Goal: Task Accomplishment & Management: Complete application form

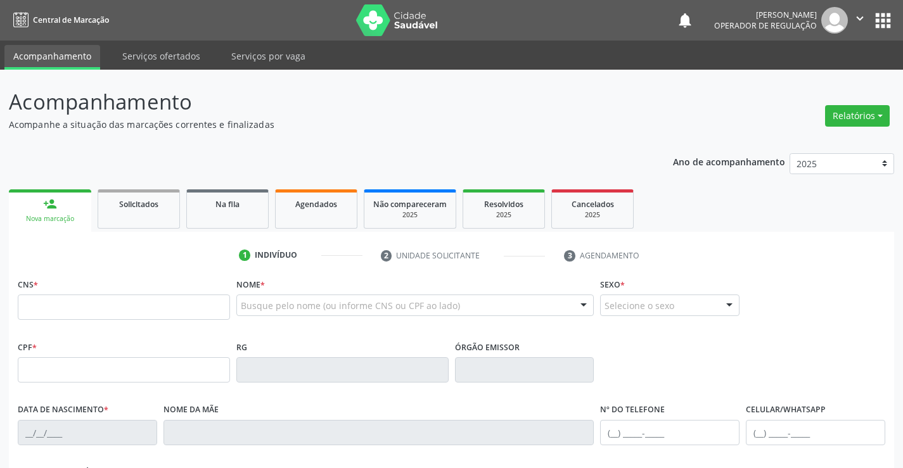
click at [111, 307] on input "text" at bounding box center [124, 307] width 212 height 25
type input "700 6014 3210 2469"
type input "0227017021"
type input "2[DATE]"
type input "[PHONE_NUMBER]"
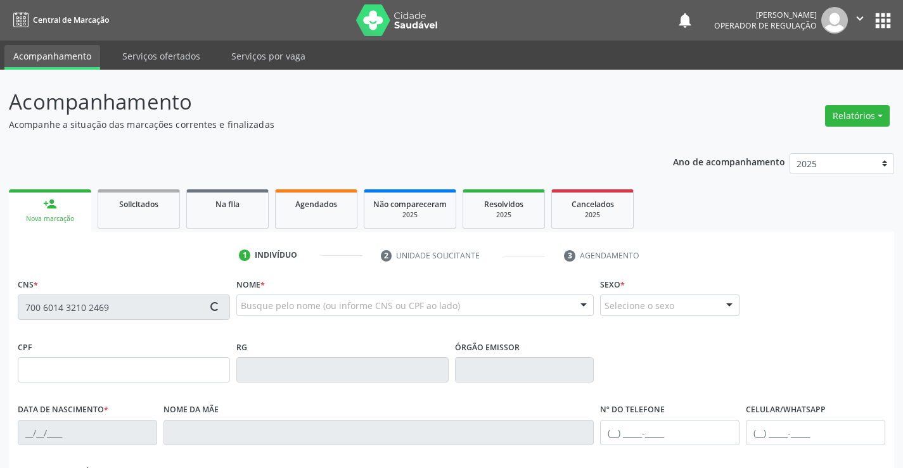
type input "[PHONE_NUMBER]"
type input "871.350.005-87"
type input "S/N"
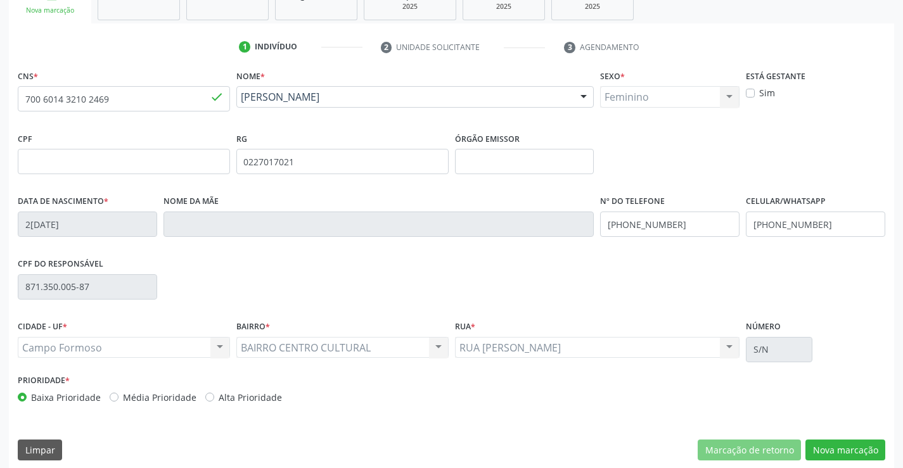
scroll to position [219, 0]
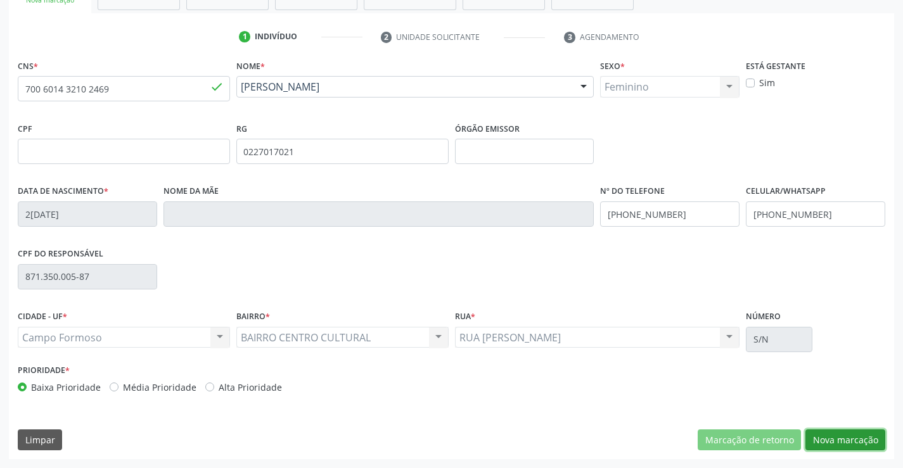
click at [848, 438] on button "Nova marcação" at bounding box center [845, 441] width 80 height 22
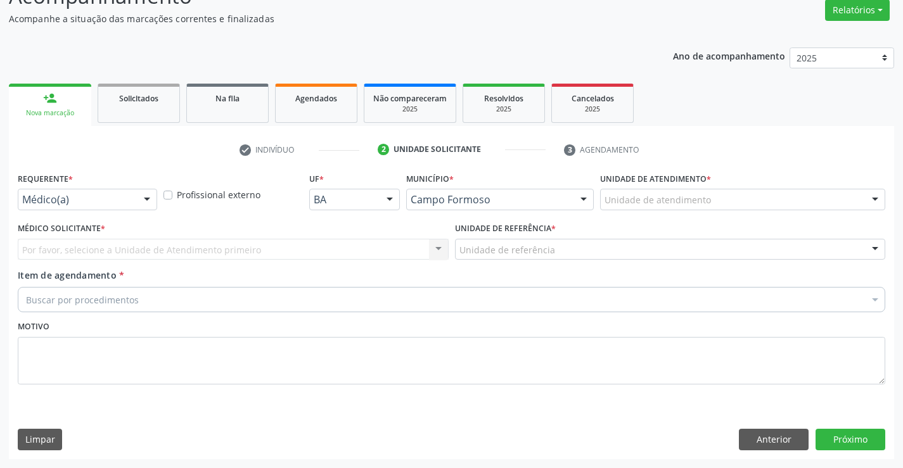
scroll to position [106, 0]
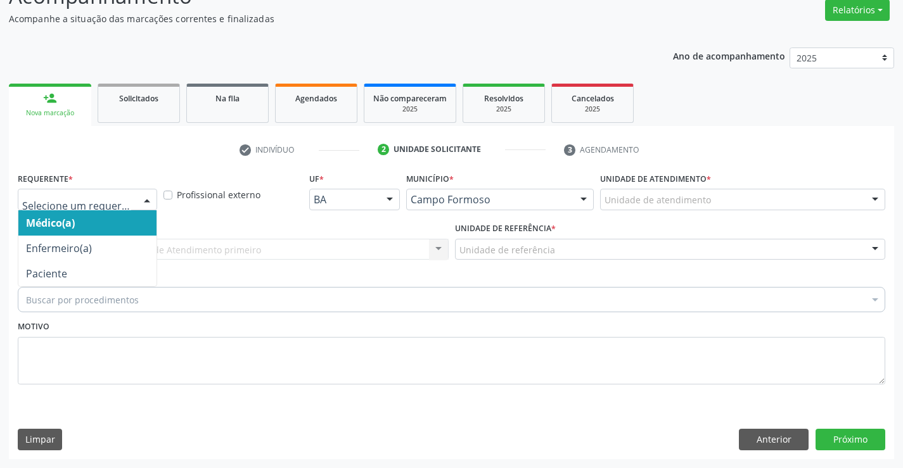
click at [147, 202] on div at bounding box center [147, 200] width 19 height 22
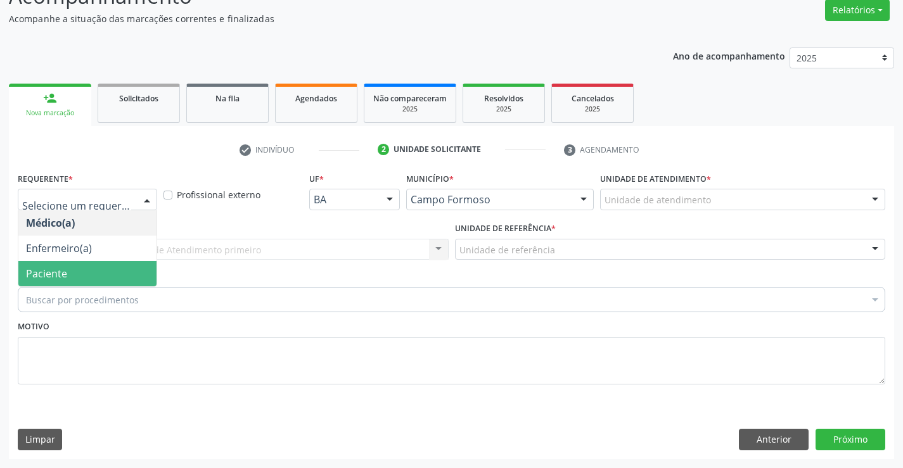
click at [119, 271] on span "Paciente" at bounding box center [87, 273] width 138 height 25
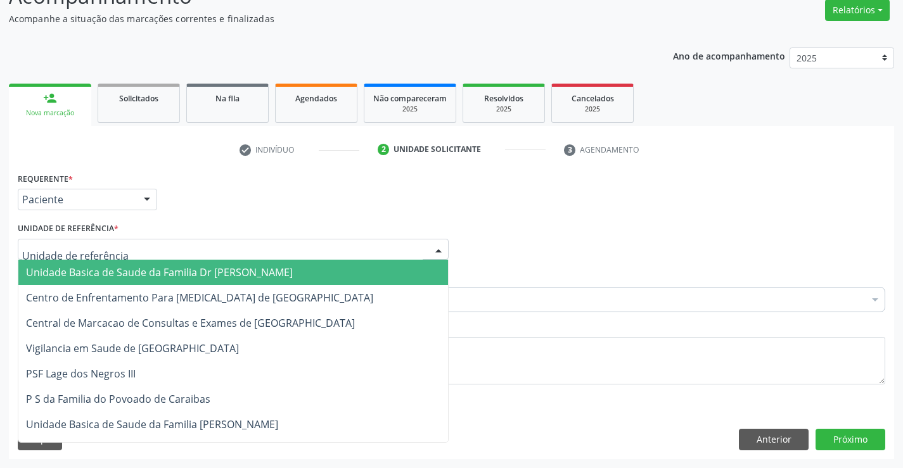
click at [131, 252] on div at bounding box center [233, 250] width 431 height 22
click at [138, 274] on span "Unidade Basica de Saude da Familia Dr [PERSON_NAME]" at bounding box center [159, 273] width 267 height 14
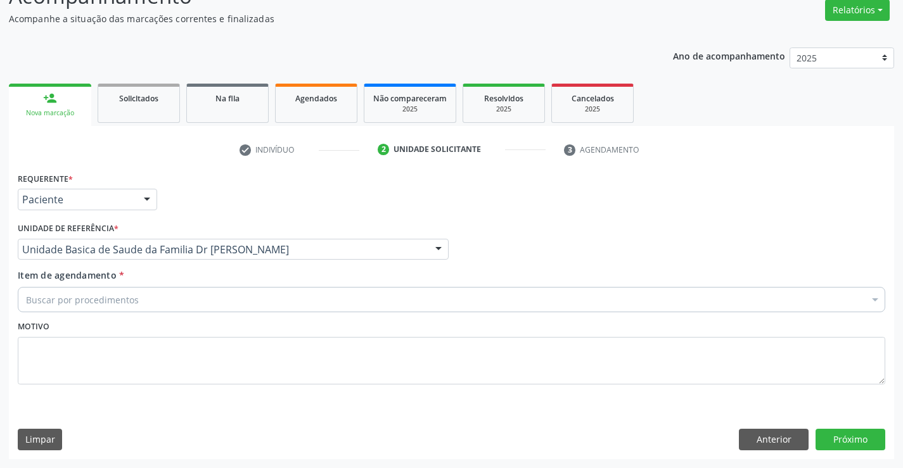
drag, startPoint x: 153, startPoint y: 302, endPoint x: 165, endPoint y: 298, distance: 13.4
click at [162, 299] on div "Buscar por procedimentos" at bounding box center [452, 299] width 868 height 25
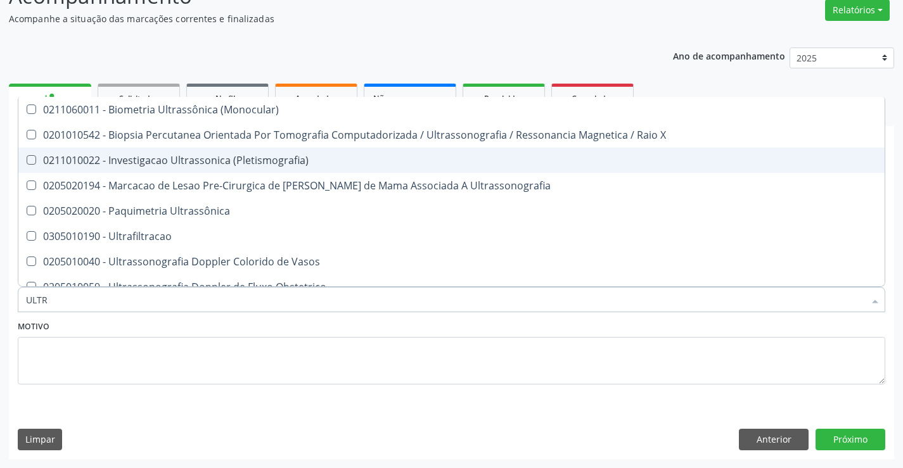
type input "ULTRA"
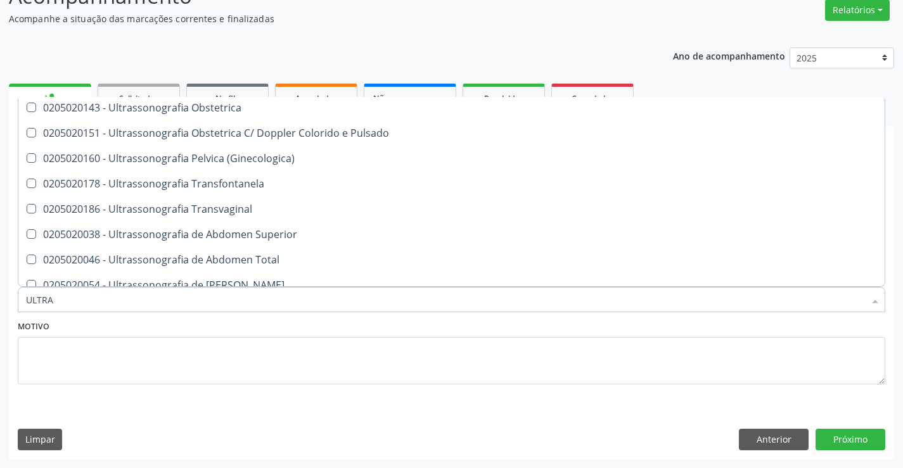
scroll to position [253, 0]
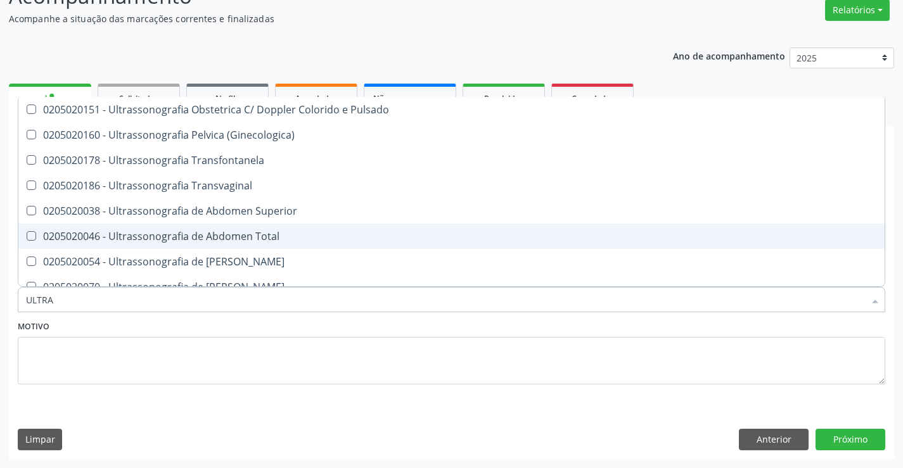
click at [375, 238] on div "0205020046 - Ultrassonografia de Abdomen Total" at bounding box center [451, 236] width 851 height 10
checkbox Total "true"
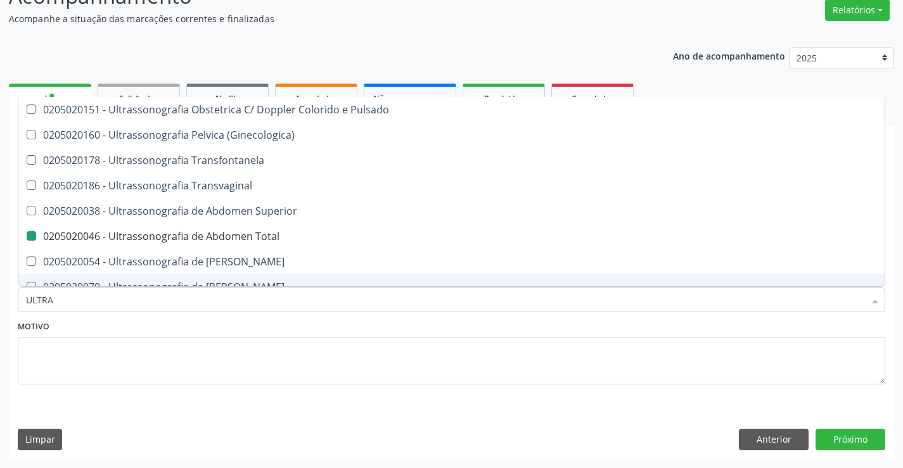
click at [420, 324] on div "Motivo" at bounding box center [452, 350] width 868 height 67
checkbox X "true"
checkbox Total "false"
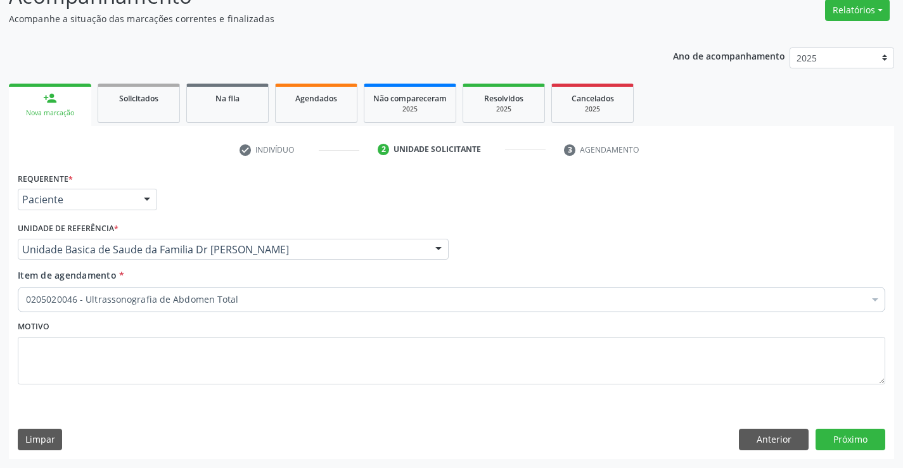
scroll to position [0, 0]
click at [843, 435] on button "Próximo" at bounding box center [851, 440] width 70 height 22
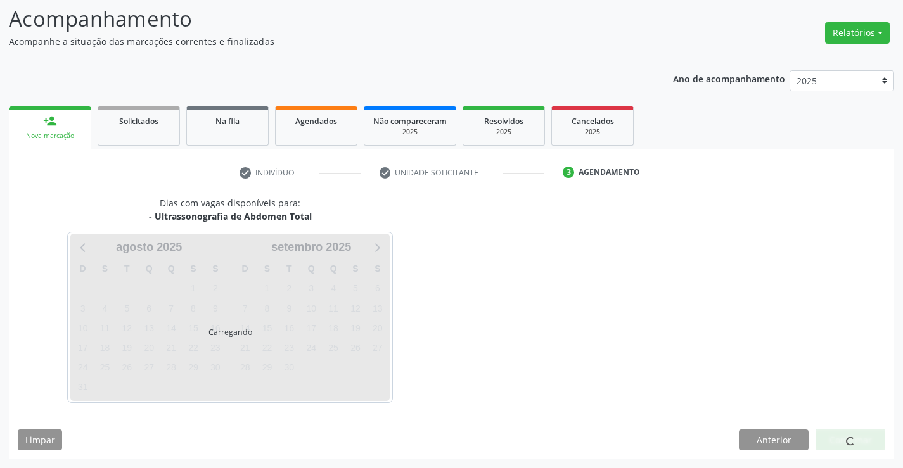
scroll to position [83, 0]
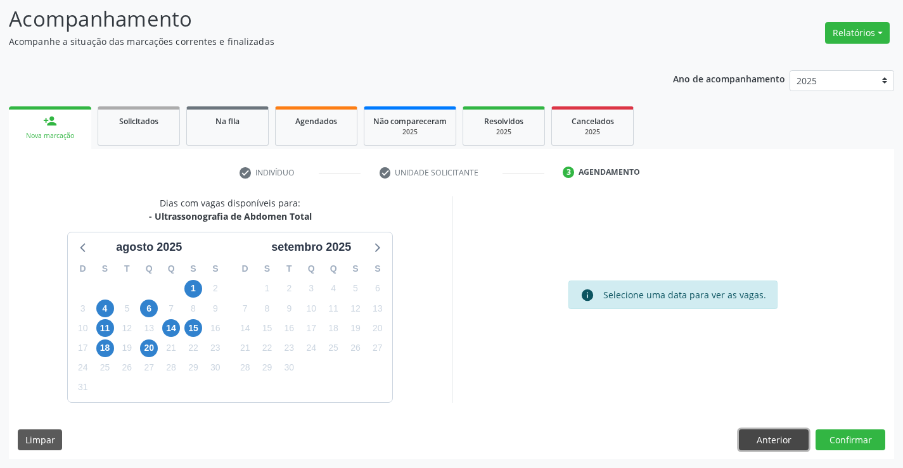
click at [770, 442] on button "Anterior" at bounding box center [774, 441] width 70 height 22
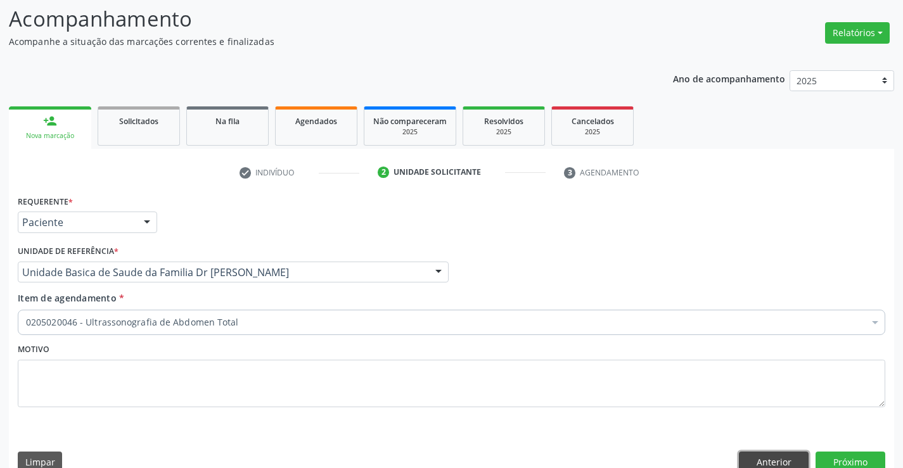
click at [757, 458] on button "Anterior" at bounding box center [774, 463] width 70 height 22
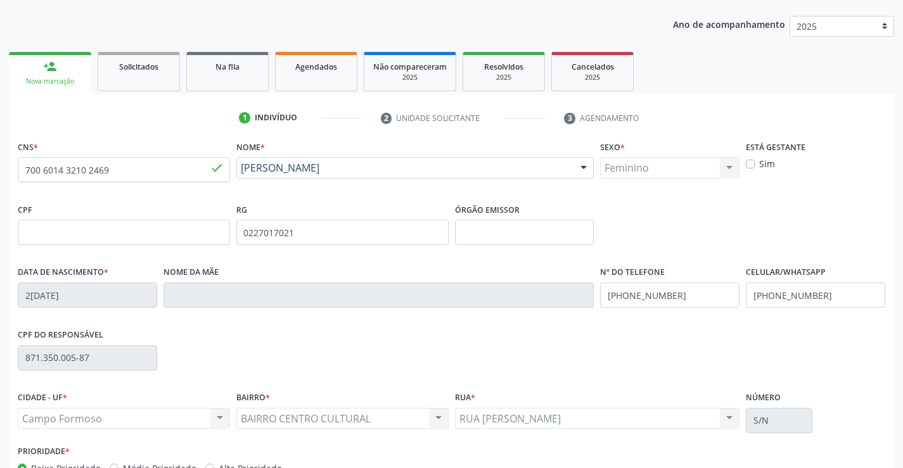
scroll to position [210, 0]
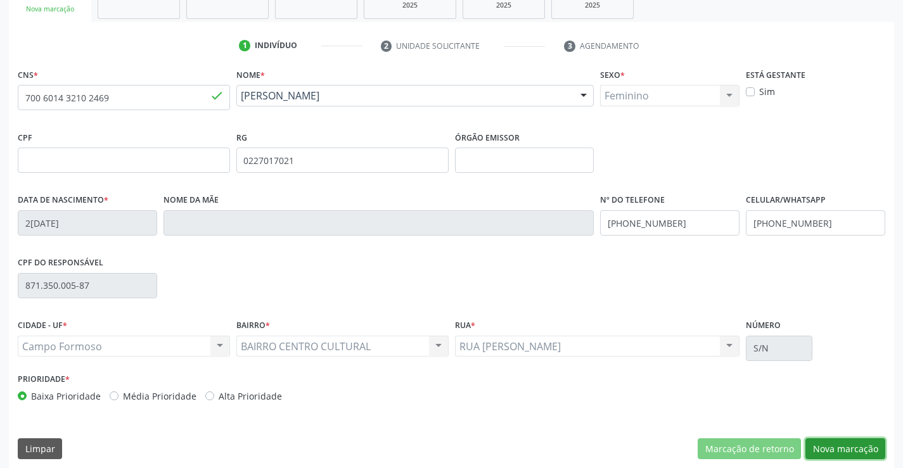
click at [861, 451] on button "Nova marcação" at bounding box center [845, 450] width 80 height 22
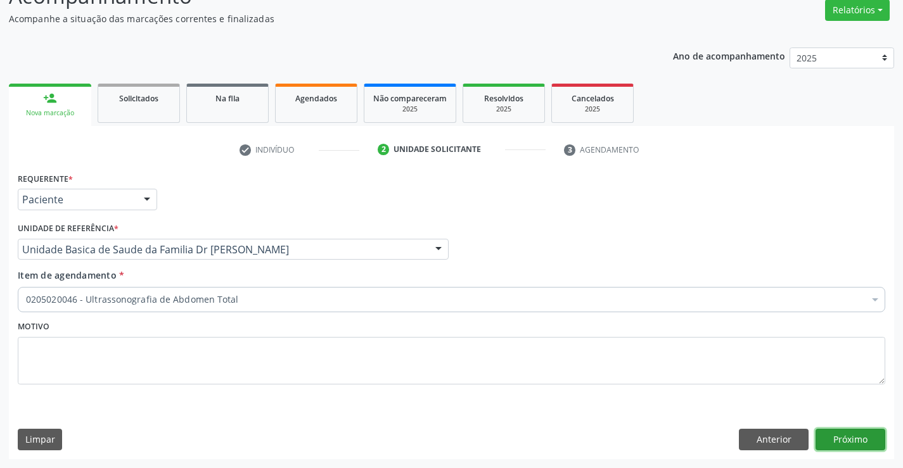
click at [859, 439] on button "Próximo" at bounding box center [851, 440] width 70 height 22
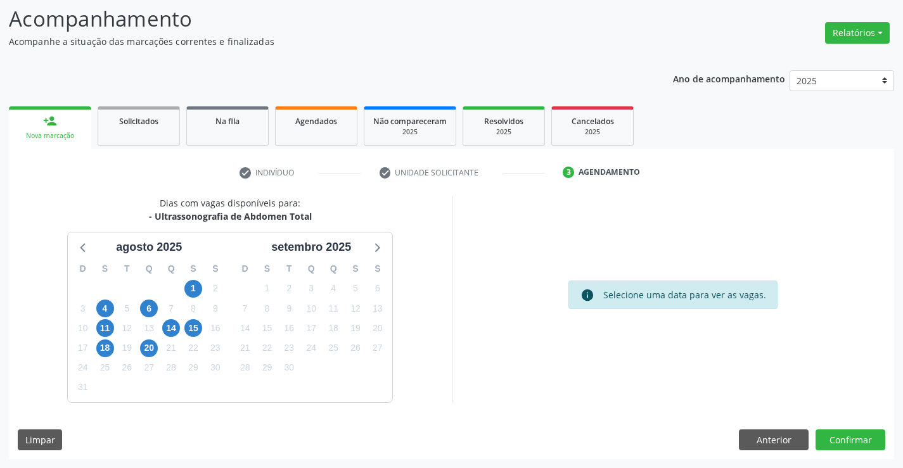
scroll to position [83, 0]
click at [859, 439] on button "Confirmar" at bounding box center [851, 441] width 70 height 22
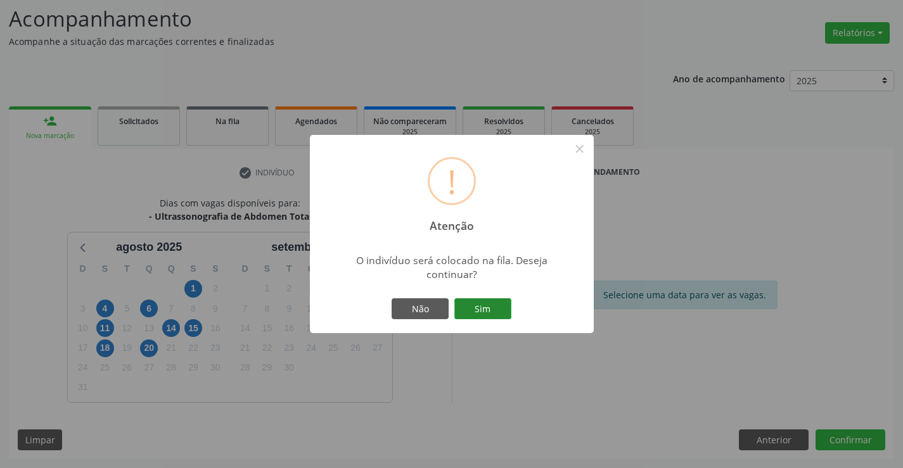
click at [496, 302] on button "Sim" at bounding box center [482, 309] width 57 height 22
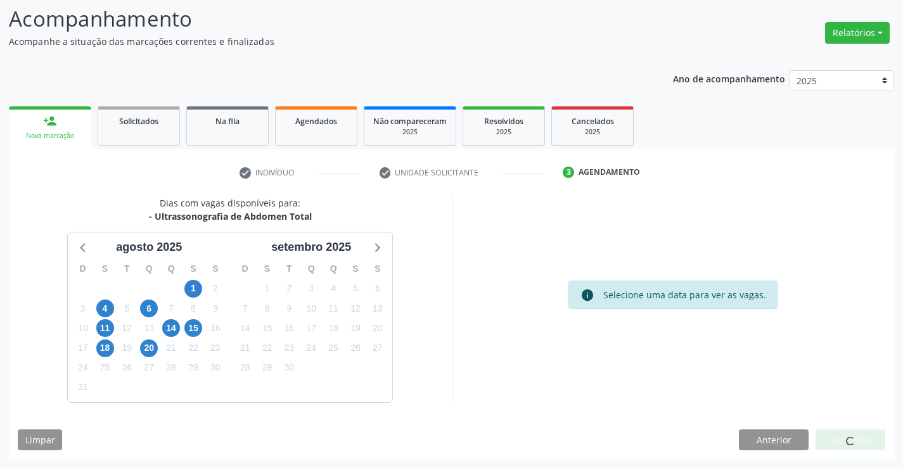
scroll to position [0, 0]
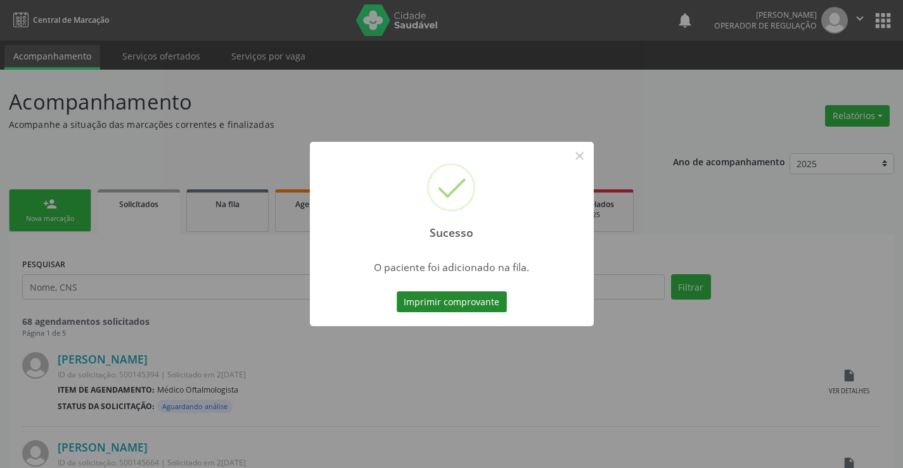
click at [459, 300] on button "Imprimir comprovante" at bounding box center [452, 303] width 110 height 22
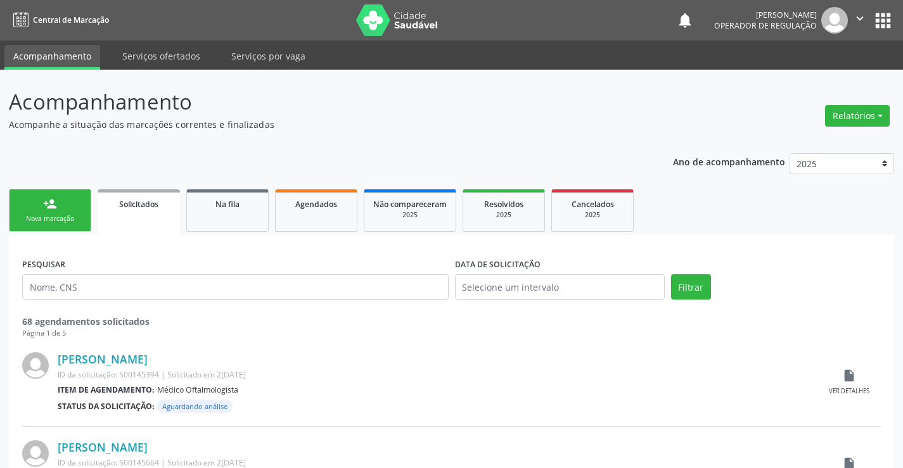
click at [84, 208] on link "person_add Nova marcação" at bounding box center [50, 210] width 82 height 42
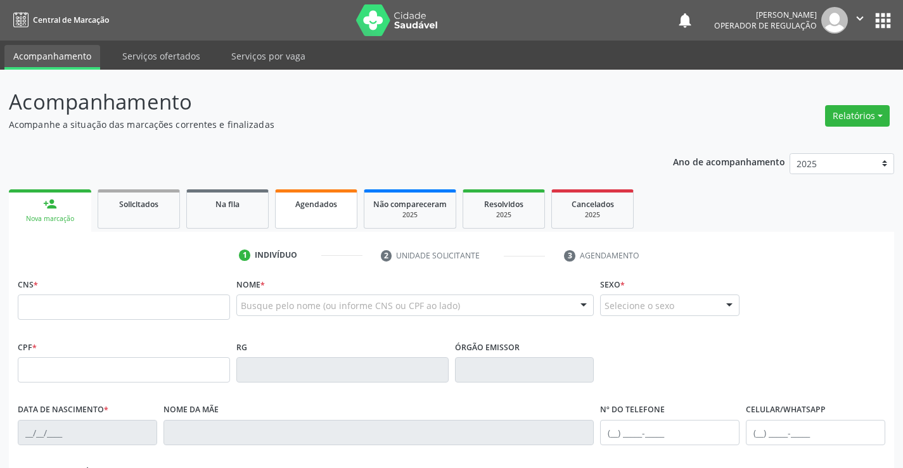
click at [332, 210] on link "Agendados" at bounding box center [316, 208] width 82 height 39
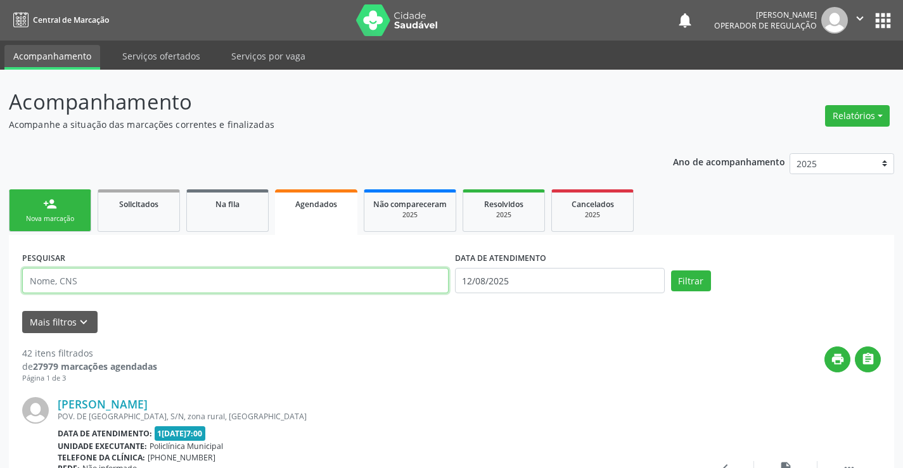
click at [186, 283] on input "text" at bounding box center [235, 280] width 426 height 25
type input "709107293345930"
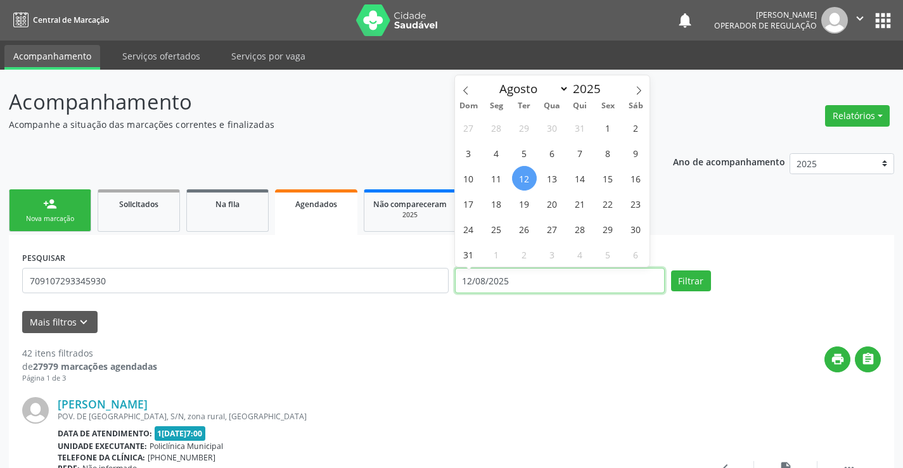
click at [599, 275] on input "12/08/2025" at bounding box center [560, 280] width 210 height 25
click at [610, 178] on span "15" at bounding box center [608, 178] width 25 height 25
type input "1[DATE]"
click at [610, 178] on span "15" at bounding box center [608, 178] width 25 height 25
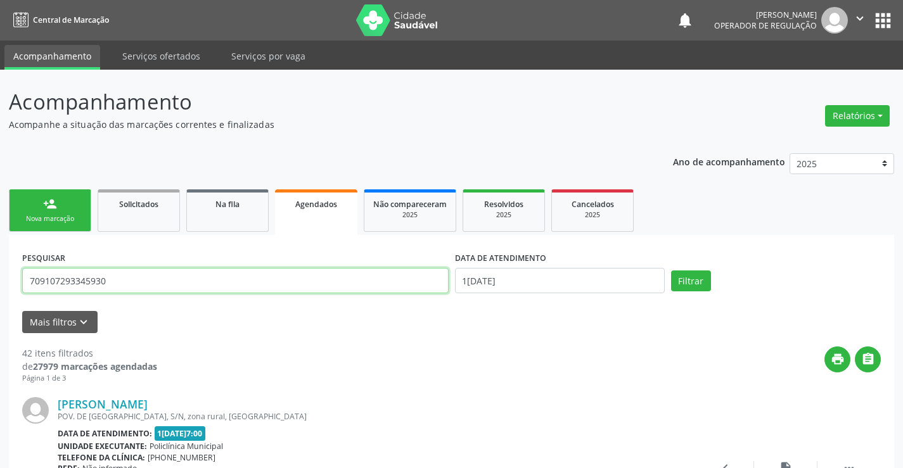
click at [181, 281] on input "709107293345930" at bounding box center [235, 280] width 426 height 25
type input "7"
type input "709107293345930"
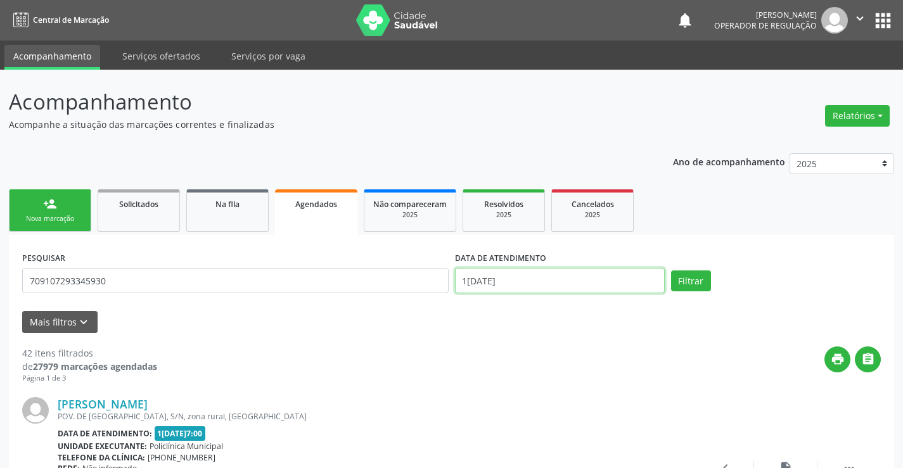
click at [568, 274] on input "1[DATE]" at bounding box center [560, 280] width 210 height 25
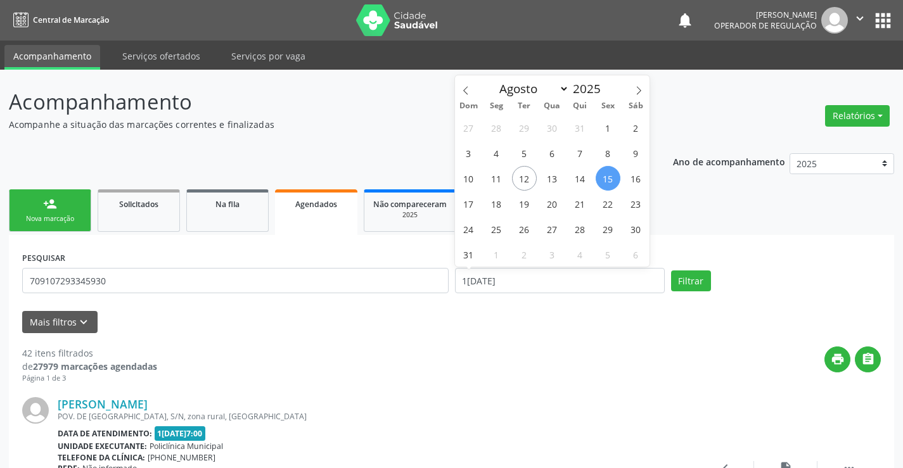
click at [615, 176] on span "15" at bounding box center [608, 178] width 25 height 25
type input "1[DATE]"
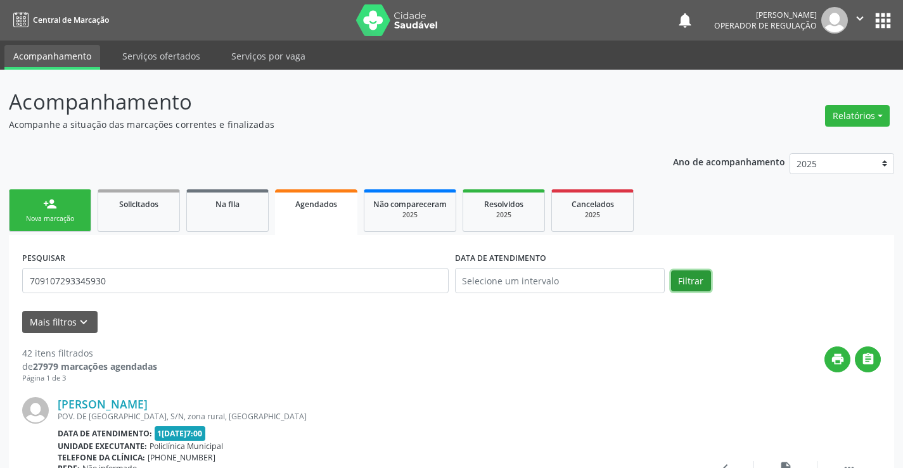
click at [695, 283] on button "Filtrar" at bounding box center [691, 282] width 40 height 22
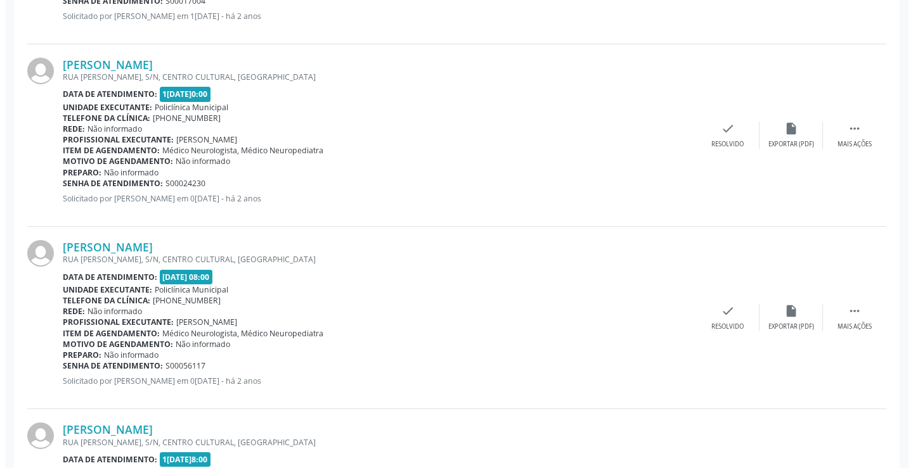
scroll to position [668, 0]
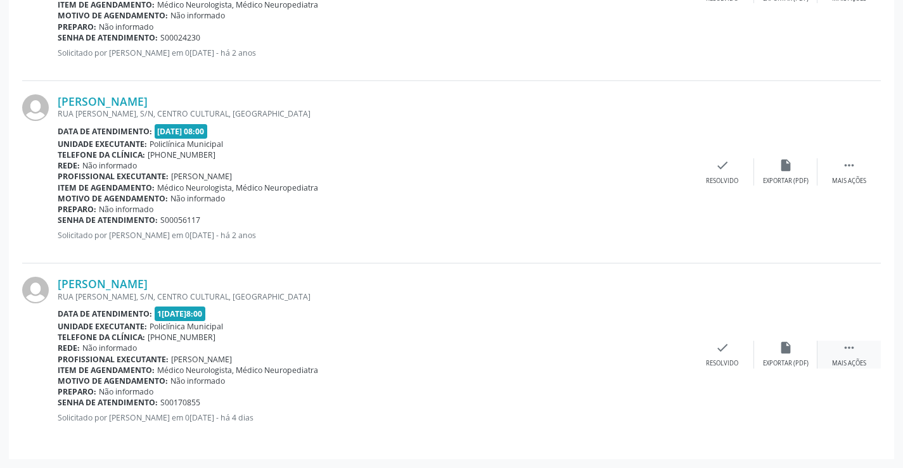
click at [857, 346] on div " Mais ações" at bounding box center [848, 354] width 63 height 27
click at [655, 349] on icon "cancel" at bounding box center [659, 348] width 14 height 14
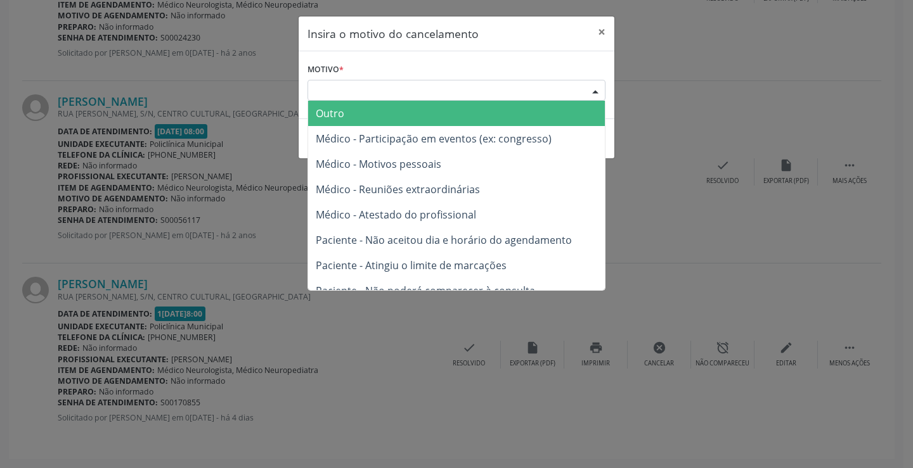
click at [529, 84] on div "Escolha o motivo" at bounding box center [456, 91] width 298 height 22
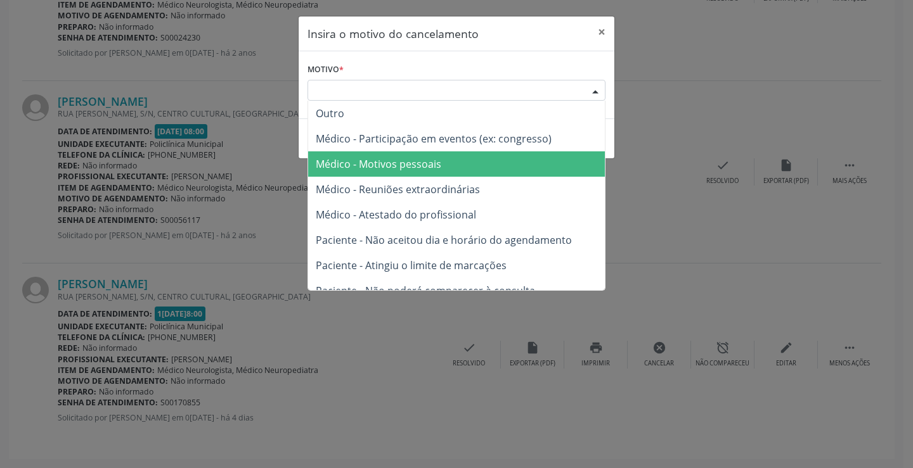
click at [523, 173] on span "Médico - Motivos pessoais" at bounding box center [456, 163] width 297 height 25
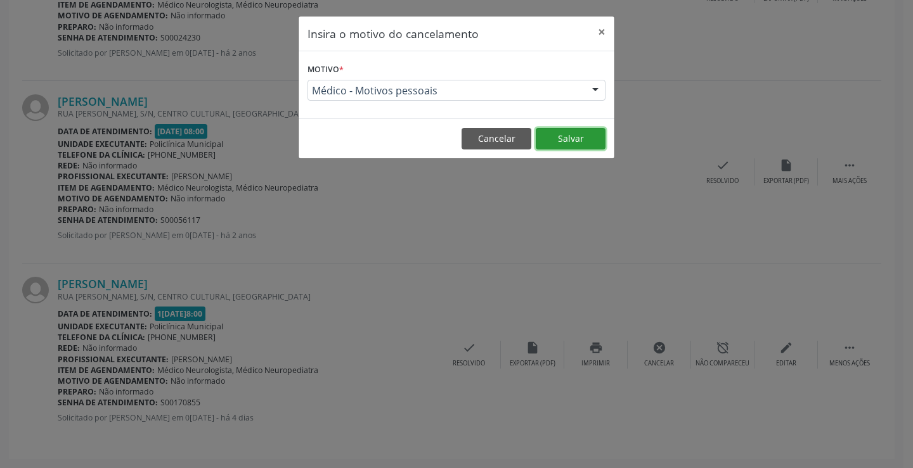
click at [572, 135] on button "Salvar" at bounding box center [570, 139] width 70 height 22
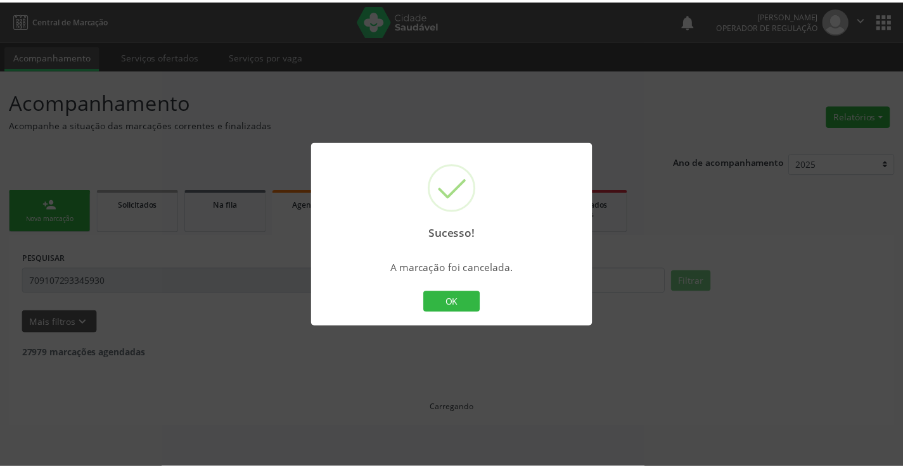
scroll to position [0, 0]
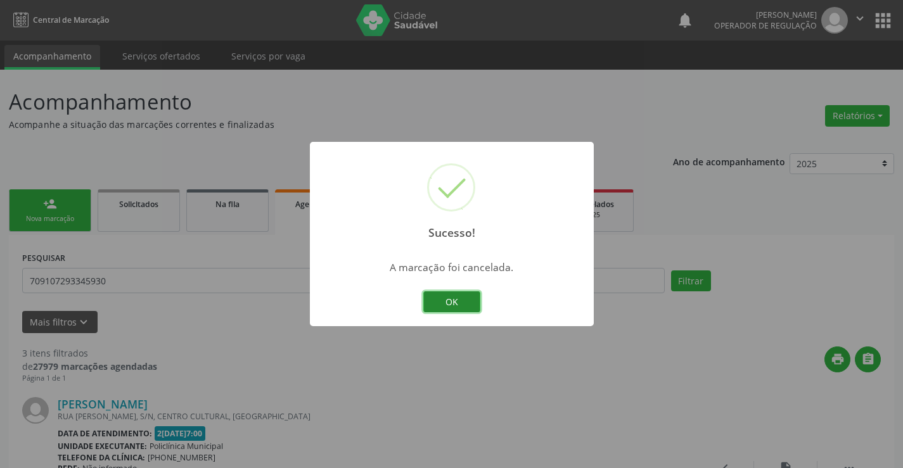
click at [457, 302] on button "OK" at bounding box center [451, 303] width 57 height 22
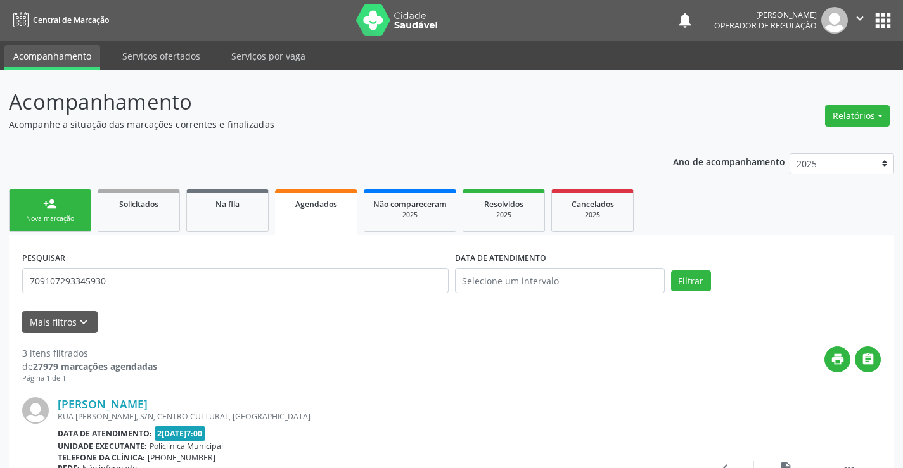
click at [81, 221] on div "Nova marcação" at bounding box center [49, 219] width 63 height 10
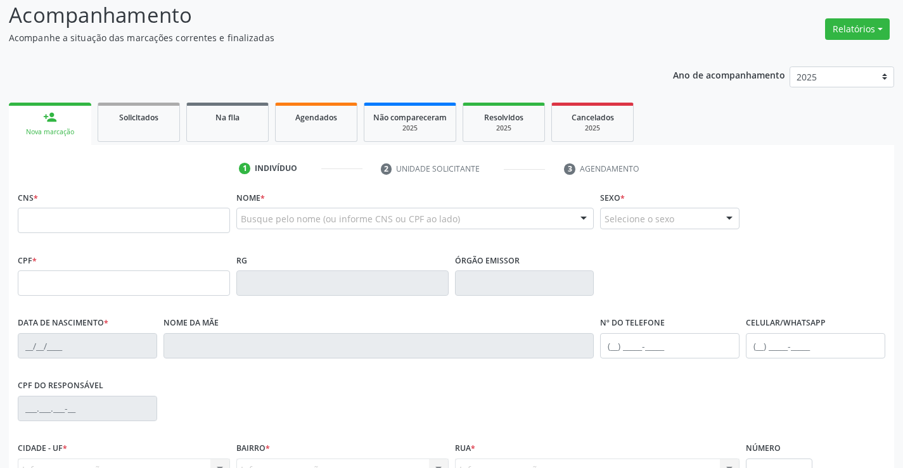
scroll to position [127, 0]
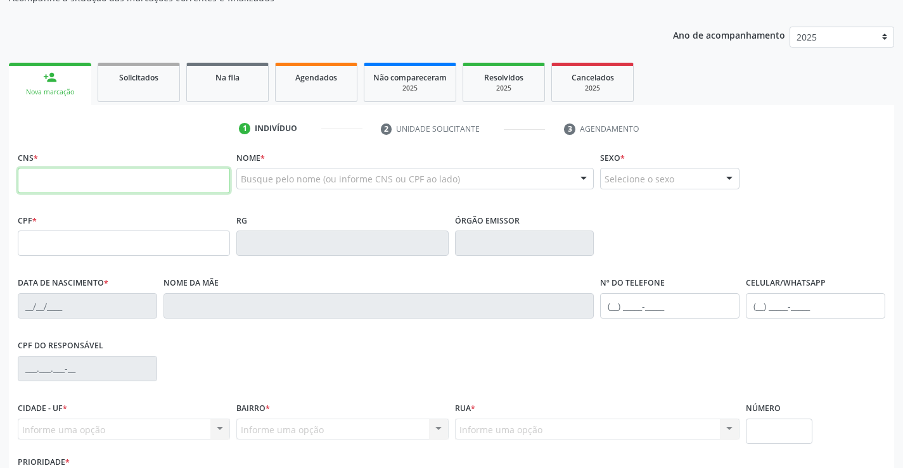
click at [99, 182] on input "text" at bounding box center [124, 180] width 212 height 25
type input "702 6067 7779 9848"
type input "[DATE]"
type input "51"
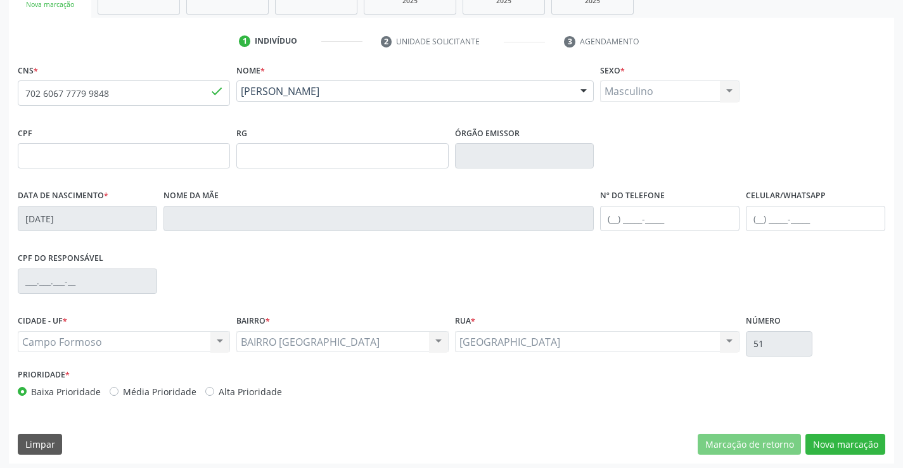
scroll to position [219, 0]
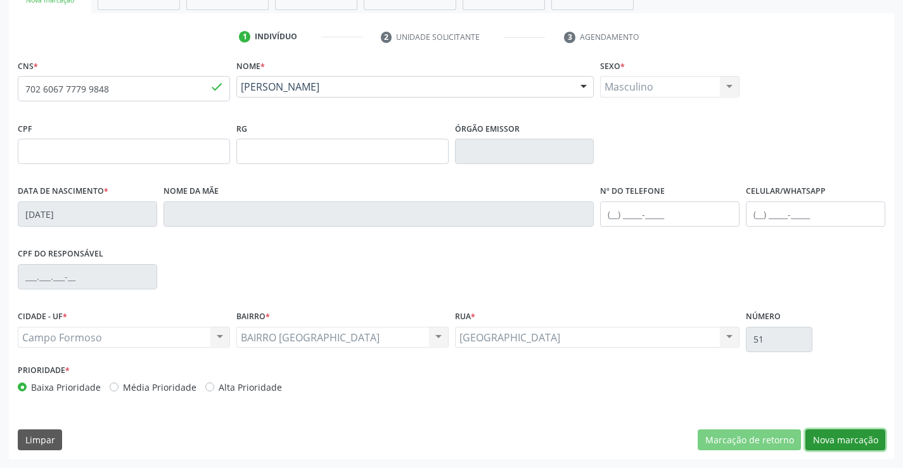
click at [838, 437] on button "Nova marcação" at bounding box center [845, 441] width 80 height 22
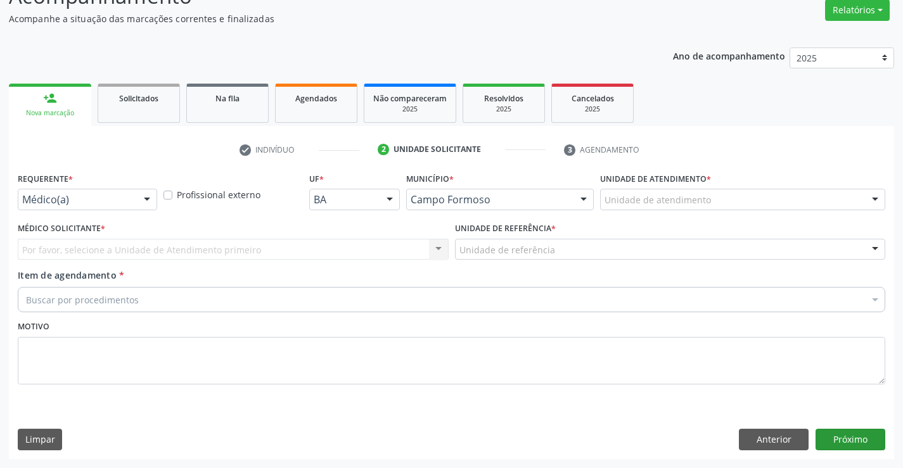
scroll to position [106, 0]
click at [151, 203] on div at bounding box center [147, 200] width 19 height 22
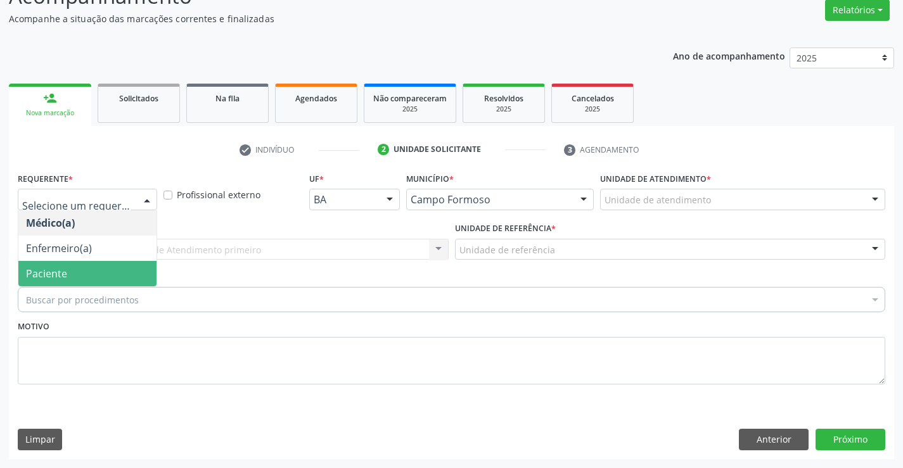
click at [122, 269] on span "Paciente" at bounding box center [87, 273] width 138 height 25
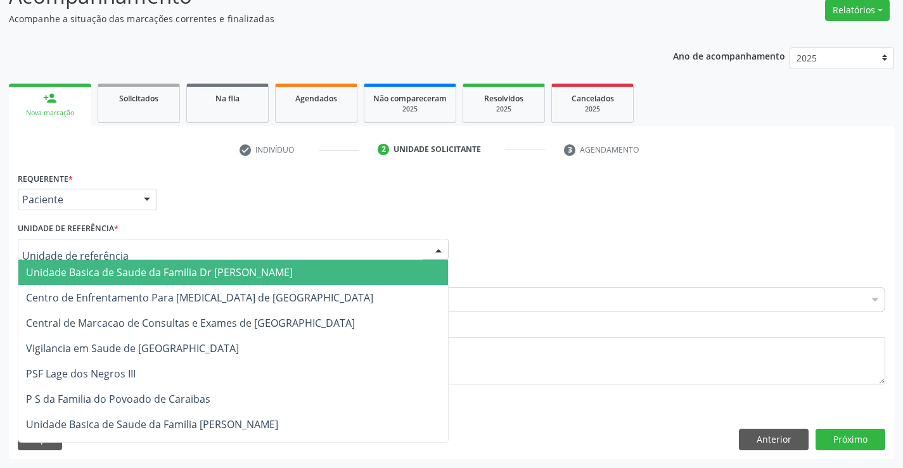
click at [125, 252] on div at bounding box center [233, 250] width 431 height 22
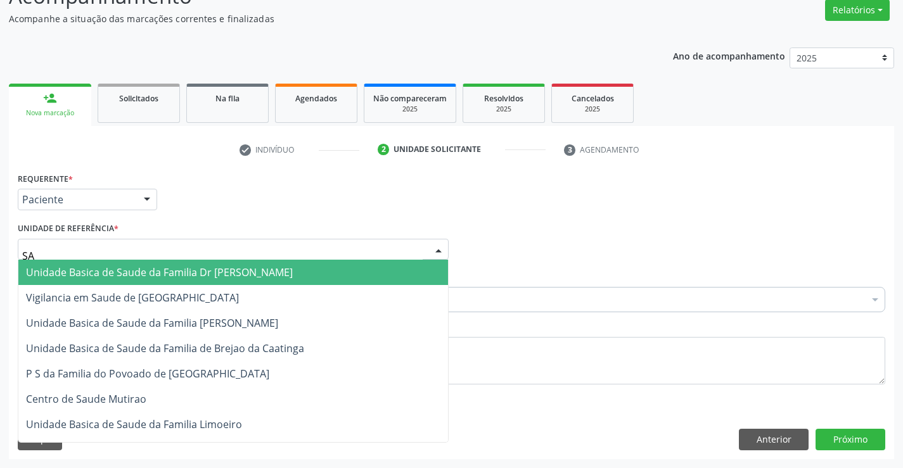
type input "SAO"
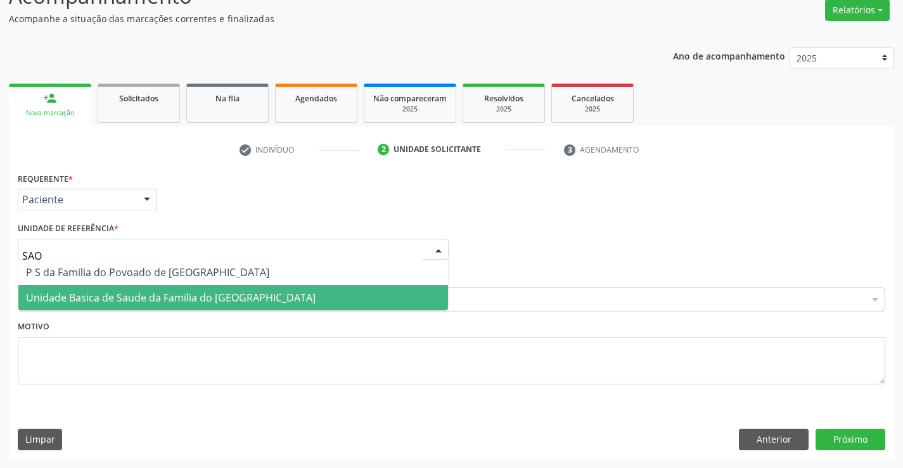
click at [155, 293] on span "Unidade Basica de Saude da Familia do [GEOGRAPHIC_DATA]" at bounding box center [171, 298] width 290 height 14
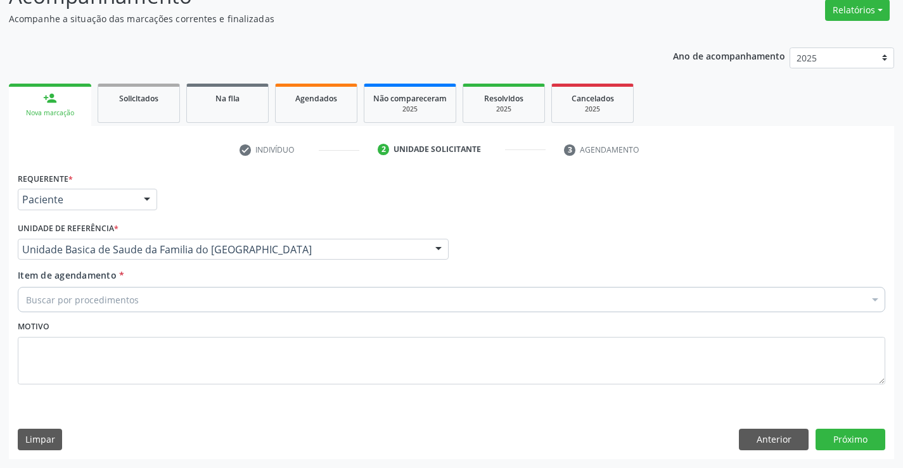
click at [151, 302] on div "Buscar por procedimentos" at bounding box center [452, 299] width 868 height 25
click at [212, 271] on strong "NNEUROLOGISTA" at bounding box center [253, 274] width 88 height 14
type input "N"
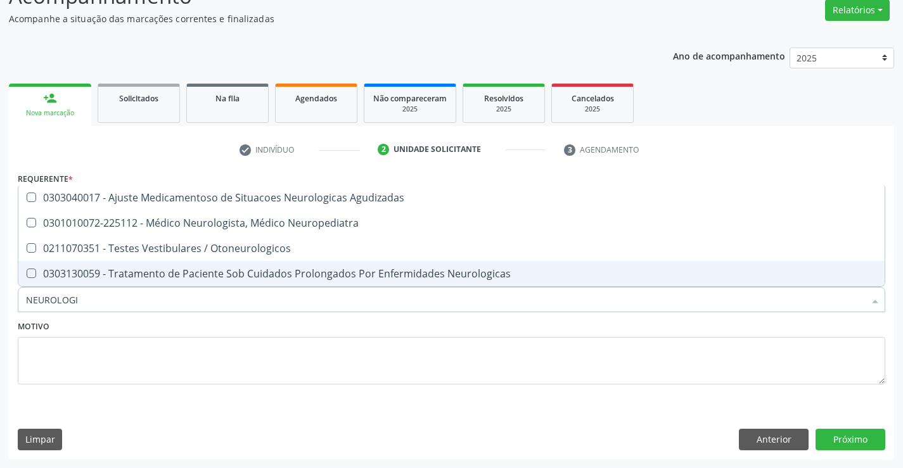
type input "NEUROLOGIS"
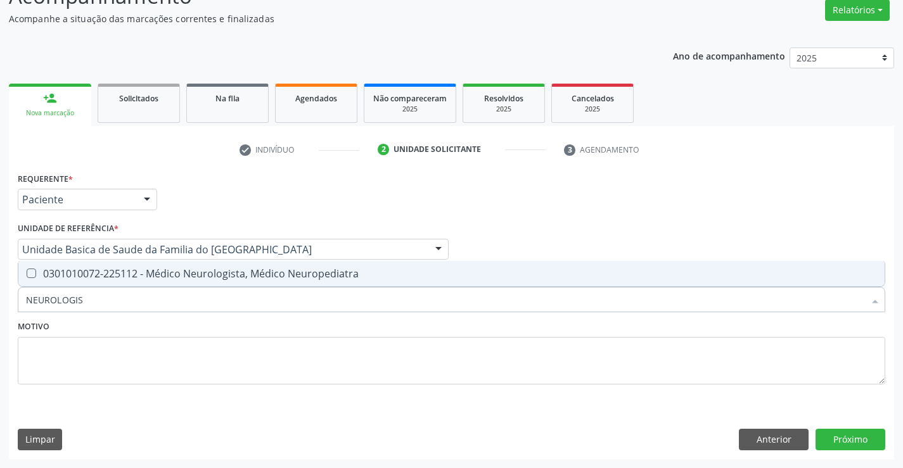
click at [212, 271] on div "0301010072-225112 - Médico Neurologista, Médico Neuropediatra" at bounding box center [451, 274] width 851 height 10
checkbox Neuropediatra "true"
click at [224, 325] on div "Motivo" at bounding box center [452, 350] width 868 height 67
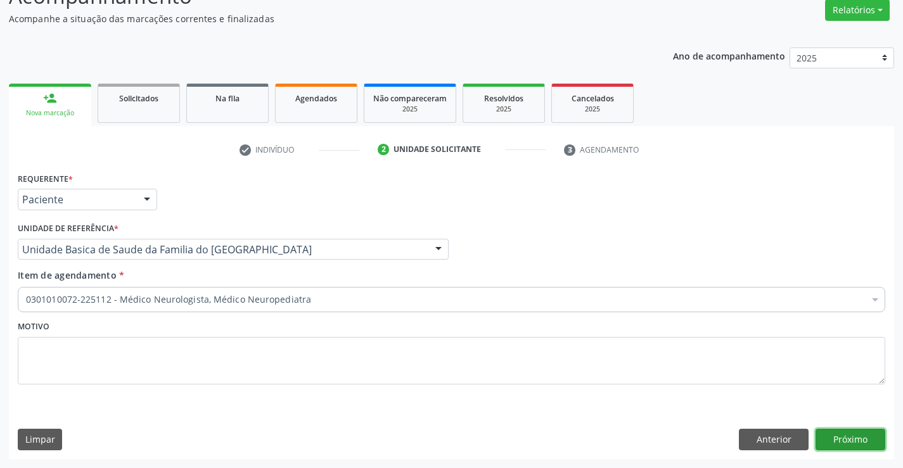
click at [845, 443] on button "Próximo" at bounding box center [851, 440] width 70 height 22
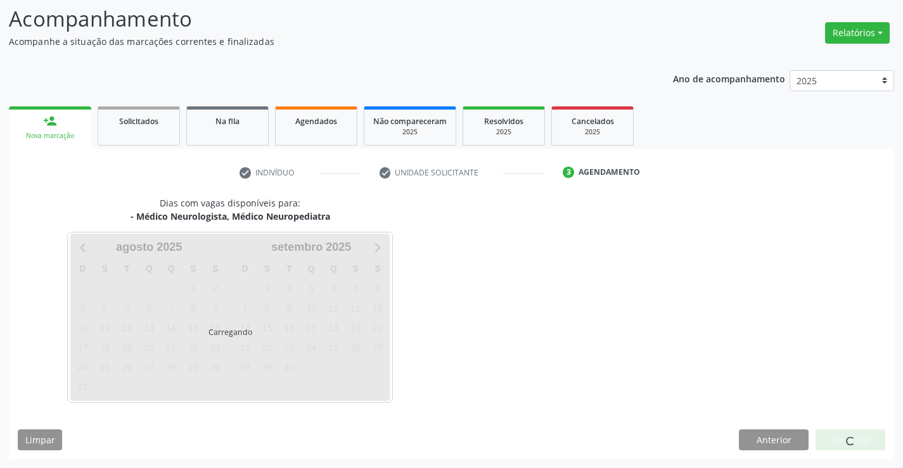
scroll to position [83, 0]
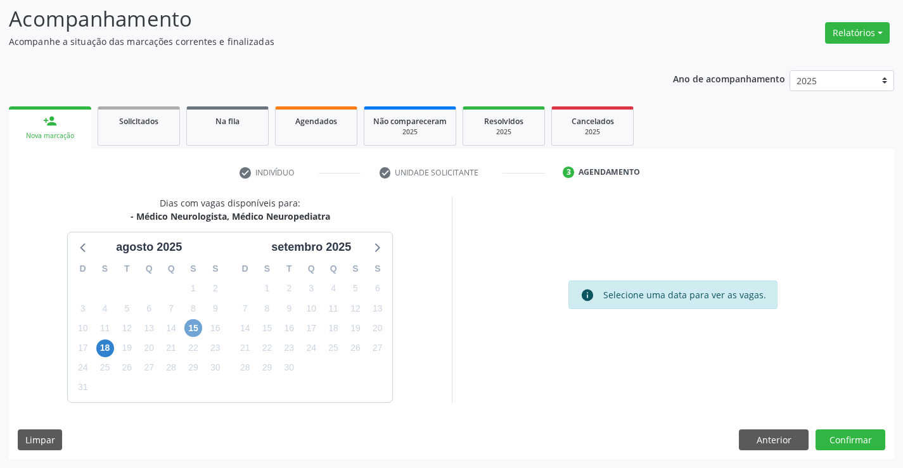
click at [194, 330] on span "15" at bounding box center [193, 328] width 18 height 18
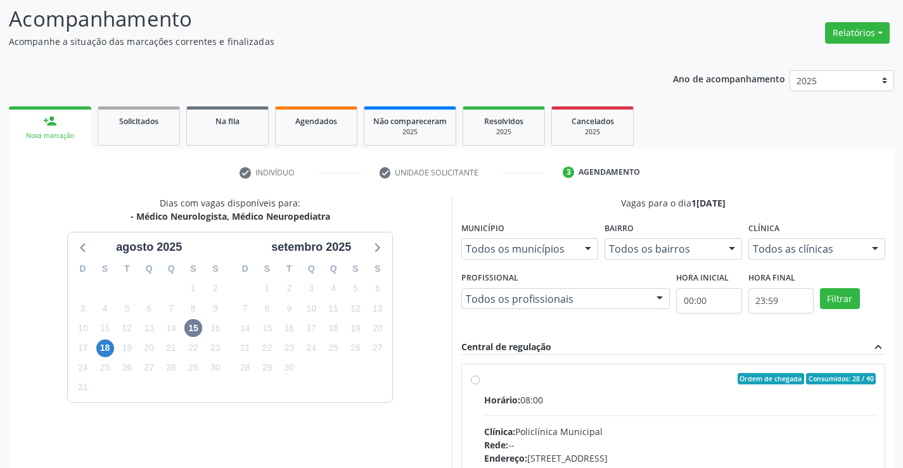
click at [484, 378] on label "Ordem de chegada Consumidos: 28 / 40 Horário: 08:00 Clínica: Policlínica Munici…" at bounding box center [680, 470] width 392 height 195
click at [474, 378] on input "Ordem de chegada Consumidos: 28 / 40 Horário: 08:00 Clínica: Policlínica Munici…" at bounding box center [475, 378] width 9 height 11
radio input "true"
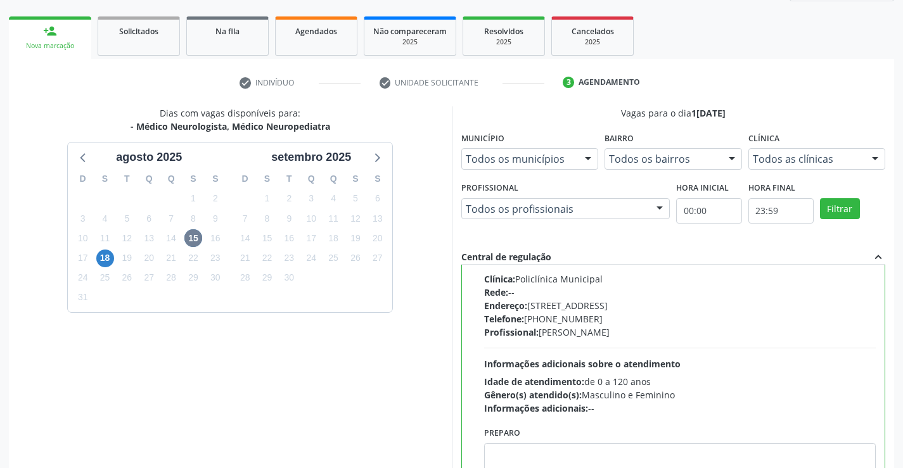
scroll to position [289, 0]
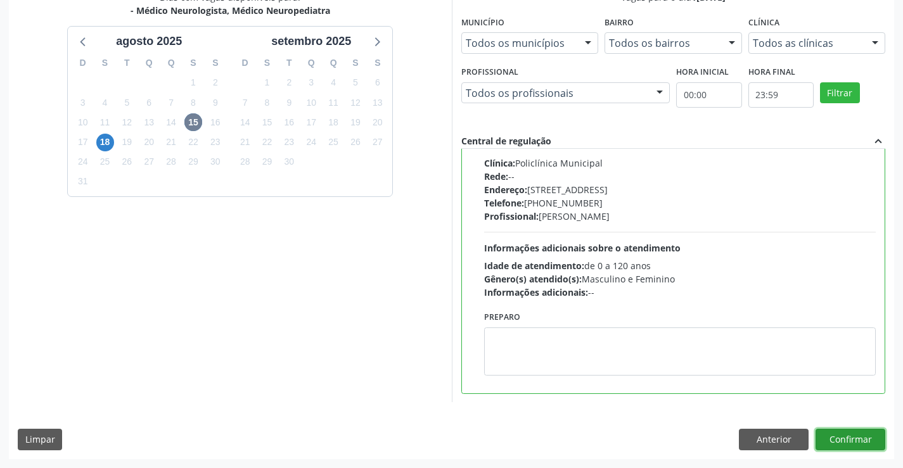
click at [859, 441] on button "Confirmar" at bounding box center [851, 440] width 70 height 22
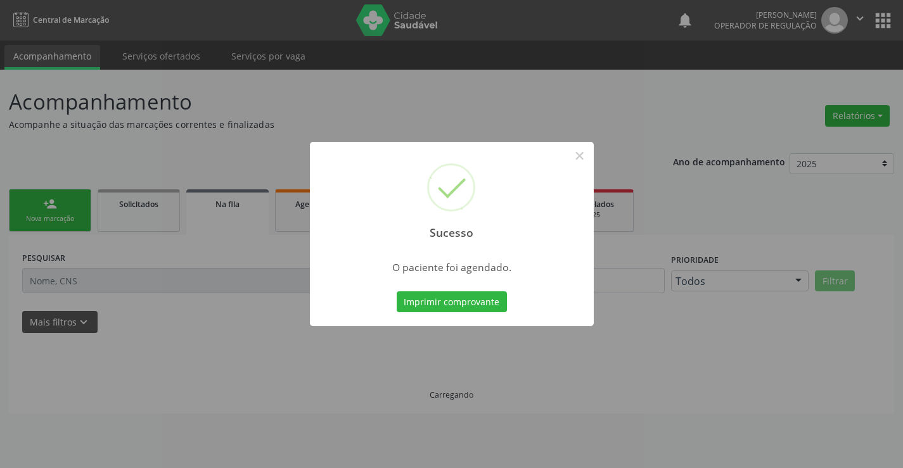
scroll to position [0, 0]
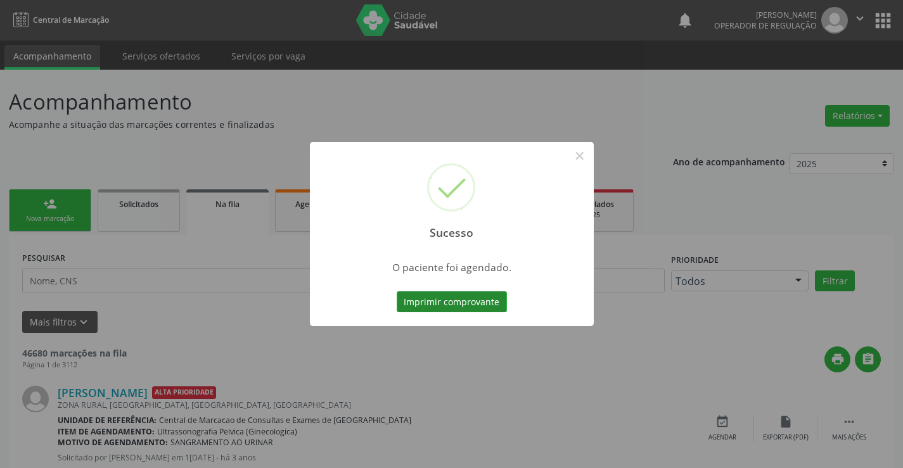
click at [461, 300] on button "Imprimir comprovante" at bounding box center [452, 303] width 110 height 22
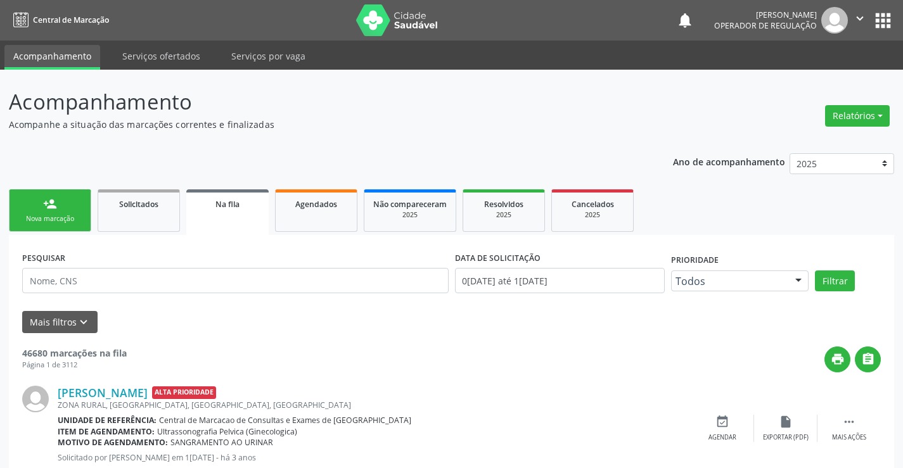
click at [79, 217] on div "Nova marcação" at bounding box center [49, 219] width 63 height 10
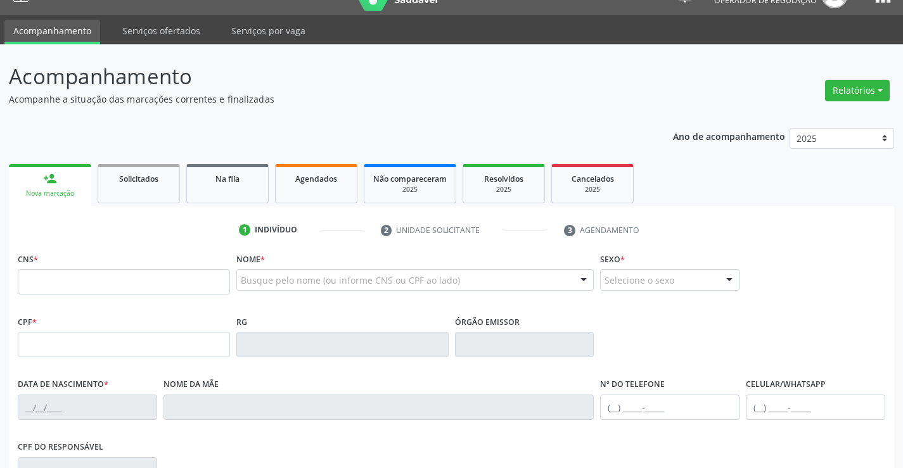
scroll to position [127, 0]
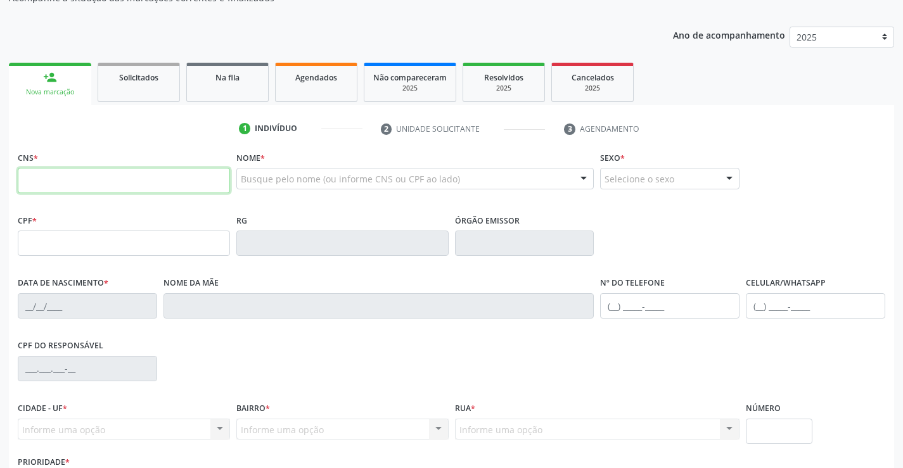
click at [45, 186] on input "text" at bounding box center [124, 180] width 212 height 25
type input "704 8080 6617 8247"
type input "2[DATE]"
type input "[PHONE_NUMBER]"
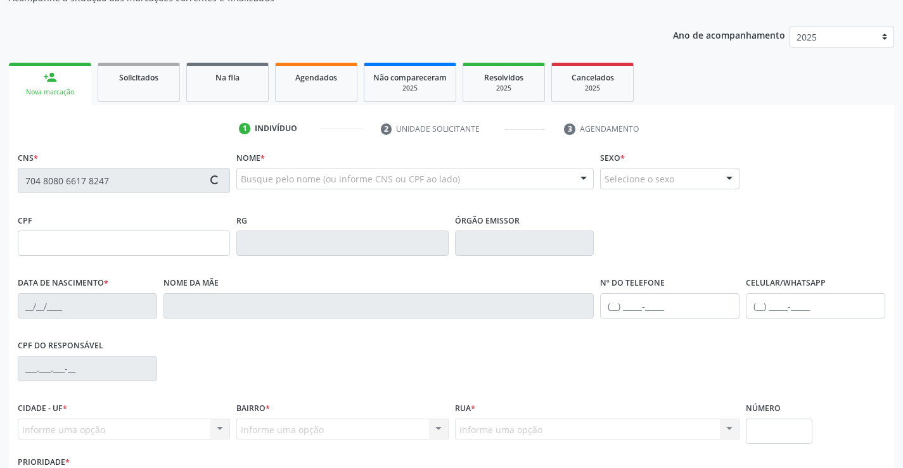
type input "SN"
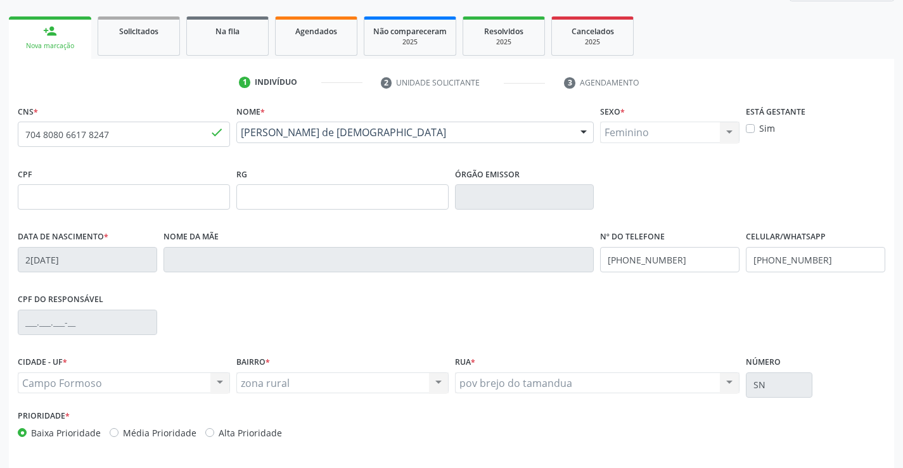
scroll to position [219, 0]
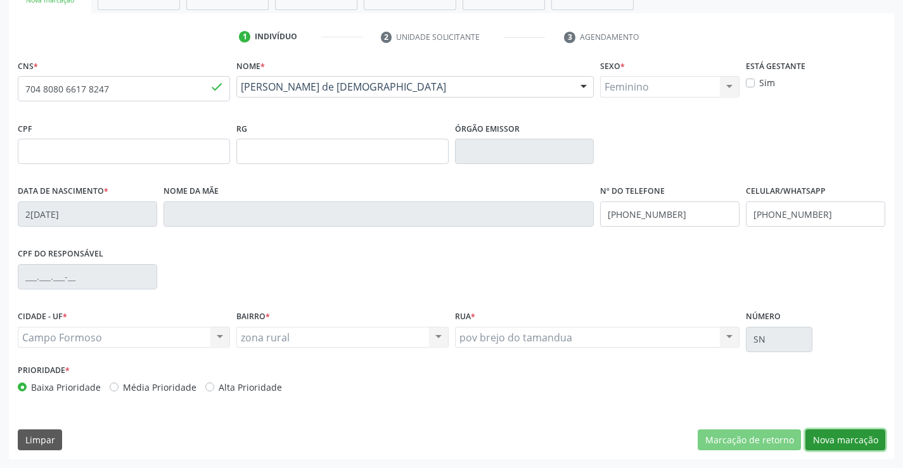
click at [857, 437] on button "Nova marcação" at bounding box center [845, 441] width 80 height 22
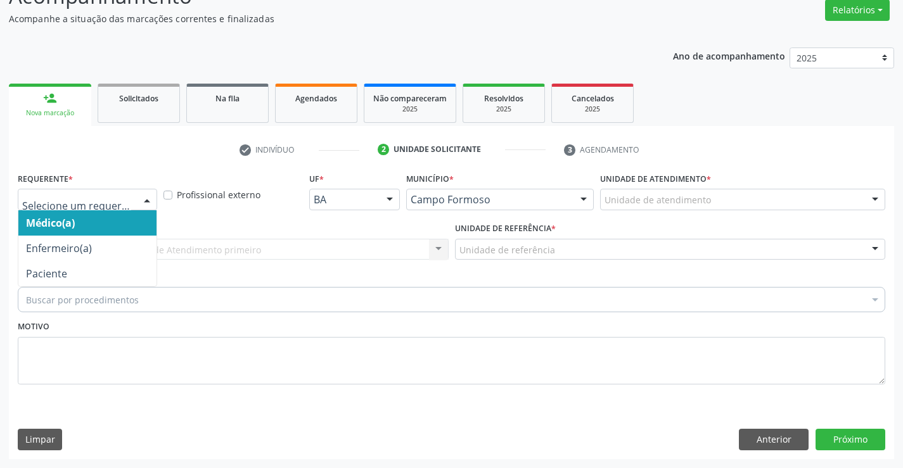
click at [145, 201] on div at bounding box center [147, 200] width 19 height 22
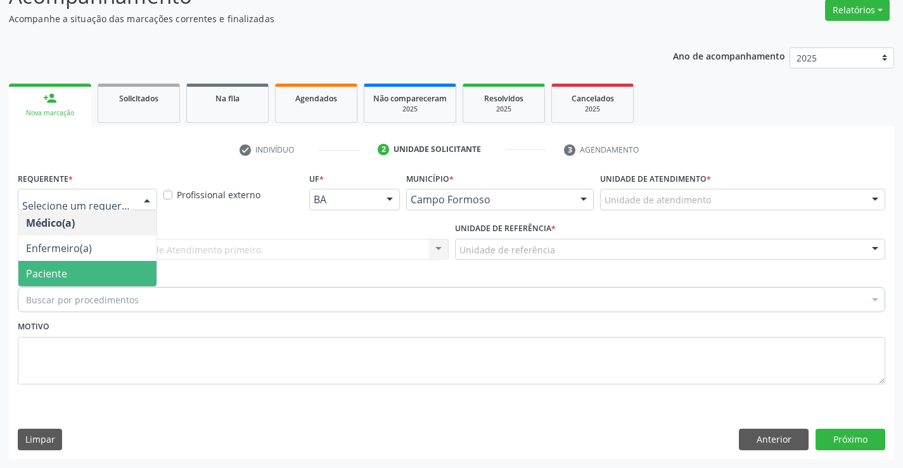
click at [117, 269] on span "Paciente" at bounding box center [87, 273] width 138 height 25
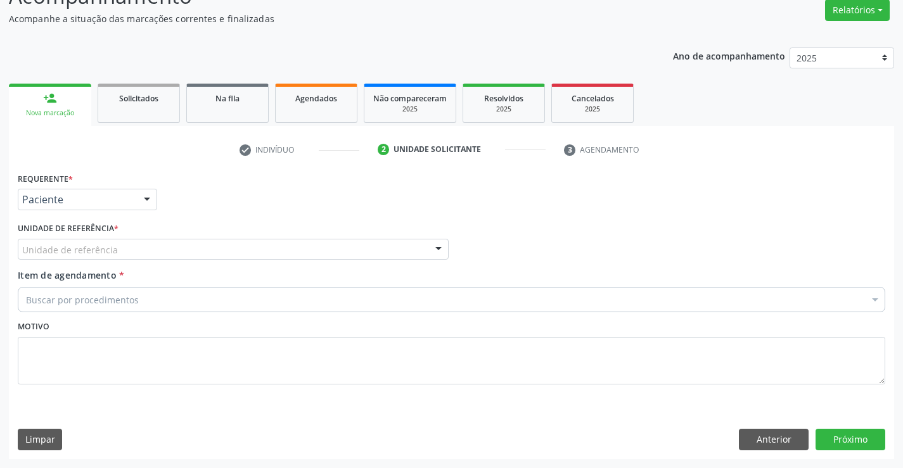
click at [115, 248] on div "Unidade de referência" at bounding box center [233, 250] width 431 height 22
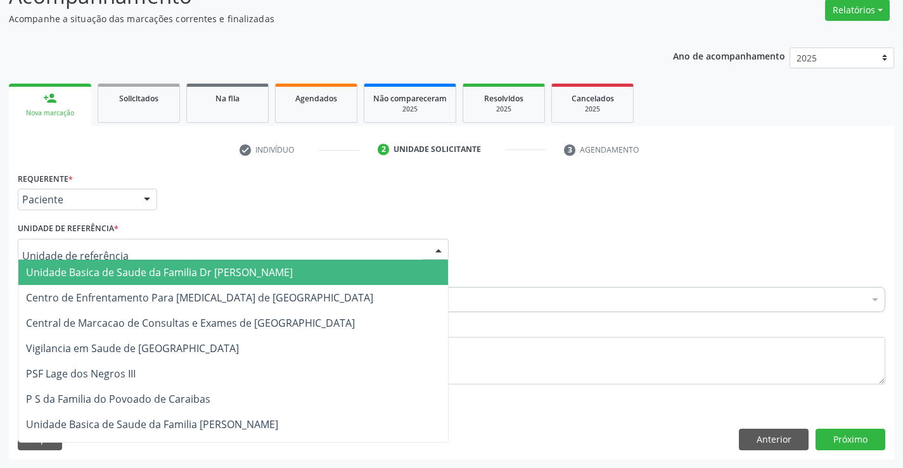
click at [143, 272] on span "Unidade Basica de Saude da Familia Dr [PERSON_NAME]" at bounding box center [159, 273] width 267 height 14
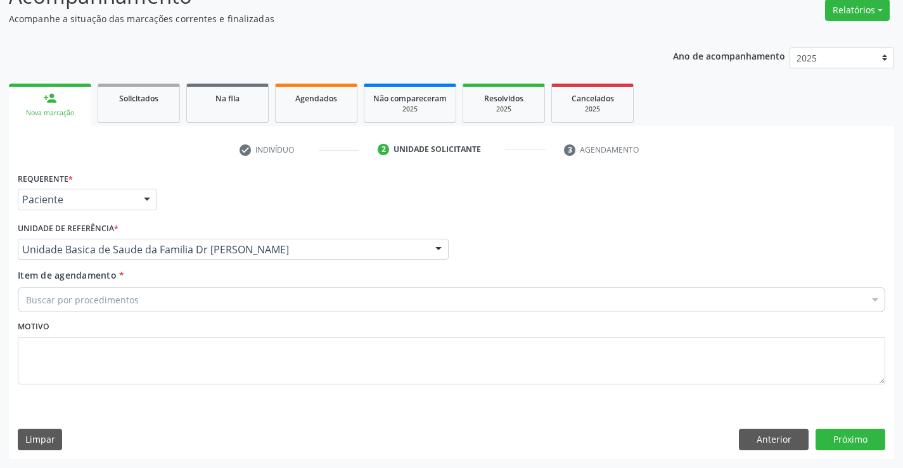
click at [155, 304] on div "Buscar por procedimentos" at bounding box center [452, 299] width 868 height 25
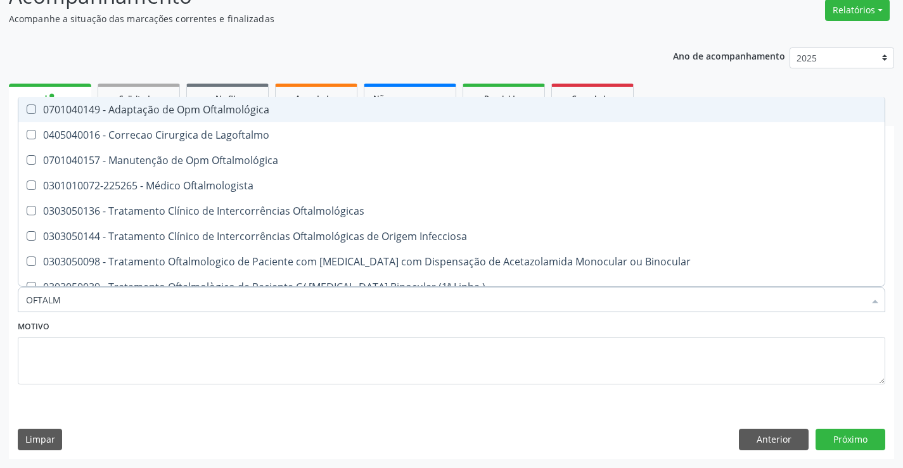
type input "OFTALMO"
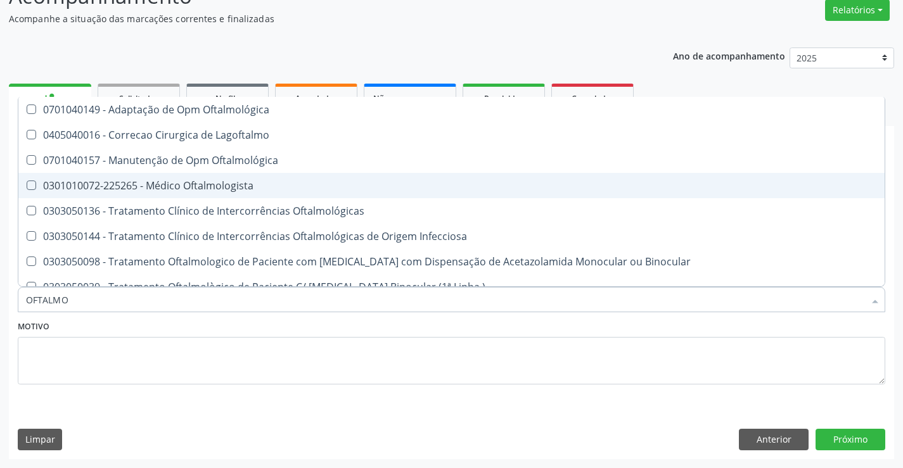
click at [224, 185] on div "0301010072-225265 - Médico Oftalmologista" at bounding box center [451, 186] width 851 height 10
checkbox Oftalmologista "true"
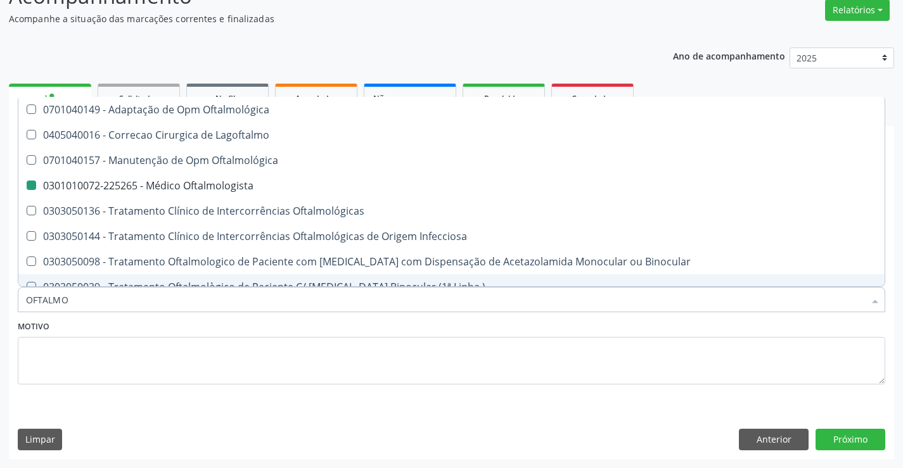
click at [208, 326] on div "Motivo" at bounding box center [452, 350] width 868 height 67
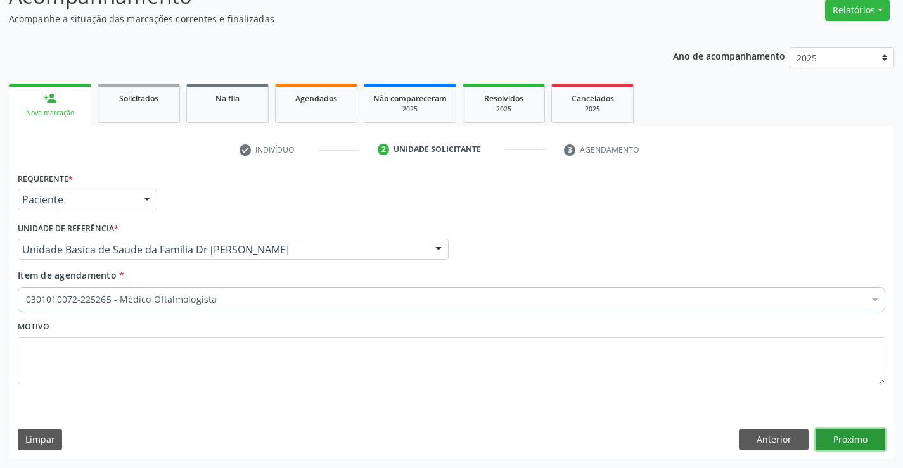
click at [844, 437] on button "Próximo" at bounding box center [851, 440] width 70 height 22
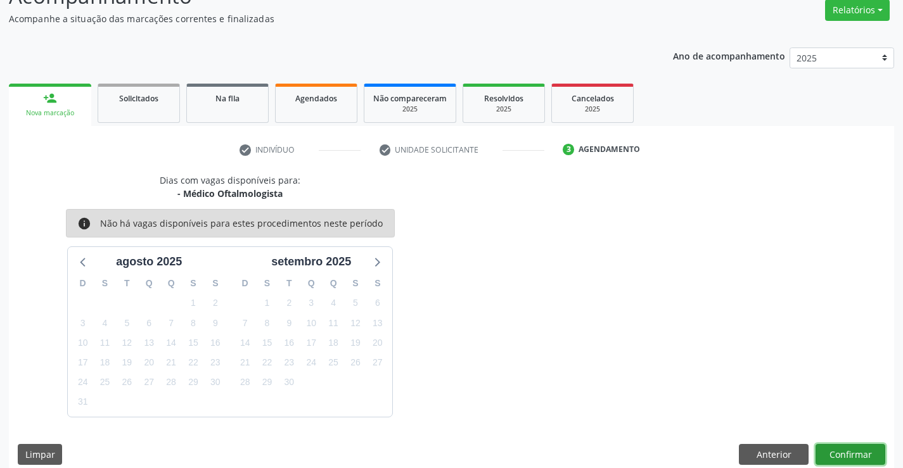
click at [842, 452] on button "Confirmar" at bounding box center [851, 455] width 70 height 22
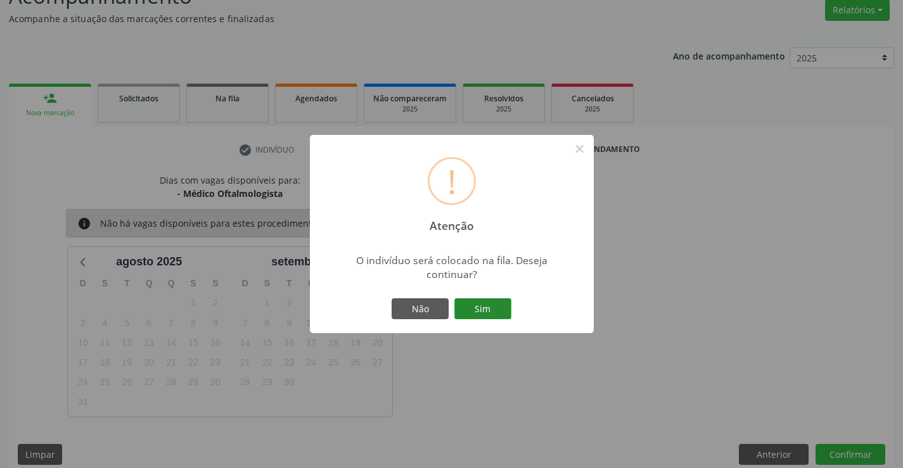
click at [495, 304] on button "Sim" at bounding box center [482, 309] width 57 height 22
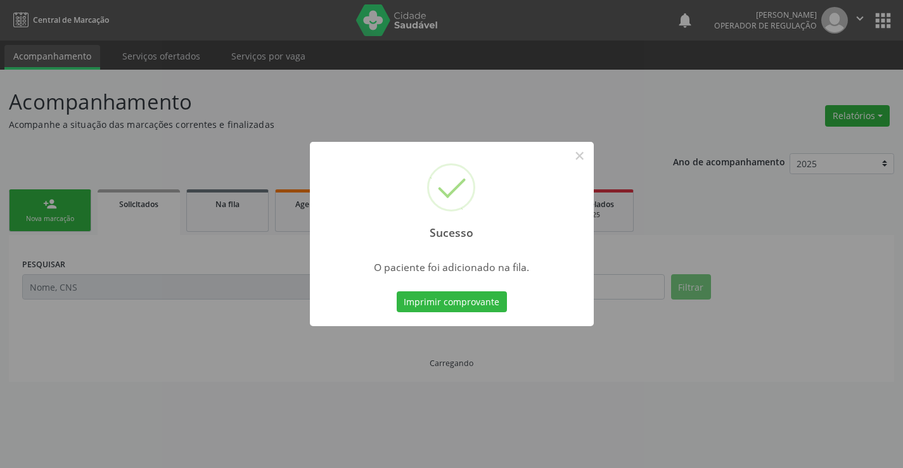
scroll to position [0, 0]
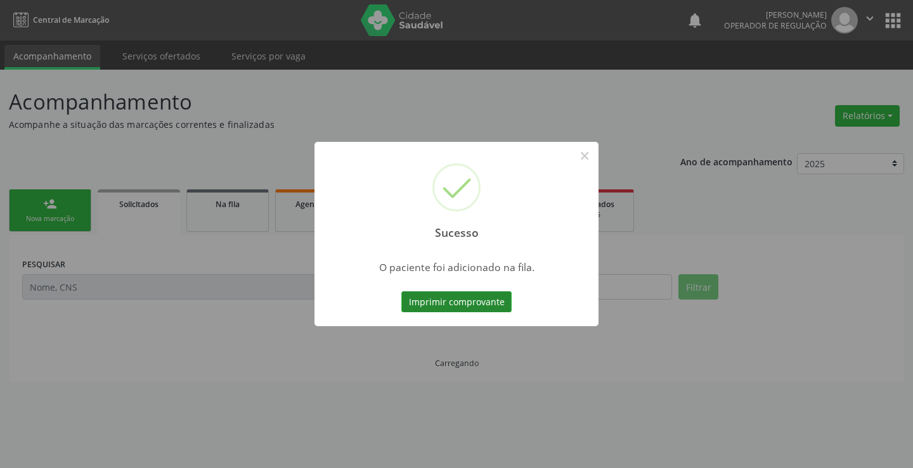
click at [478, 304] on button "Imprimir comprovante" at bounding box center [456, 303] width 110 height 22
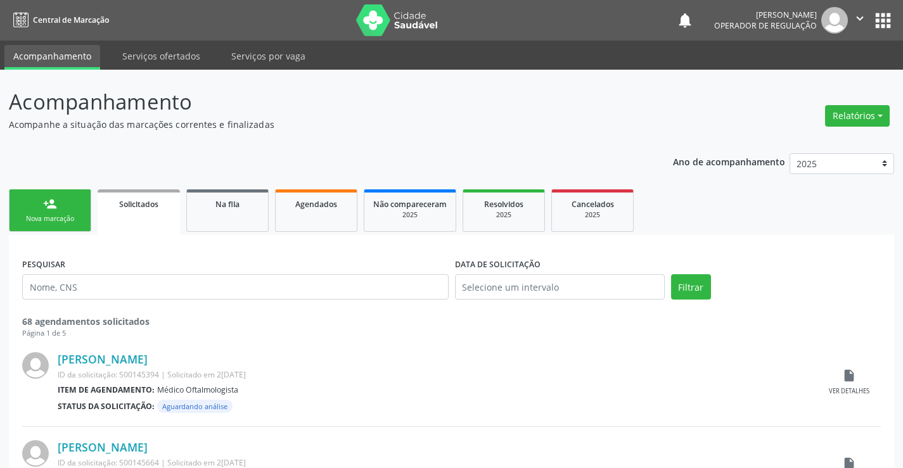
click at [80, 212] on link "person_add Nova marcação" at bounding box center [50, 210] width 82 height 42
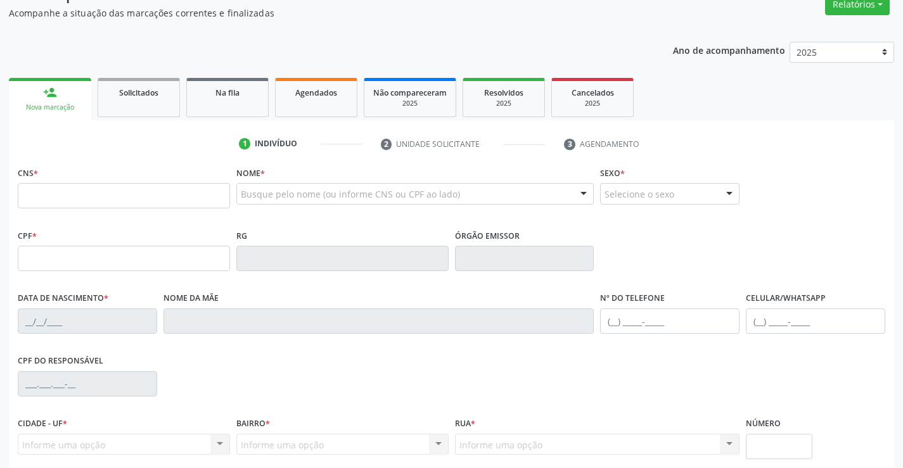
scroll to position [127, 0]
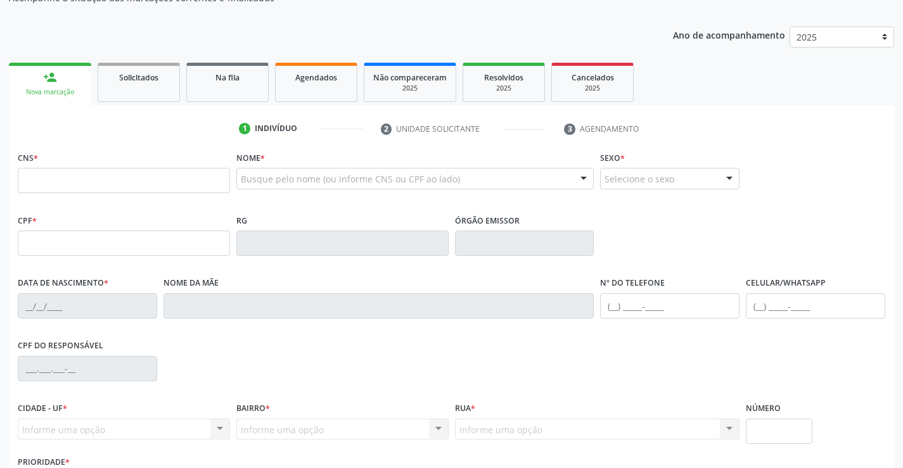
click at [64, 196] on fieldset "CNS *" at bounding box center [124, 175] width 212 height 54
click at [65, 185] on input "text" at bounding box center [124, 180] width 212 height 25
type input "700 6059 6867 6565"
type input "1[DATE]"
type input "[PHONE_NUMBER]"
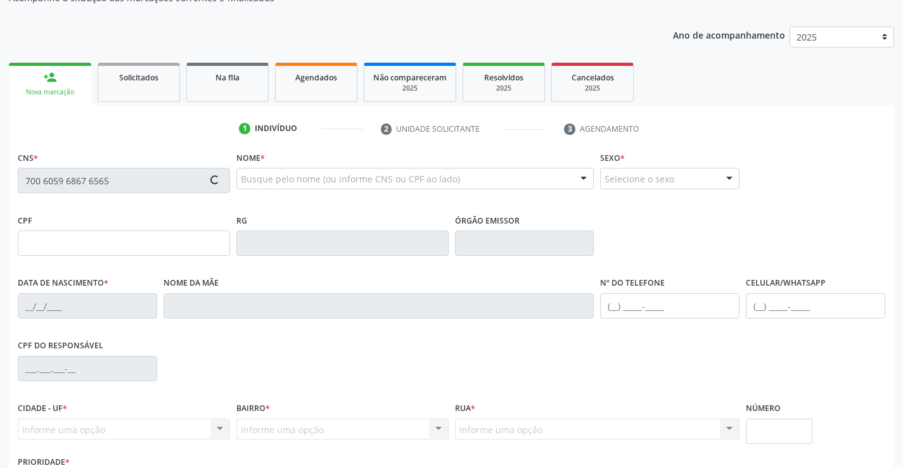
type input "[PHONE_NUMBER]"
type input "S/N"
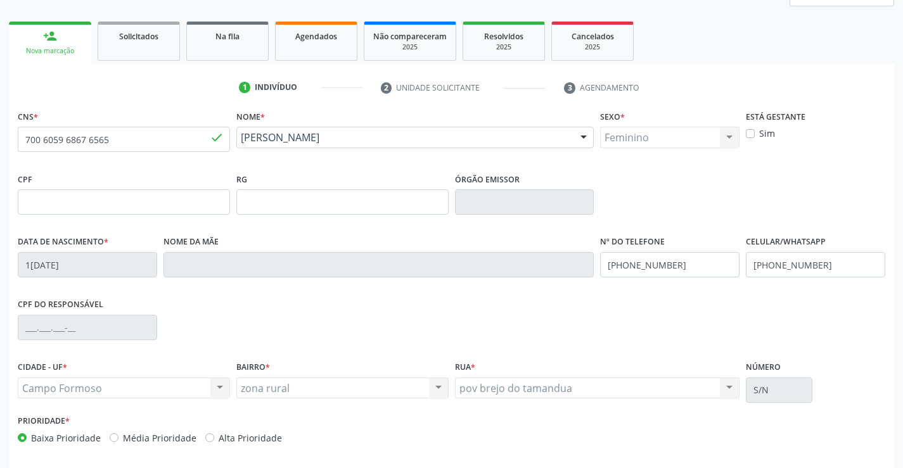
scroll to position [190, 0]
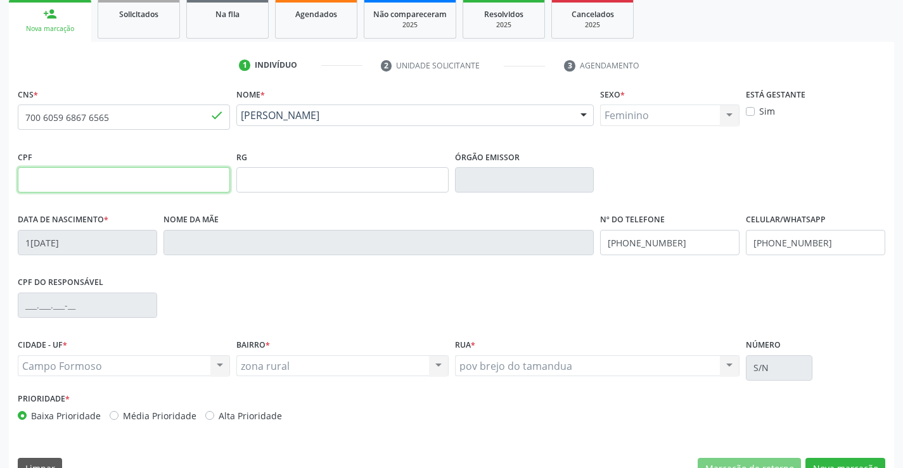
click at [99, 180] on input "text" at bounding box center [124, 179] width 212 height 25
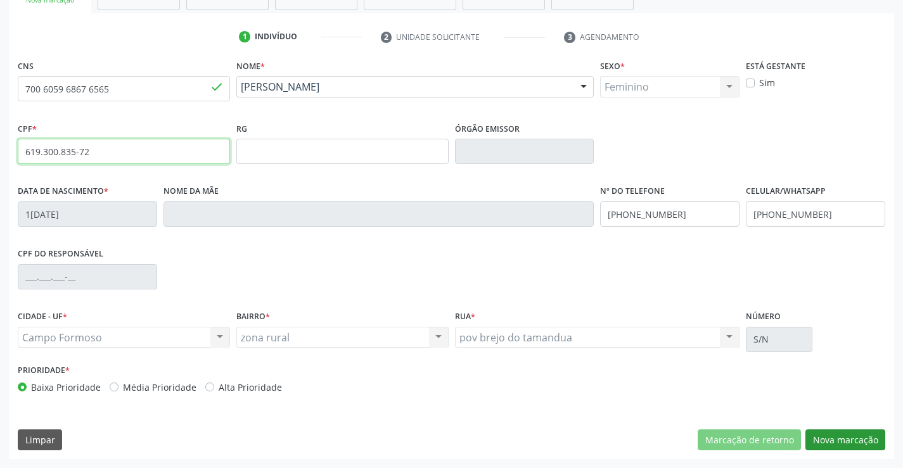
type input "619.300.835-72"
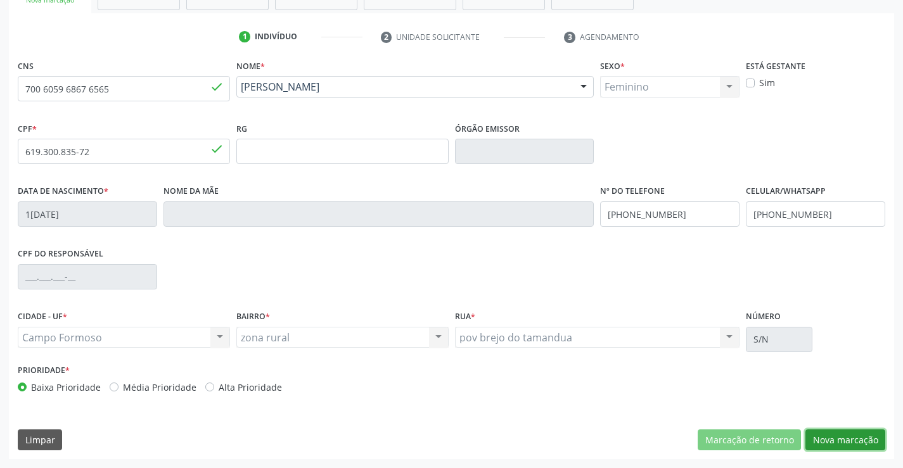
click at [838, 440] on button "Nova marcação" at bounding box center [845, 441] width 80 height 22
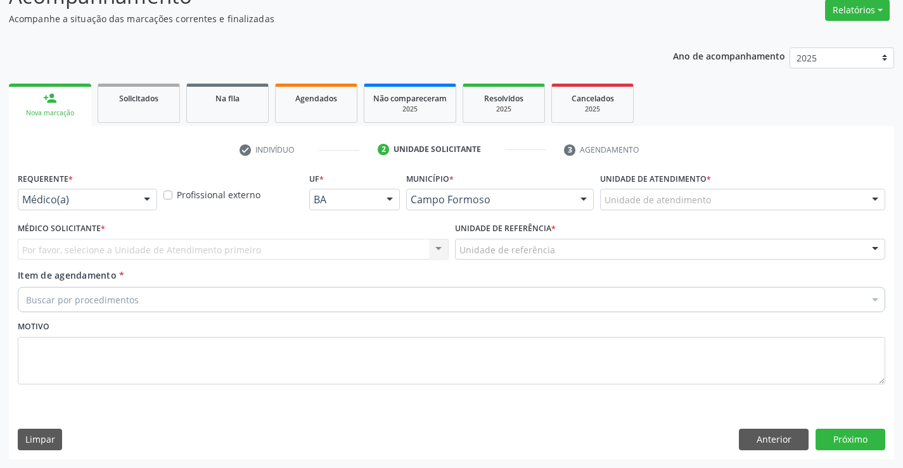
click at [148, 199] on div at bounding box center [147, 200] width 19 height 22
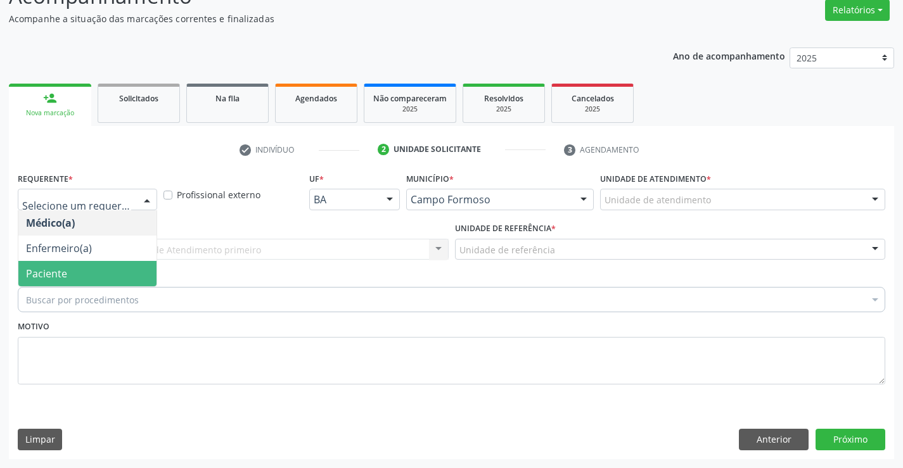
click at [121, 281] on span "Paciente" at bounding box center [87, 273] width 138 height 25
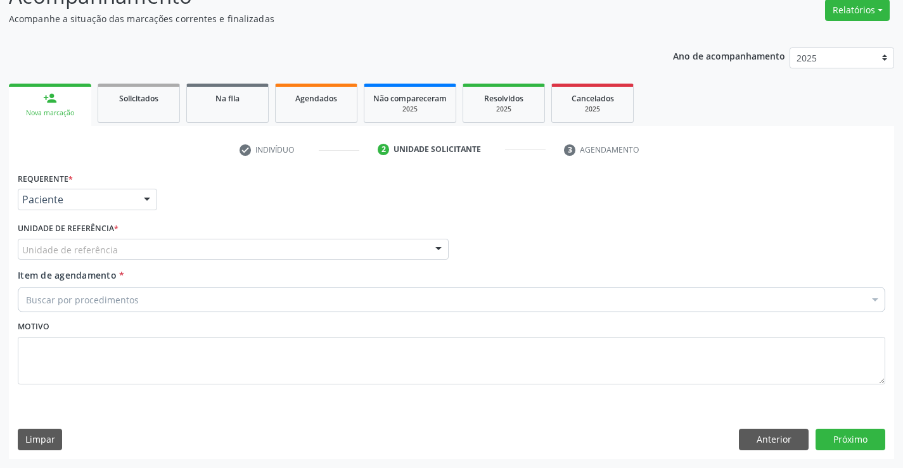
click at [160, 250] on div "Unidade de referência" at bounding box center [233, 250] width 431 height 22
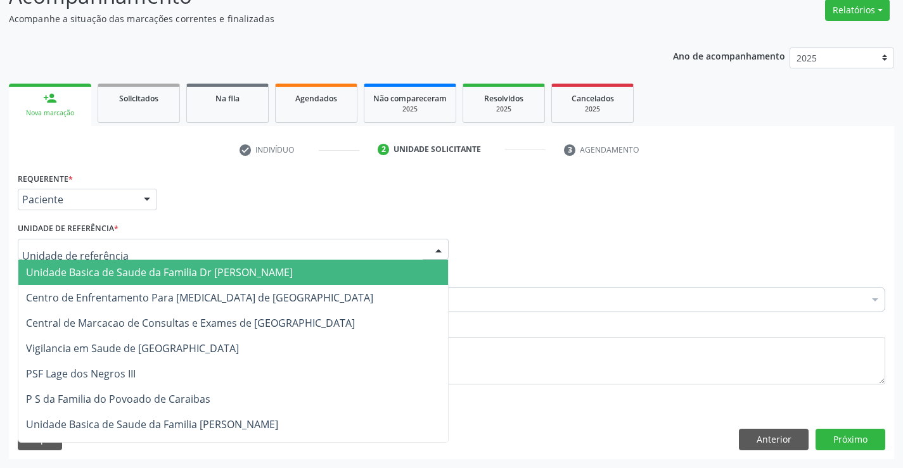
click at [161, 278] on span "Unidade Basica de Saude da Familia Dr [PERSON_NAME]" at bounding box center [159, 273] width 267 height 14
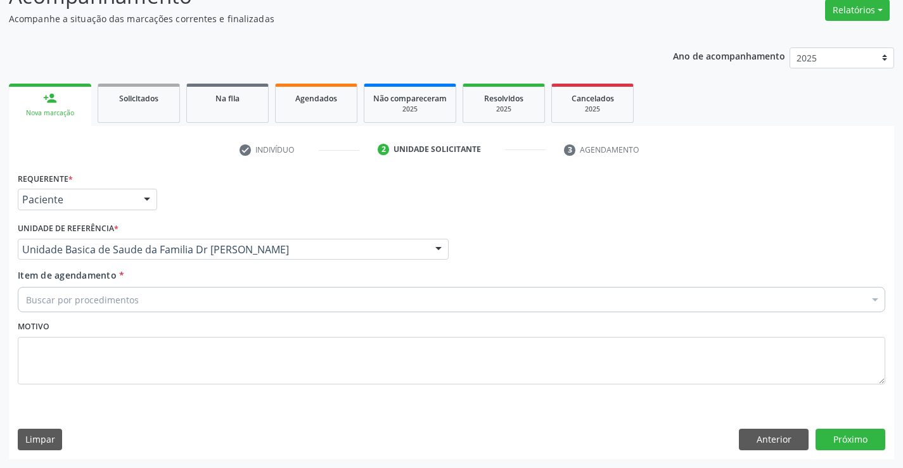
click at [159, 305] on div "Buscar por procedimentos" at bounding box center [452, 299] width 868 height 25
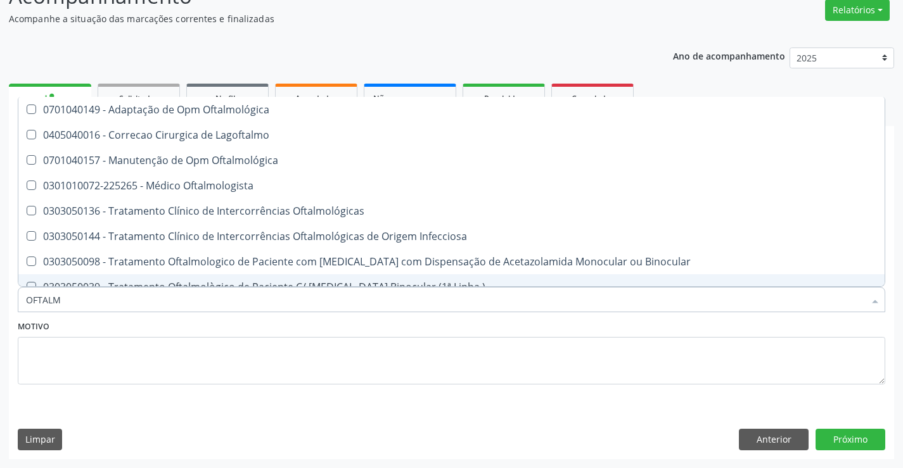
type input "OFTALMO"
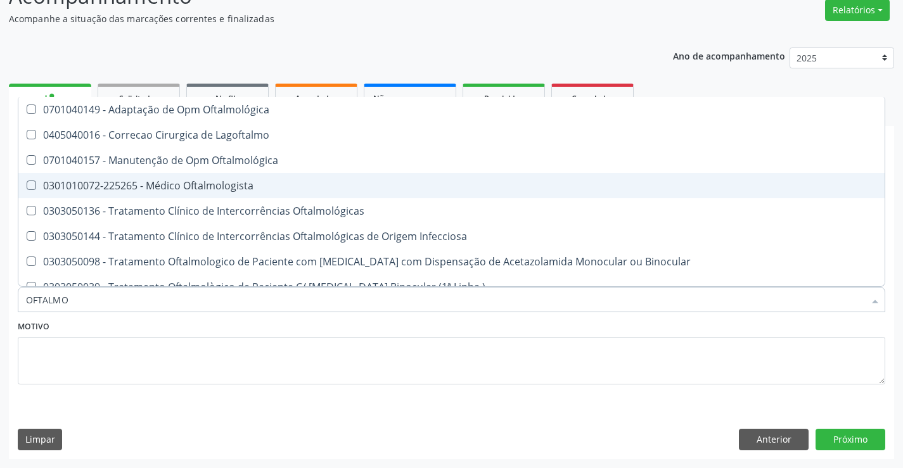
drag, startPoint x: 200, startPoint y: 183, endPoint x: 186, endPoint y: 210, distance: 30.6
click at [200, 184] on div "0301010072-225265 - Médico Oftalmologista" at bounding box center [451, 186] width 851 height 10
checkbox Oftalmologista "true"
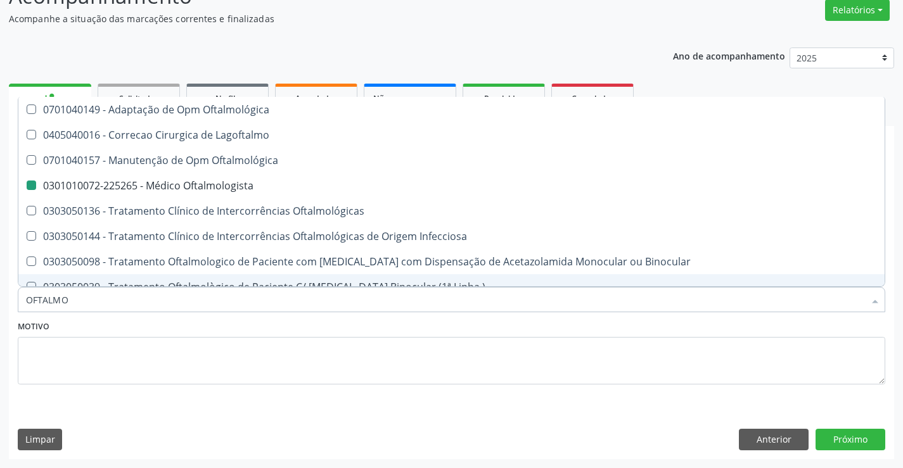
click at [188, 331] on div "Motivo" at bounding box center [452, 350] width 868 height 67
checkbox Lagoftalmo "true"
checkbox Oftalmologista "false"
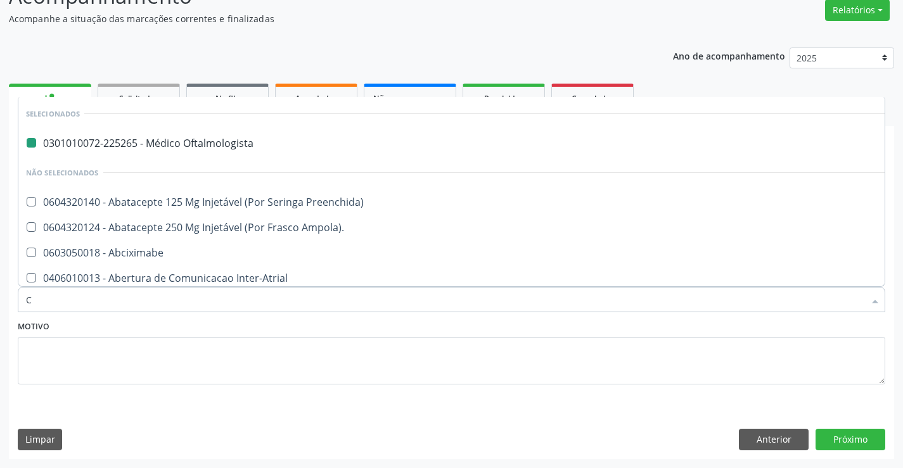
type input "CA"
checkbox Oftalmologista "false"
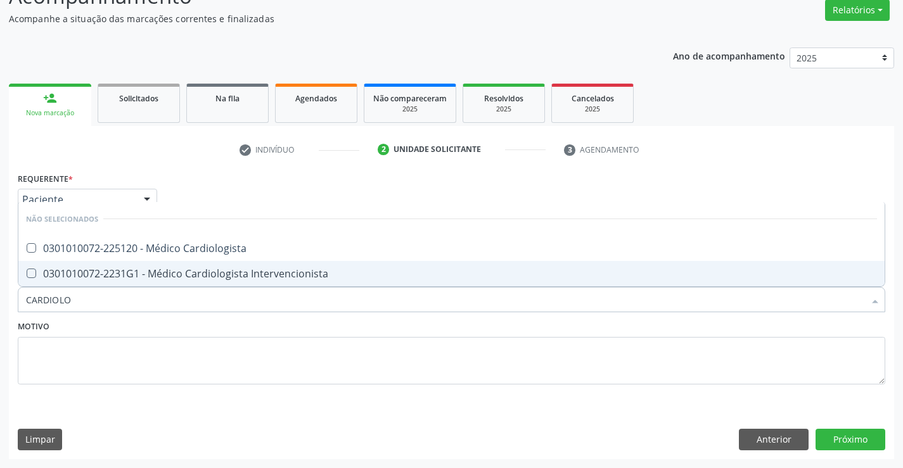
type input "CARDIOLOG"
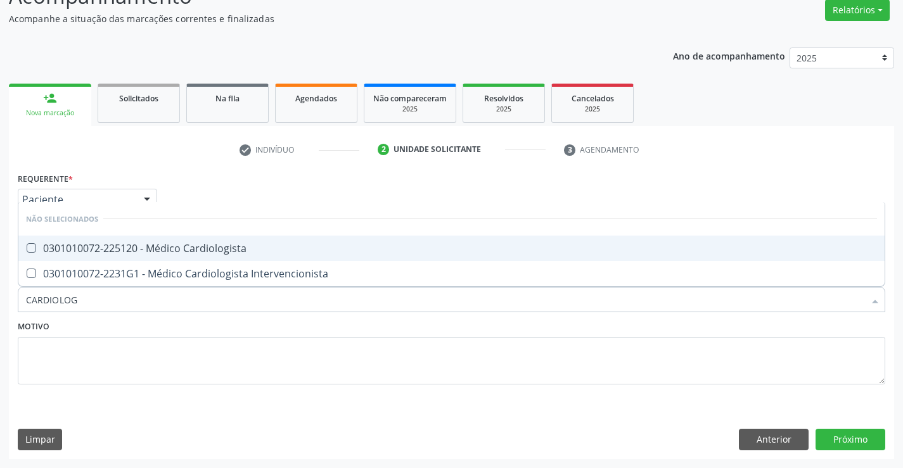
click at [209, 253] on div "0301010072-225120 - Médico Cardiologista" at bounding box center [451, 248] width 851 height 10
checkbox Cardiologista "true"
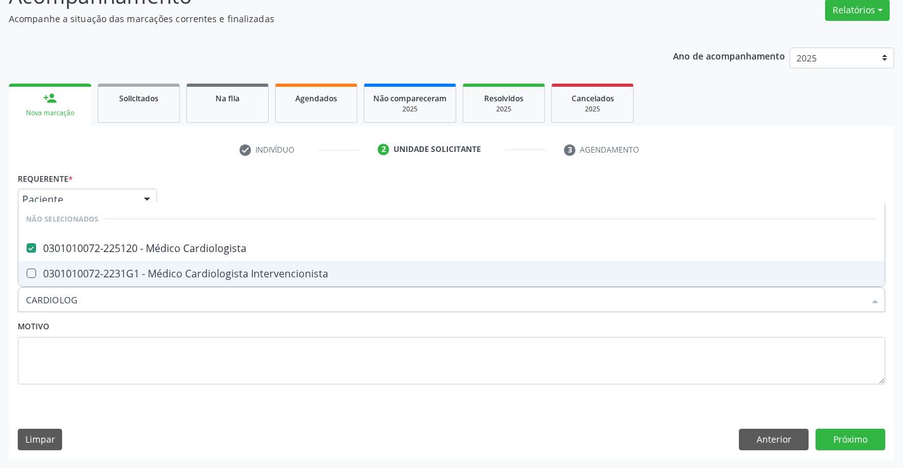
click at [202, 332] on div "Motivo" at bounding box center [452, 350] width 868 height 67
checkbox Intervencionista "true"
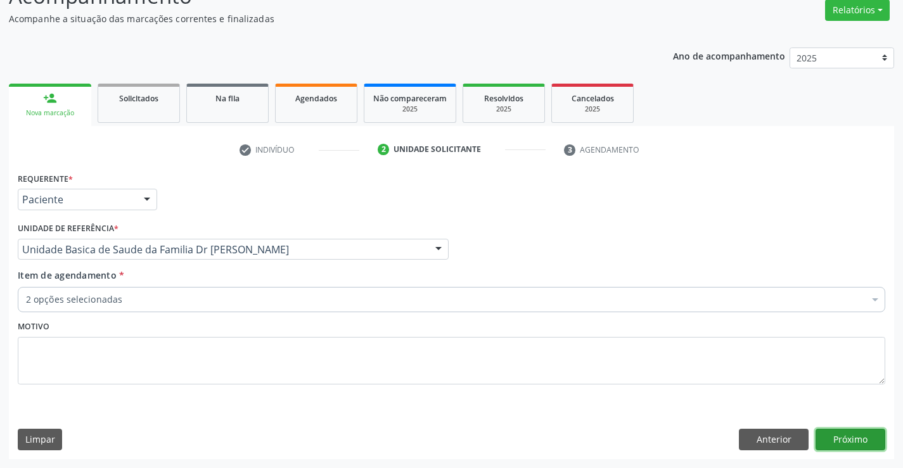
click at [859, 444] on button "Próximo" at bounding box center [851, 440] width 70 height 22
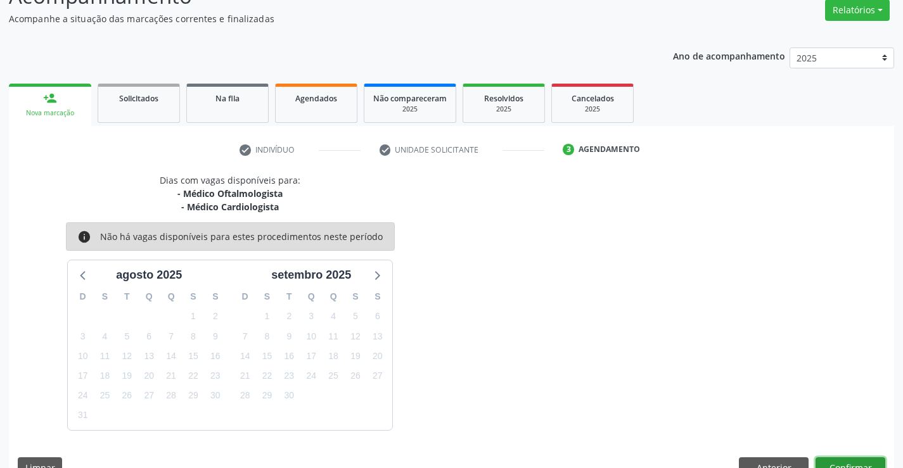
click at [842, 465] on button "Confirmar" at bounding box center [851, 469] width 70 height 22
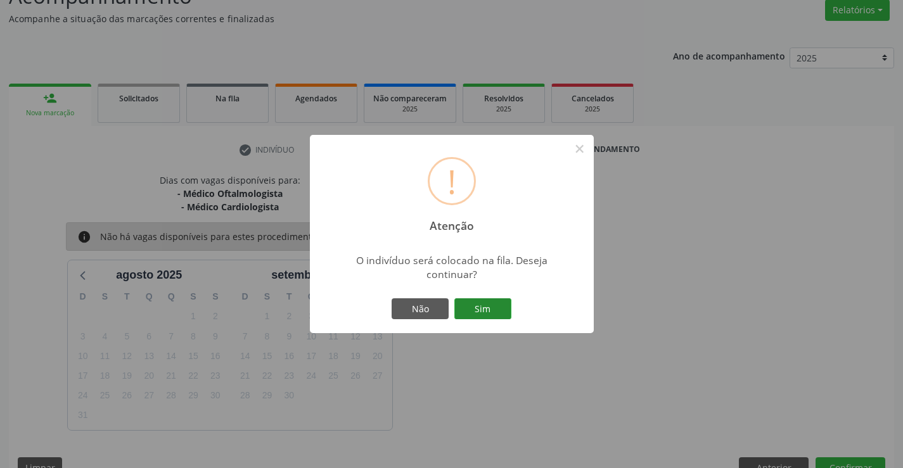
click at [480, 311] on button "Sim" at bounding box center [482, 309] width 57 height 22
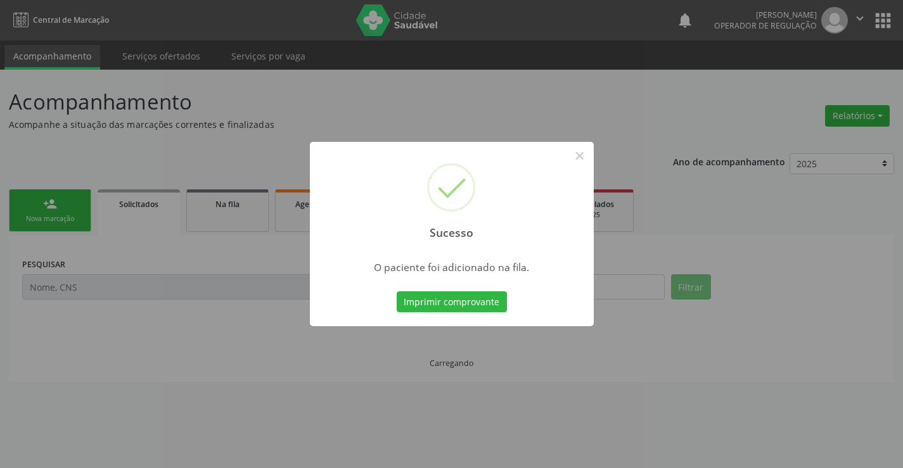
scroll to position [0, 0]
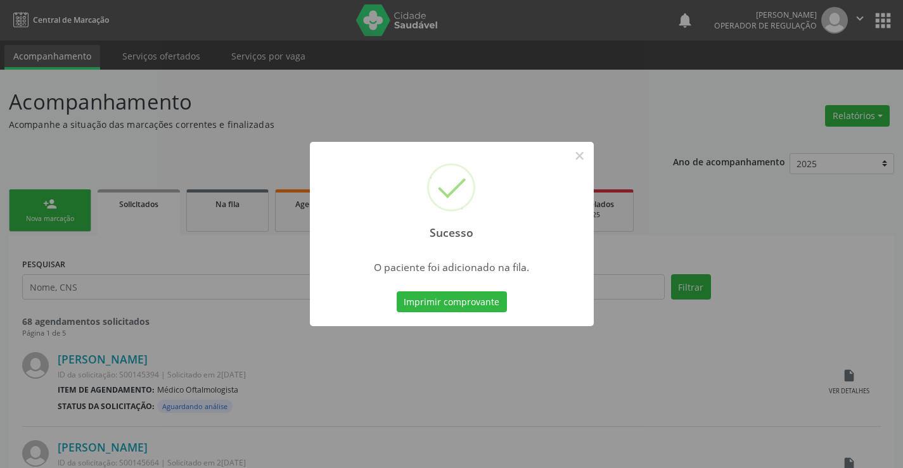
click at [397, 292] on button "Imprimir comprovante" at bounding box center [452, 303] width 110 height 22
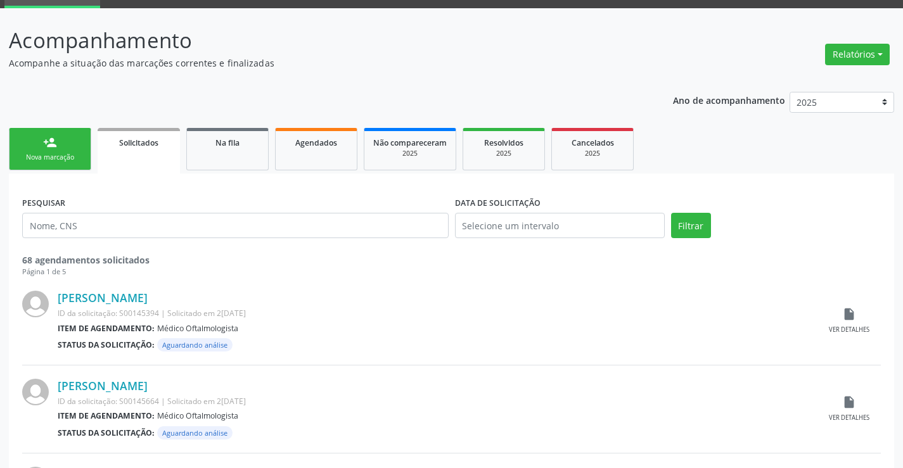
scroll to position [127, 0]
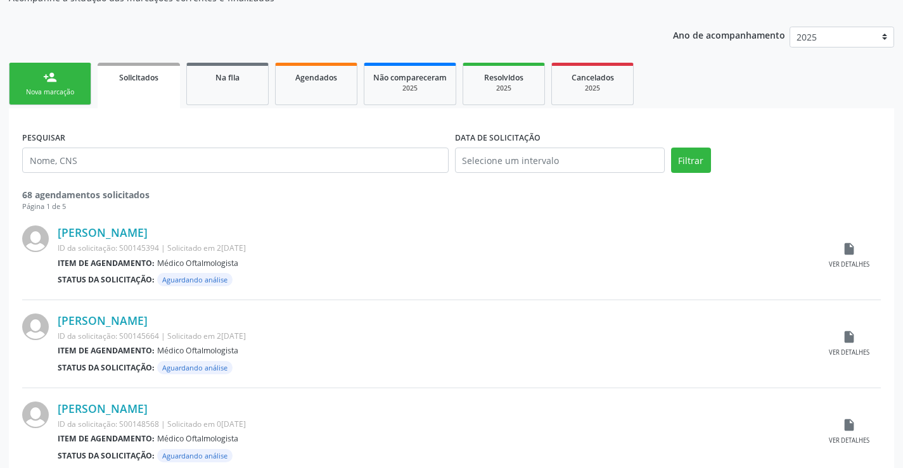
click at [68, 89] on div "Nova marcação" at bounding box center [49, 92] width 63 height 10
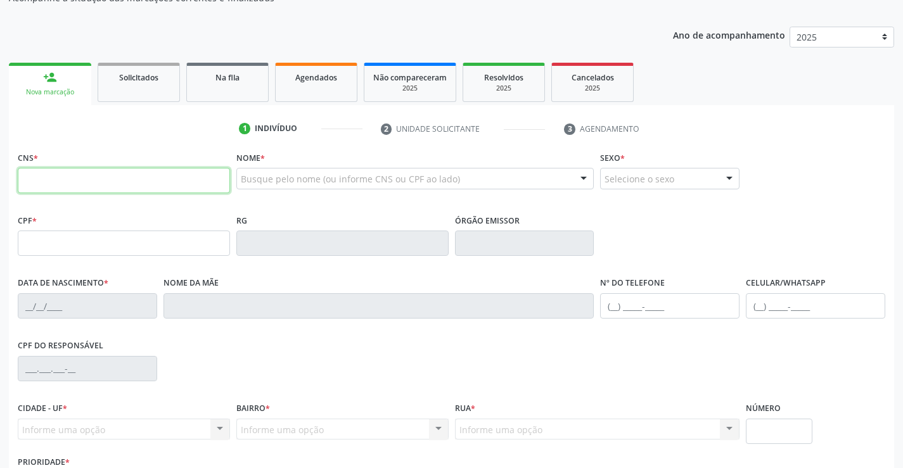
click at [63, 181] on input "text" at bounding box center [124, 180] width 212 height 25
click at [67, 177] on input "text" at bounding box center [124, 180] width 212 height 25
type input "700 0040 9461 3808"
type input "0331559331"
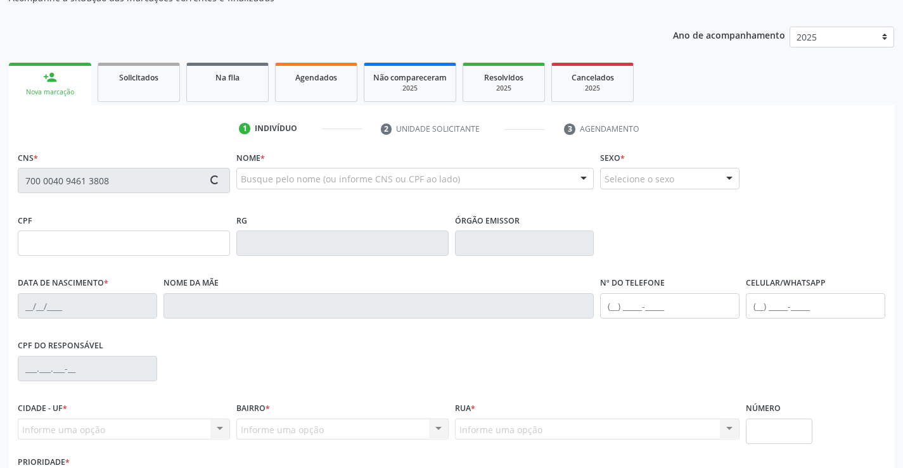
type input "0[DATE]"
type input "[PHONE_NUMBER]"
type input "205.326.955-34"
type input "S/N"
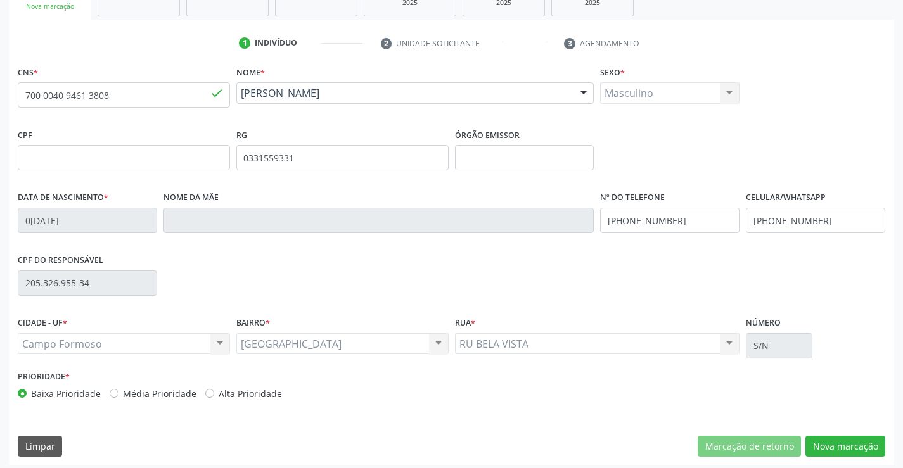
scroll to position [219, 0]
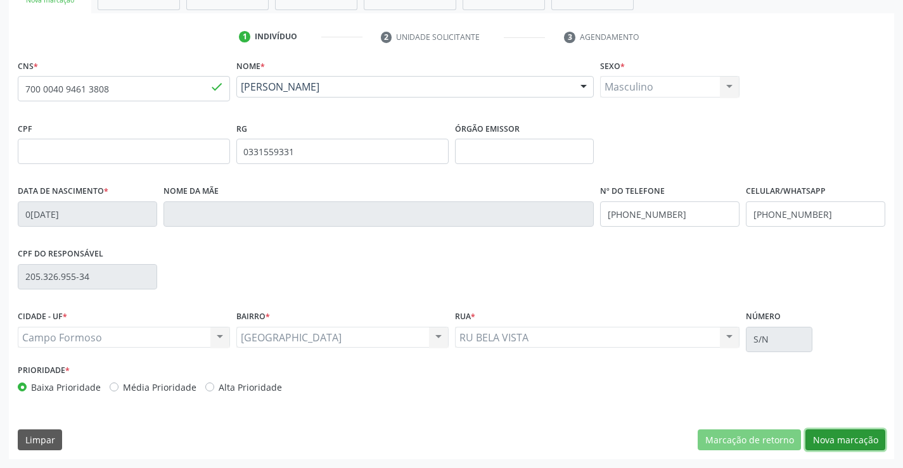
click at [844, 439] on button "Nova marcação" at bounding box center [845, 441] width 80 height 22
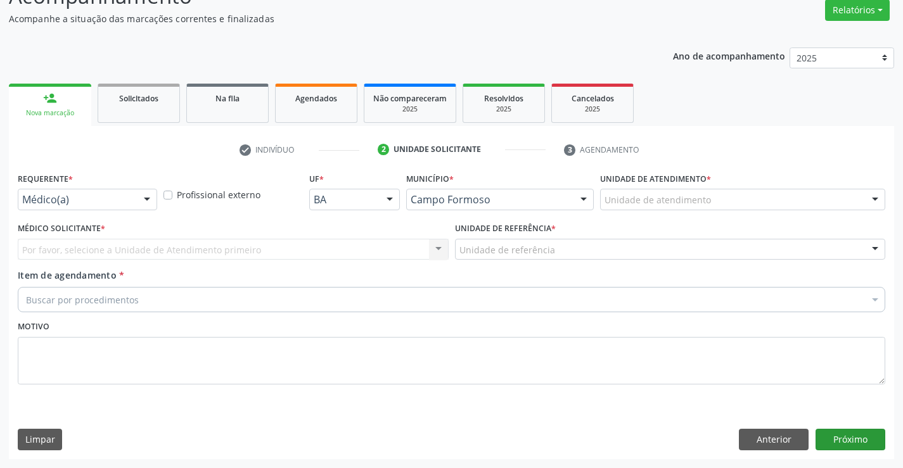
scroll to position [106, 0]
click at [147, 197] on div at bounding box center [147, 200] width 19 height 22
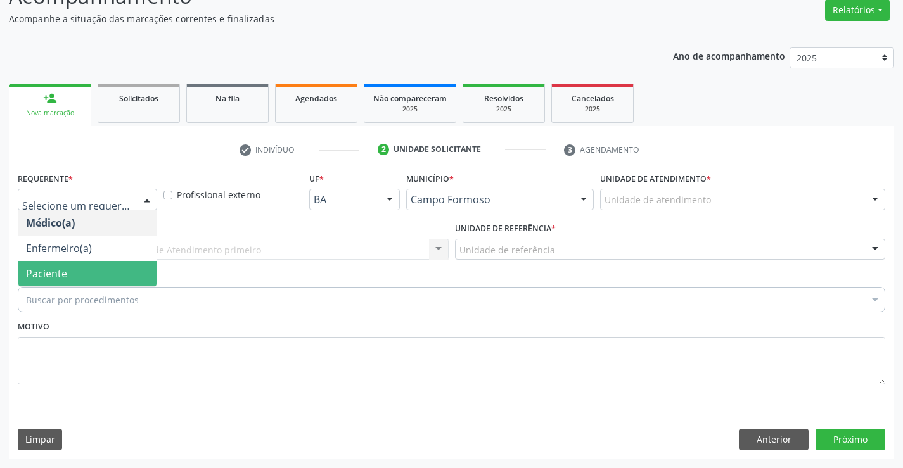
click at [115, 278] on span "Paciente" at bounding box center [87, 273] width 138 height 25
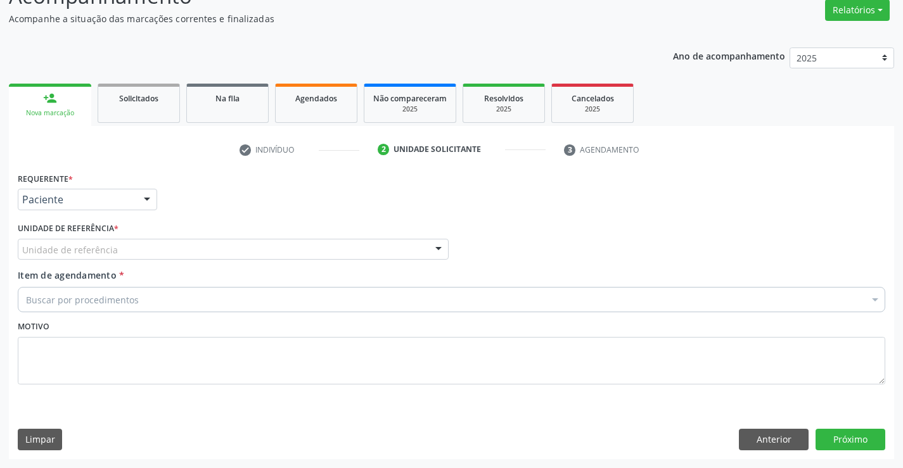
click at [134, 253] on div "Unidade de referência" at bounding box center [233, 250] width 431 height 22
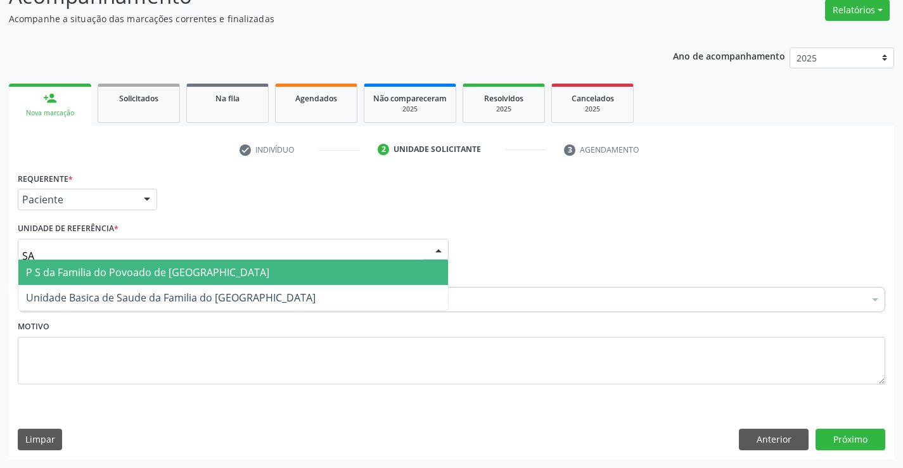
type input "SAO"
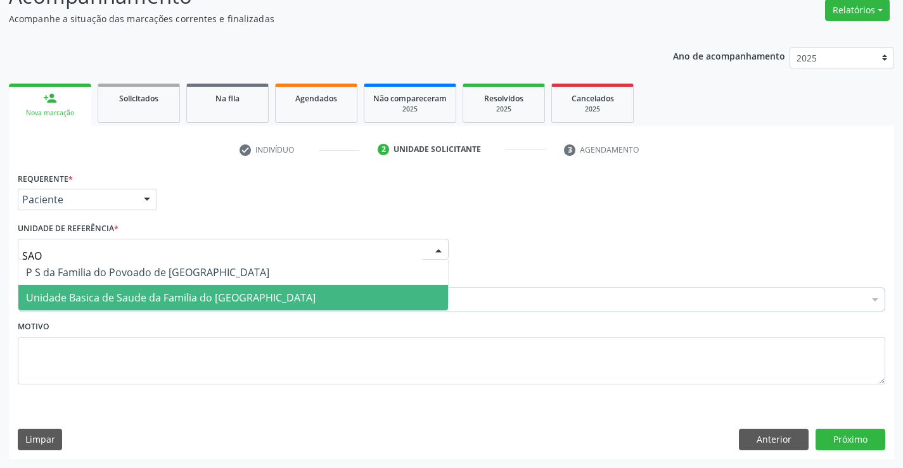
click at [207, 293] on span "Unidade Basica de Saude da Familia do [GEOGRAPHIC_DATA]" at bounding box center [171, 298] width 290 height 14
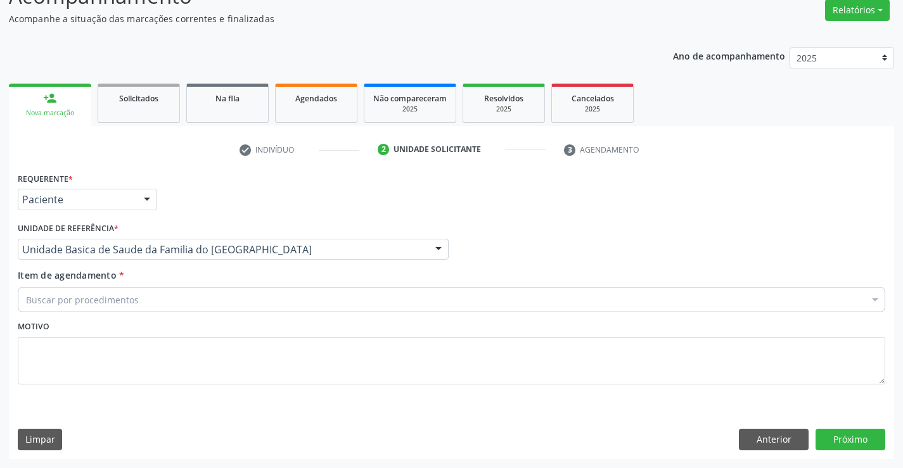
click at [158, 302] on div "Buscar por procedimentos" at bounding box center [452, 299] width 868 height 25
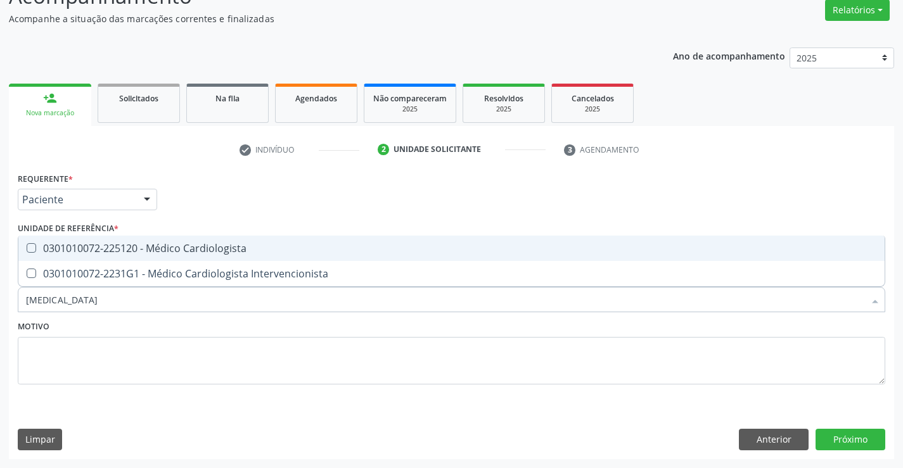
type input "CARDIOLOGISTA"
click at [212, 245] on div "0301010072-225120 - Médico Cardiologista" at bounding box center [451, 248] width 851 height 10
checkbox Cardiologista "true"
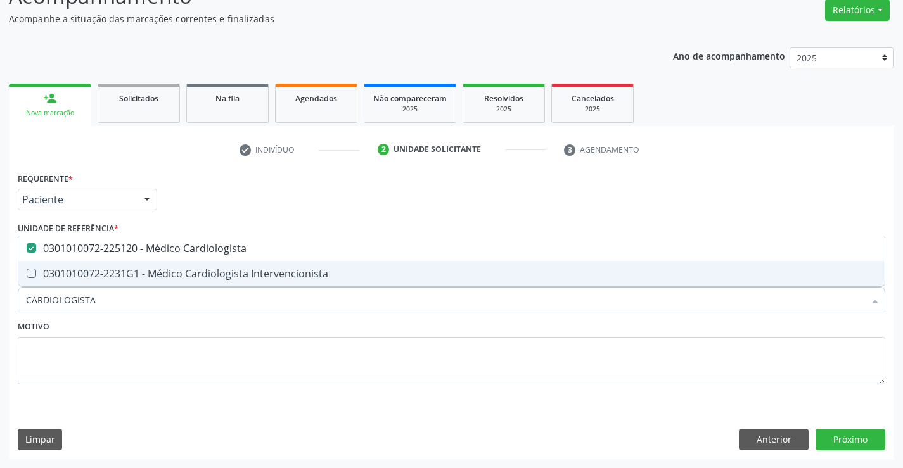
type input "CARDIOLOGISTA"
click at [187, 326] on div "Motivo" at bounding box center [452, 350] width 868 height 67
checkbox Intervencionista "true"
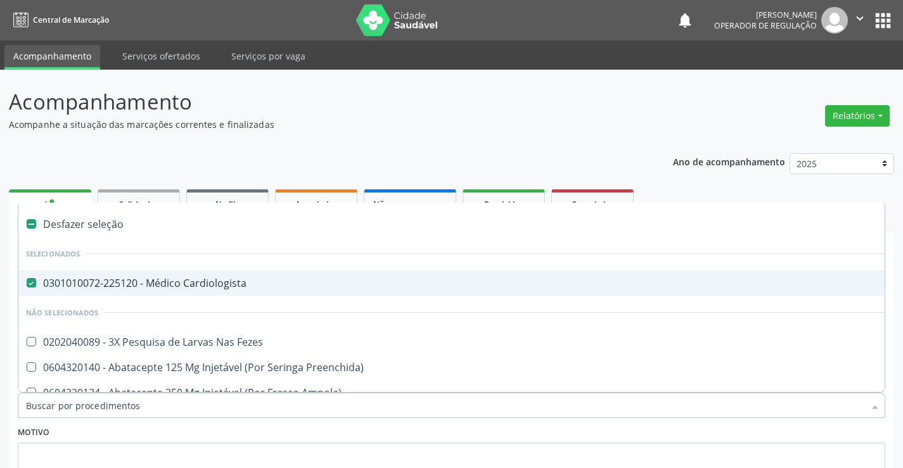
scroll to position [106, 0]
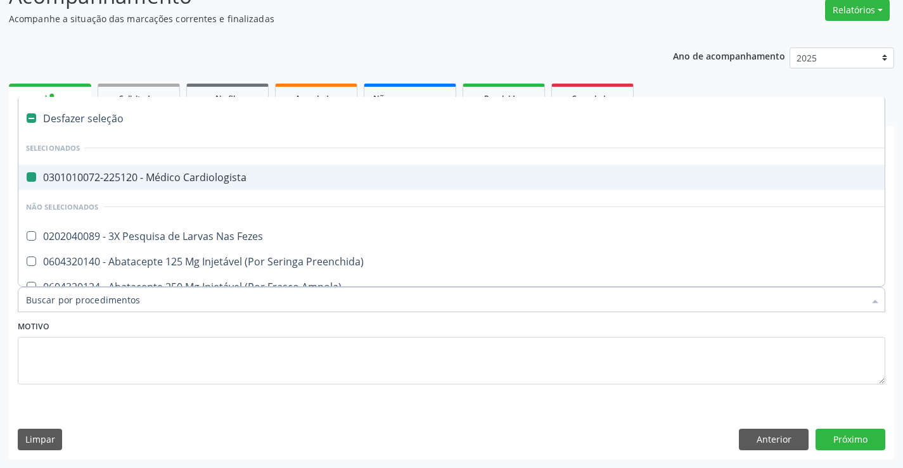
type input "P"
checkbox Cardiologista "false"
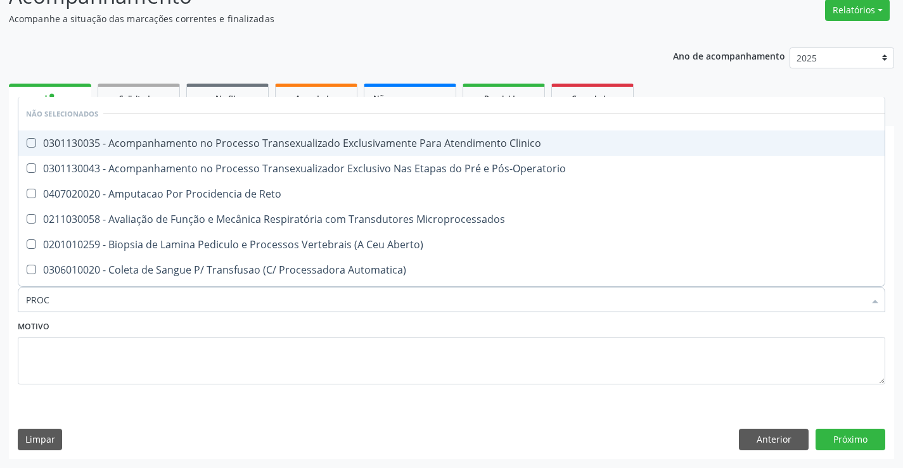
type input "PROCT"
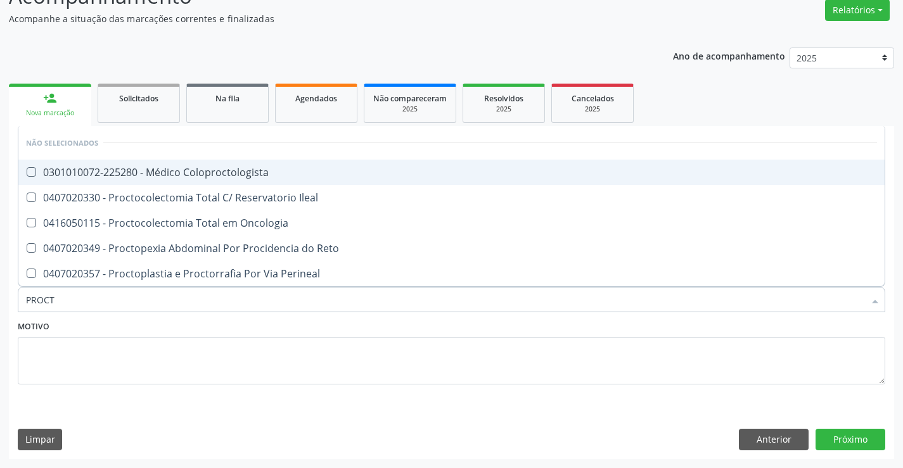
click at [274, 178] on span "0301010072-225280 - Médico Coloproctologista" at bounding box center [451, 172] width 866 height 25
checkbox Coloproctologista "true"
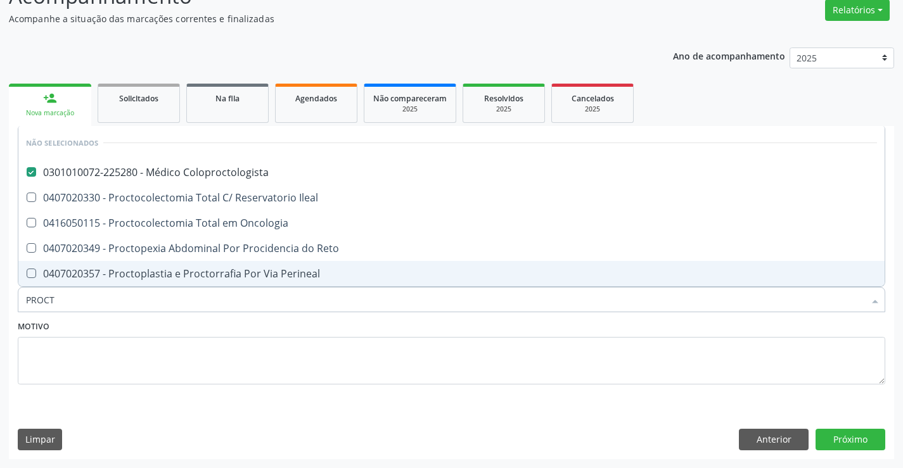
click at [281, 333] on div "Motivo" at bounding box center [452, 350] width 868 height 67
checkbox Ileal "true"
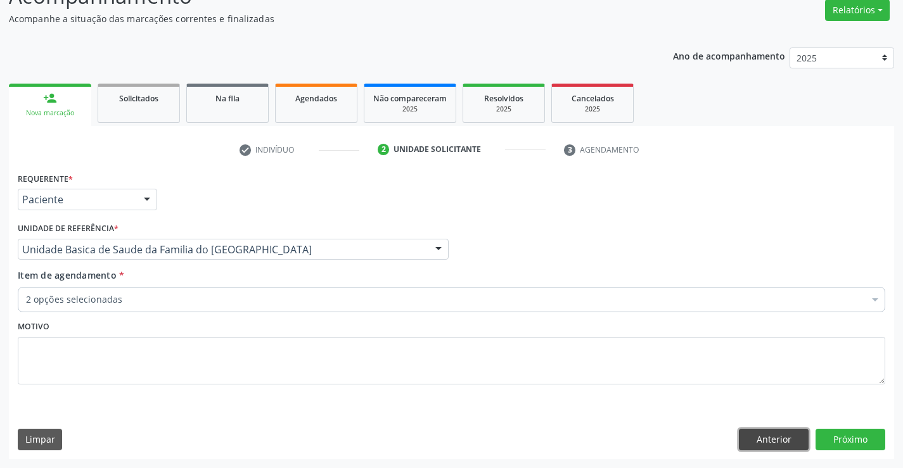
click at [755, 439] on button "Anterior" at bounding box center [774, 440] width 70 height 22
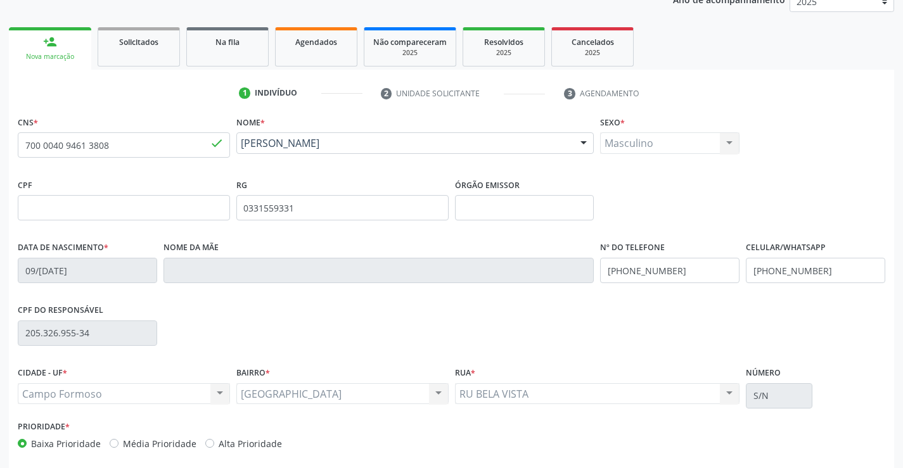
scroll to position [219, 0]
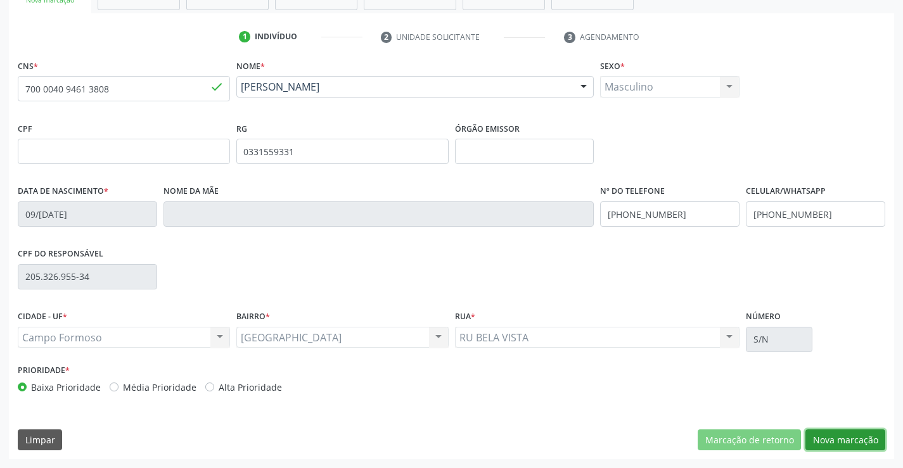
click at [860, 439] on button "Nova marcação" at bounding box center [845, 441] width 80 height 22
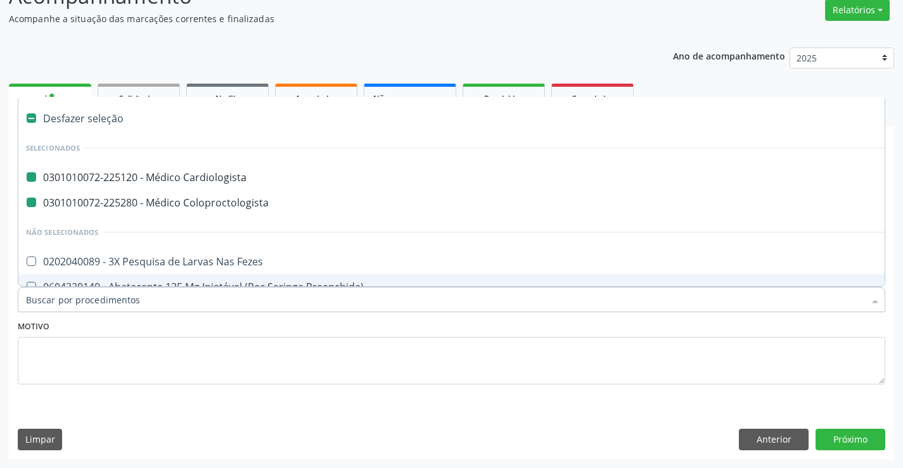
type input "U"
checkbox Cardiologista "false"
checkbox Coloproctologista "false"
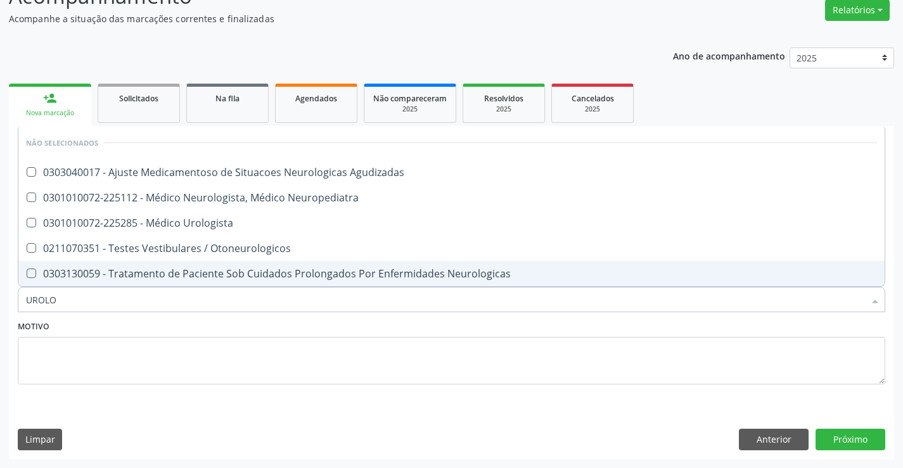
type input "UROLOG"
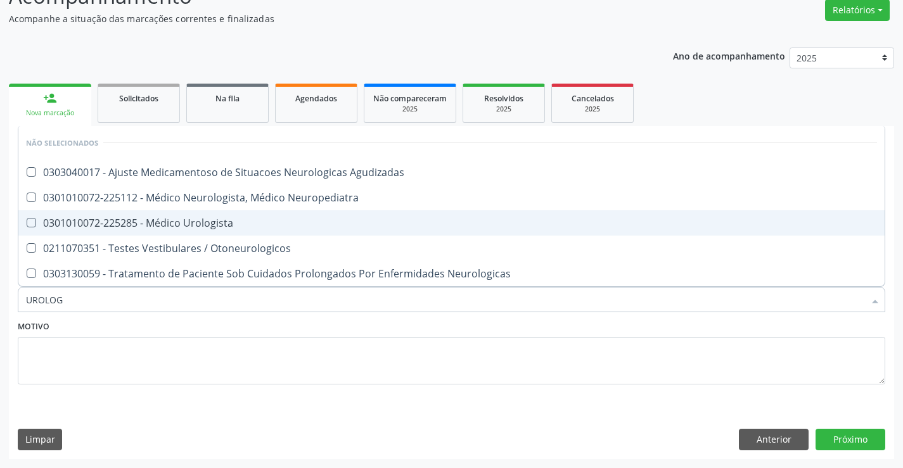
click at [238, 227] on div "0301010072-225285 - Médico Urologista" at bounding box center [451, 223] width 851 height 10
checkbox Urologista "true"
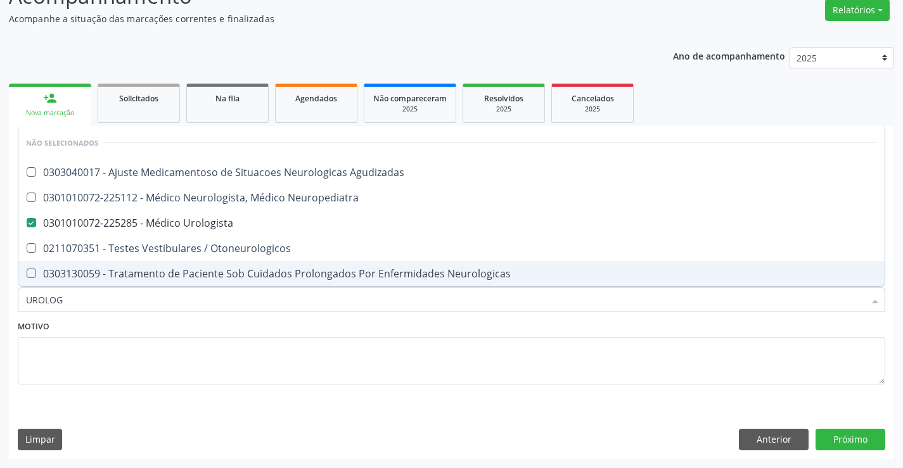
click at [210, 321] on div "Motivo" at bounding box center [452, 350] width 868 height 67
checkbox Agudizadas "true"
checkbox Neuropediatra "true"
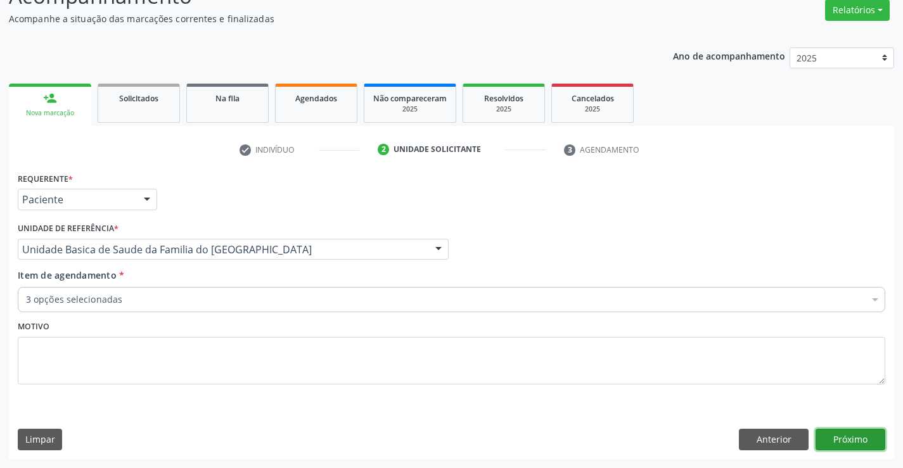
click at [838, 443] on button "Próximo" at bounding box center [851, 440] width 70 height 22
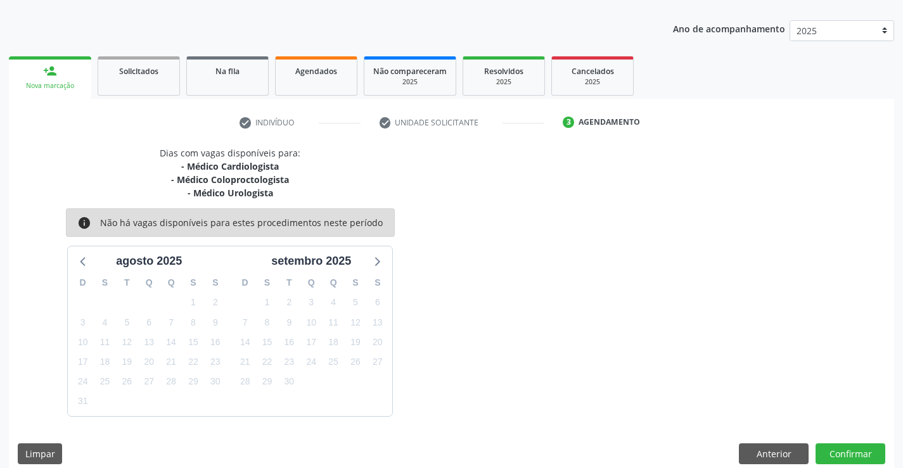
scroll to position [147, 0]
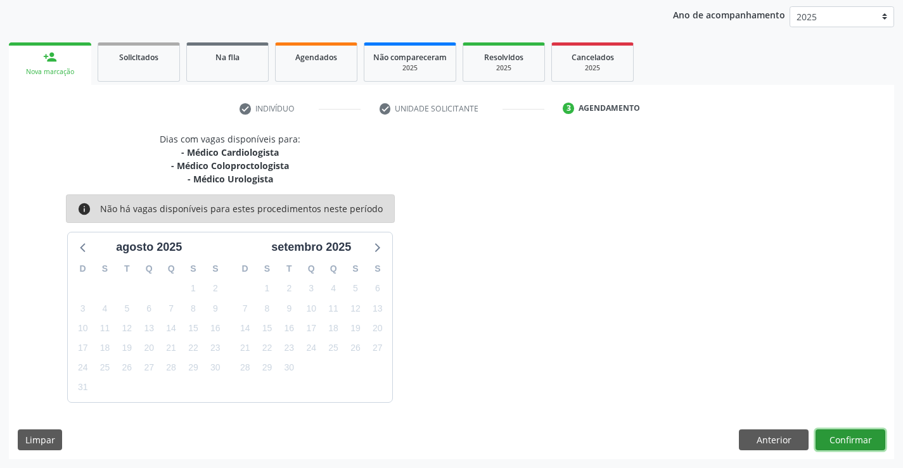
click at [852, 437] on button "Confirmar" at bounding box center [851, 441] width 70 height 22
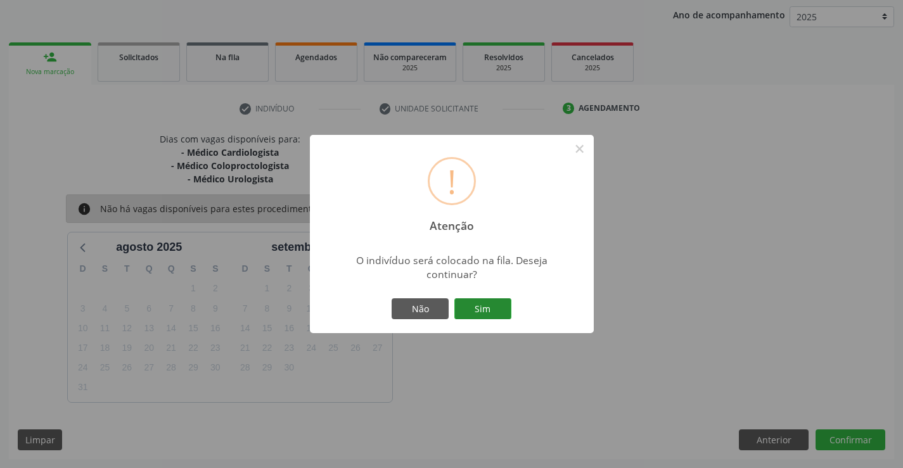
click at [491, 312] on button "Sim" at bounding box center [482, 309] width 57 height 22
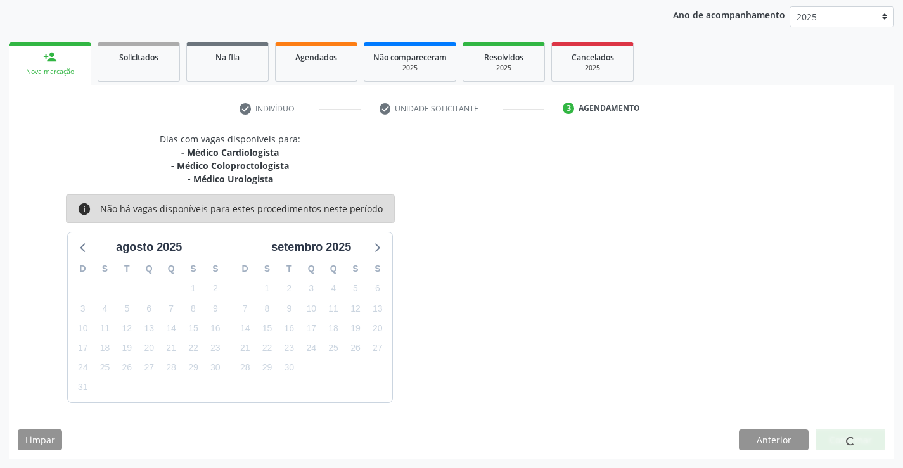
scroll to position [0, 0]
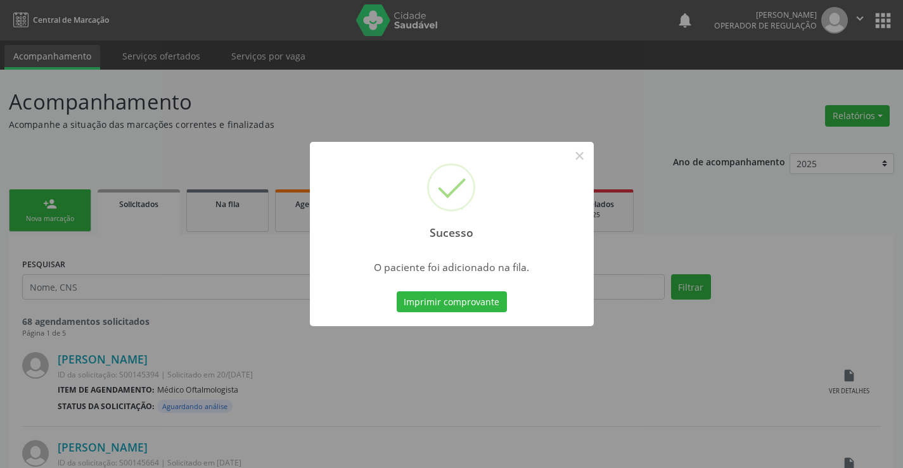
click at [397, 292] on button "Imprimir comprovante" at bounding box center [452, 303] width 110 height 22
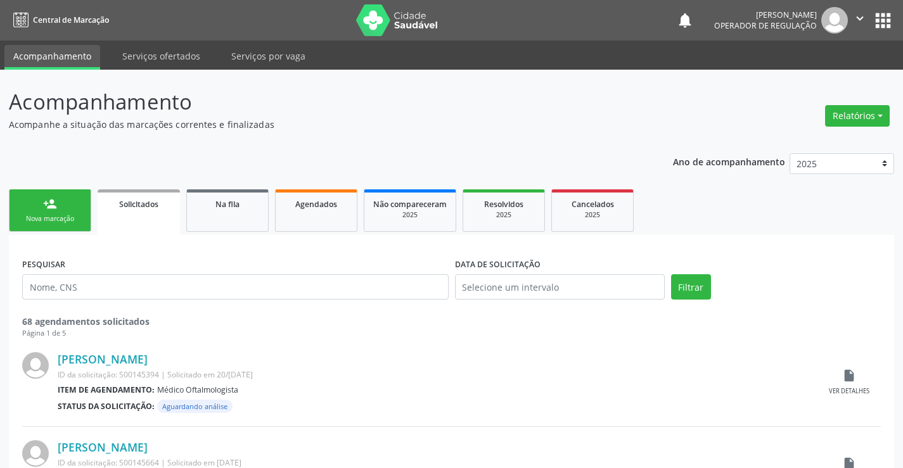
click at [81, 214] on link "person_add Nova marcação" at bounding box center [50, 210] width 82 height 42
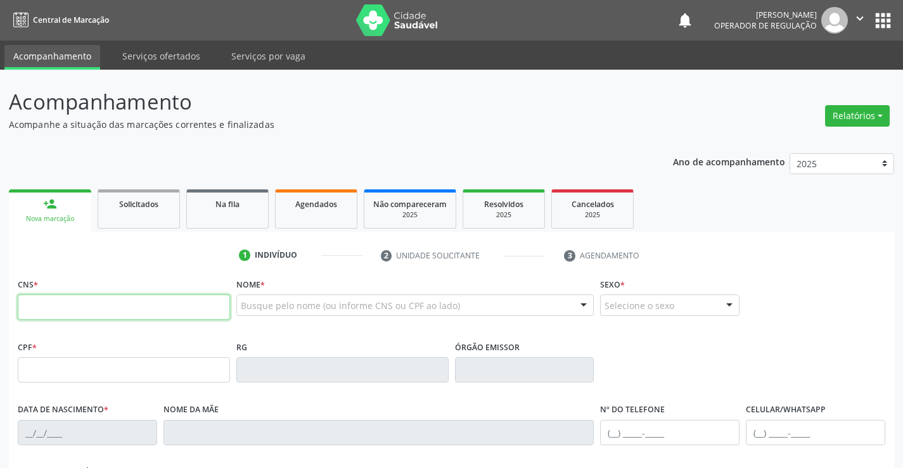
click at [64, 311] on input "text" at bounding box center [124, 307] width 212 height 25
type input "709 8020 9918 8190"
type input "2348142767"
type input "07/11/2019"
type input "(74) 99194-7118"
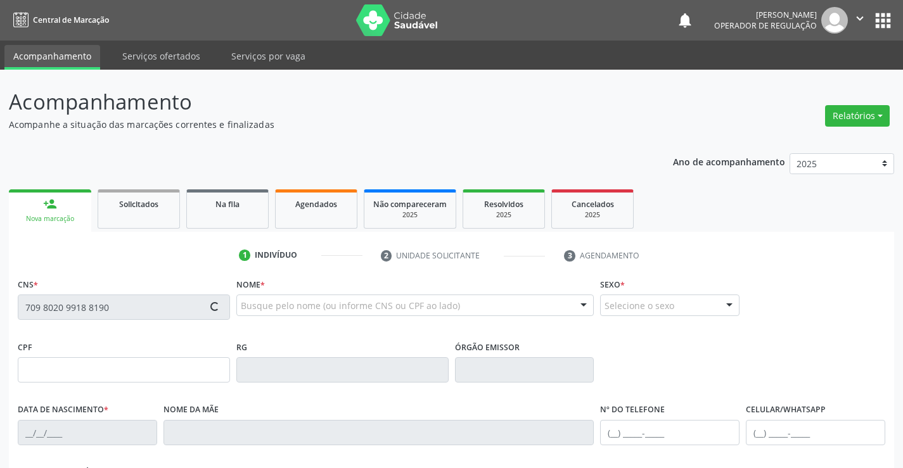
type input "SN"
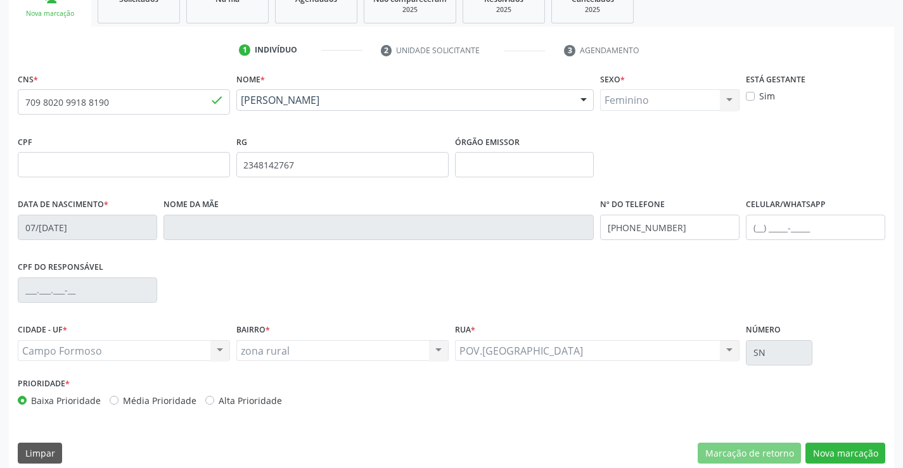
scroll to position [219, 0]
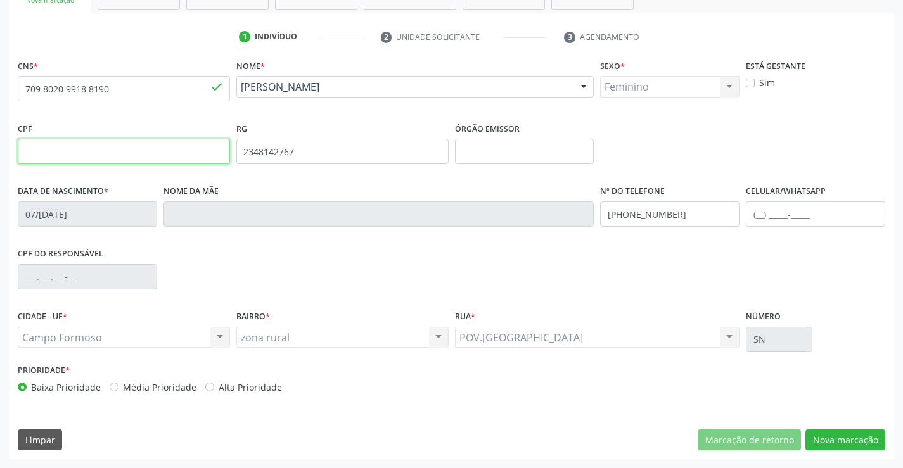
click at [118, 152] on input "text" at bounding box center [124, 151] width 212 height 25
type input "097.976.915-94"
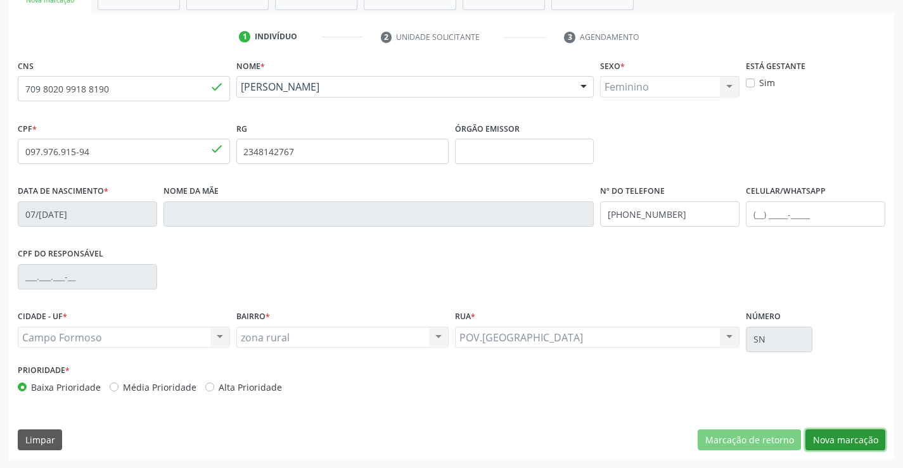
click at [828, 433] on button "Nova marcação" at bounding box center [845, 441] width 80 height 22
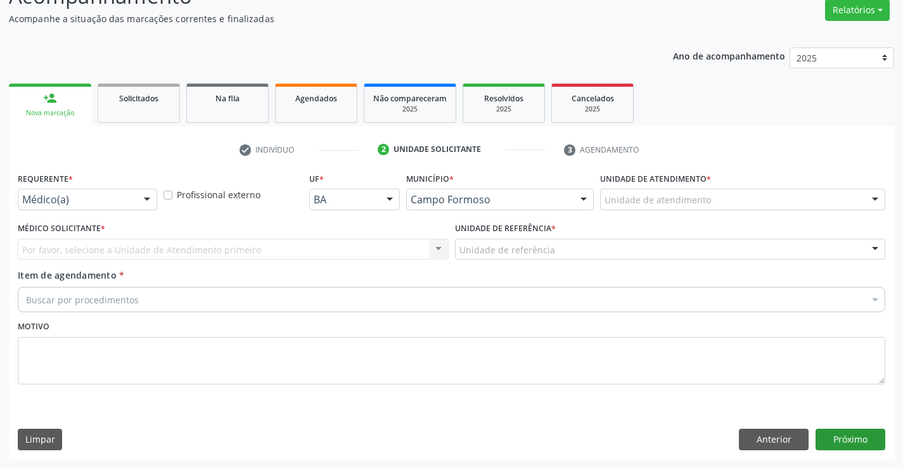
scroll to position [106, 0]
drag, startPoint x: 148, startPoint y: 197, endPoint x: 144, endPoint y: 224, distance: 27.5
click at [149, 197] on div at bounding box center [147, 200] width 19 height 22
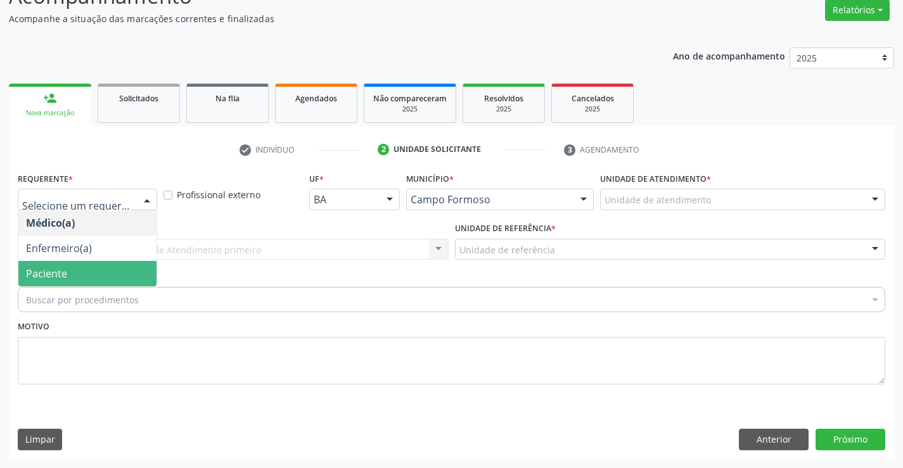
click at [141, 273] on span "Paciente" at bounding box center [87, 273] width 138 height 25
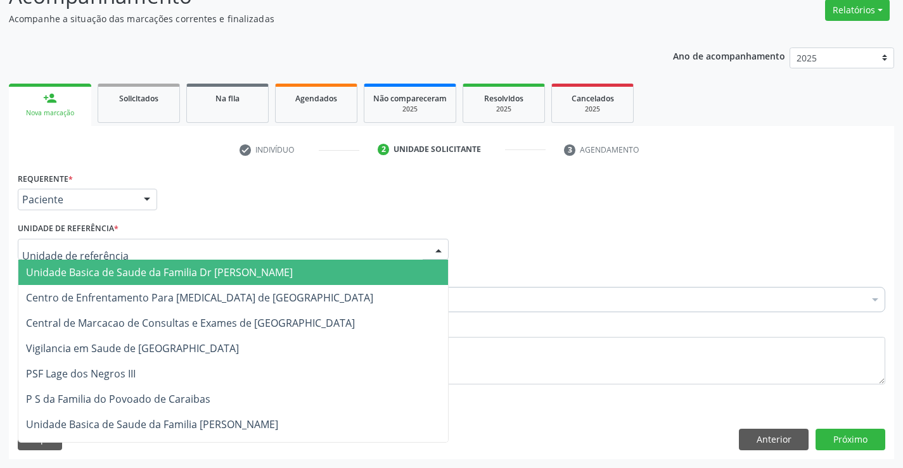
click at [158, 251] on div at bounding box center [233, 250] width 431 height 22
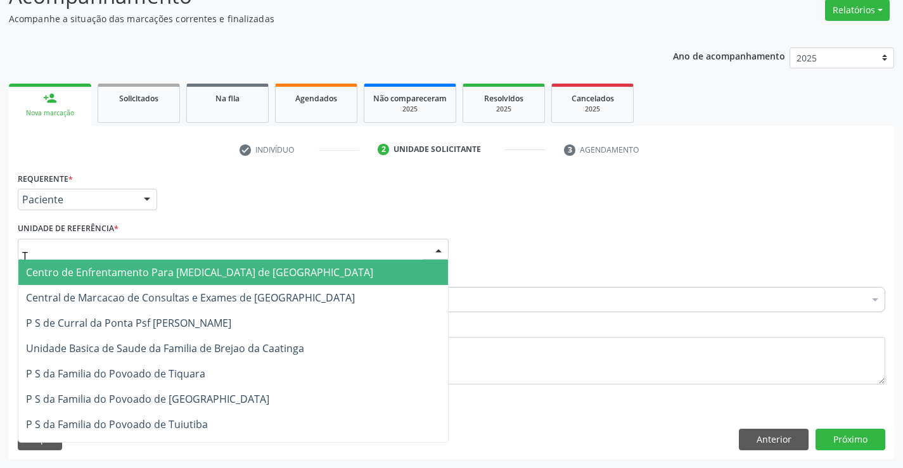
type input "TI"
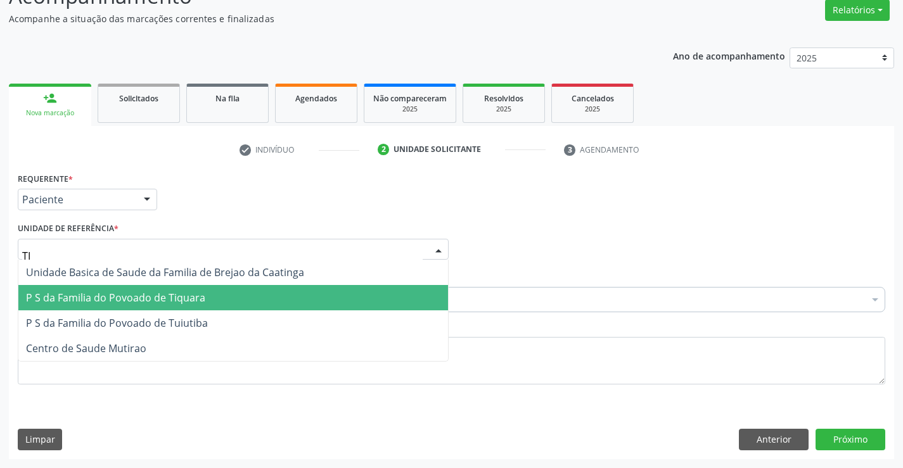
click at [182, 297] on span "P S da Familia do Povoado de Tiquara" at bounding box center [115, 298] width 179 height 14
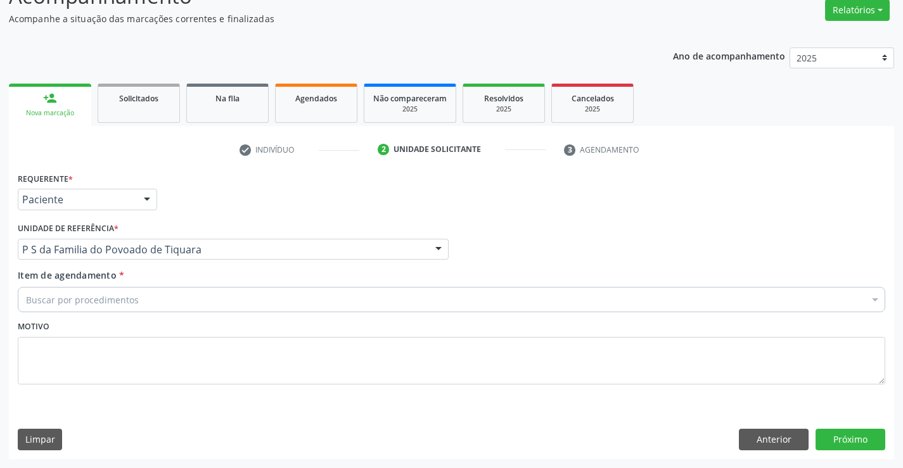
click at [163, 304] on div "Buscar por procedimentos" at bounding box center [452, 299] width 868 height 25
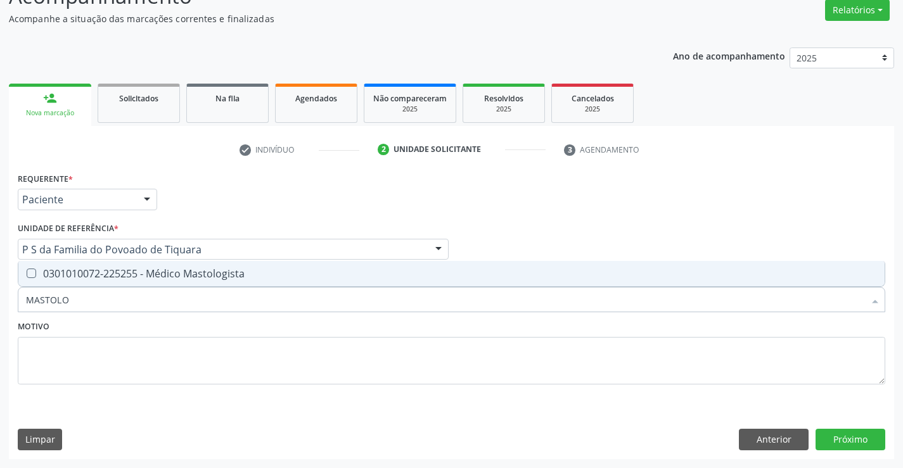
type input "MASTOLOG"
click at [153, 281] on span "0301010072-225255 - Médico Mastologista" at bounding box center [451, 273] width 866 height 25
checkbox Mastologista "true"
click at [155, 325] on div "Motivo" at bounding box center [452, 350] width 868 height 67
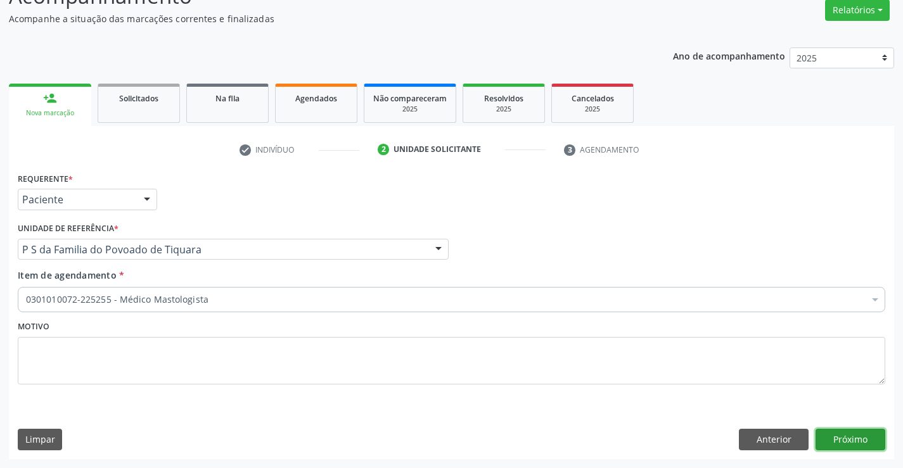
click at [834, 438] on button "Próximo" at bounding box center [851, 440] width 70 height 22
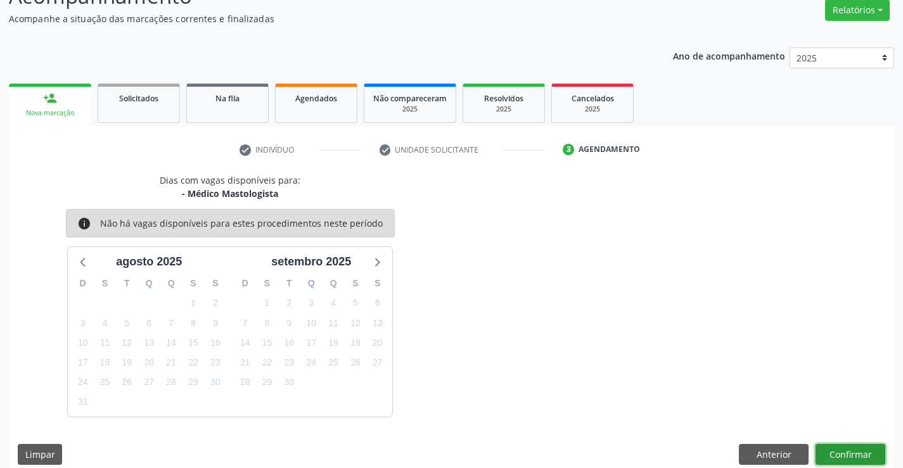
click at [842, 449] on button "Confirmar" at bounding box center [851, 455] width 70 height 22
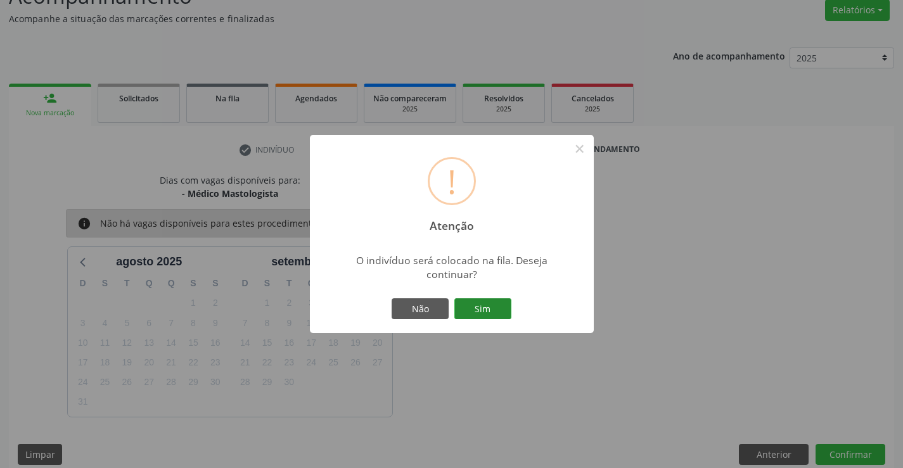
click at [490, 307] on button "Sim" at bounding box center [482, 309] width 57 height 22
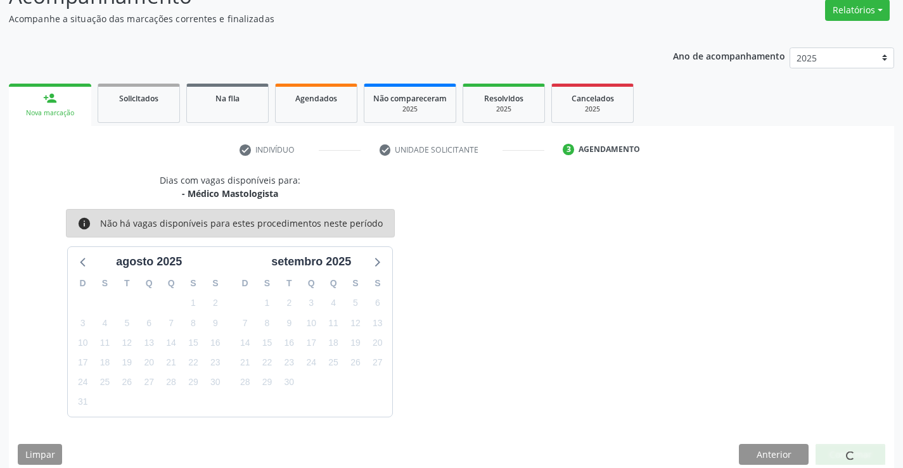
scroll to position [0, 0]
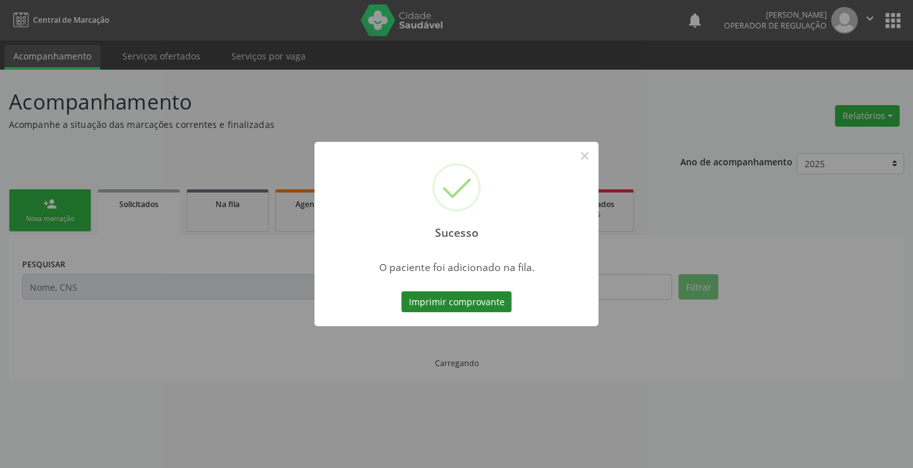
click at [484, 292] on button "Imprimir comprovante" at bounding box center [456, 303] width 110 height 22
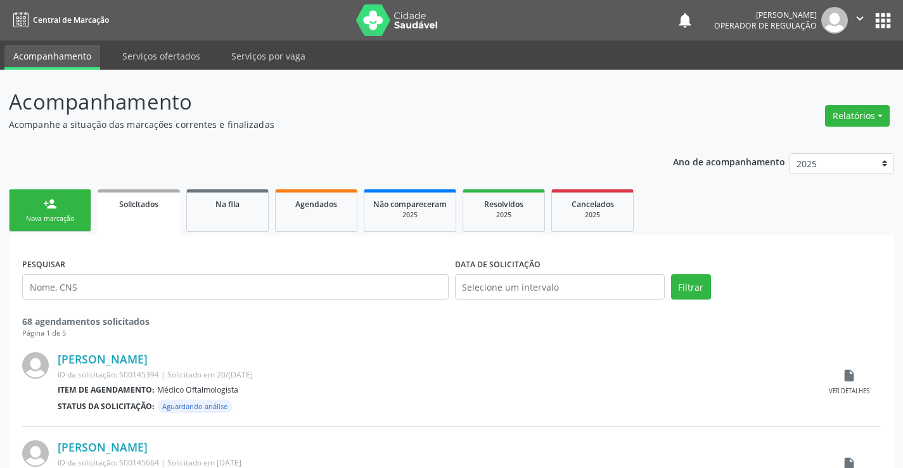
click at [83, 221] on link "person_add Nova marcação" at bounding box center [50, 210] width 82 height 42
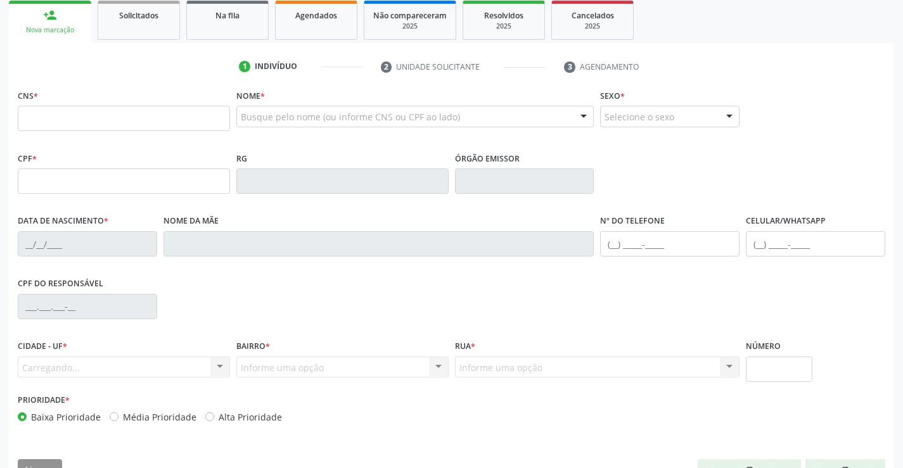
scroll to position [190, 0]
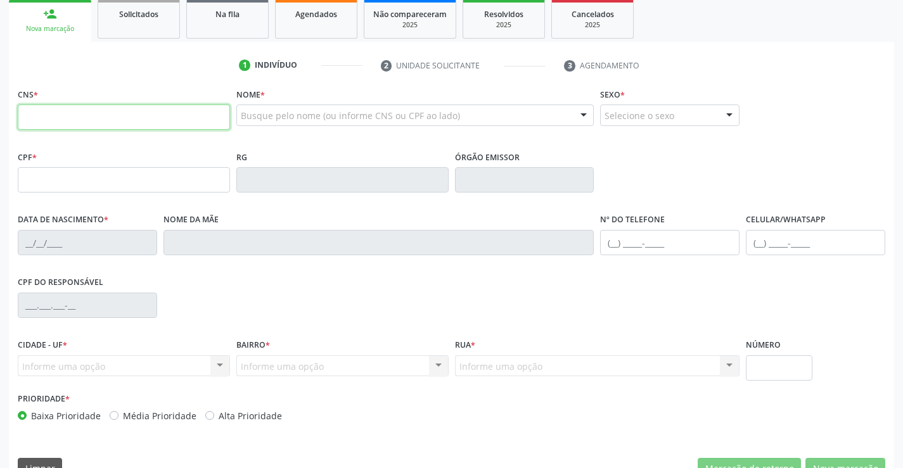
click at [91, 112] on input "text" at bounding box center [124, 117] width 212 height 25
type input "705 8084 6764 9834"
type input "027136015520181"
type input "12/04/2018"
type input "(75) 99873-5516"
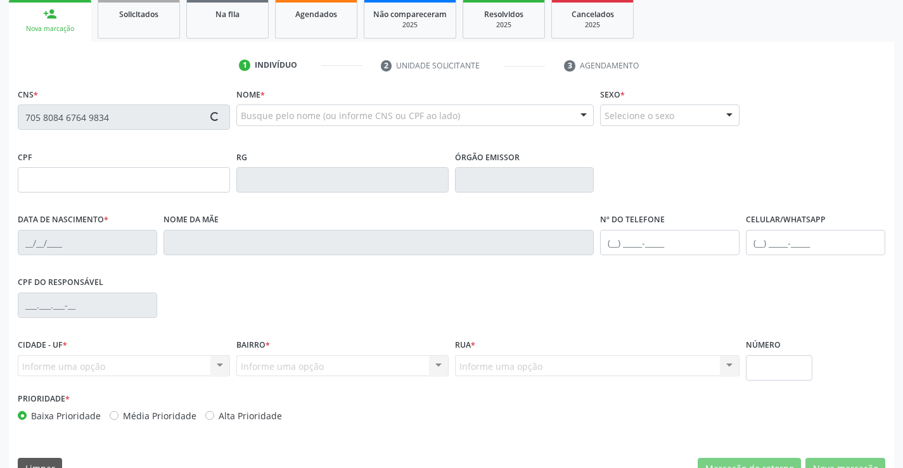
type input "(75) 99873-5516"
type input "092.466.761-30"
type input "S/N"
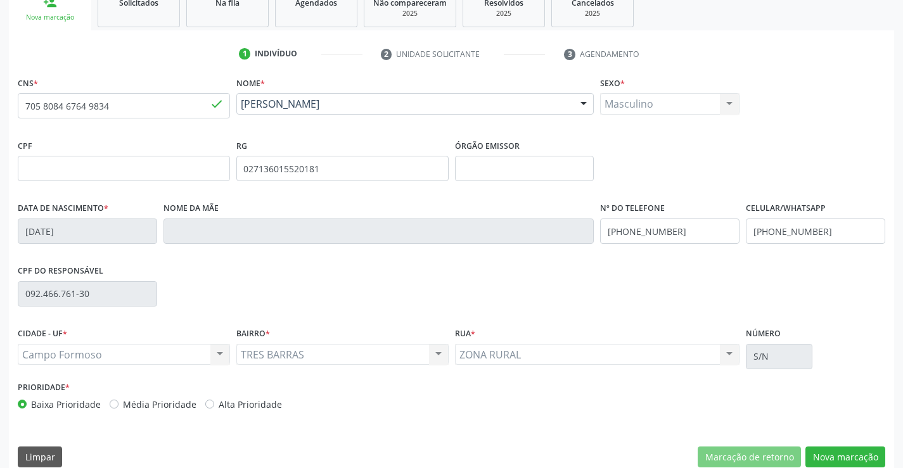
scroll to position [219, 0]
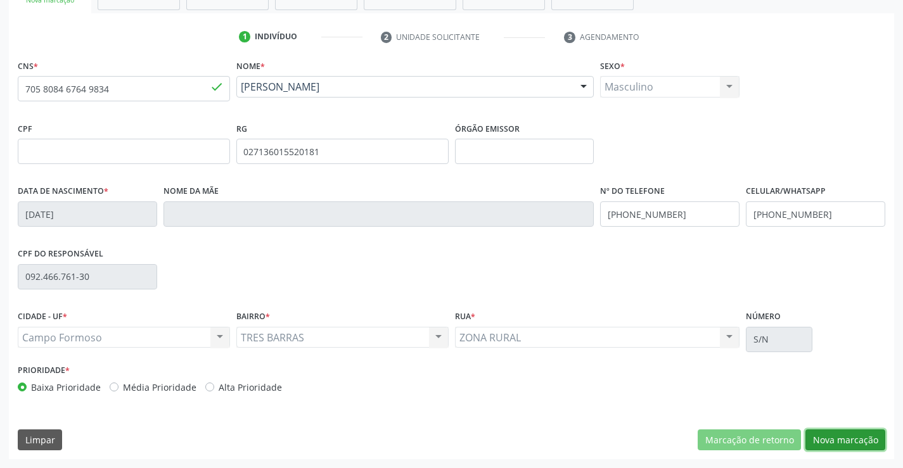
click at [826, 438] on button "Nova marcação" at bounding box center [845, 441] width 80 height 22
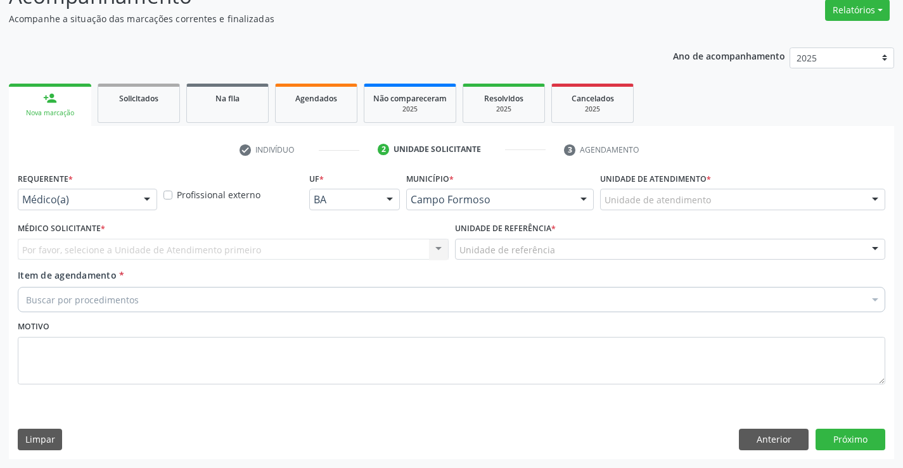
scroll to position [106, 0]
click at [149, 196] on div at bounding box center [147, 200] width 19 height 22
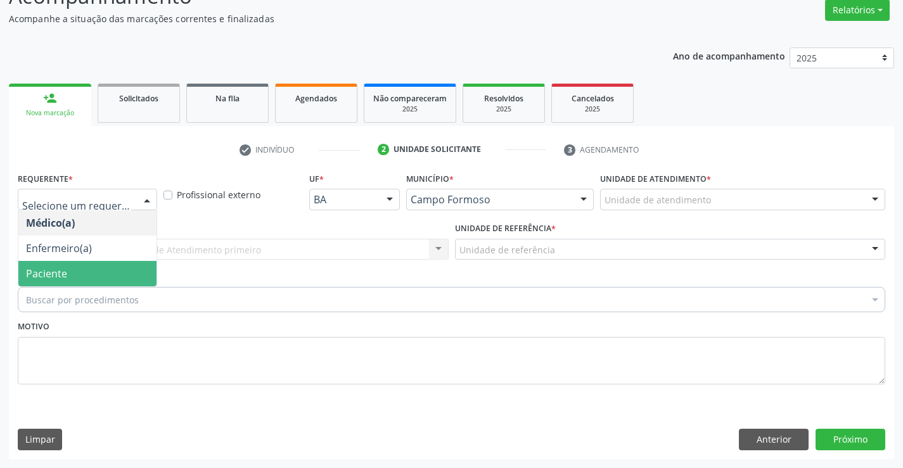
click at [127, 274] on span "Paciente" at bounding box center [87, 273] width 138 height 25
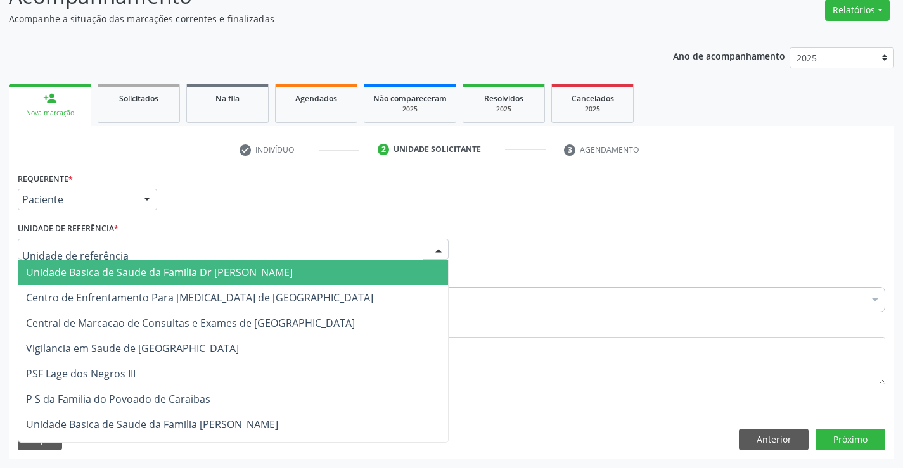
click at [131, 253] on div at bounding box center [233, 250] width 431 height 22
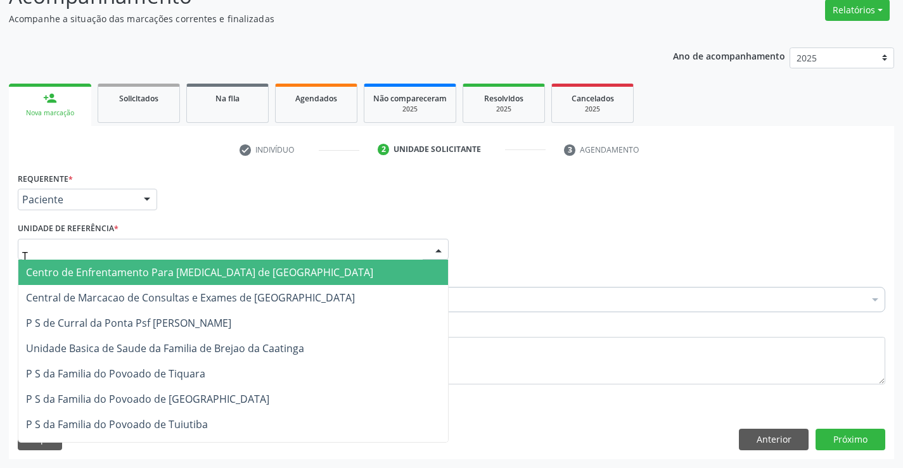
type input "TI"
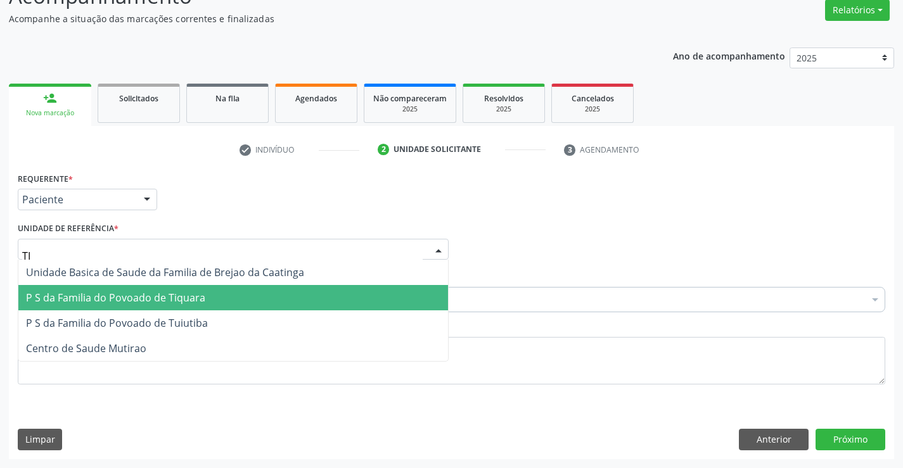
click at [127, 294] on span "P S da Familia do Povoado de Tiquara" at bounding box center [115, 298] width 179 height 14
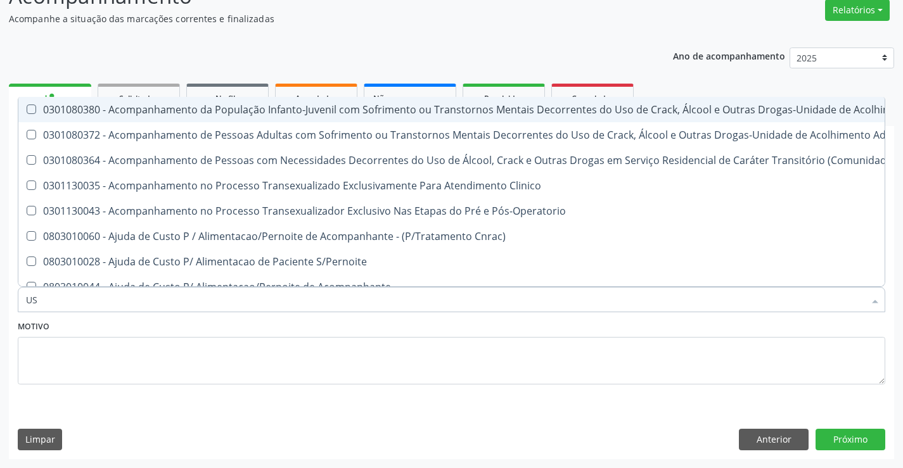
type input "USG"
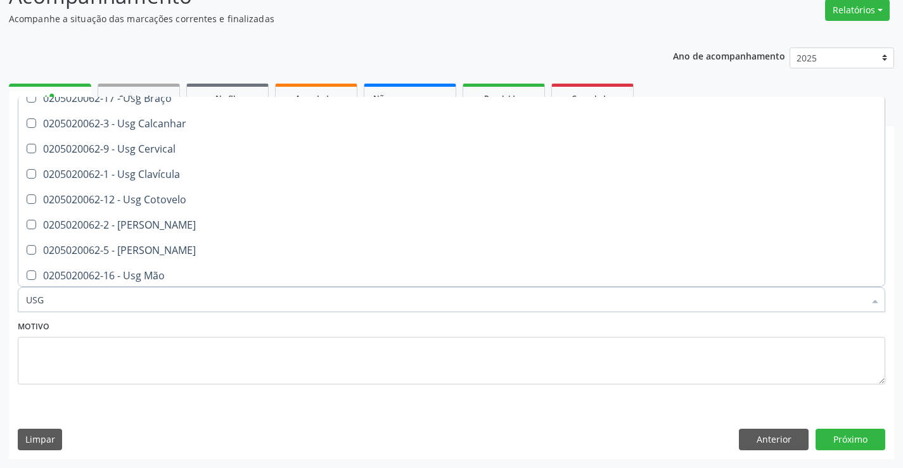
scroll to position [0, 0]
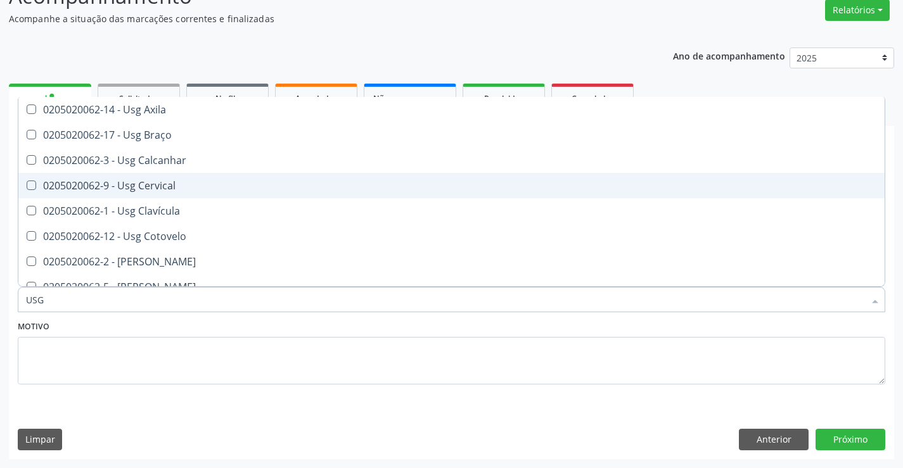
click at [160, 185] on div "0205020062-9 - Usg Cervical" at bounding box center [451, 186] width 851 height 10
checkbox Cervical "true"
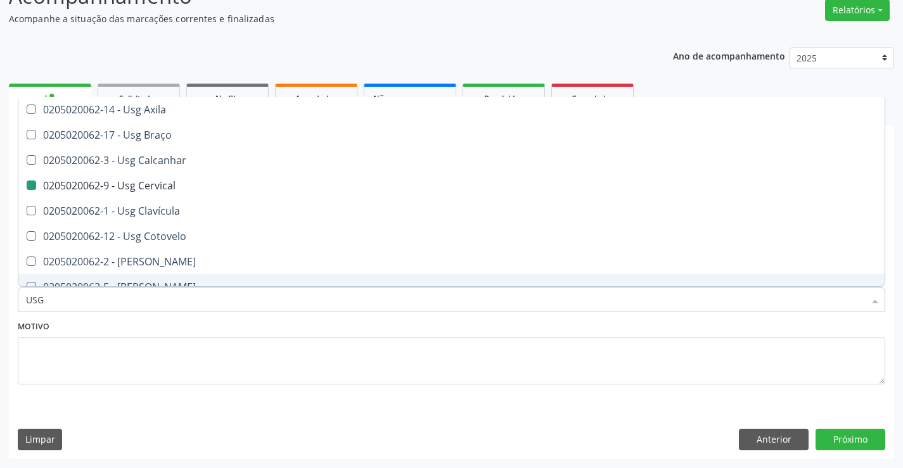
click at [226, 330] on div "Motivo" at bounding box center [452, 350] width 868 height 67
checkbox Braço "true"
checkbox Cervical "false"
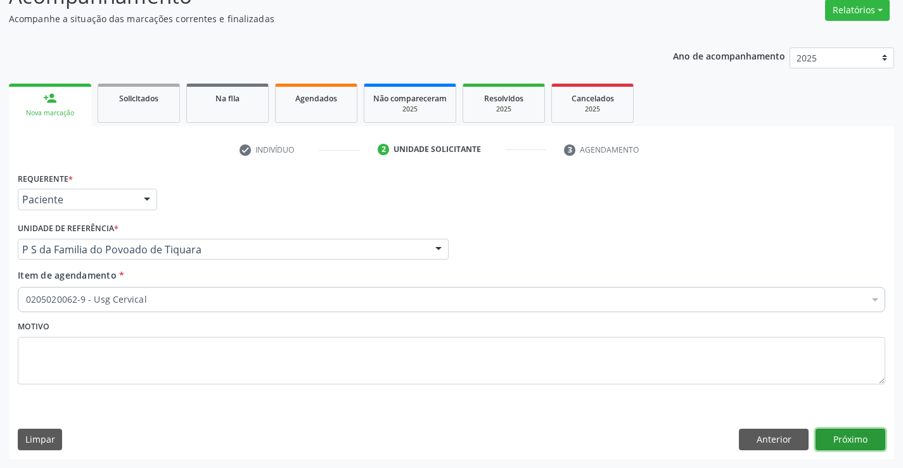
click at [835, 443] on button "Próximo" at bounding box center [851, 440] width 70 height 22
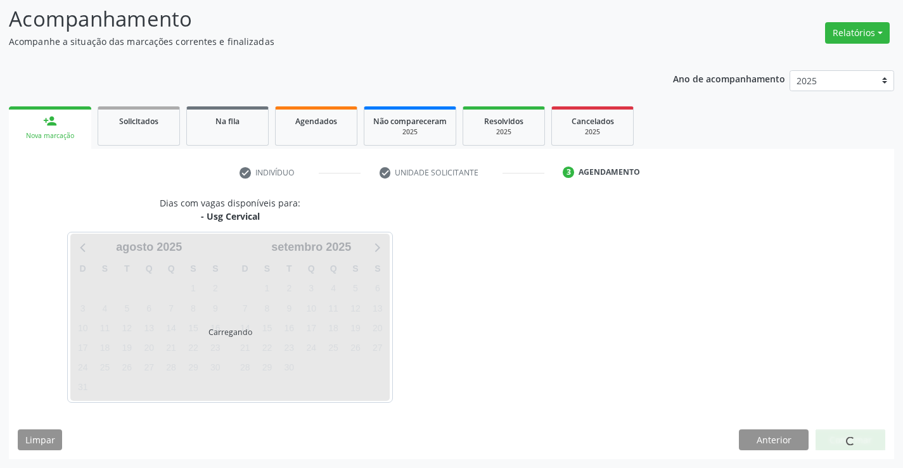
scroll to position [83, 0]
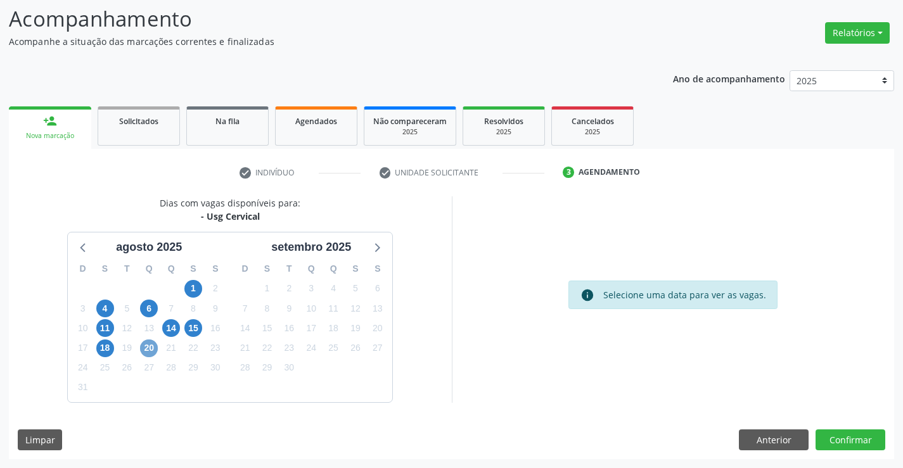
click at [147, 352] on span "20" at bounding box center [149, 349] width 18 height 18
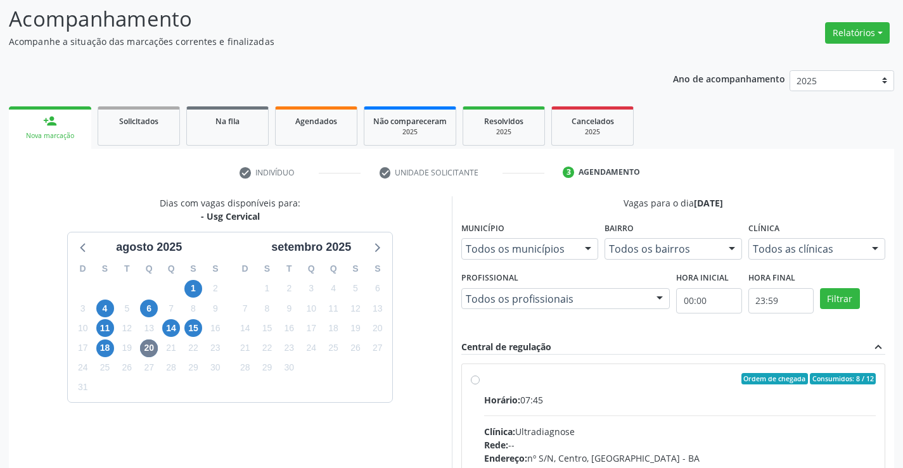
click at [484, 380] on label "Ordem de chegada Consumidos: 8 / 12 Horário: 07:45 Clínica: Ultradiagnose Rede:…" at bounding box center [680, 470] width 392 height 195
click at [477, 380] on input "Ordem de chegada Consumidos: 8 / 12 Horário: 07:45 Clínica: Ultradiagnose Rede:…" at bounding box center [475, 378] width 9 height 11
radio input "true"
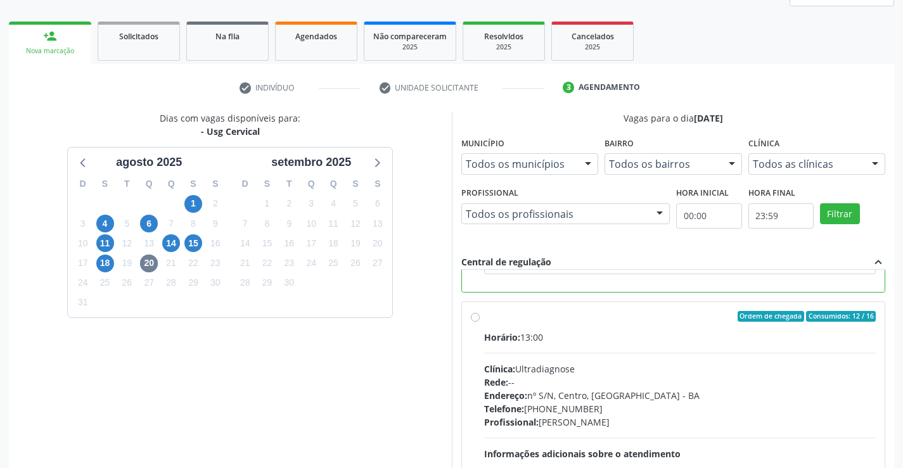
scroll to position [289, 0]
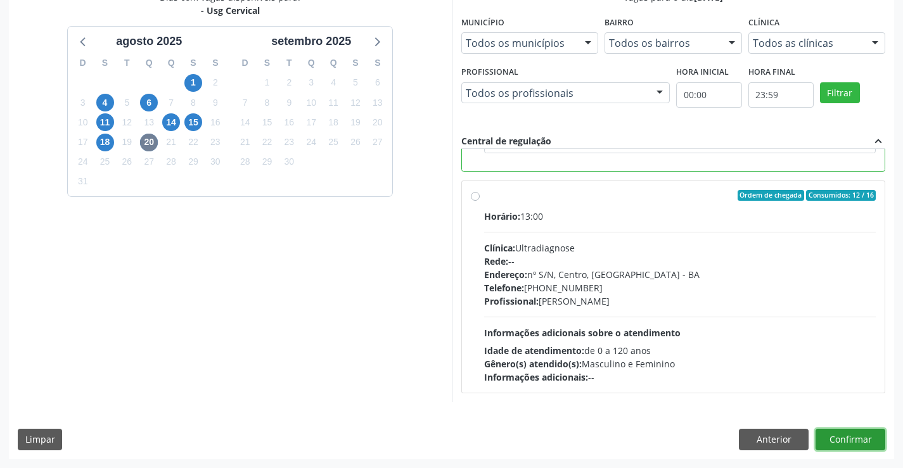
click at [853, 439] on button "Confirmar" at bounding box center [851, 440] width 70 height 22
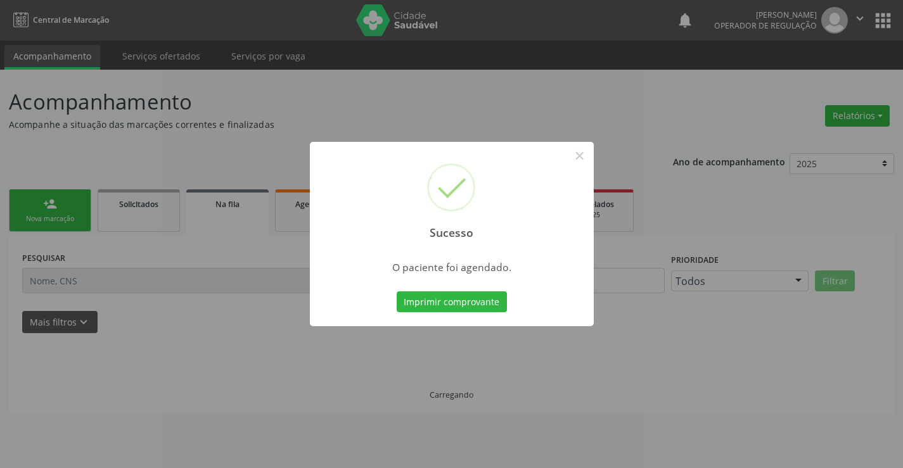
scroll to position [0, 0]
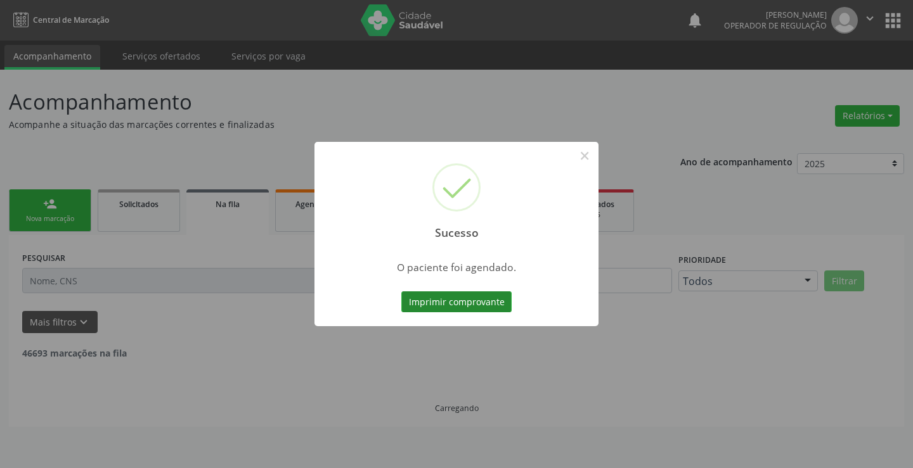
click at [497, 298] on button "Imprimir comprovante" at bounding box center [456, 303] width 110 height 22
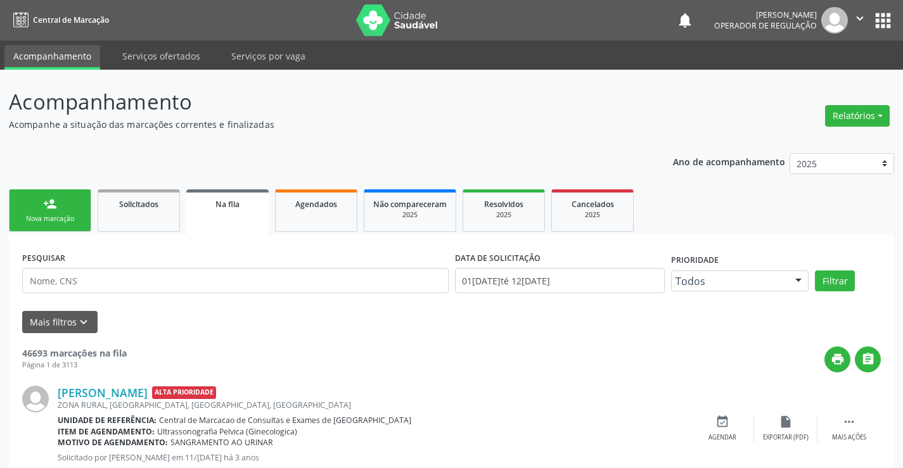
click at [78, 213] on link "person_add Nova marcação" at bounding box center [50, 210] width 82 height 42
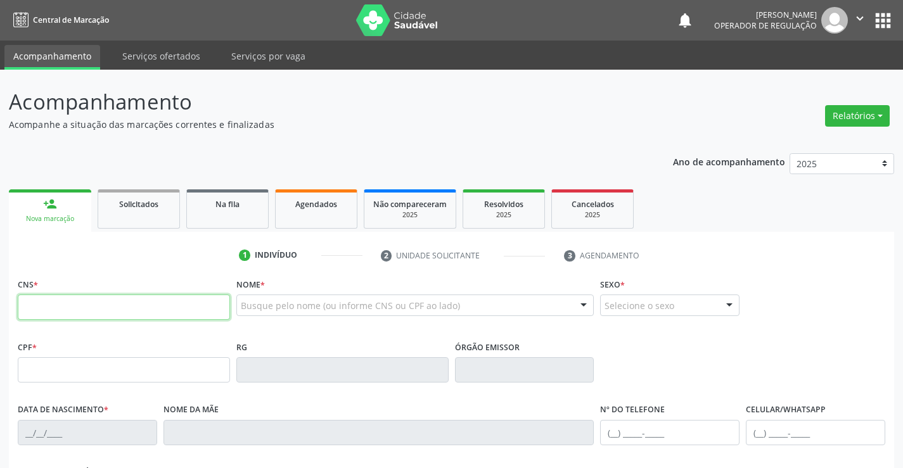
click at [111, 313] on input "text" at bounding box center [124, 307] width 212 height 25
type input "708 2026 2009 6640"
type input "0767767780"
type input "30/11/1946"
type input "(74) 98140-1252"
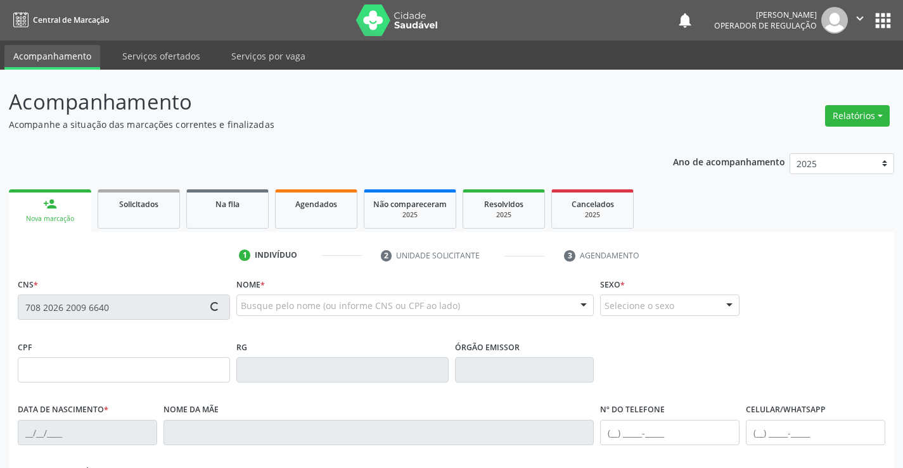
type input "(74) 98819-1683"
type input "664.785.965-91"
type input "S/N"
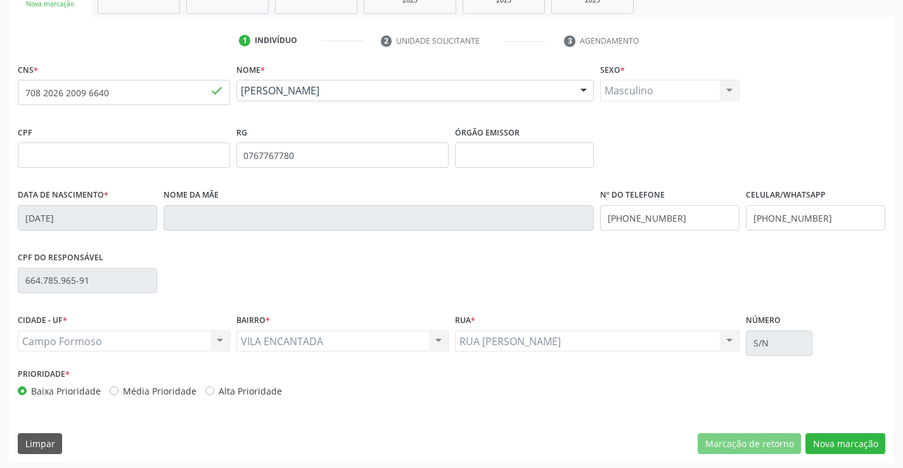
scroll to position [219, 0]
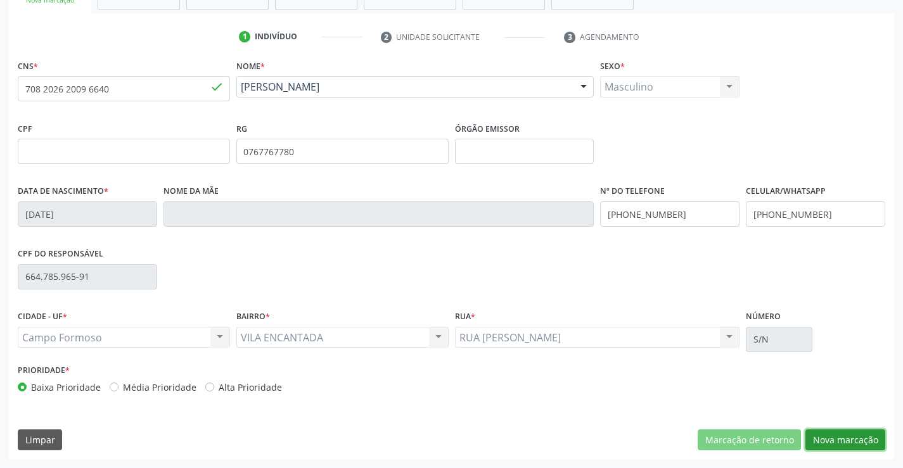
click at [832, 439] on button "Nova marcação" at bounding box center [845, 441] width 80 height 22
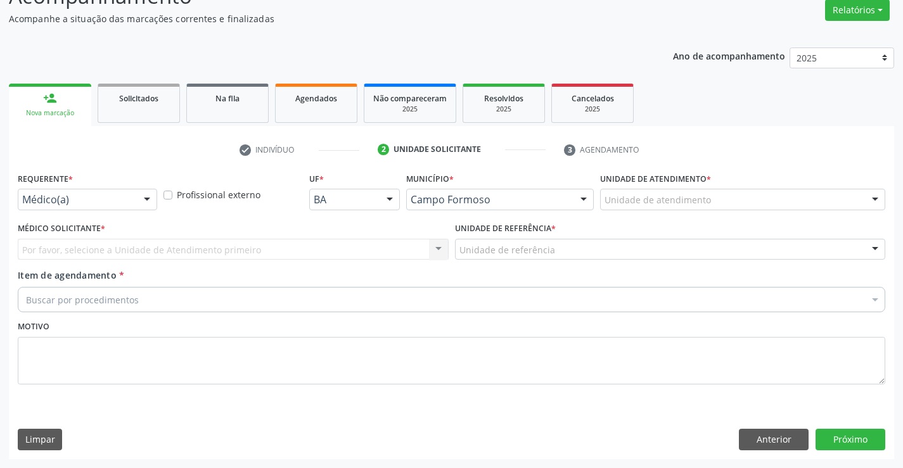
scroll to position [106, 0]
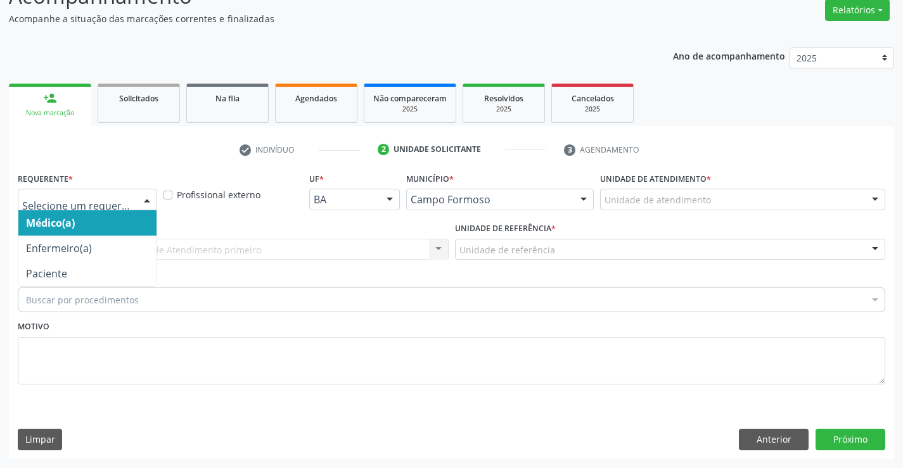
click at [148, 202] on div at bounding box center [147, 200] width 19 height 22
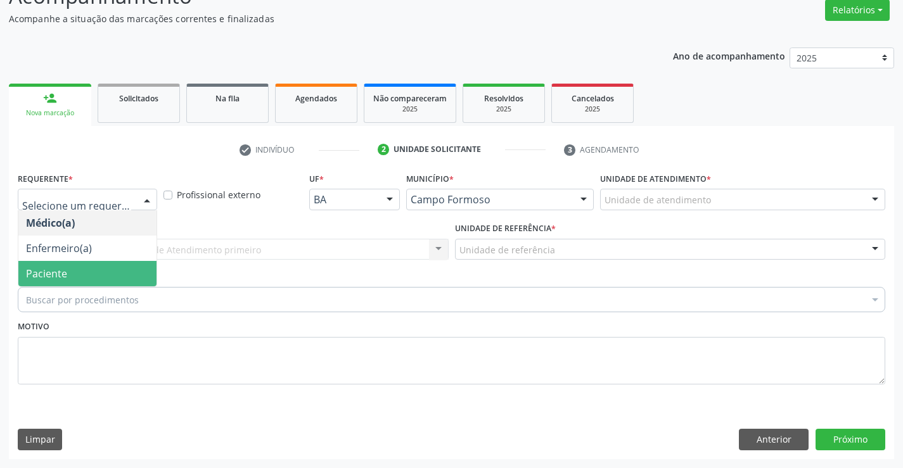
click at [148, 279] on span "Paciente" at bounding box center [87, 273] width 138 height 25
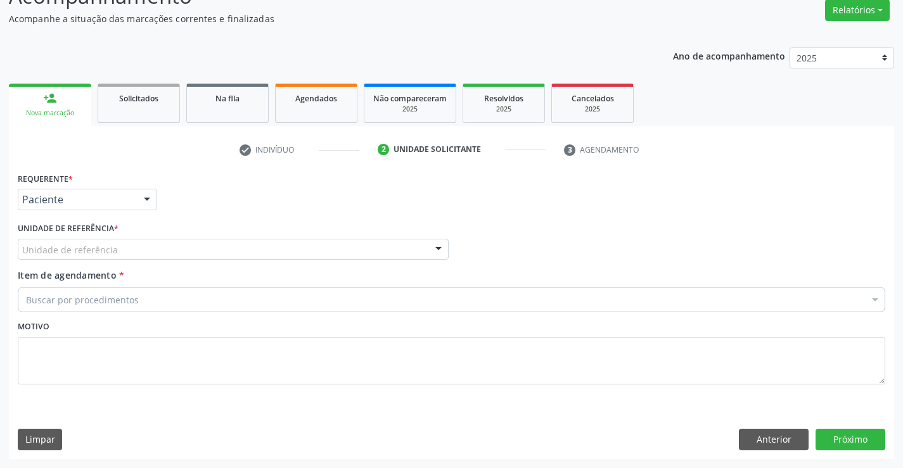
click at [148, 255] on div "Unidade de referência" at bounding box center [233, 250] width 431 height 22
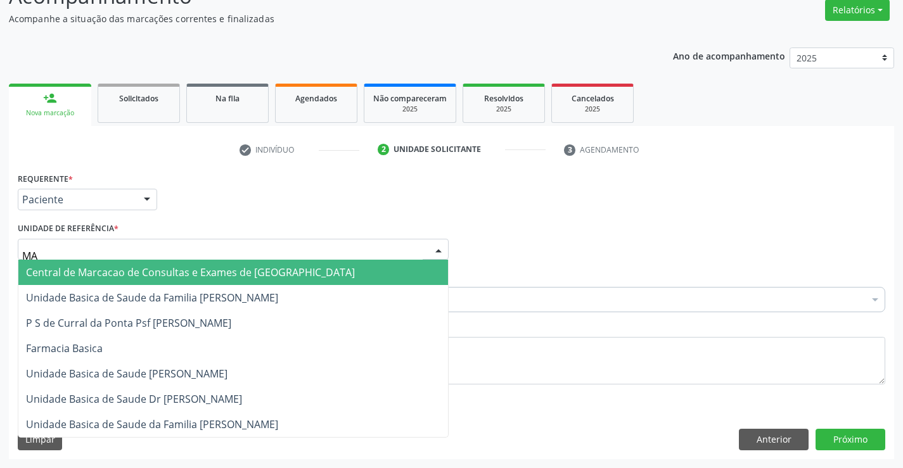
type input "MAR"
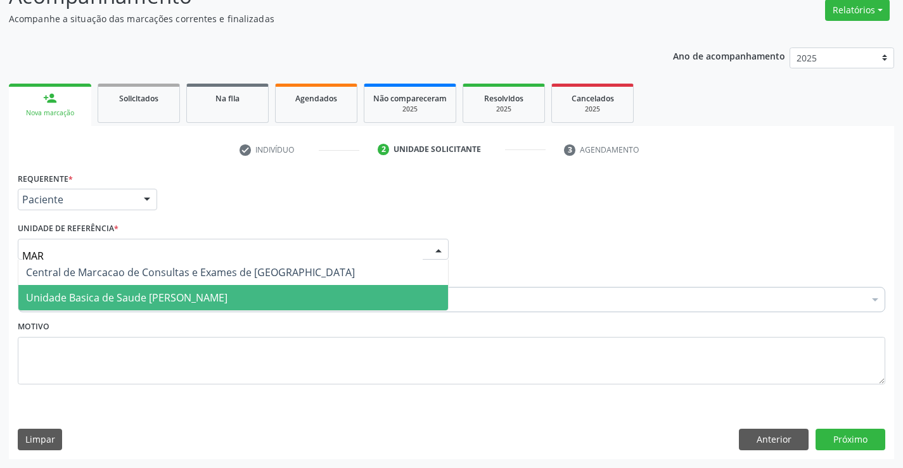
click at [157, 297] on span "Unidade Basica de Saude [PERSON_NAME]" at bounding box center [127, 298] width 202 height 14
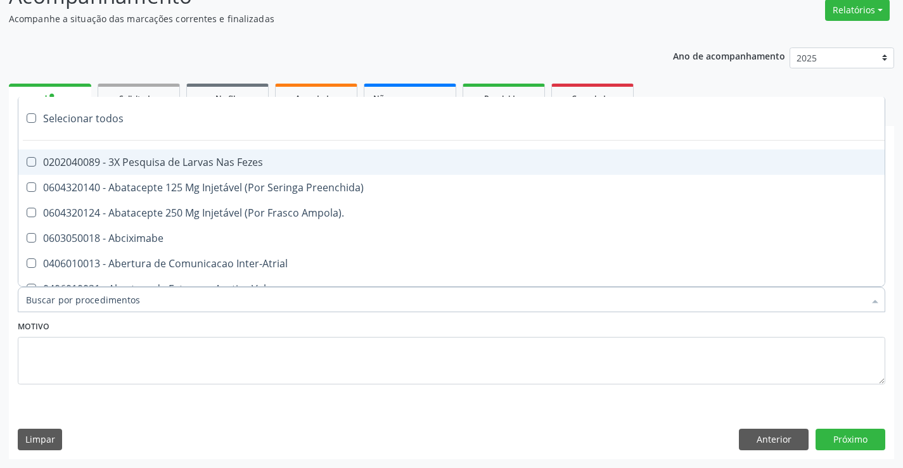
click at [165, 304] on div at bounding box center [452, 299] width 868 height 25
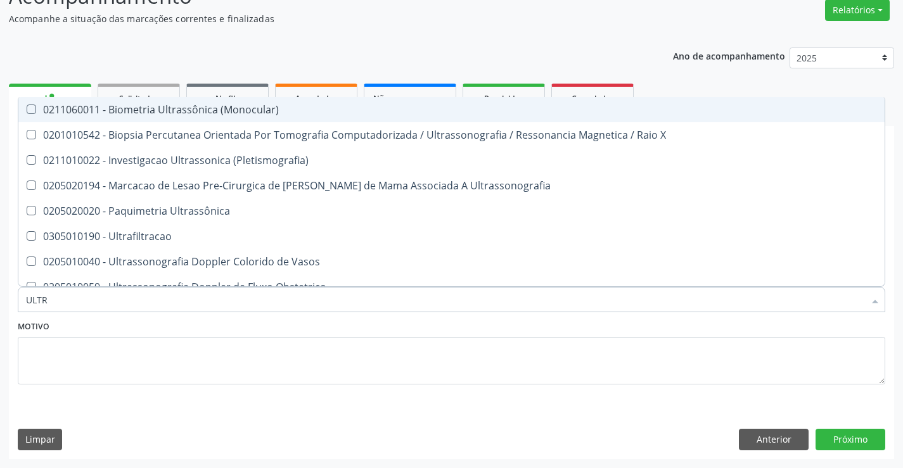
type input "ULTRA"
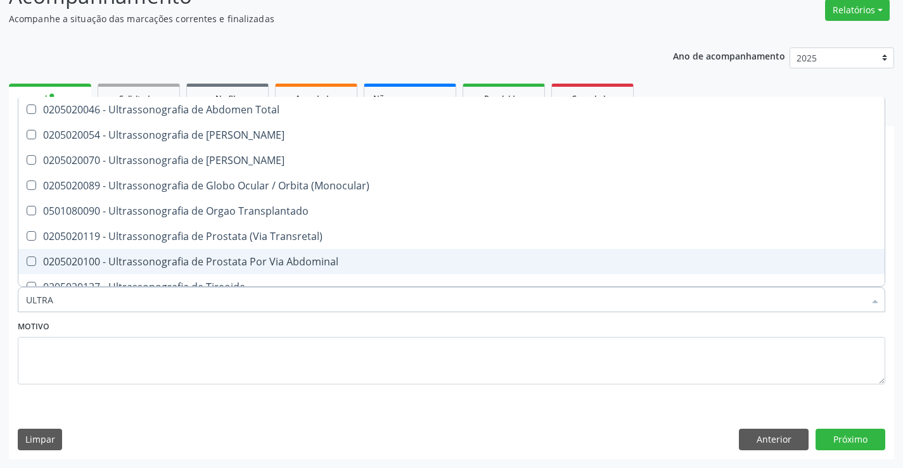
scroll to position [419, 0]
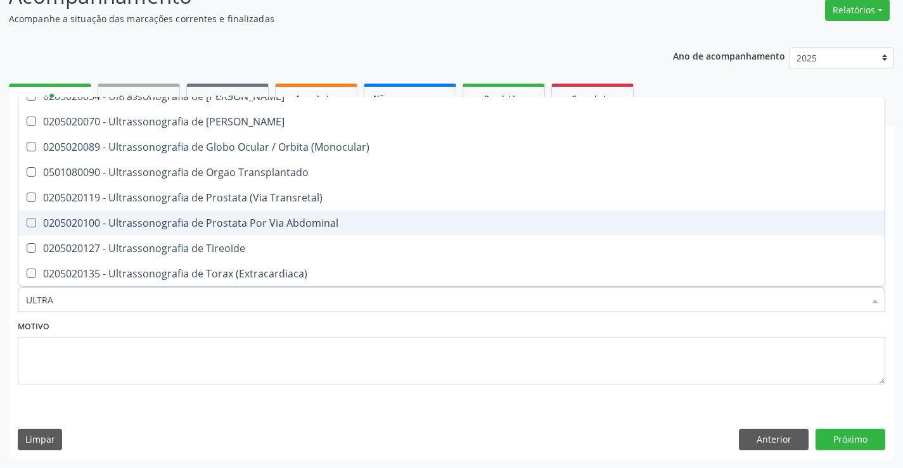
click at [194, 222] on div "0205020100 - Ultrassonografia de Prostata Por Via Abdominal" at bounding box center [451, 223] width 851 height 10
checkbox Abdominal "true"
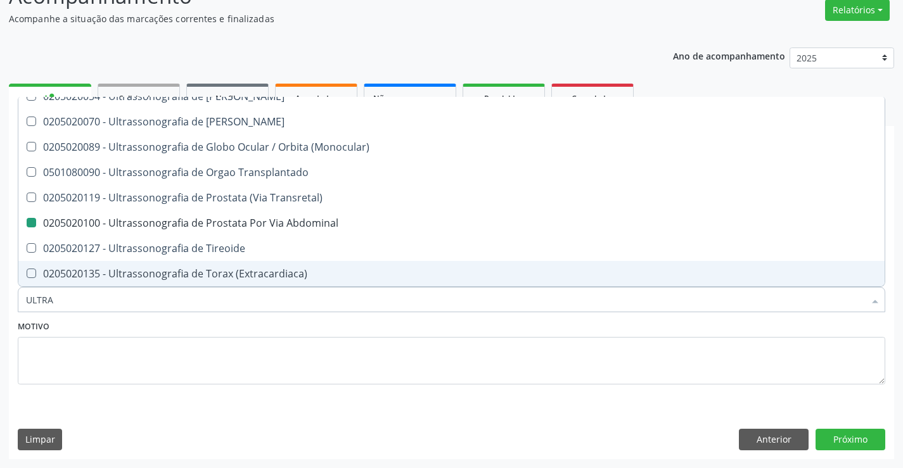
click at [203, 324] on div "Motivo" at bounding box center [452, 350] width 868 height 67
checkbox X "true"
checkbox Abdominal "false"
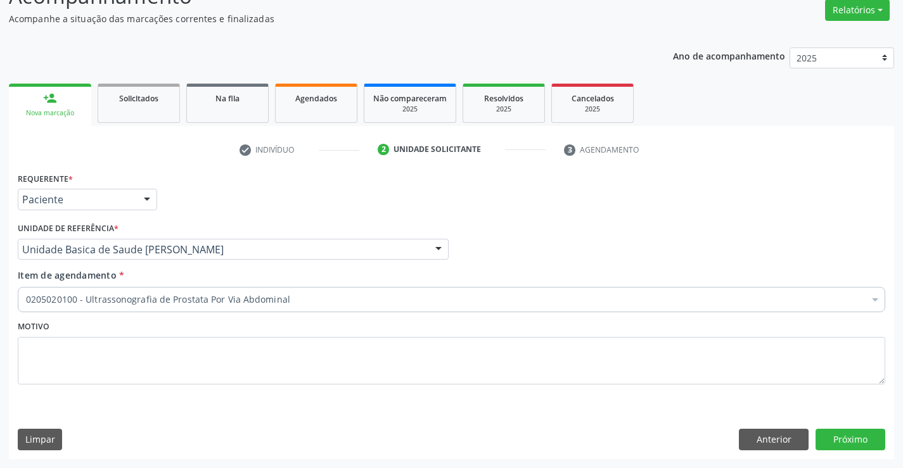
scroll to position [0, 0]
click at [839, 442] on button "Próximo" at bounding box center [851, 440] width 70 height 22
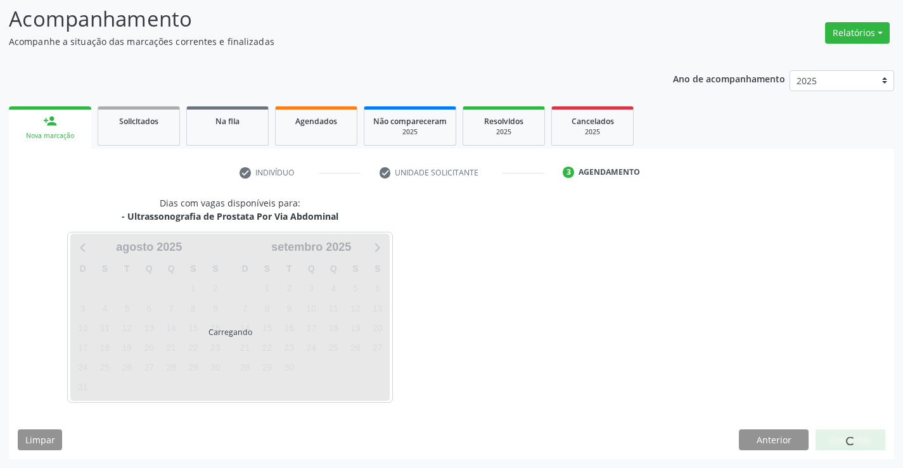
scroll to position [83, 0]
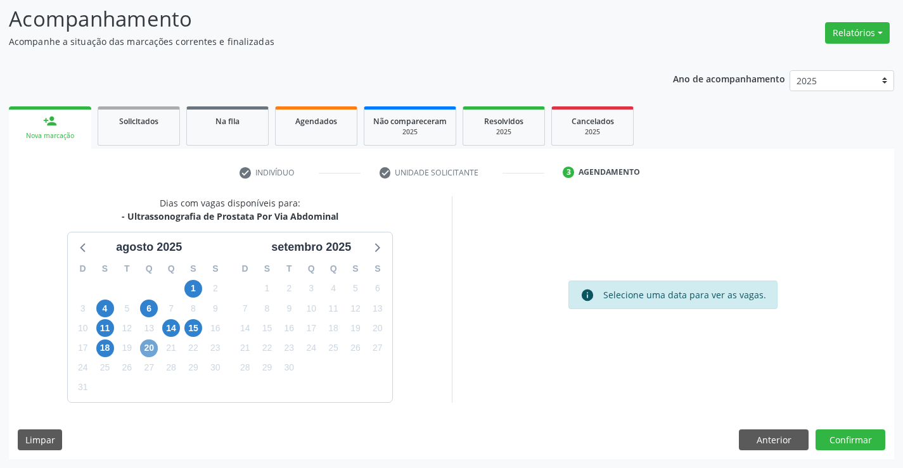
click at [150, 347] on span "20" at bounding box center [149, 349] width 18 height 18
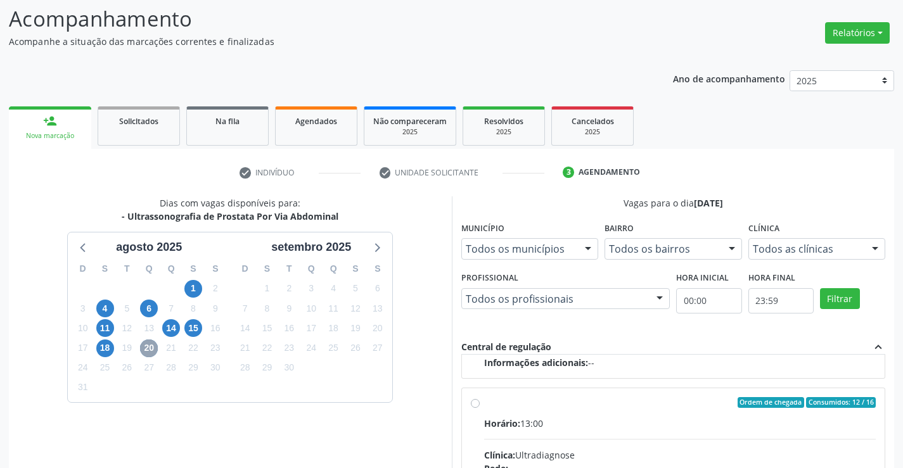
scroll to position [200, 0]
click at [475, 402] on input "Ordem de chegada Consumidos: 12 / 16 Horário: 13:00 Clínica: Ultradiagnose Rede…" at bounding box center [475, 401] width 9 height 11
radio input "true"
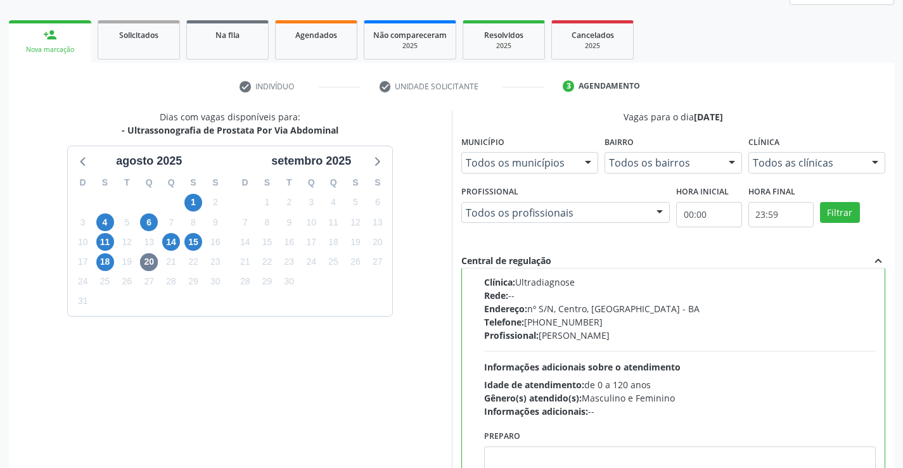
scroll to position [289, 0]
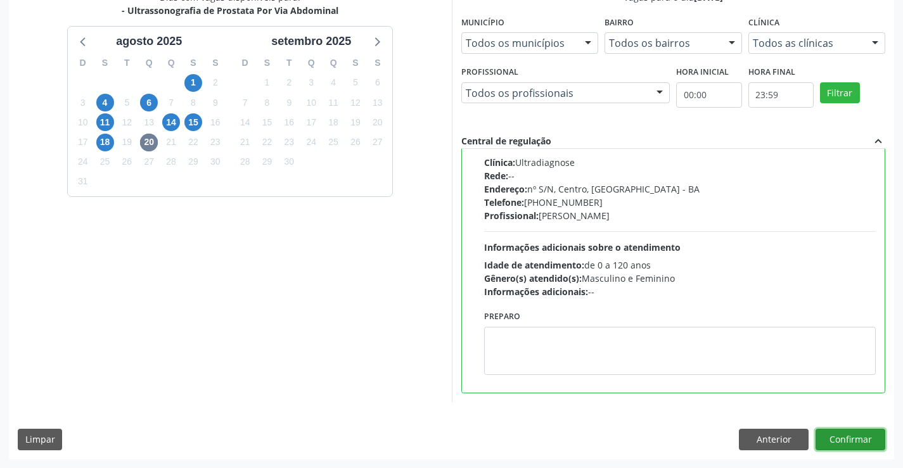
click at [848, 440] on button "Confirmar" at bounding box center [851, 440] width 70 height 22
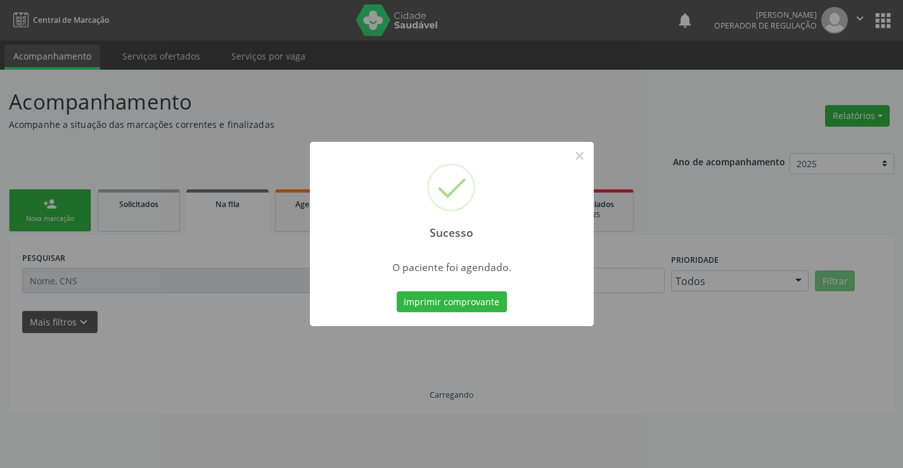
scroll to position [0, 0]
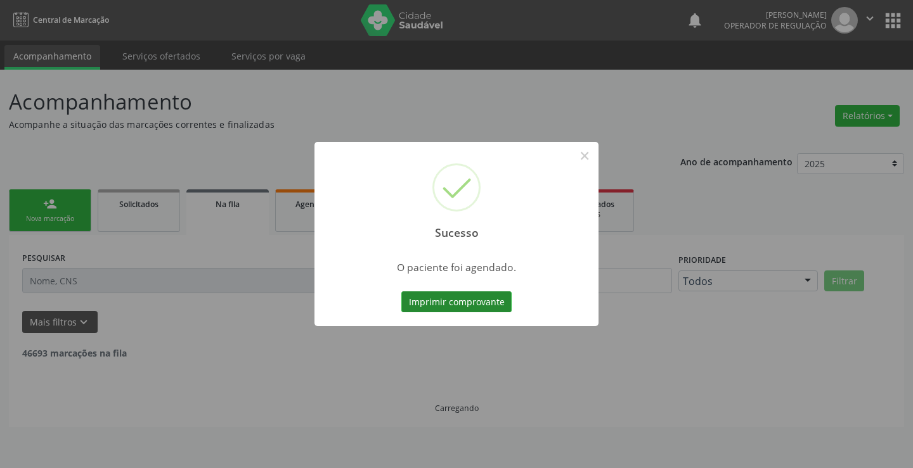
click at [478, 305] on button "Imprimir comprovante" at bounding box center [456, 303] width 110 height 22
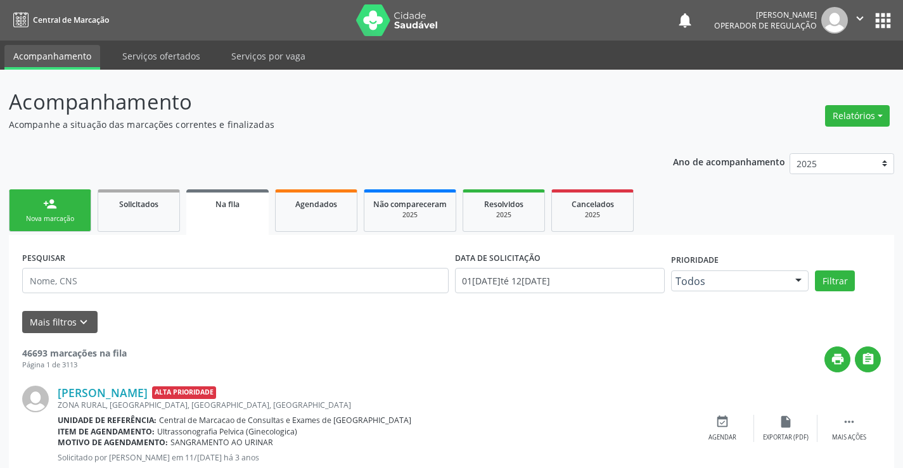
click at [72, 219] on div "Nova marcação" at bounding box center [49, 219] width 63 height 10
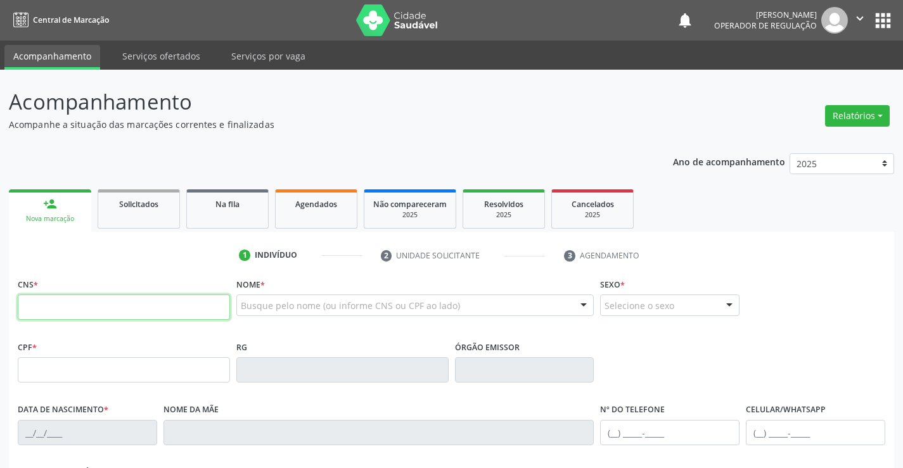
click at [76, 314] on input "text" at bounding box center [124, 307] width 212 height 25
type input "700 5005 5910 6653"
type input "1447917650"
type input "10/05/1986"
type input "(74) 98825-9591"
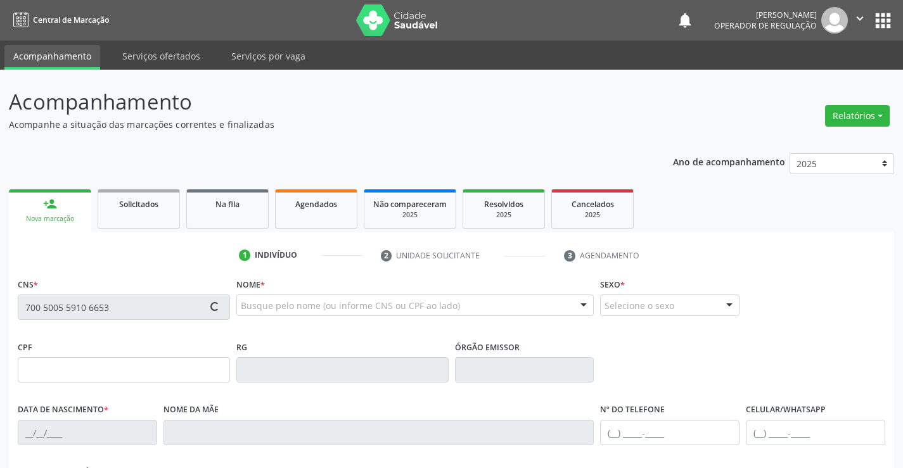
type input "(74) 98825-9591"
type input "S/N"
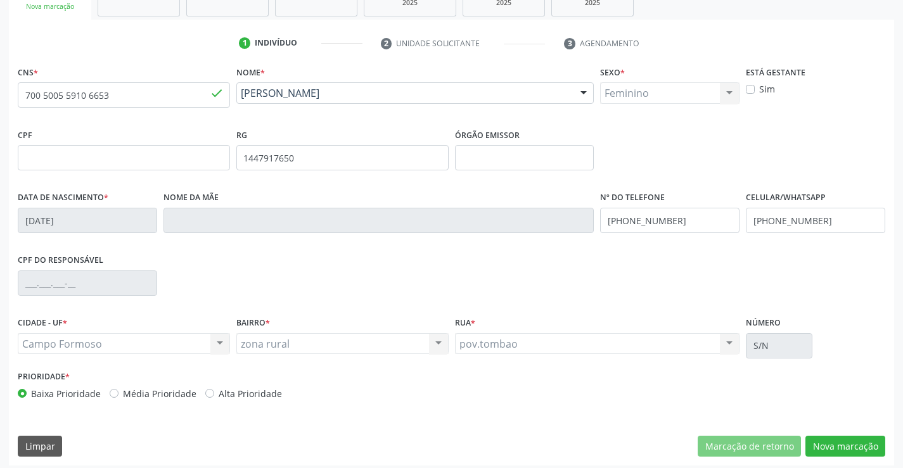
scroll to position [219, 0]
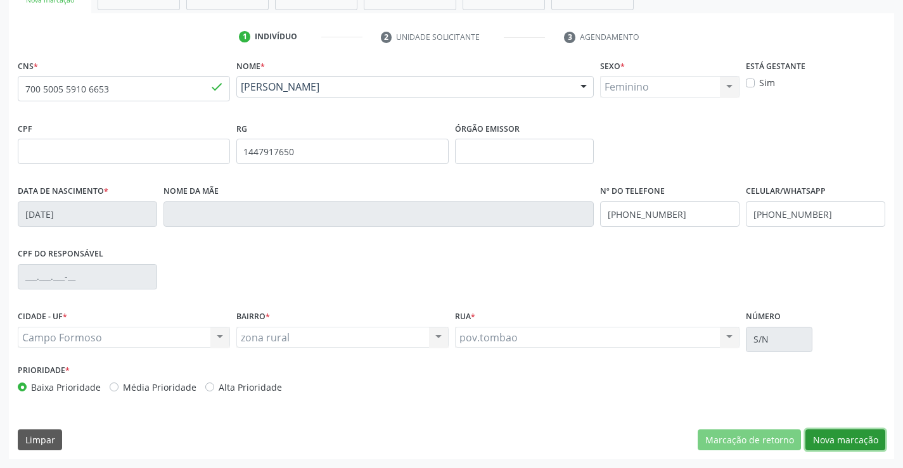
click at [826, 441] on button "Nova marcação" at bounding box center [845, 441] width 80 height 22
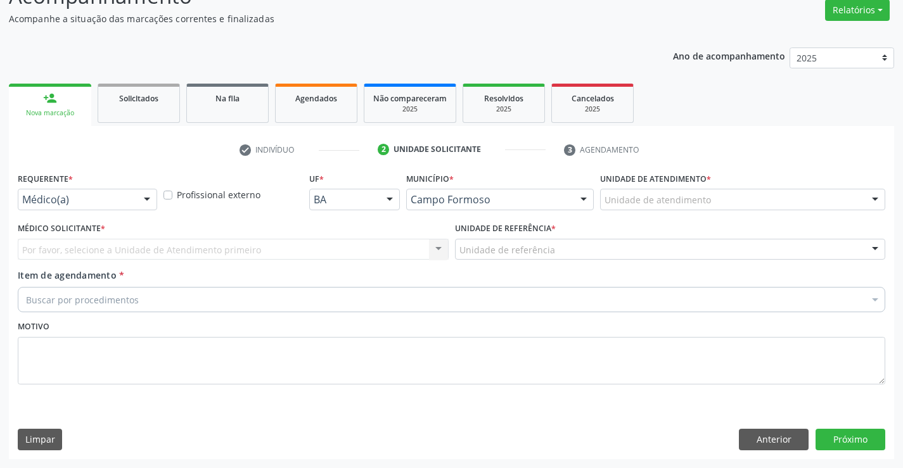
scroll to position [106, 0]
click at [148, 199] on div at bounding box center [147, 200] width 19 height 22
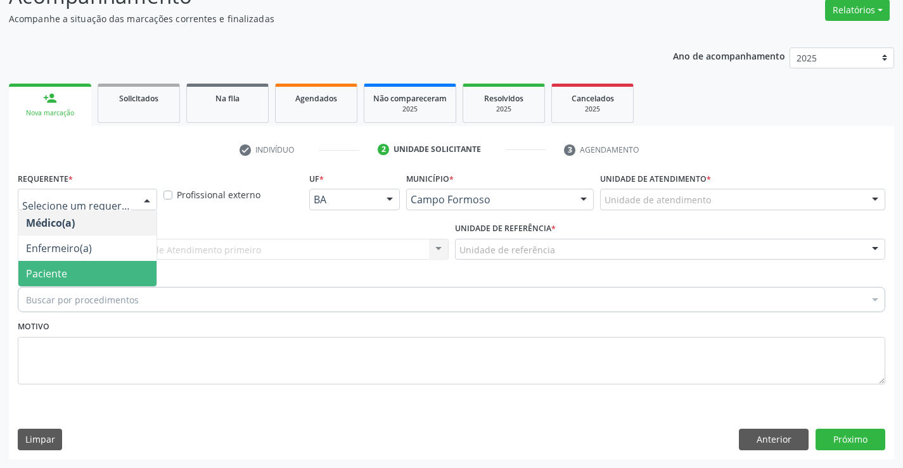
click at [110, 278] on span "Paciente" at bounding box center [87, 273] width 138 height 25
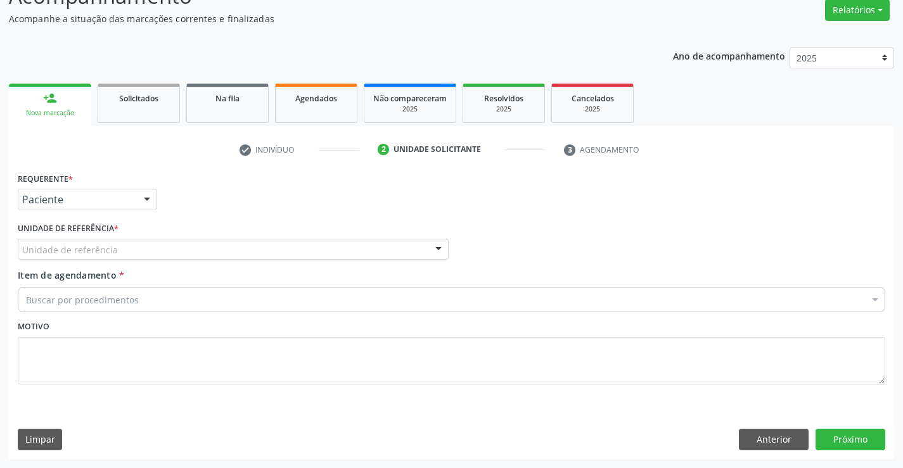
click at [130, 252] on div "Unidade de referência" at bounding box center [233, 250] width 431 height 22
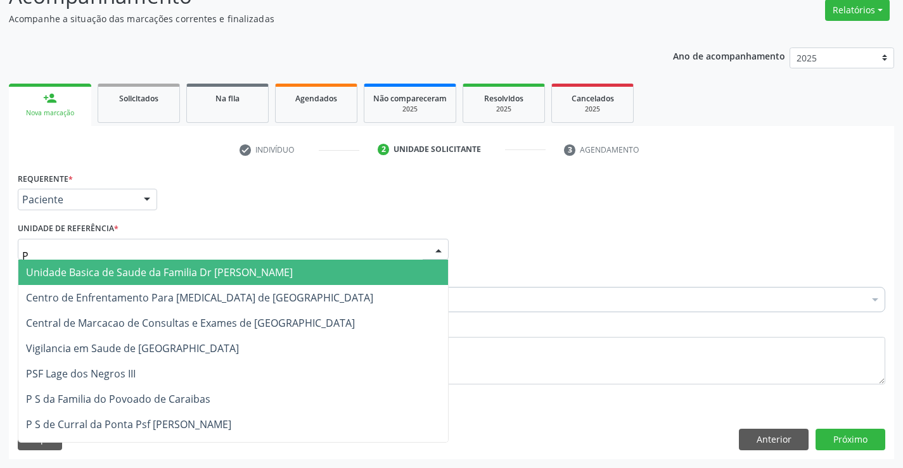
type input "PO"
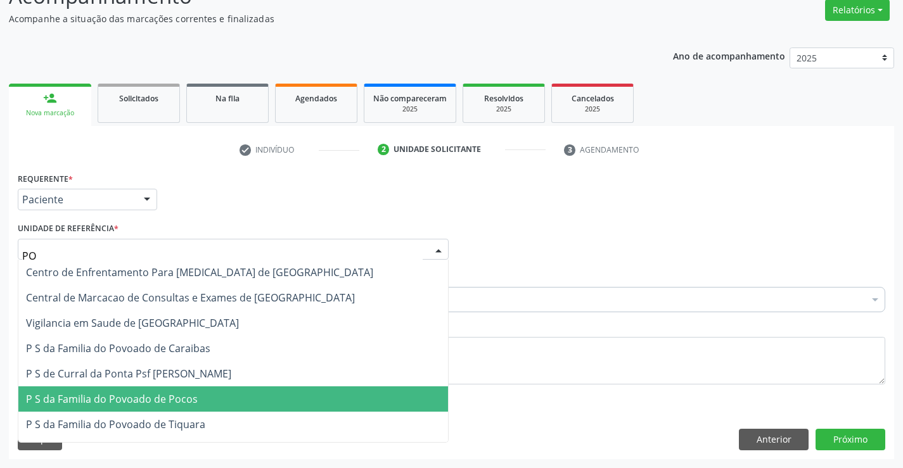
click at [168, 401] on span "P S da Familia do Povoado de Pocos" at bounding box center [112, 399] width 172 height 14
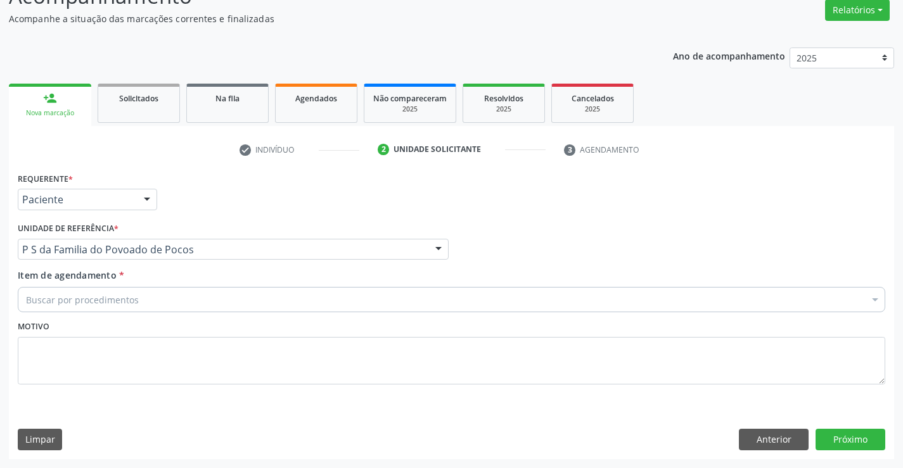
click at [157, 302] on div "Buscar por procedimentos" at bounding box center [452, 299] width 868 height 25
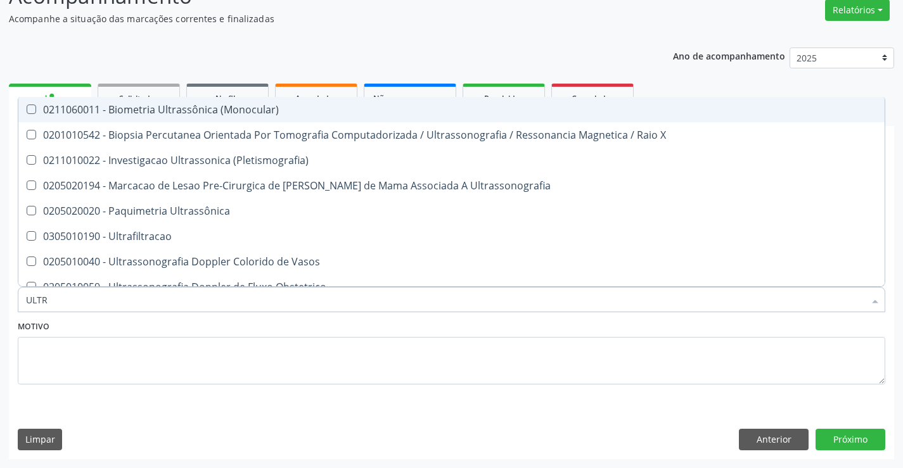
type input "ULTRA"
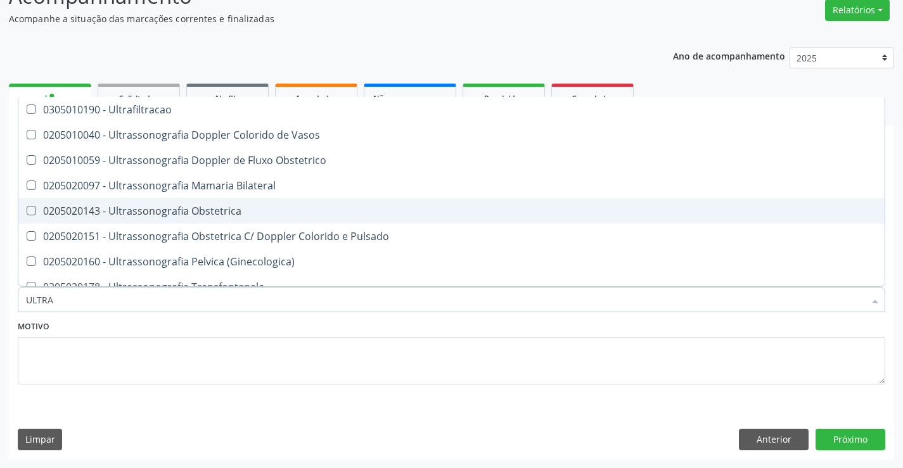
scroll to position [190, 0]
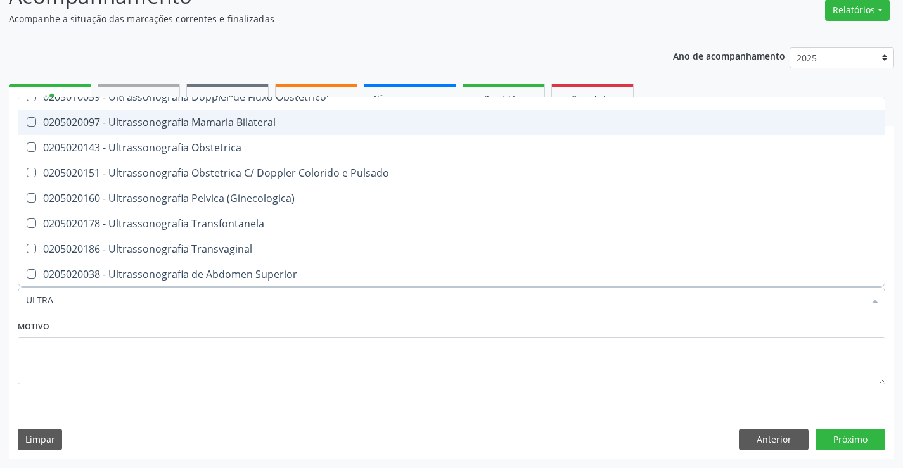
click at [188, 117] on div "0205020097 - Ultrassonografia Mamaria Bilateral" at bounding box center [451, 122] width 851 height 10
checkbox Bilateral "true"
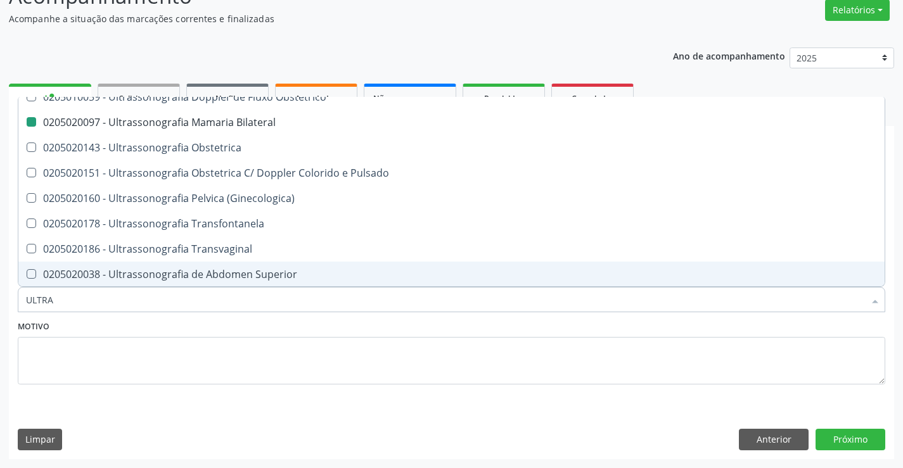
click at [217, 320] on div "Motivo" at bounding box center [452, 350] width 868 height 67
checkbox X "true"
checkbox Bilateral "false"
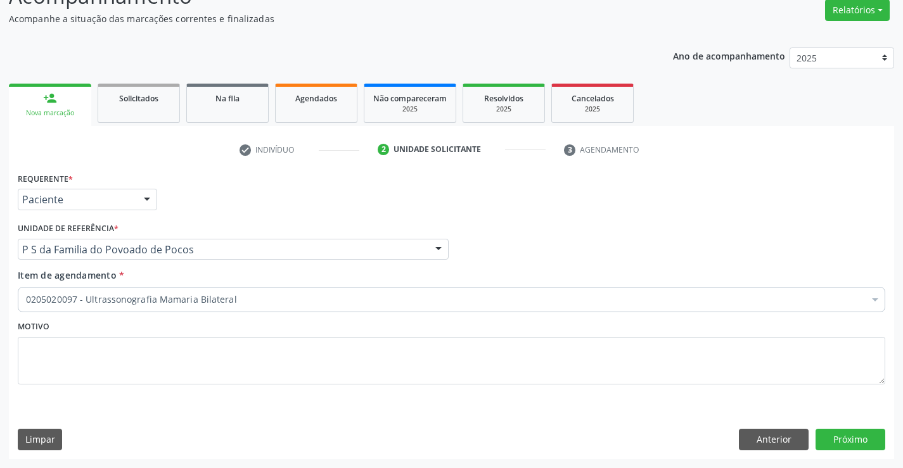
scroll to position [0, 0]
click at [825, 440] on button "Próximo" at bounding box center [851, 440] width 70 height 22
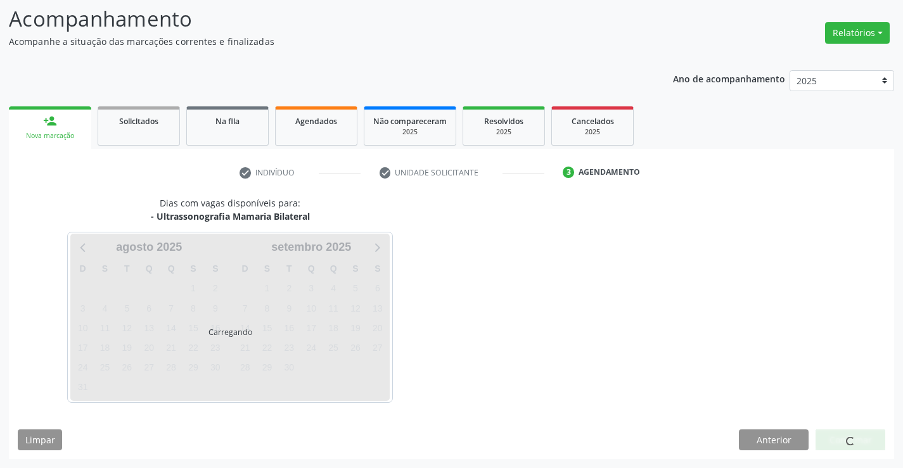
scroll to position [83, 0]
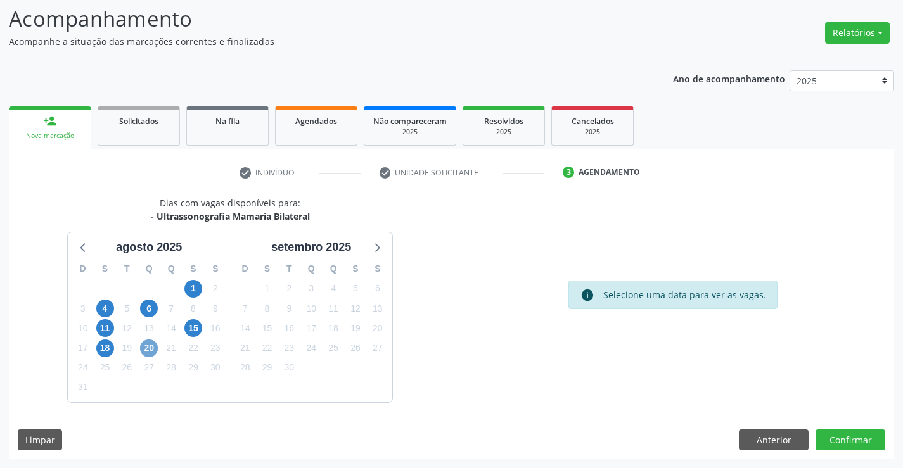
click at [153, 344] on span "20" at bounding box center [149, 349] width 18 height 18
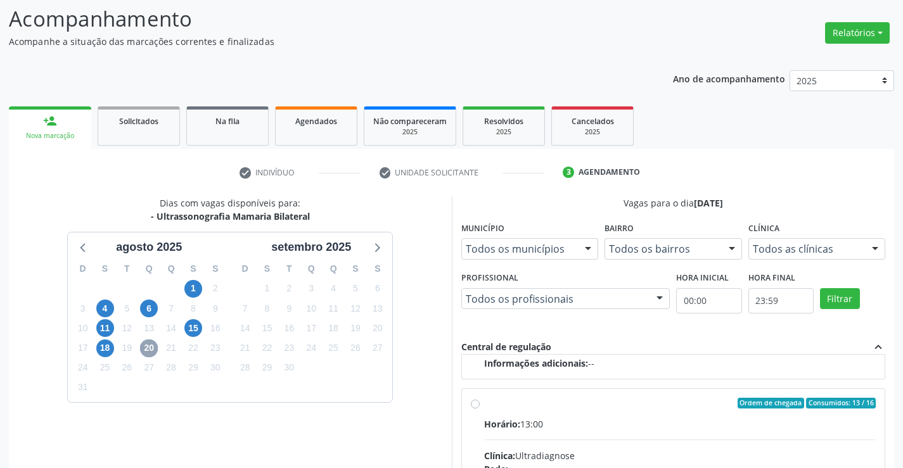
scroll to position [200, 0]
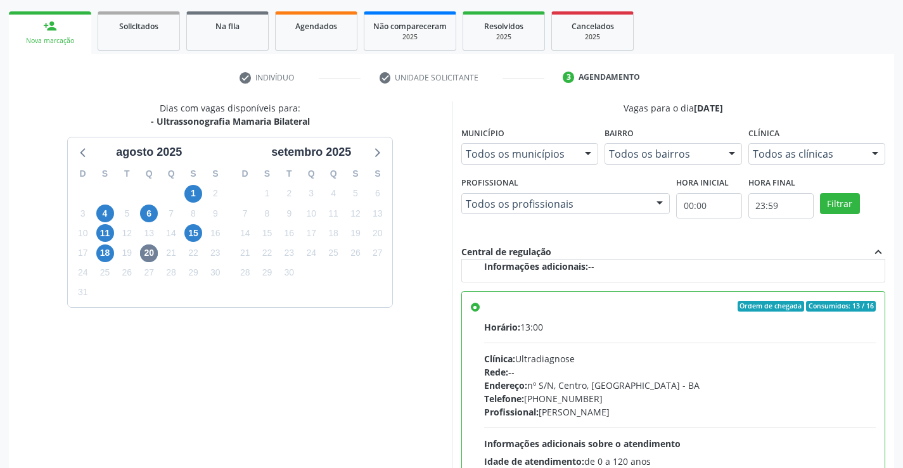
scroll to position [289, 0]
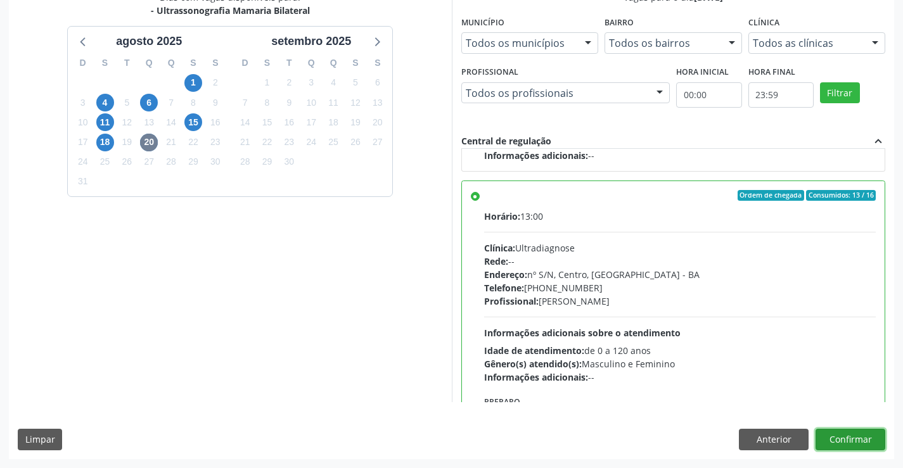
click at [857, 439] on button "Confirmar" at bounding box center [851, 440] width 70 height 22
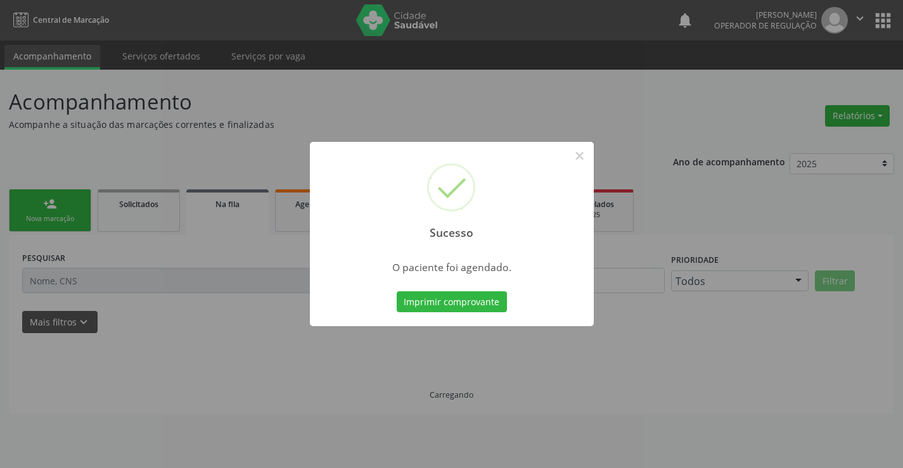
scroll to position [0, 0]
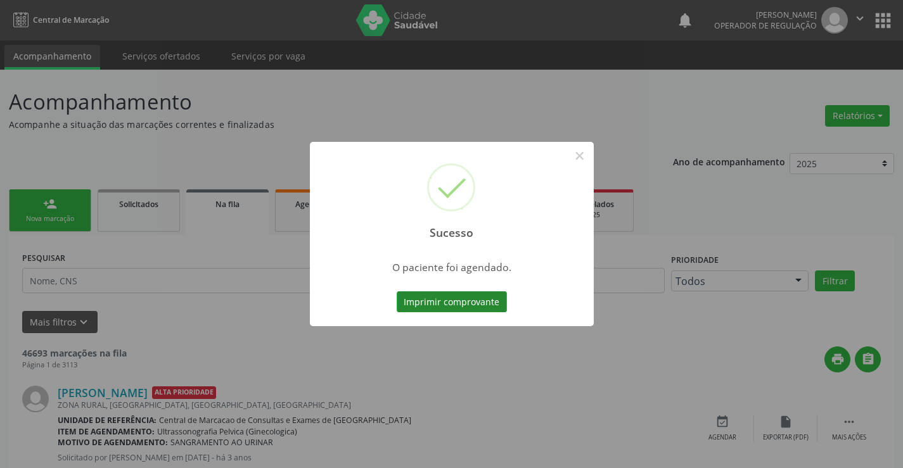
click at [479, 298] on button "Imprimir comprovante" at bounding box center [452, 303] width 110 height 22
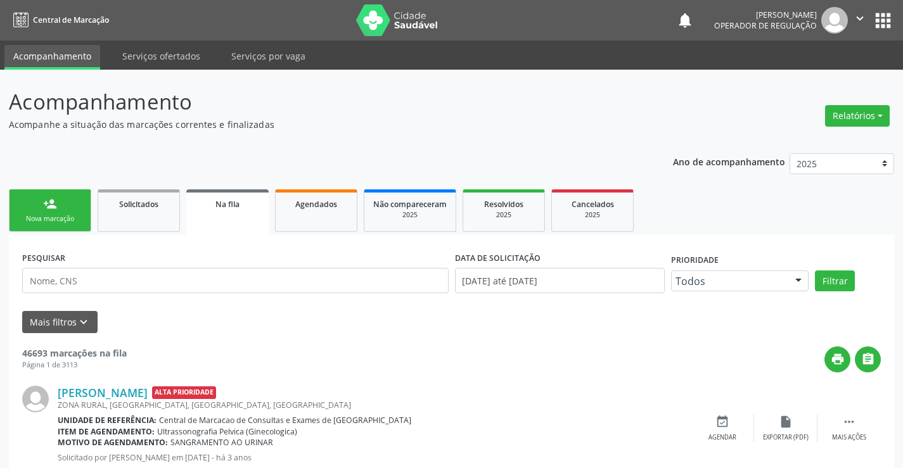
click at [66, 217] on div "Nova marcação" at bounding box center [49, 219] width 63 height 10
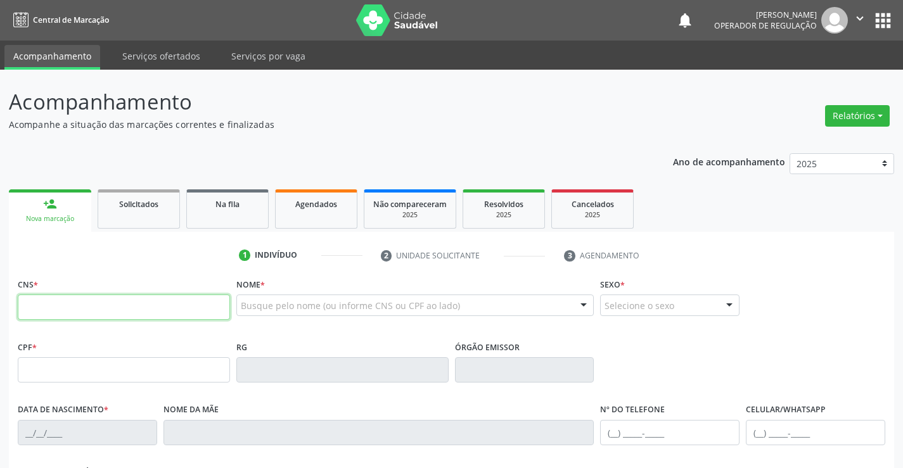
click at [75, 310] on input "text" at bounding box center [124, 307] width 212 height 25
type input "702 5042 5690 9040"
type input "0498415139"
type input "24/05/1971"
type input "(74) 9192-1421"
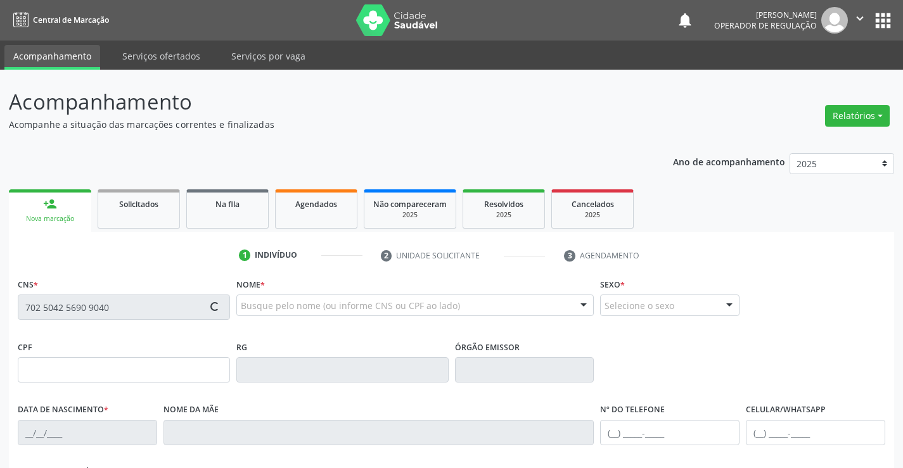
type input "(74) 9192-1421"
type input "740.966.305-78"
type input "S/N"
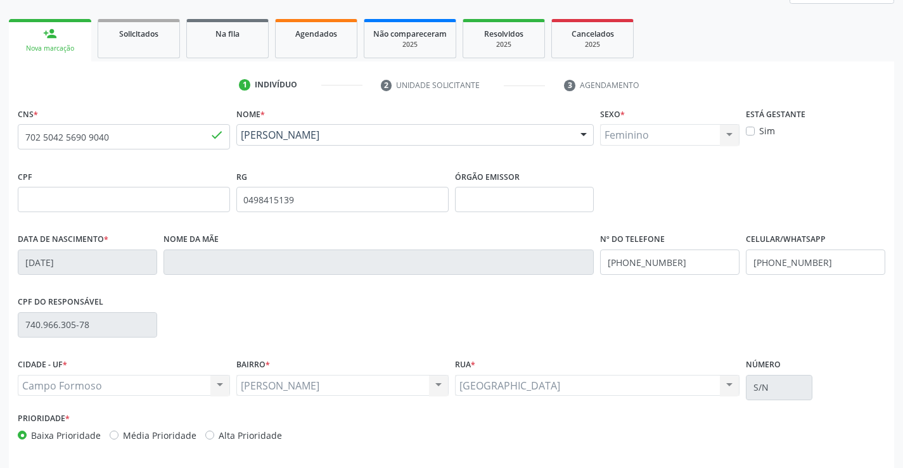
scroll to position [190, 0]
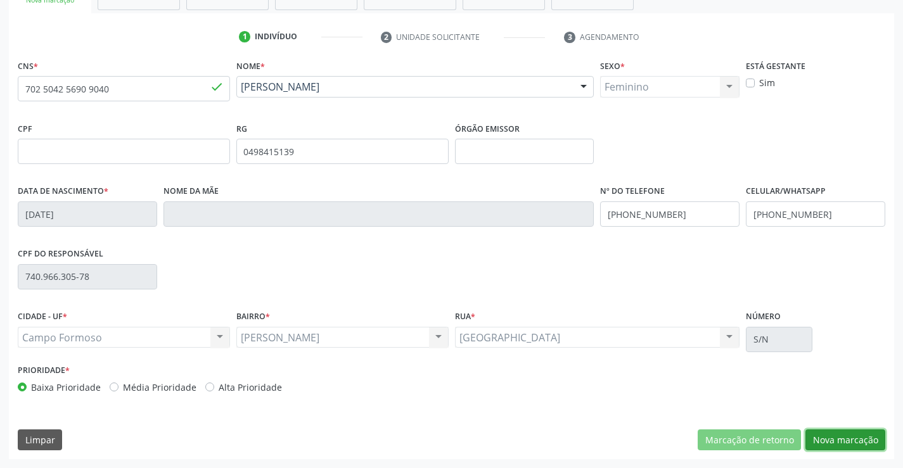
click at [827, 435] on button "Nova marcação" at bounding box center [845, 441] width 80 height 22
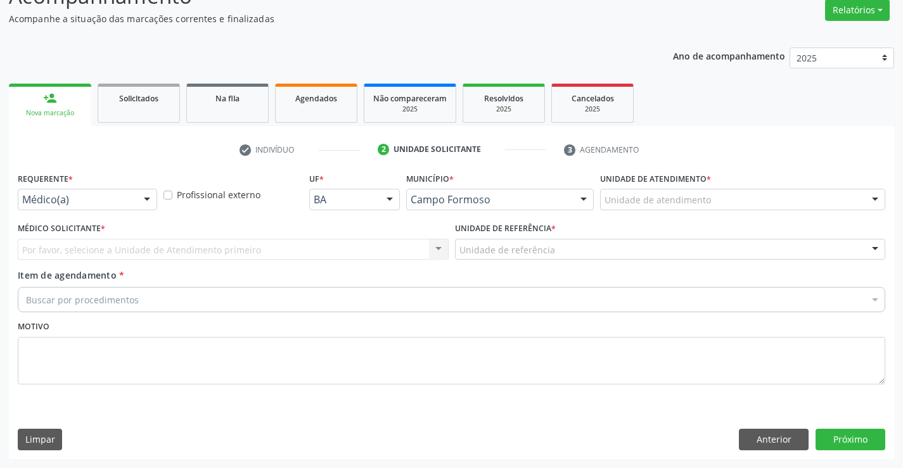
scroll to position [106, 0]
click at [149, 200] on div at bounding box center [147, 200] width 19 height 22
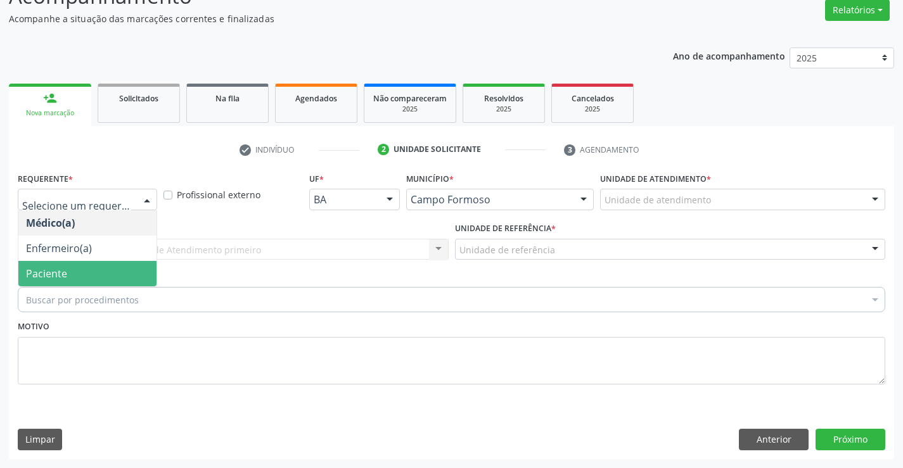
click at [130, 266] on span "Paciente" at bounding box center [87, 273] width 138 height 25
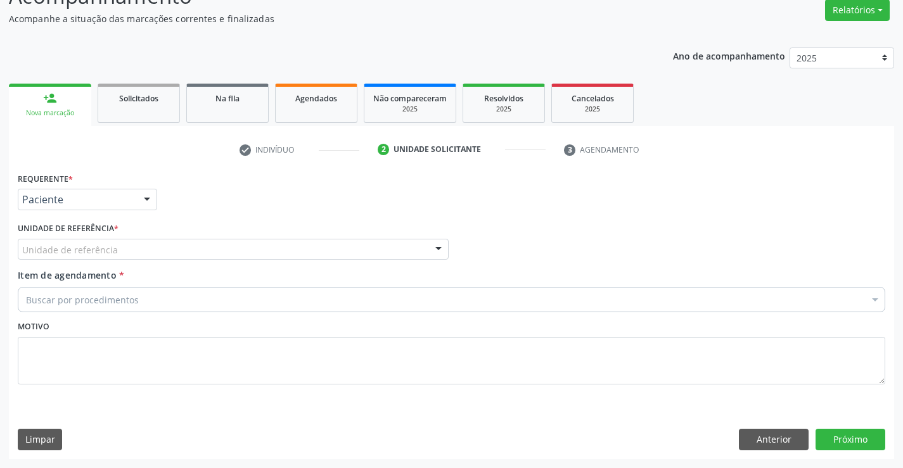
click at [137, 254] on div "Unidade de referência" at bounding box center [233, 250] width 431 height 22
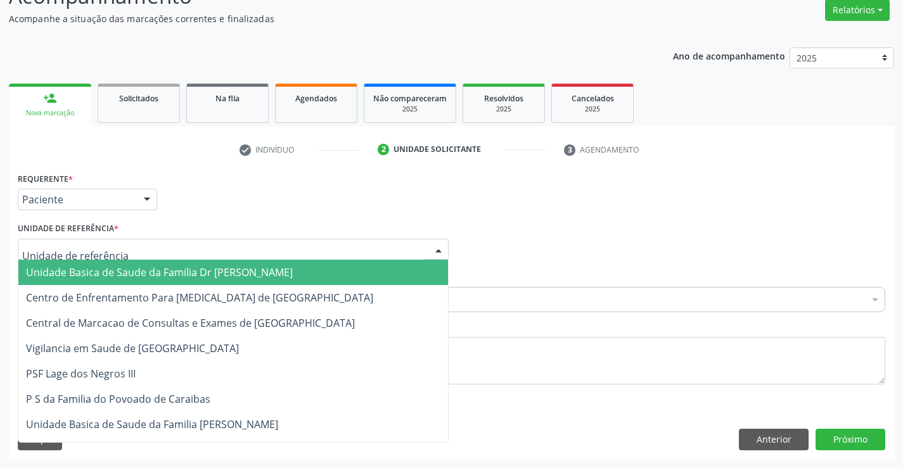
click at [138, 274] on span "Unidade Basica de Saude da Familia Dr [PERSON_NAME]" at bounding box center [159, 273] width 267 height 14
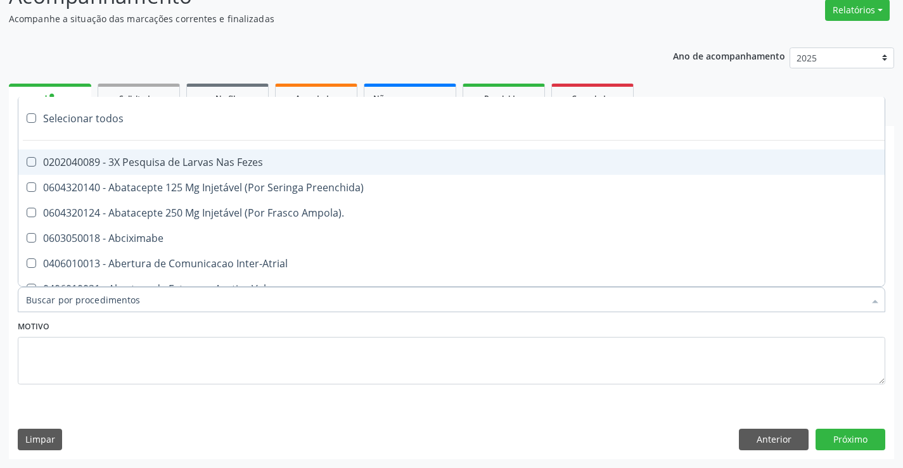
click at [139, 307] on div at bounding box center [452, 299] width 868 height 25
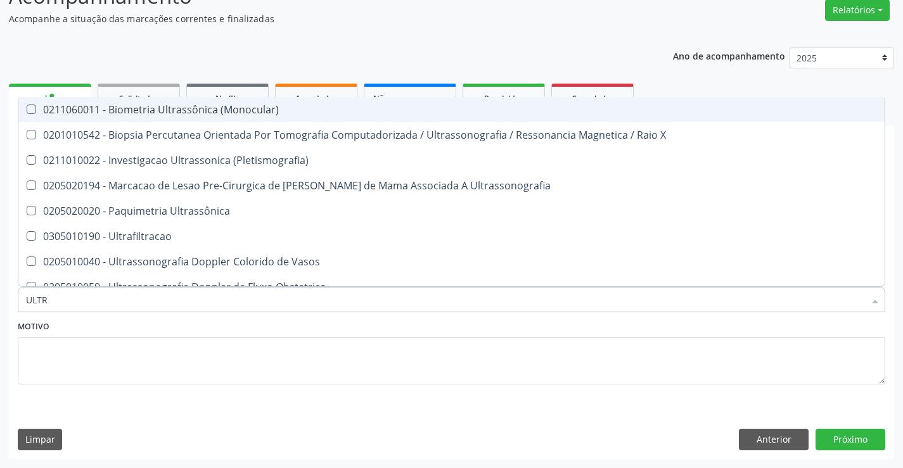
type input "ULTRA"
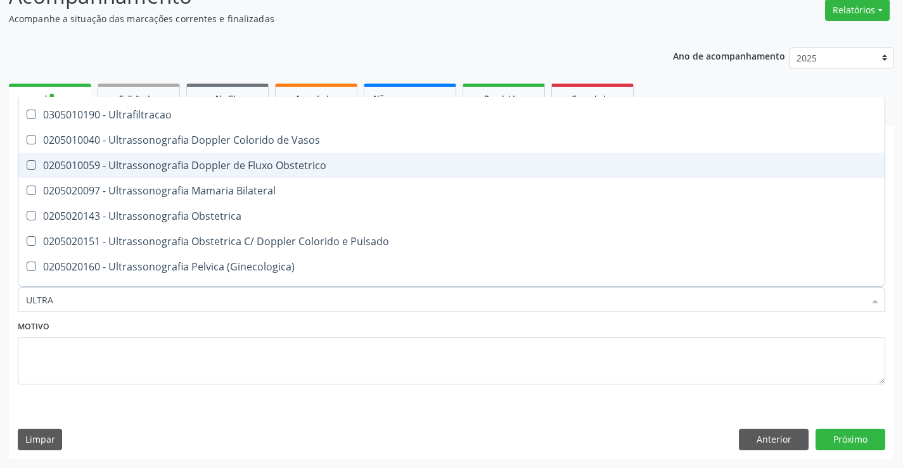
scroll to position [127, 0]
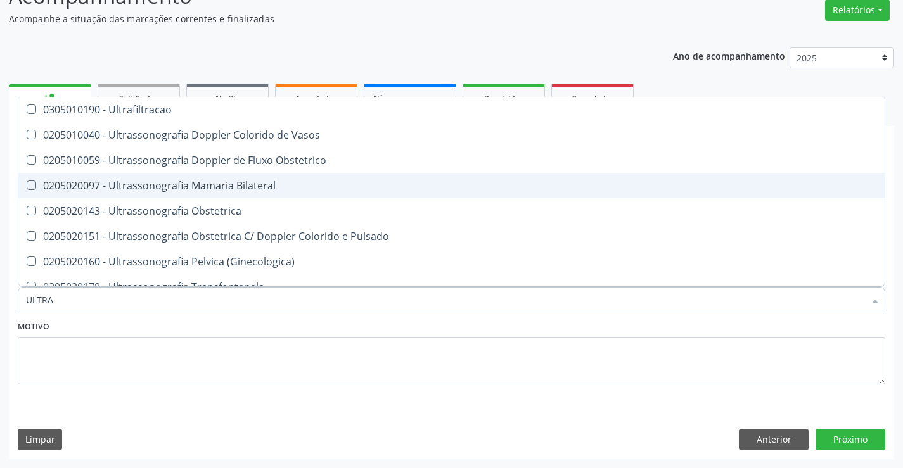
drag, startPoint x: 155, startPoint y: 184, endPoint x: 226, endPoint y: 290, distance: 128.3
click at [155, 185] on div "0205020097 - Ultrassonografia Mamaria Bilateral" at bounding box center [451, 186] width 851 height 10
checkbox Bilateral "true"
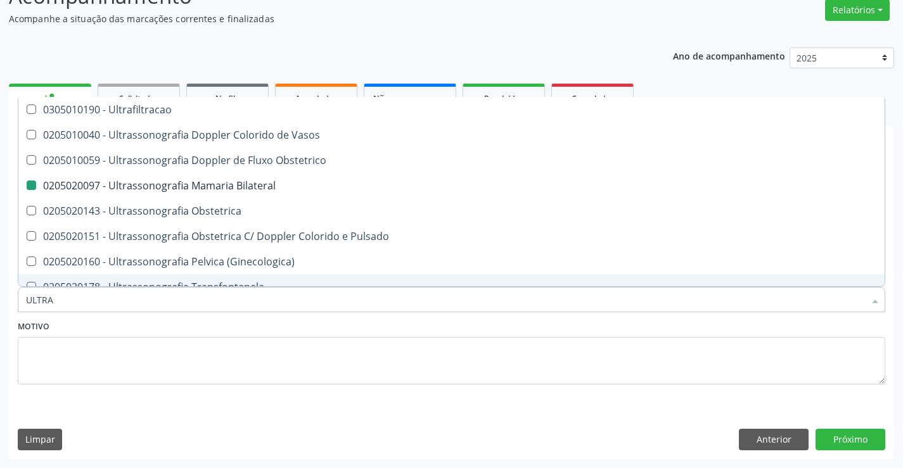
click at [304, 328] on div "Motivo" at bounding box center [452, 350] width 868 height 67
checkbox X "true"
checkbox Bilateral "false"
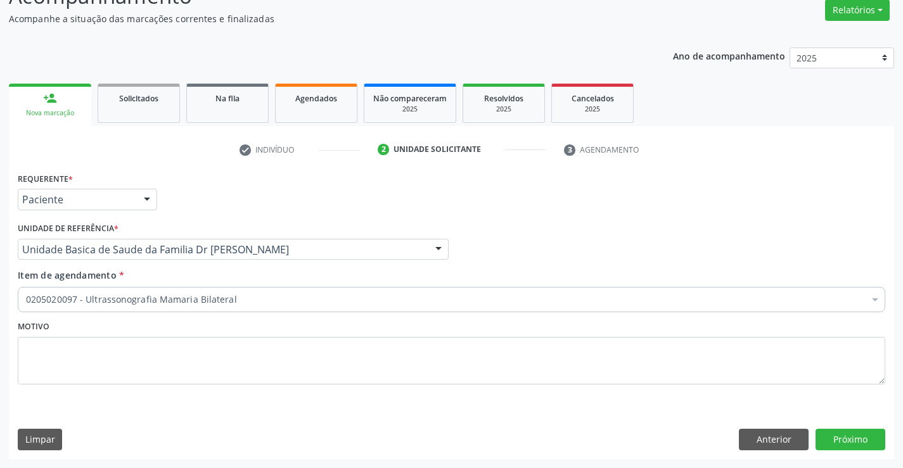
scroll to position [0, 0]
click at [829, 436] on button "Próximo" at bounding box center [851, 440] width 70 height 22
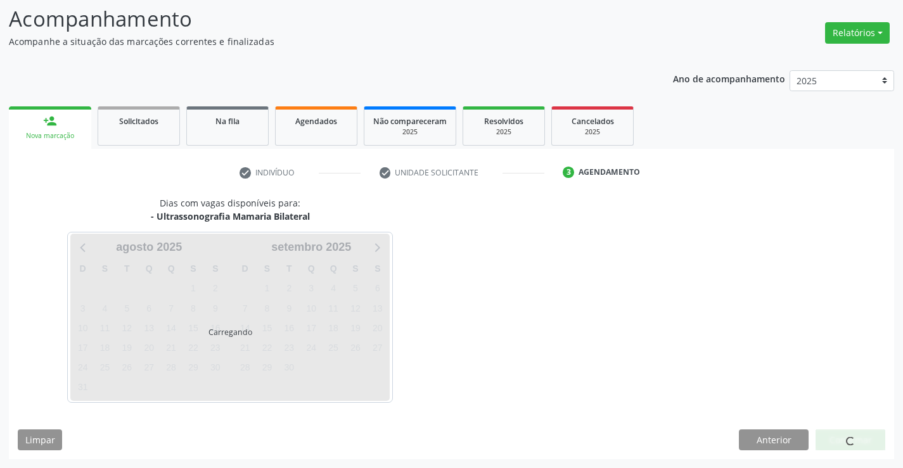
scroll to position [83, 0]
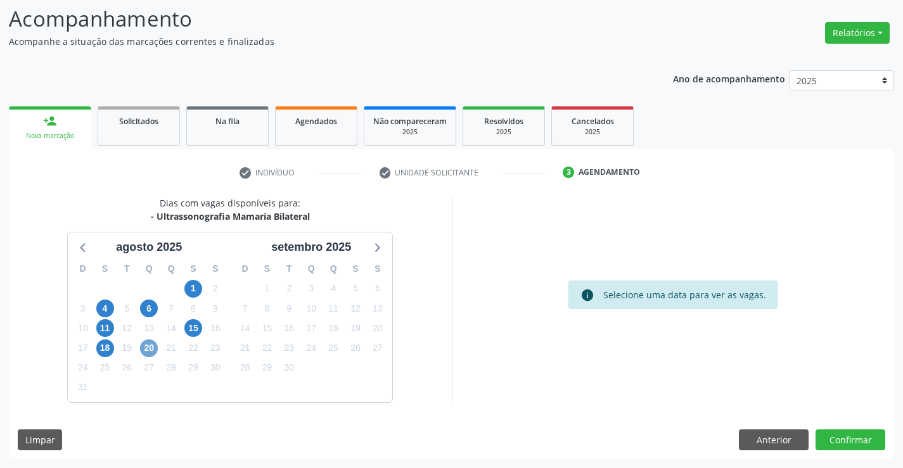
click at [151, 349] on span "20" at bounding box center [149, 349] width 18 height 18
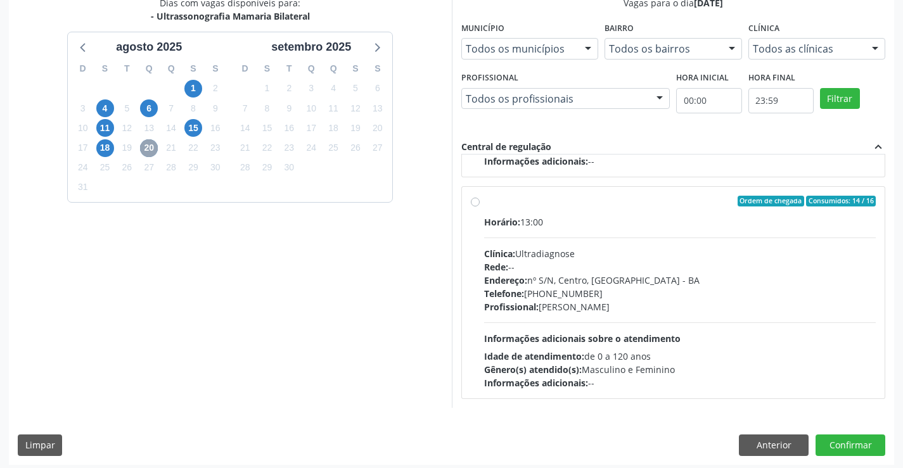
scroll to position [289, 0]
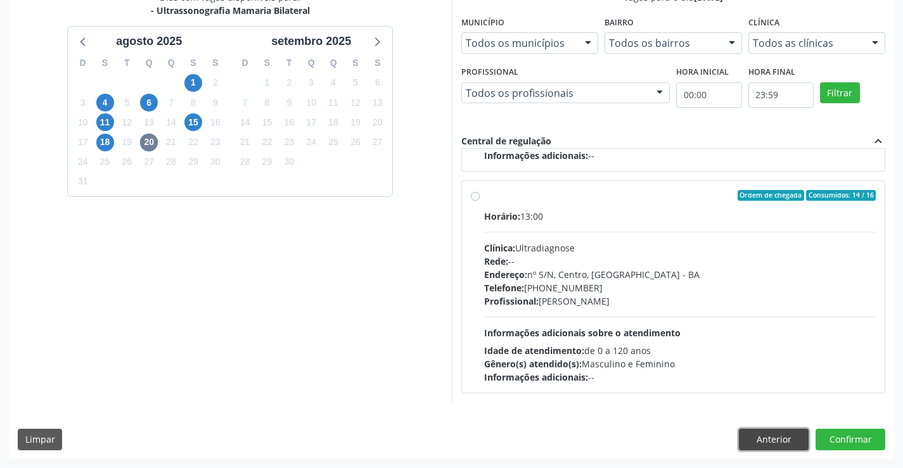
click at [750, 439] on button "Anterior" at bounding box center [774, 440] width 70 height 22
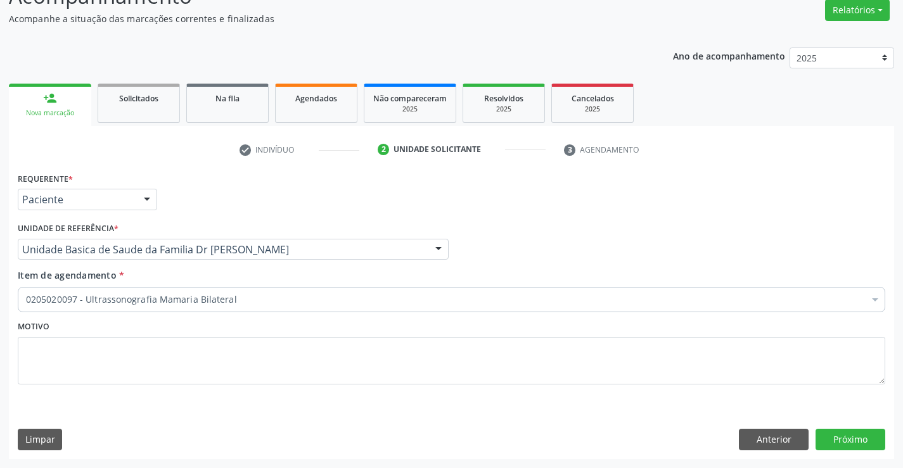
scroll to position [106, 0]
click at [750, 439] on button "Anterior" at bounding box center [774, 440] width 70 height 22
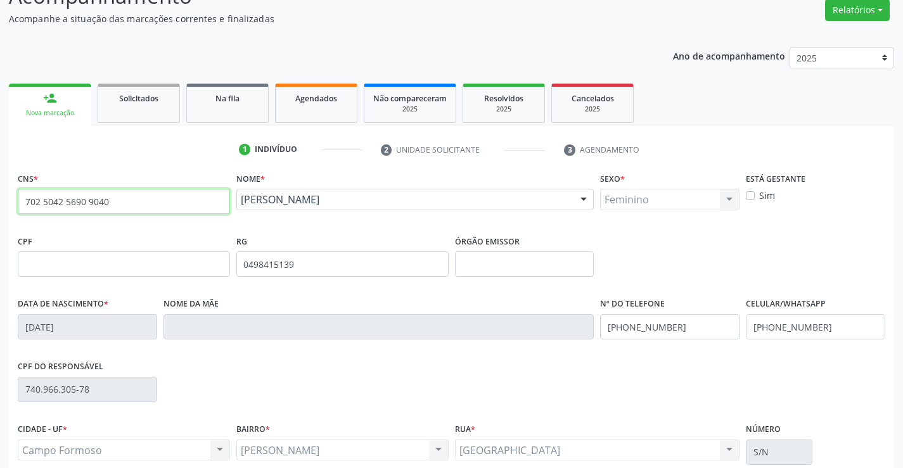
click at [144, 209] on input "702 5042 5690 9040" at bounding box center [124, 201] width 212 height 25
type input "7"
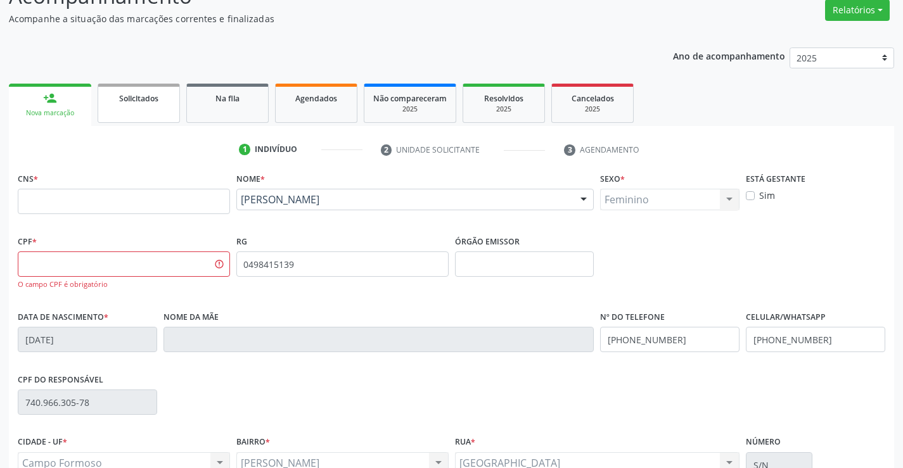
click at [117, 113] on link "Solicitados" at bounding box center [139, 103] width 82 height 39
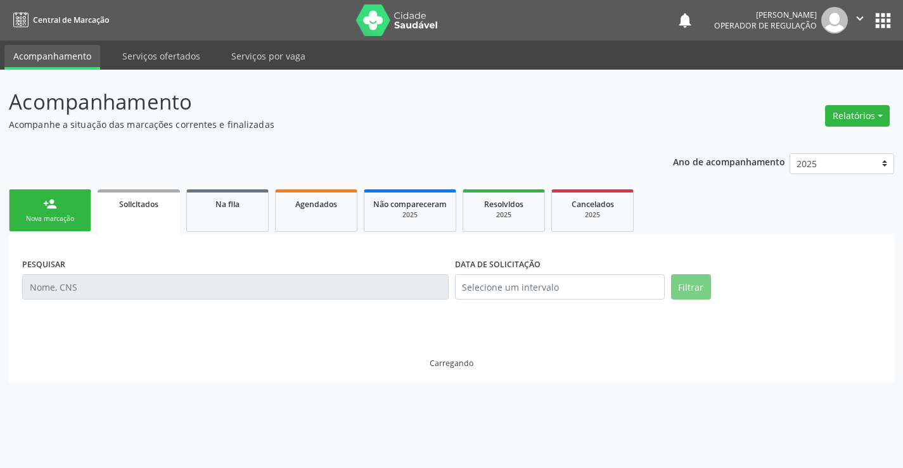
scroll to position [0, 0]
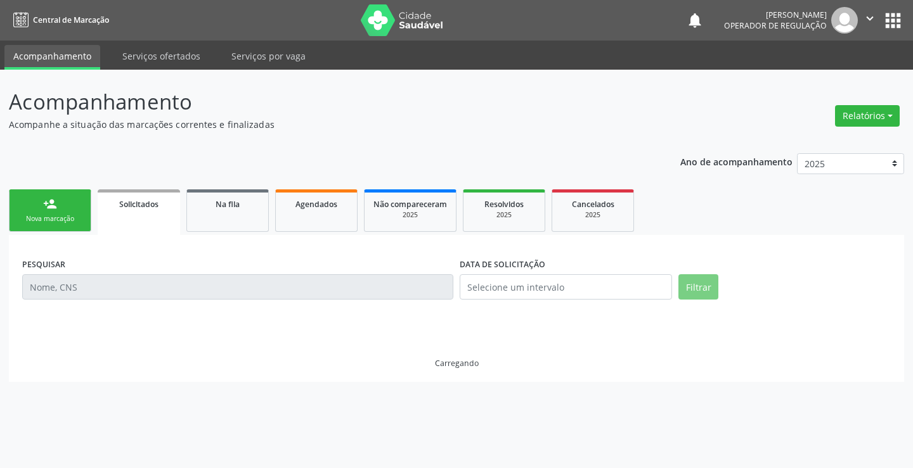
click at [79, 219] on div "Nova marcação" at bounding box center [49, 219] width 63 height 10
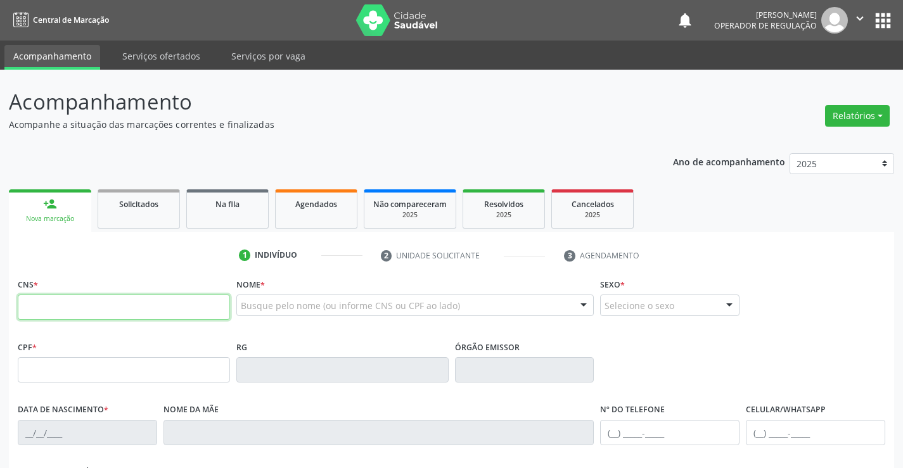
click at [59, 311] on input "text" at bounding box center [124, 307] width 212 height 25
type input "706 7045 2806 6111"
type input "19/06/1970"
type input "SN"
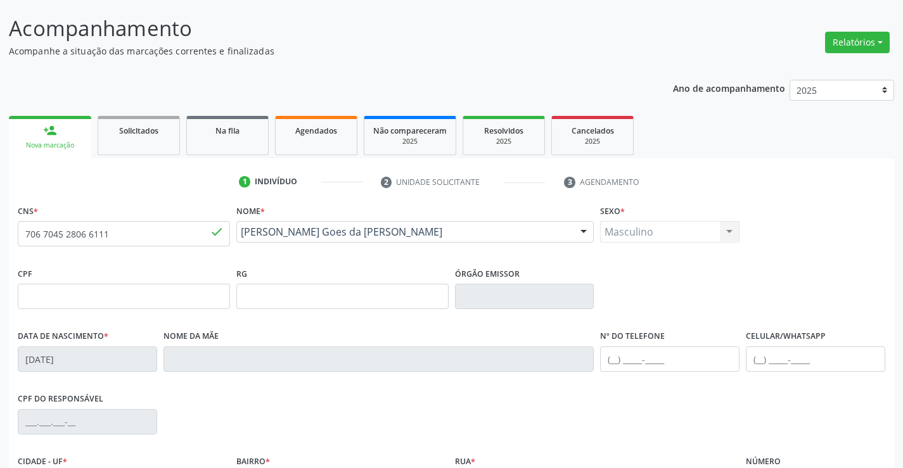
scroll to position [127, 0]
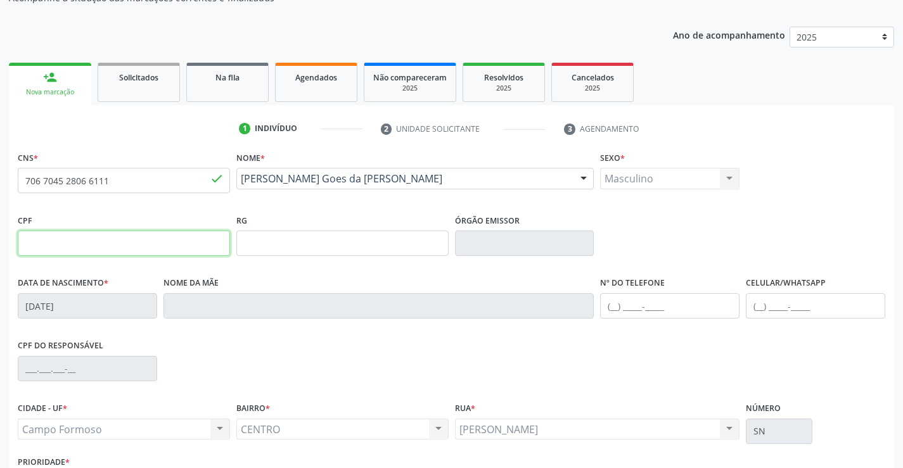
click at [107, 252] on input "text" at bounding box center [124, 243] width 212 height 25
type input "696.163.614-49"
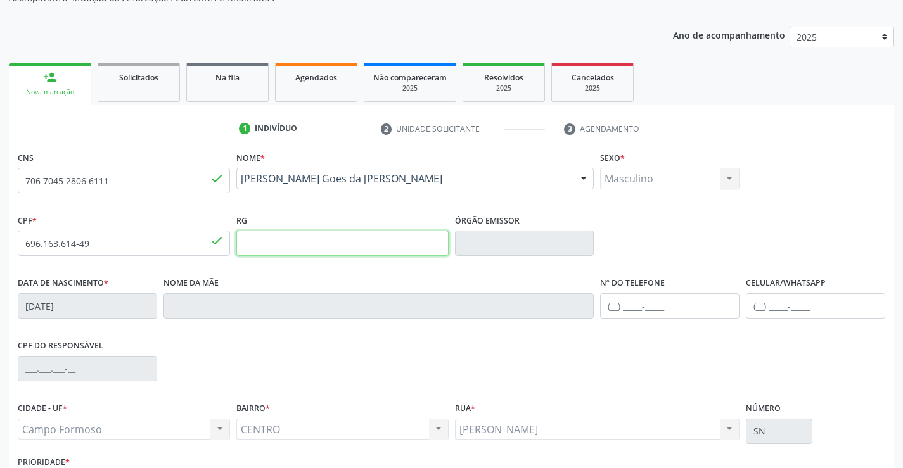
click at [314, 241] on input "text" at bounding box center [342, 243] width 212 height 25
type input "0532273877"
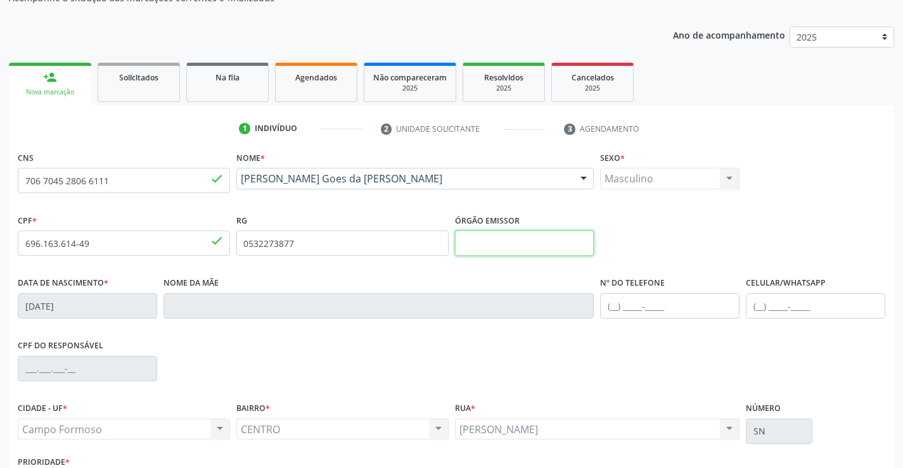
click at [504, 242] on input "text" at bounding box center [524, 243] width 139 height 25
type input "SSPBA"
click at [616, 307] on input "text" at bounding box center [669, 305] width 139 height 25
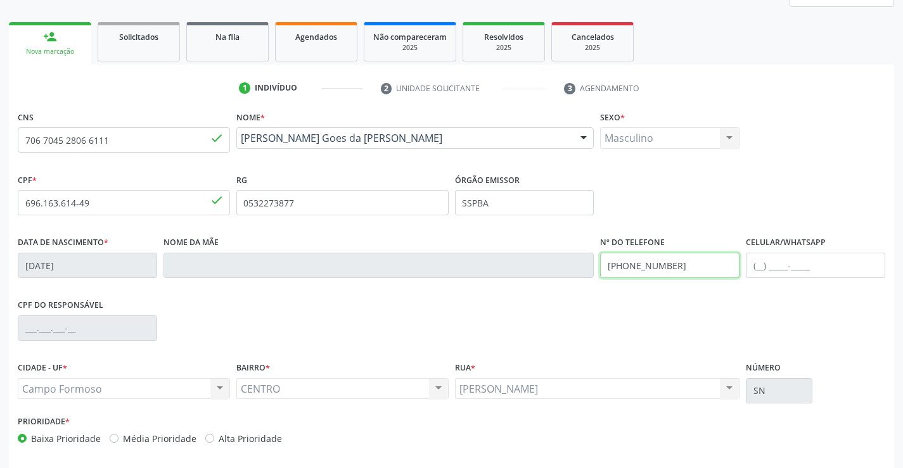
scroll to position [219, 0]
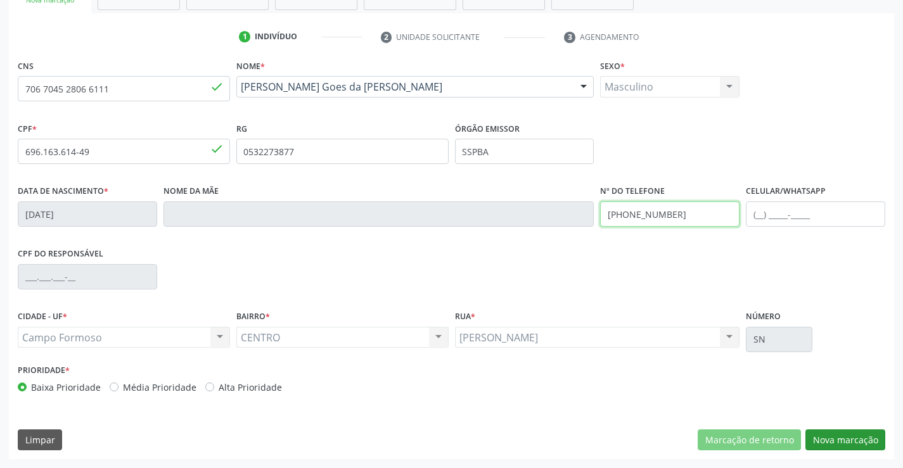
type input "(74) 99984-6511"
click at [826, 441] on button "Nova marcação" at bounding box center [845, 441] width 80 height 22
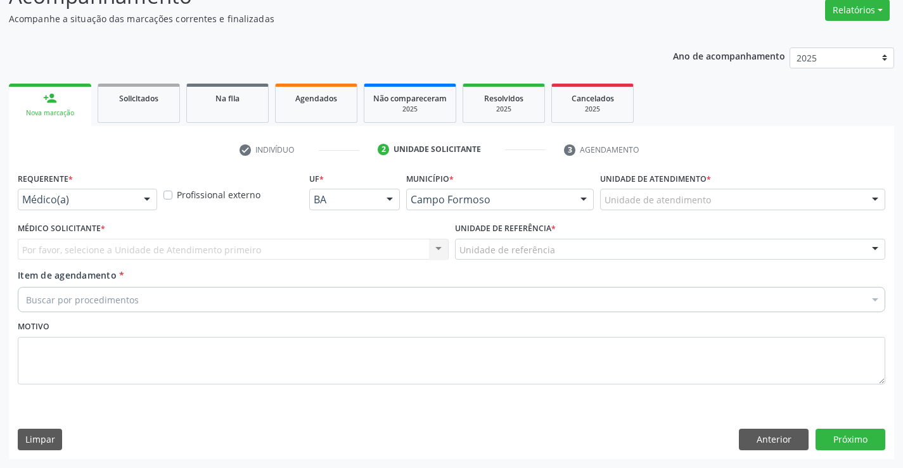
scroll to position [106, 0]
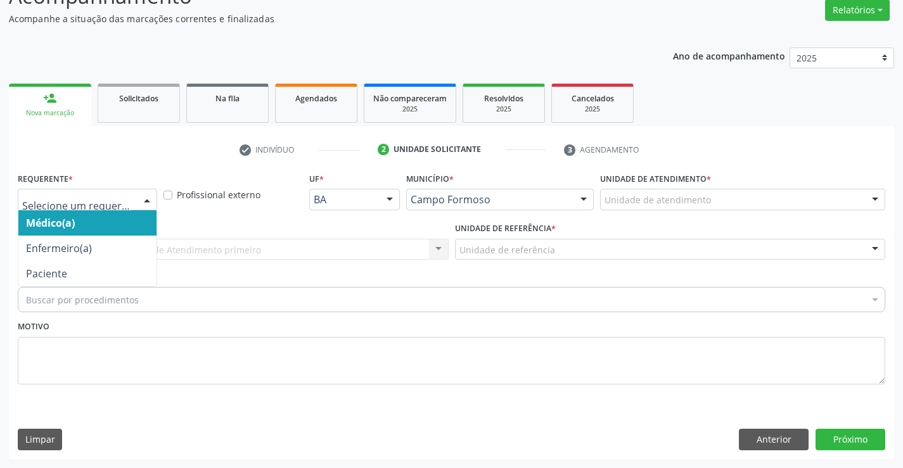
click at [140, 198] on div at bounding box center [147, 200] width 19 height 22
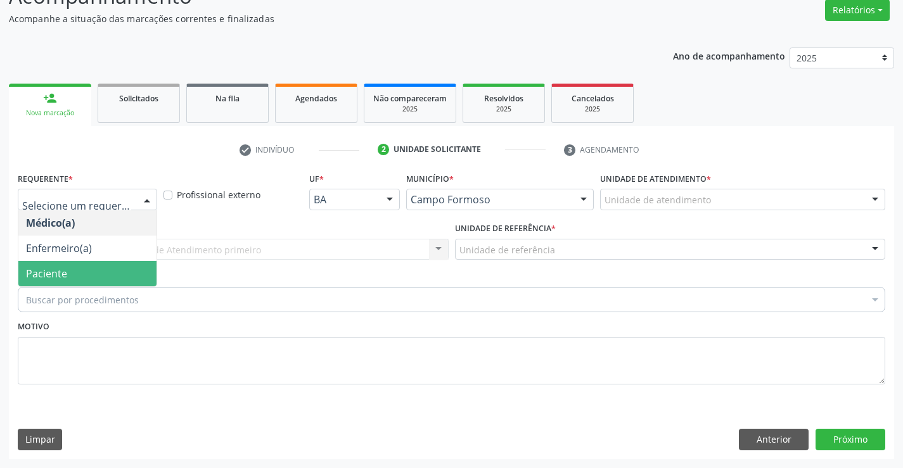
click at [119, 269] on span "Paciente" at bounding box center [87, 273] width 138 height 25
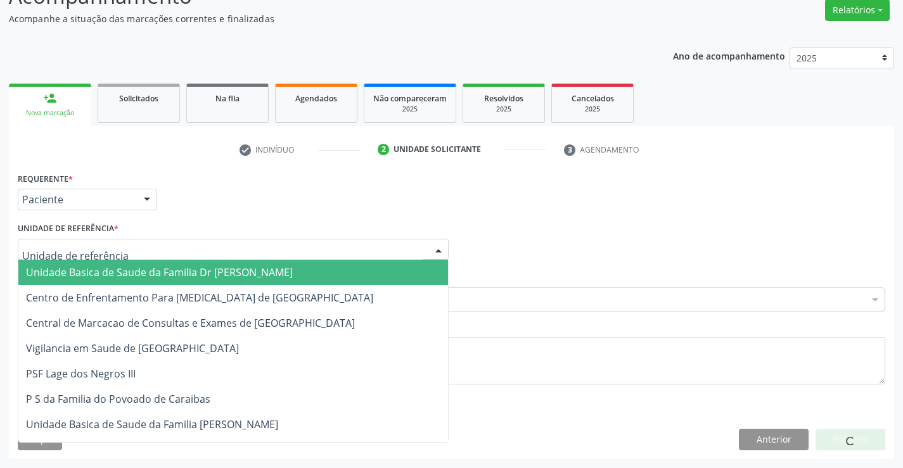
click at [133, 252] on div at bounding box center [233, 250] width 431 height 22
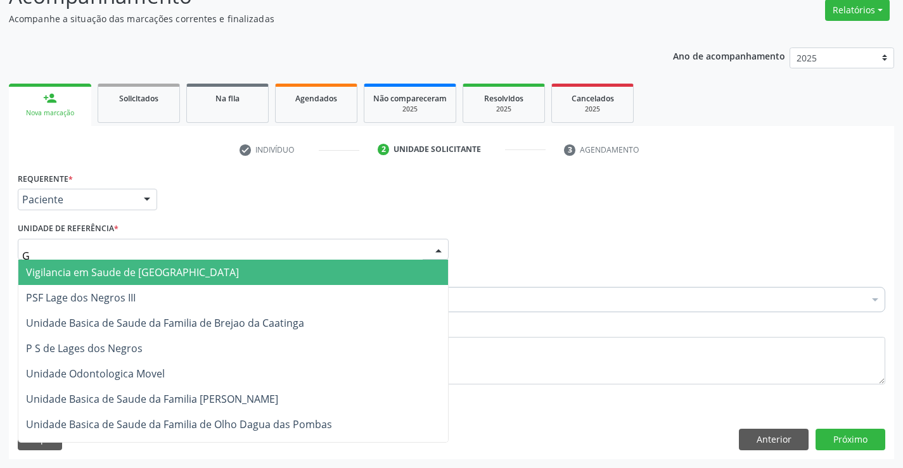
type input "GO"
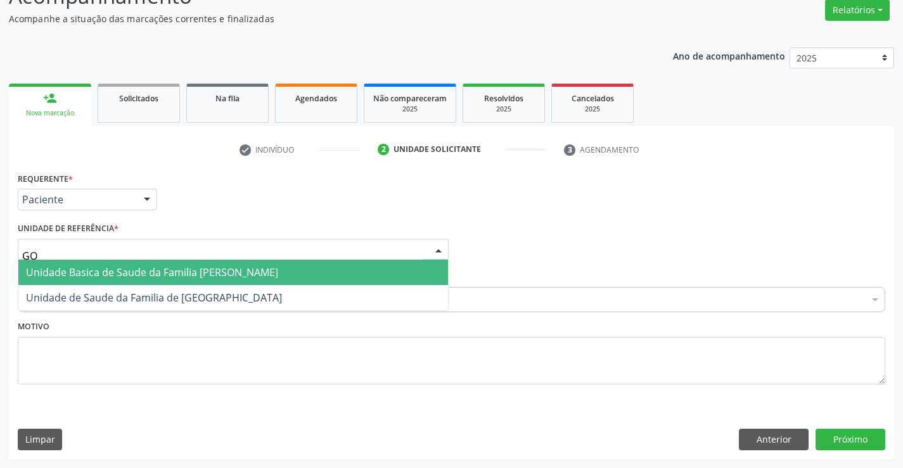
click at [145, 276] on span "Unidade Basica de Saude da Familia [PERSON_NAME]" at bounding box center [152, 273] width 252 height 14
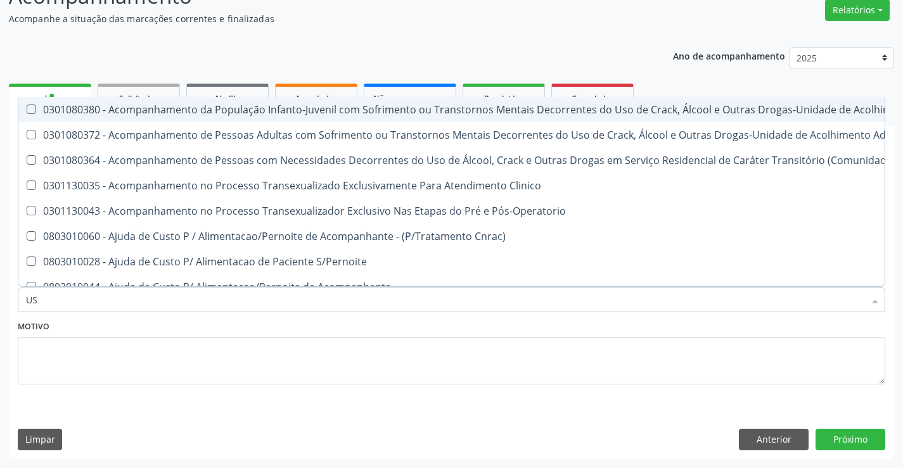
type input "USG"
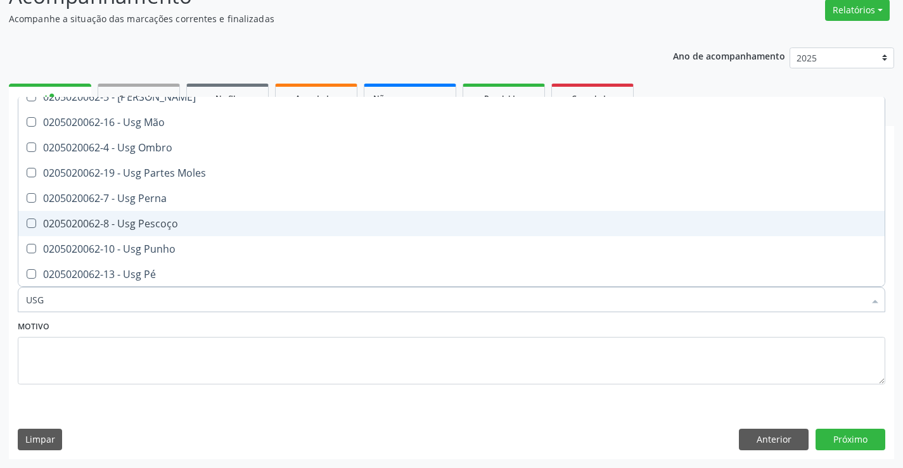
scroll to position [253, 0]
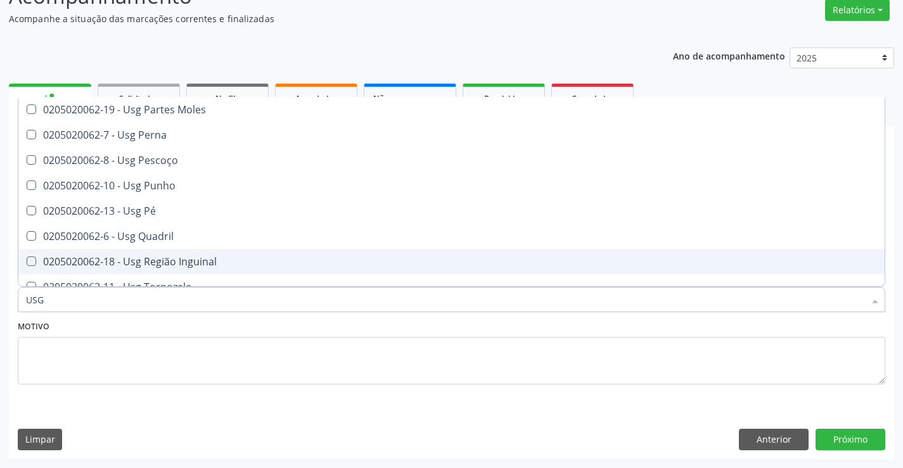
click at [169, 262] on div "0205020062-18 - Usg Região Inguinal" at bounding box center [451, 262] width 851 height 10
checkbox Inguinal "true"
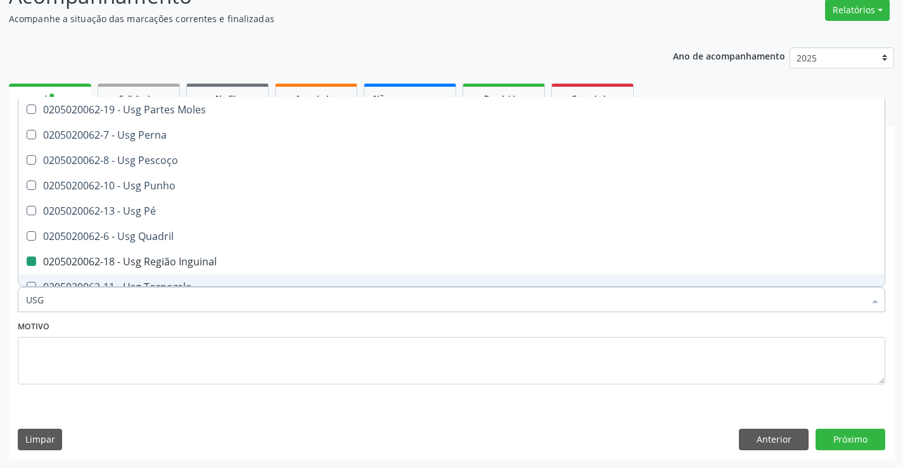
click at [183, 330] on div "Motivo" at bounding box center [452, 350] width 868 height 67
checkbox Braço "true"
checkbox Inguinal "false"
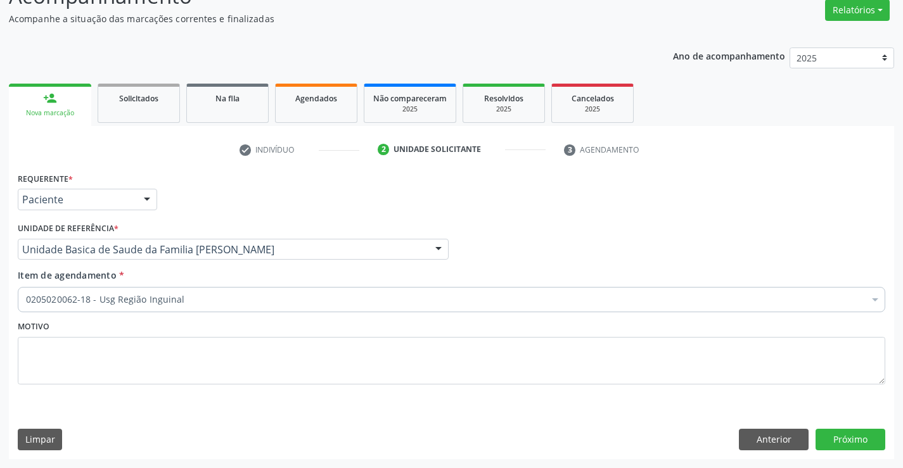
scroll to position [0, 0]
click at [834, 438] on button "Próximo" at bounding box center [851, 440] width 70 height 22
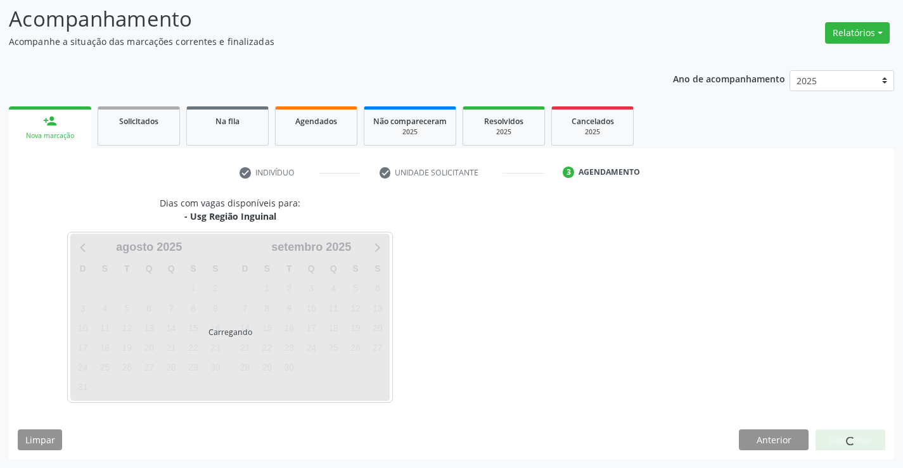
scroll to position [83, 0]
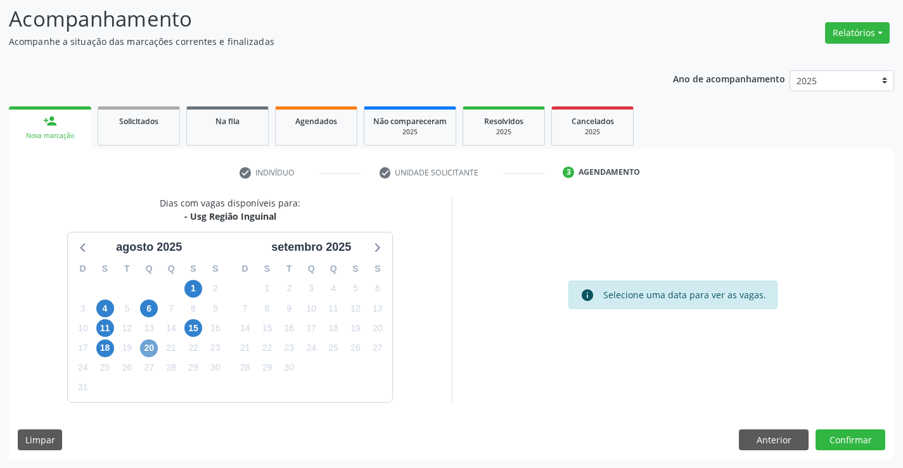
click at [151, 350] on span "20" at bounding box center [149, 349] width 18 height 18
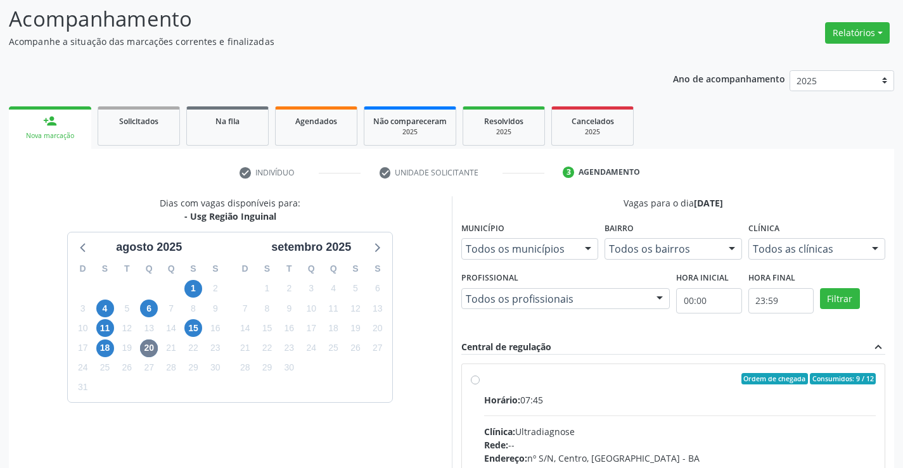
click at [484, 381] on label "Ordem de chegada Consumidos: 9 / 12 Horário: 07:45 Clínica: Ultradiagnose Rede:…" at bounding box center [680, 470] width 392 height 195
click at [473, 381] on input "Ordem de chegada Consumidos: 9 / 12 Horário: 07:45 Clínica: Ultradiagnose Rede:…" at bounding box center [475, 378] width 9 height 11
radio input "true"
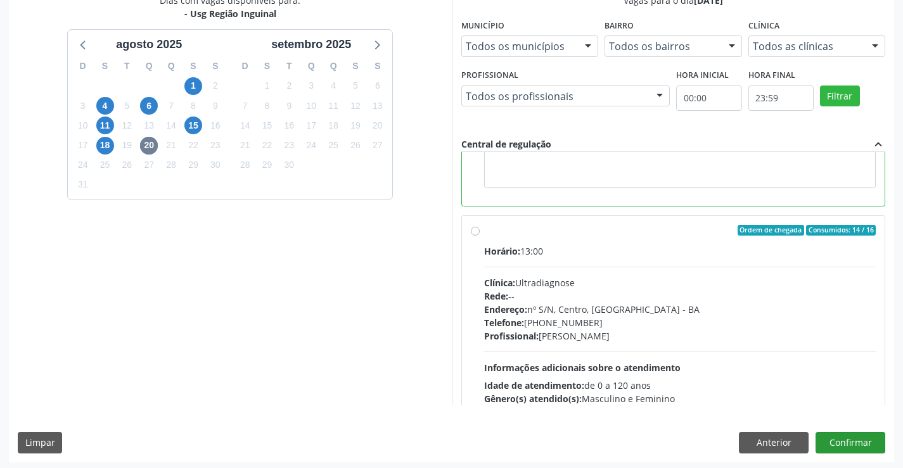
scroll to position [289, 0]
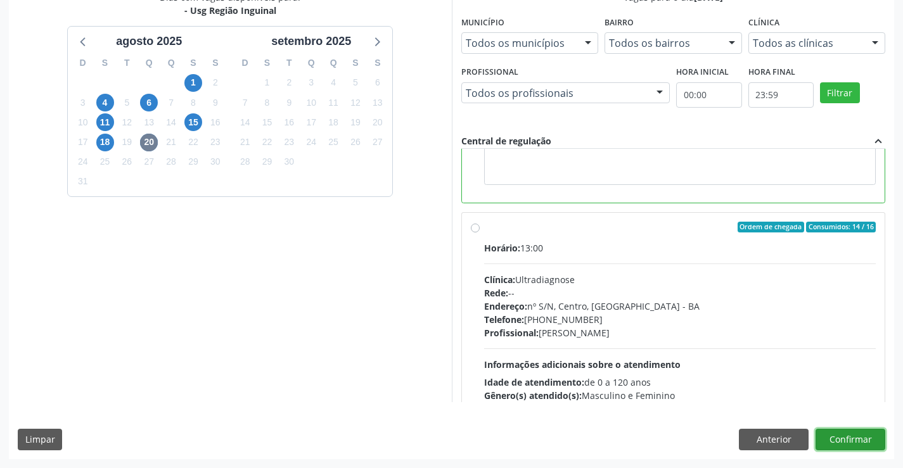
click at [862, 440] on button "Confirmar" at bounding box center [851, 440] width 70 height 22
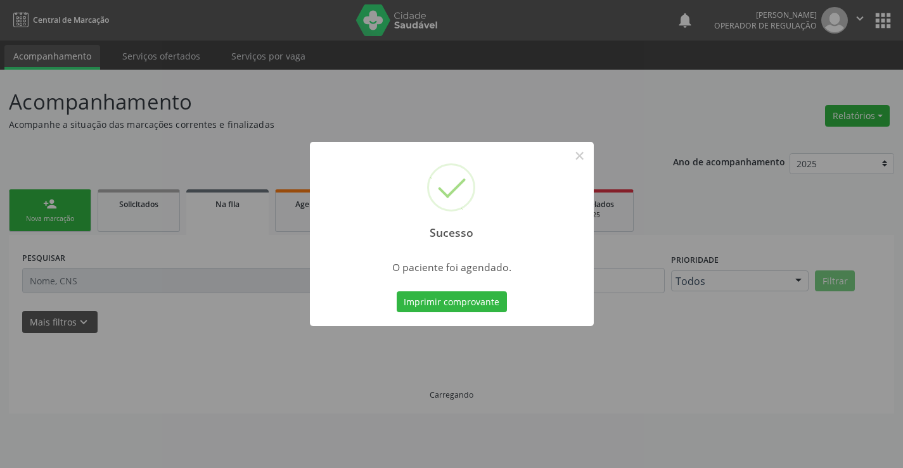
scroll to position [0, 0]
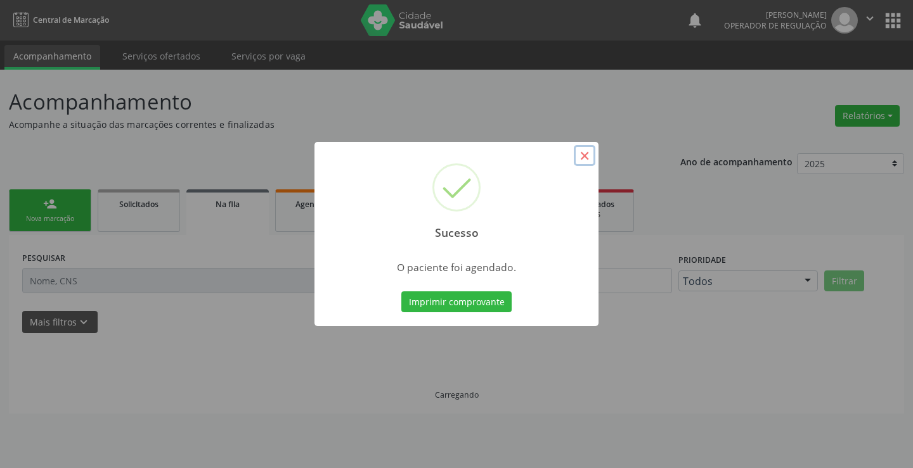
click at [582, 151] on button "×" at bounding box center [585, 156] width 22 height 22
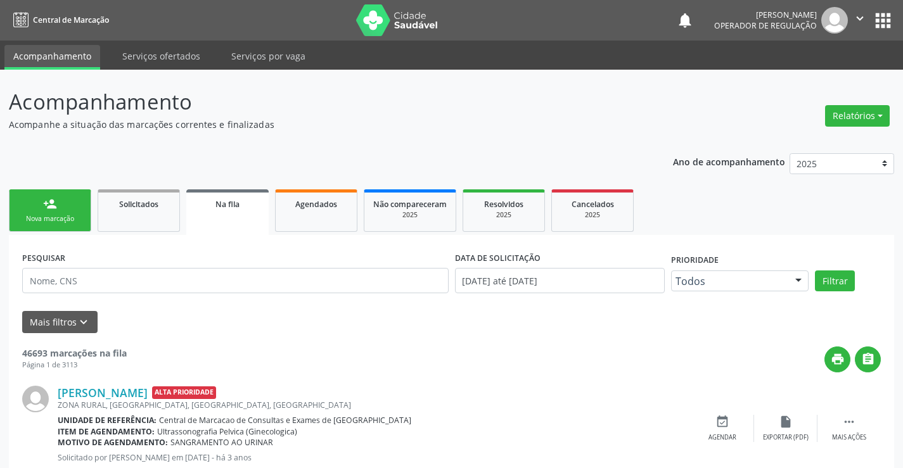
click at [74, 215] on div "Nova marcação" at bounding box center [49, 219] width 63 height 10
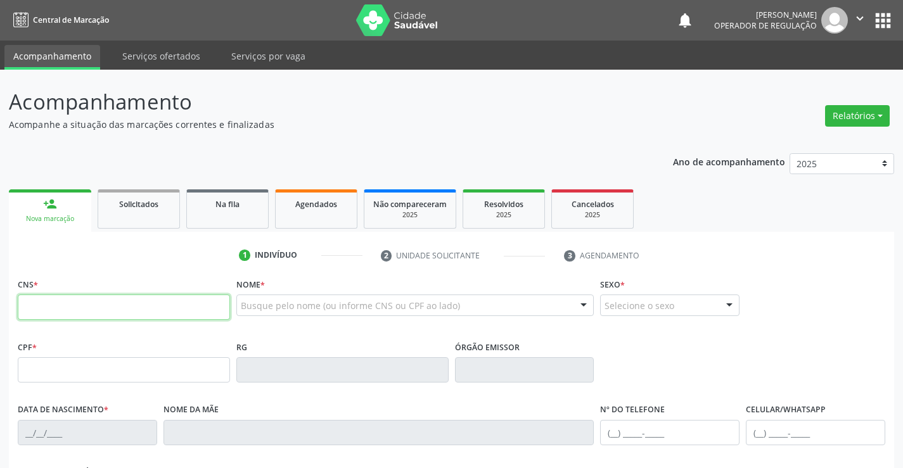
click at [78, 304] on input "text" at bounding box center [124, 307] width 212 height 25
type input "706 7"
click at [302, 214] on link "Agendados" at bounding box center [316, 208] width 82 height 39
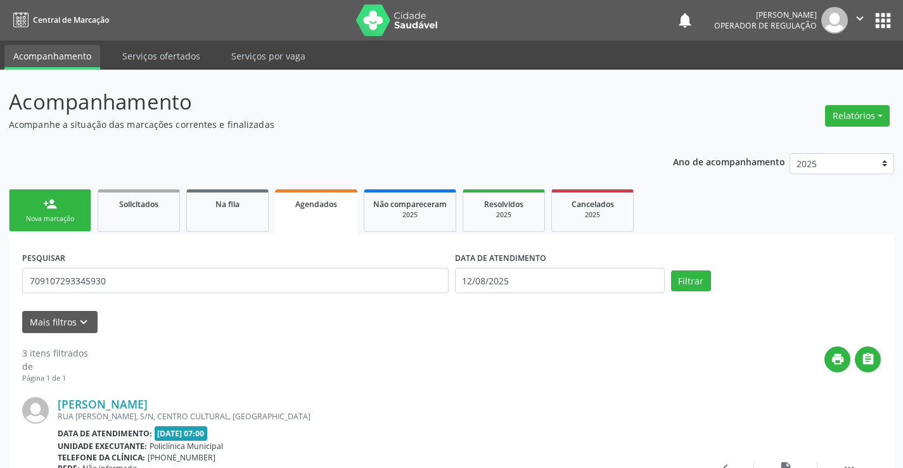
click at [83, 211] on link "person_add Nova marcação" at bounding box center [50, 210] width 82 height 42
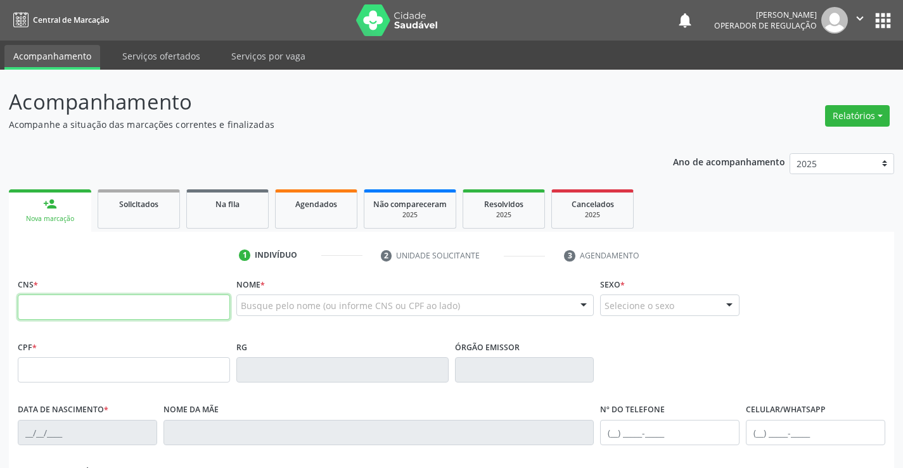
click at [68, 307] on input "text" at bounding box center [124, 307] width 212 height 25
type input "700 5059 8467 7059"
type input "0674400453"
type input "06/05/1962"
type input "(74) 98114-2534"
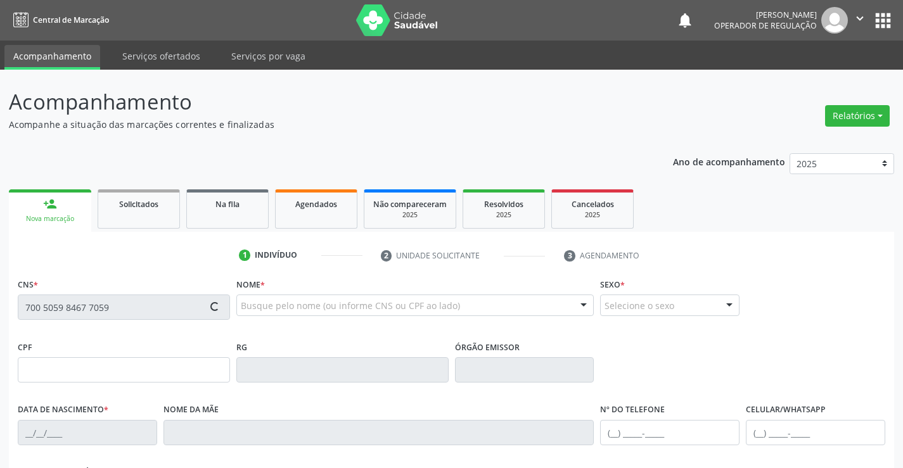
type input "(74) 98114-2534"
type input "619.302.885-49"
type input "SN"
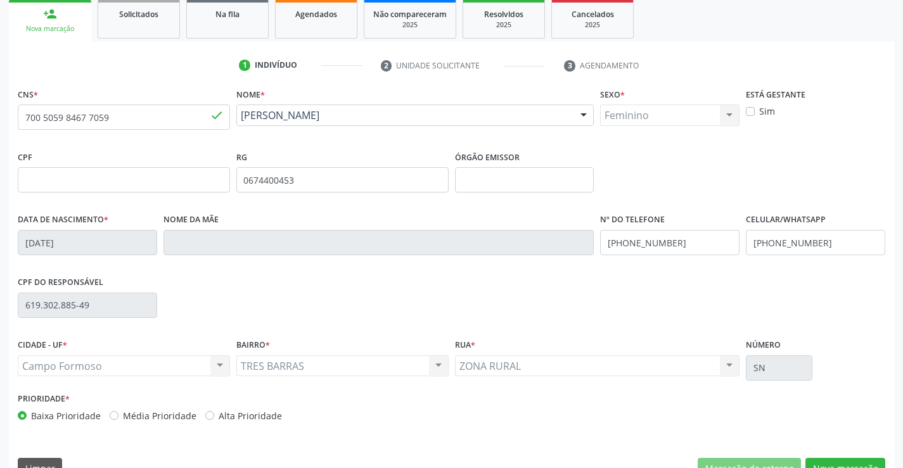
scroll to position [219, 0]
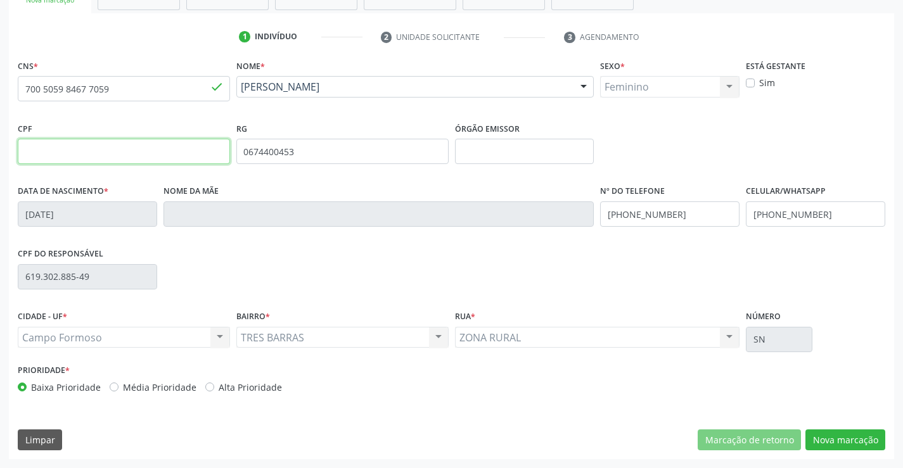
click at [117, 155] on input "text" at bounding box center [124, 151] width 212 height 25
type input "619.302.885-49"
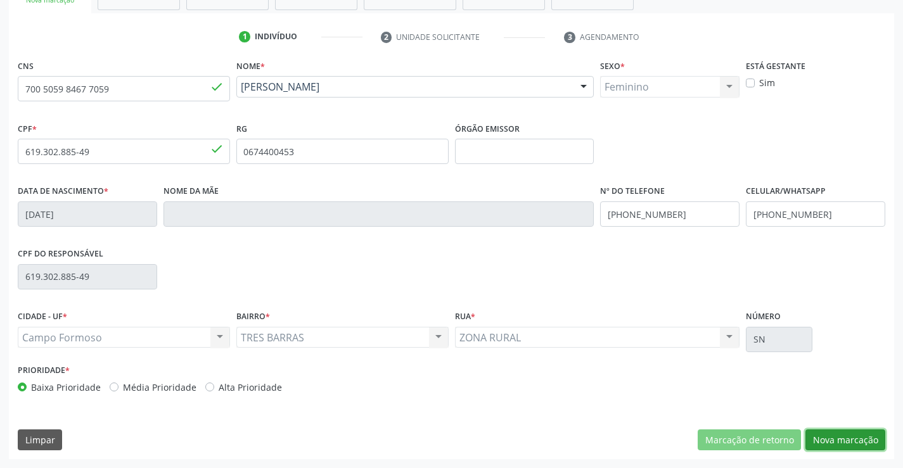
click at [835, 435] on button "Nova marcação" at bounding box center [845, 441] width 80 height 22
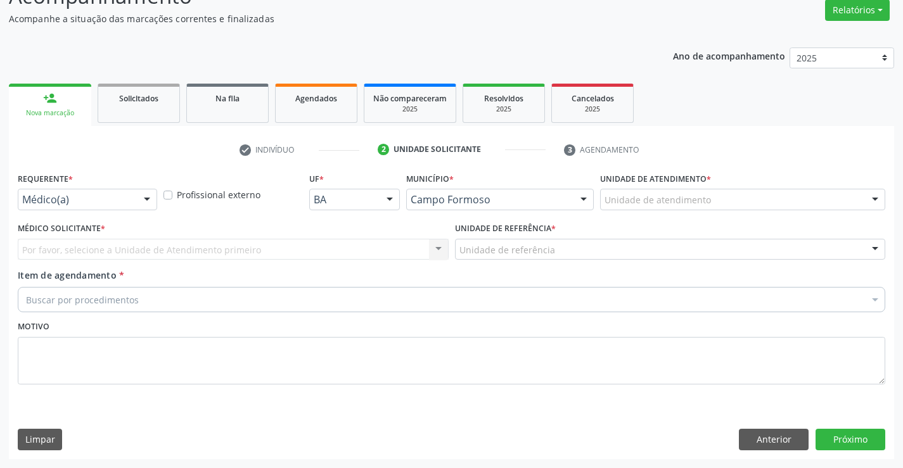
scroll to position [106, 0]
click at [752, 441] on button "Anterior" at bounding box center [774, 440] width 70 height 22
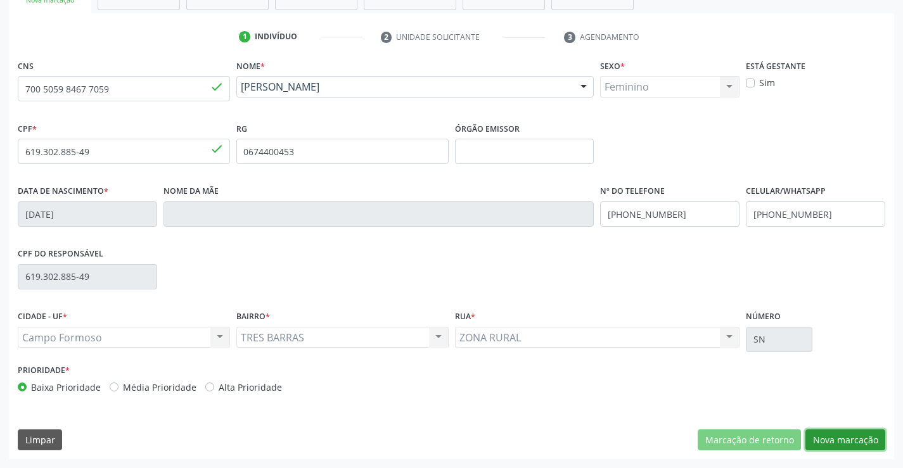
click at [832, 439] on button "Nova marcação" at bounding box center [845, 441] width 80 height 22
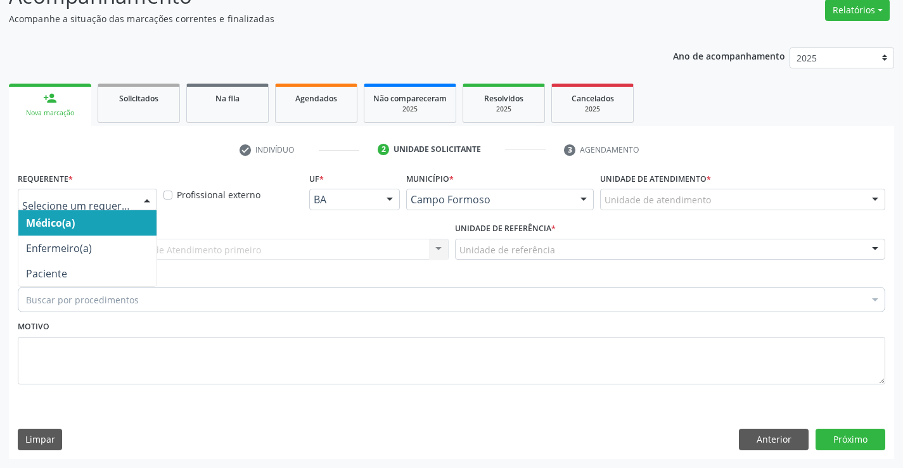
click at [144, 198] on div at bounding box center [147, 200] width 19 height 22
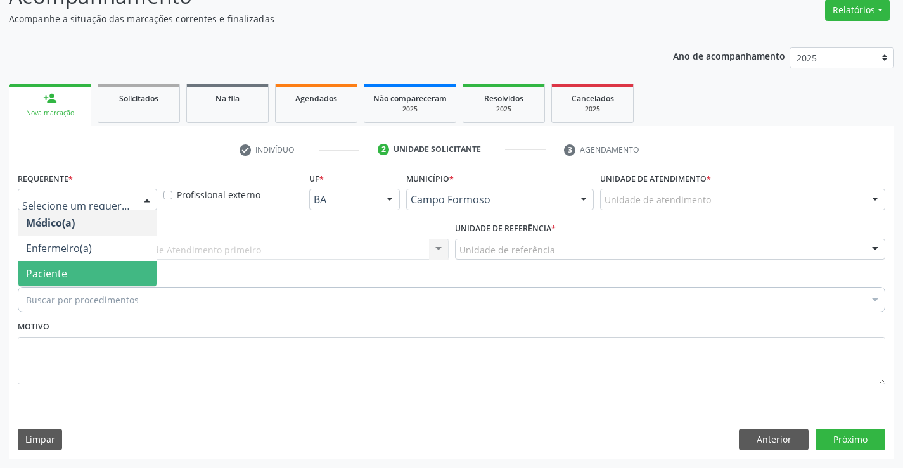
click at [105, 275] on span "Paciente" at bounding box center [87, 273] width 138 height 25
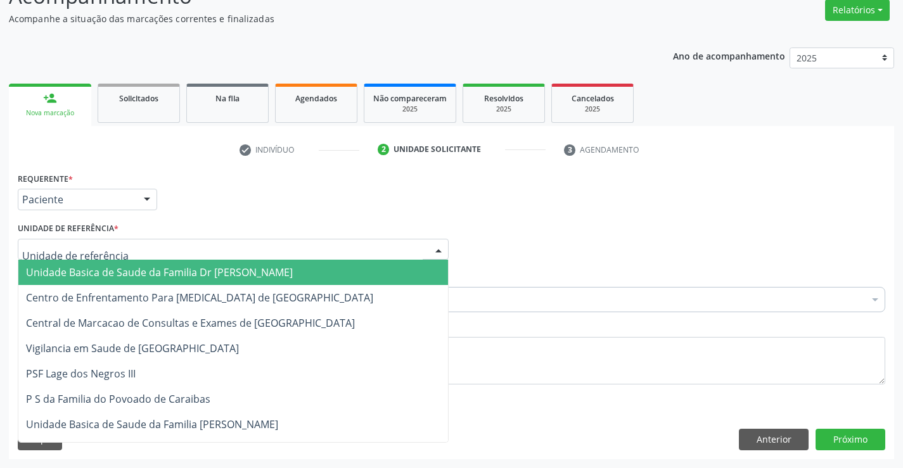
click at [117, 253] on div at bounding box center [233, 250] width 431 height 22
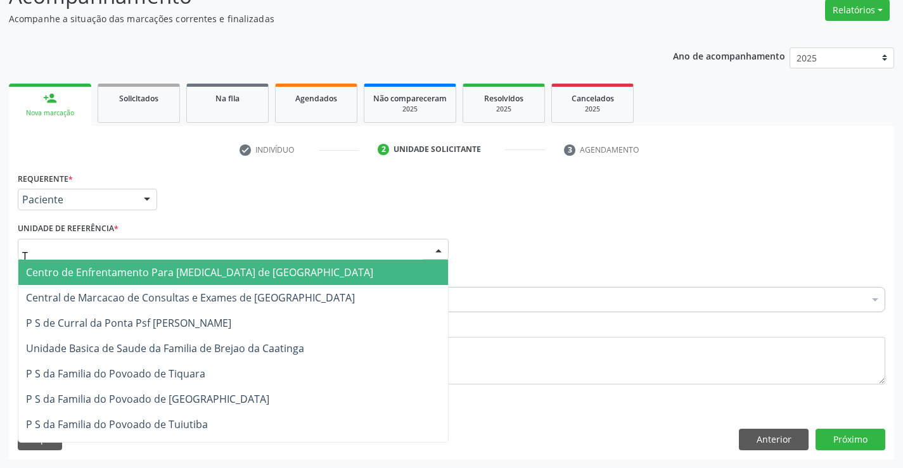
type input "TI"
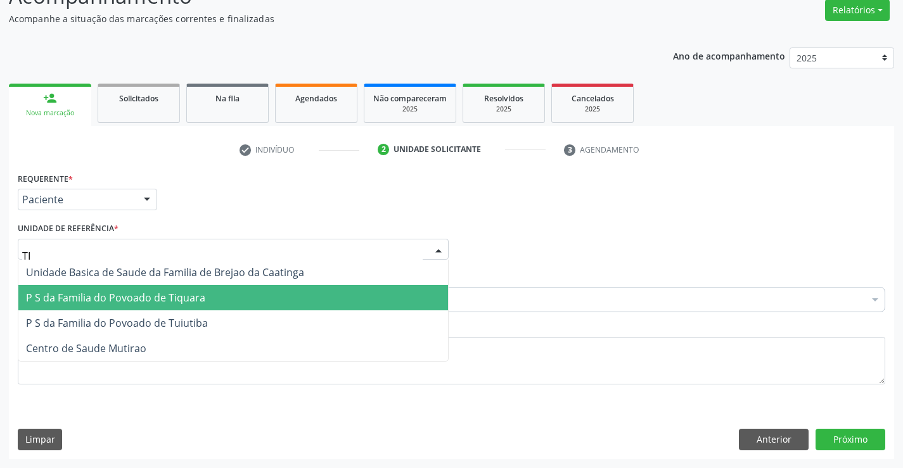
click at [129, 297] on span "P S da Familia do Povoado de Tiquara" at bounding box center [115, 298] width 179 height 14
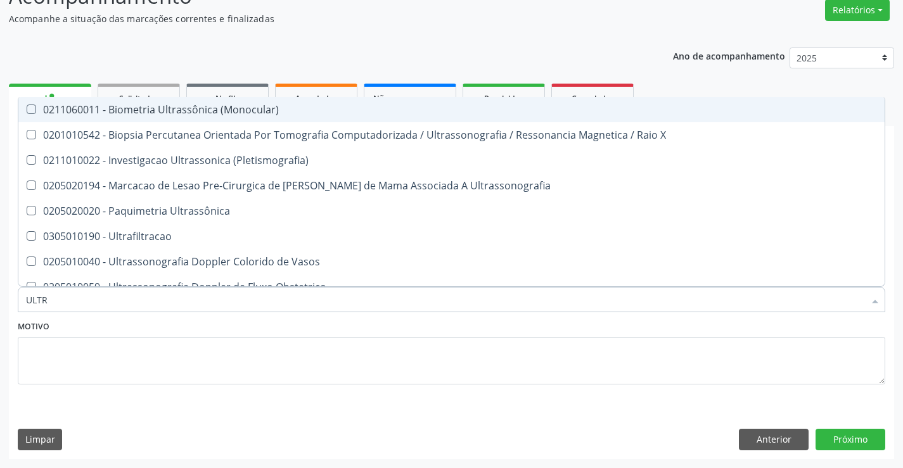
type input "ULTRA"
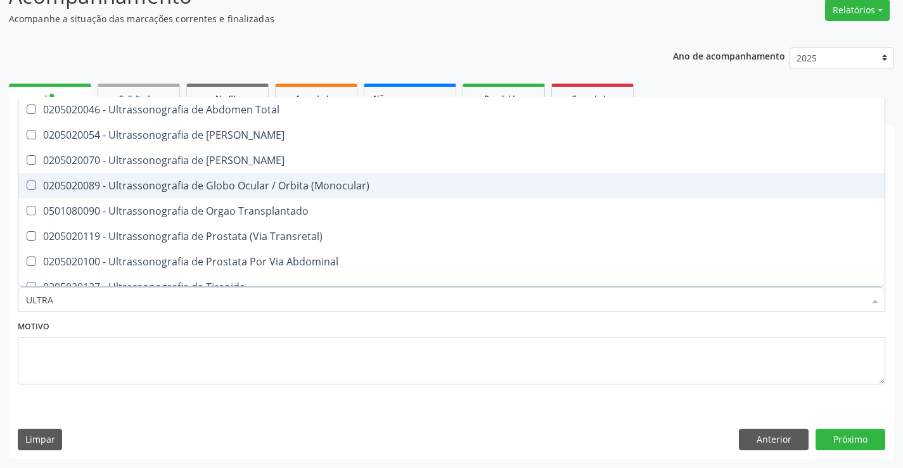
scroll to position [419, 0]
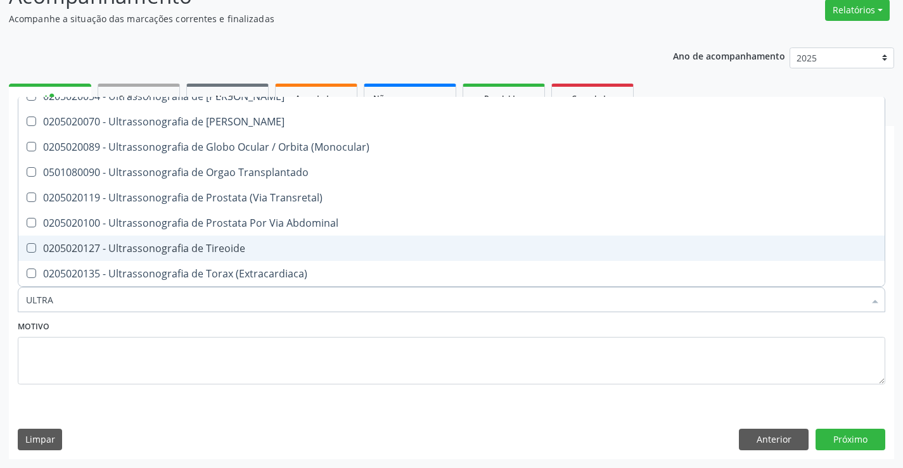
click at [169, 247] on div "0205020127 - Ultrassonografia de Tireoide" at bounding box center [451, 248] width 851 height 10
checkbox Tireoide "true"
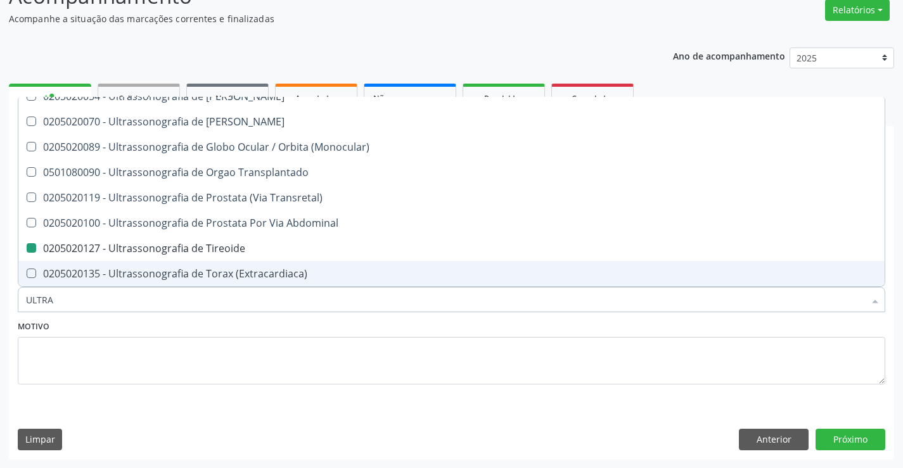
click at [207, 329] on div "Motivo" at bounding box center [452, 350] width 868 height 67
checkbox X "true"
checkbox Tireoide "false"
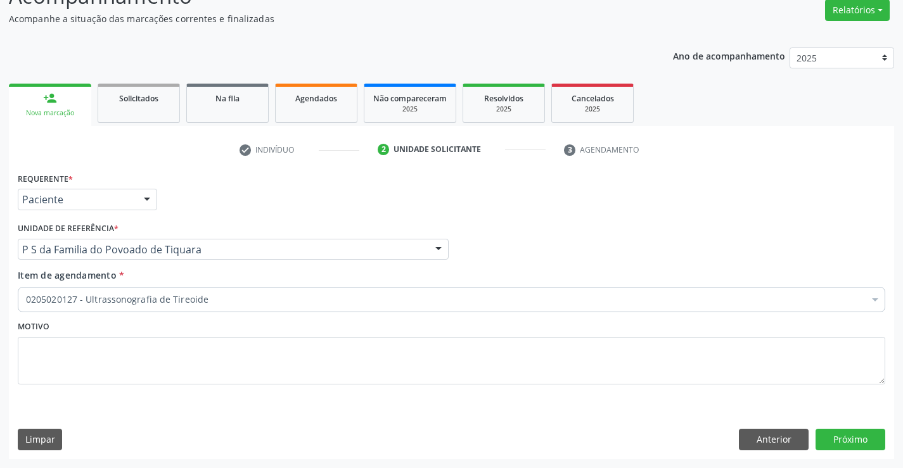
scroll to position [0, 0]
click at [834, 439] on button "Próximo" at bounding box center [851, 440] width 70 height 22
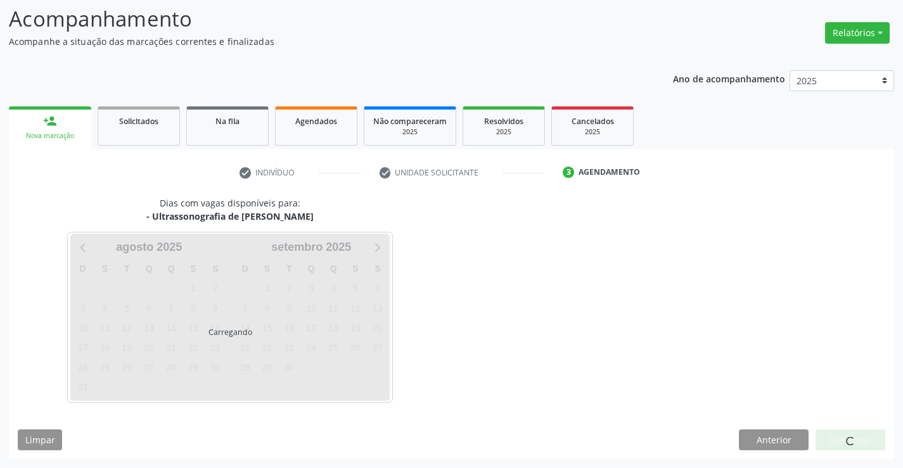
scroll to position [83, 0]
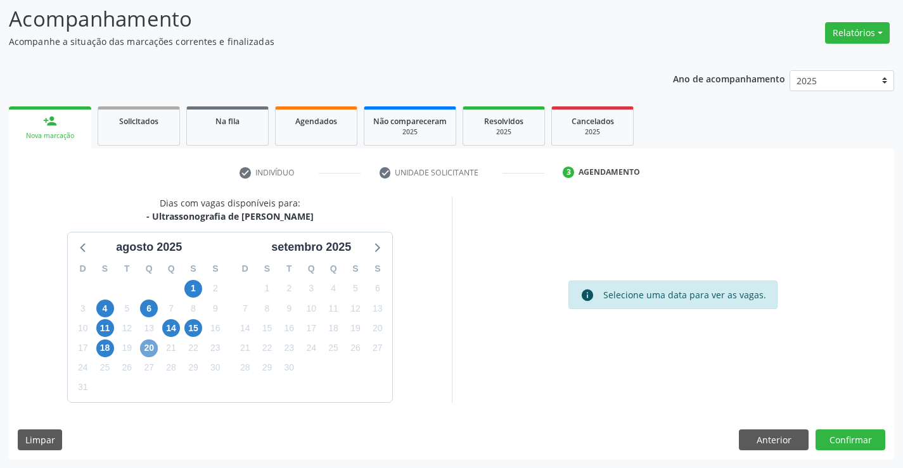
click at [148, 347] on span "20" at bounding box center [149, 349] width 18 height 18
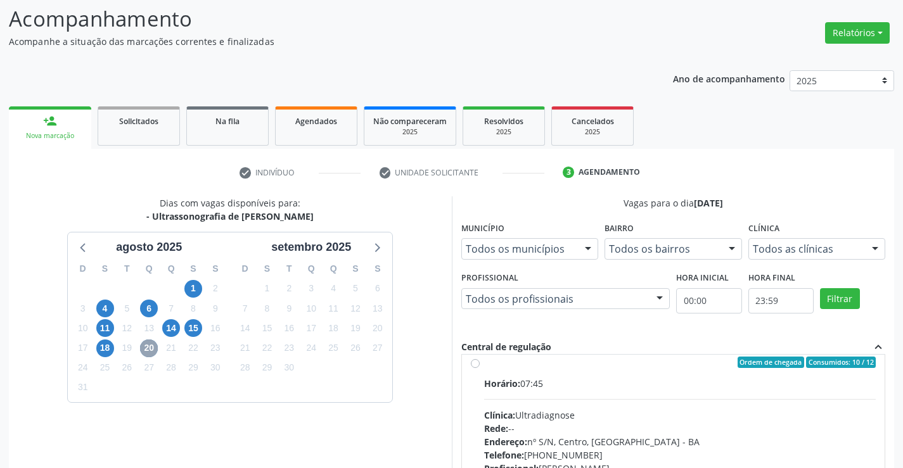
scroll to position [0, 0]
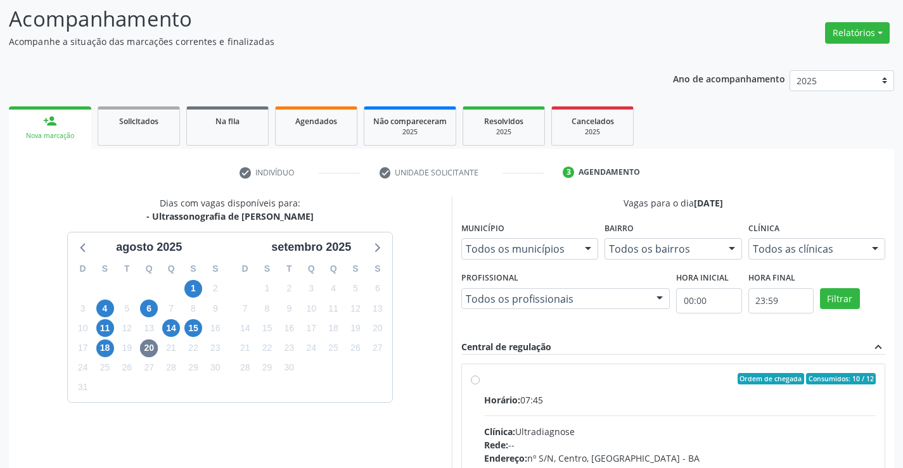
click at [484, 380] on label "Ordem de chegada Consumidos: 10 / 12 Horário: 07:45 Clínica: Ultradiagnose Rede…" at bounding box center [680, 470] width 392 height 195
click at [475, 380] on input "Ordem de chegada Consumidos: 10 / 12 Horário: 07:45 Clínica: Ultradiagnose Rede…" at bounding box center [475, 378] width 9 height 11
radio input "true"
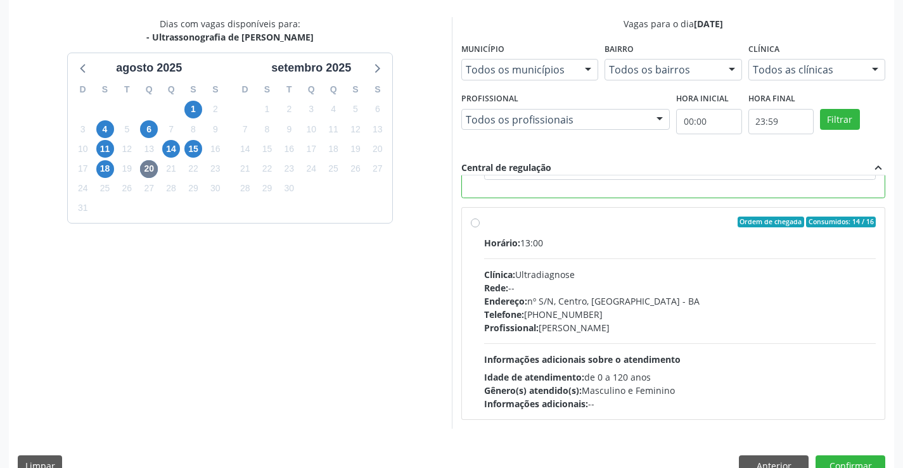
scroll to position [289, 0]
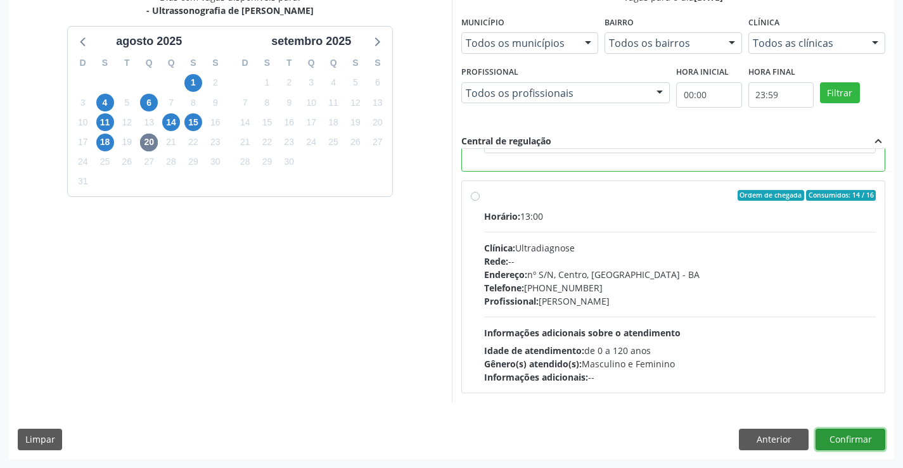
click at [842, 441] on button "Confirmar" at bounding box center [851, 440] width 70 height 22
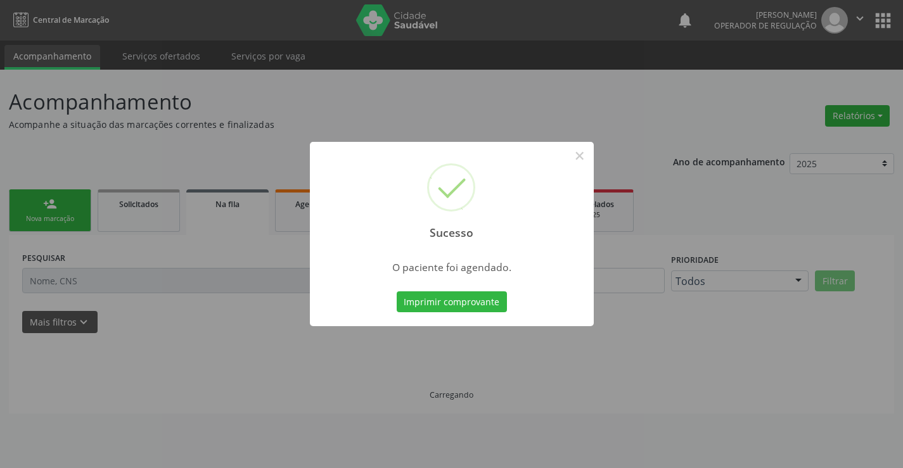
scroll to position [0, 0]
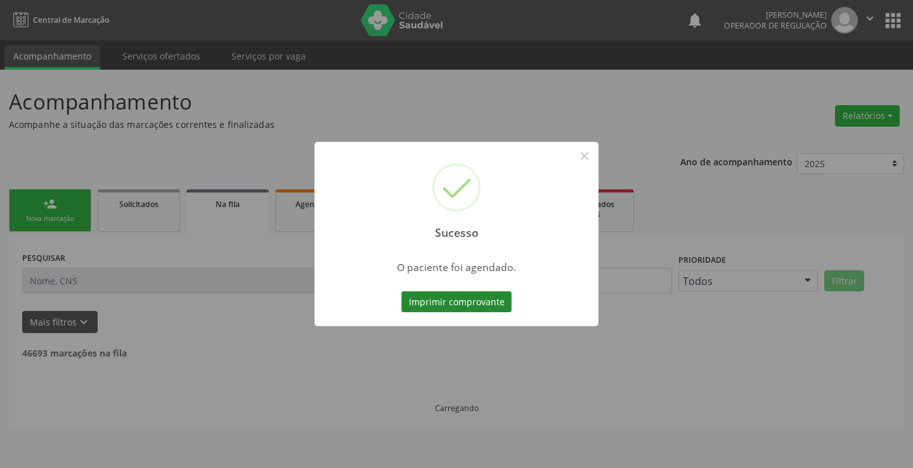
click at [467, 300] on button "Imprimir comprovante" at bounding box center [456, 303] width 110 height 22
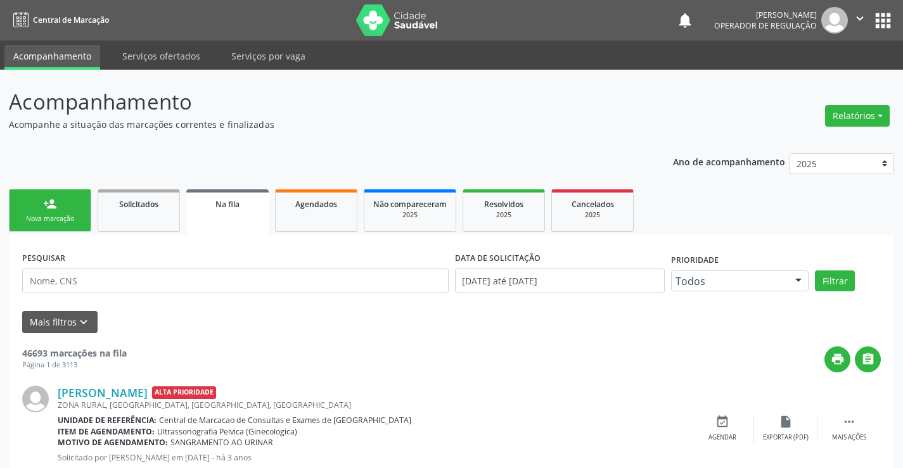
click at [75, 207] on link "person_add Nova marcação" at bounding box center [50, 210] width 82 height 42
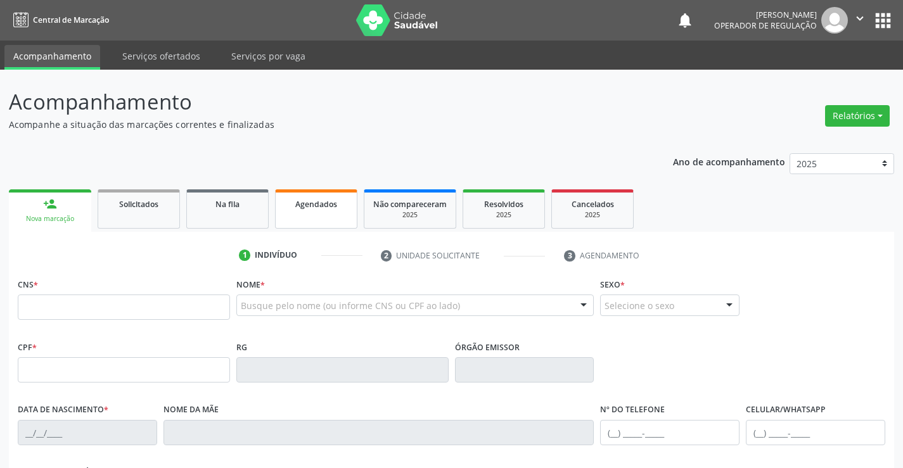
click at [328, 215] on link "Agendados" at bounding box center [316, 208] width 82 height 39
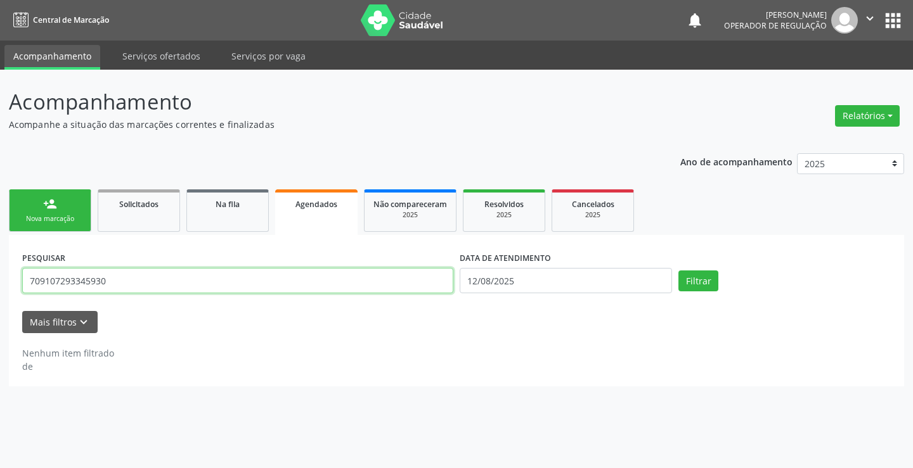
click at [115, 283] on input "709107293345930" at bounding box center [237, 280] width 431 height 25
type input "7"
type input "706704528066111"
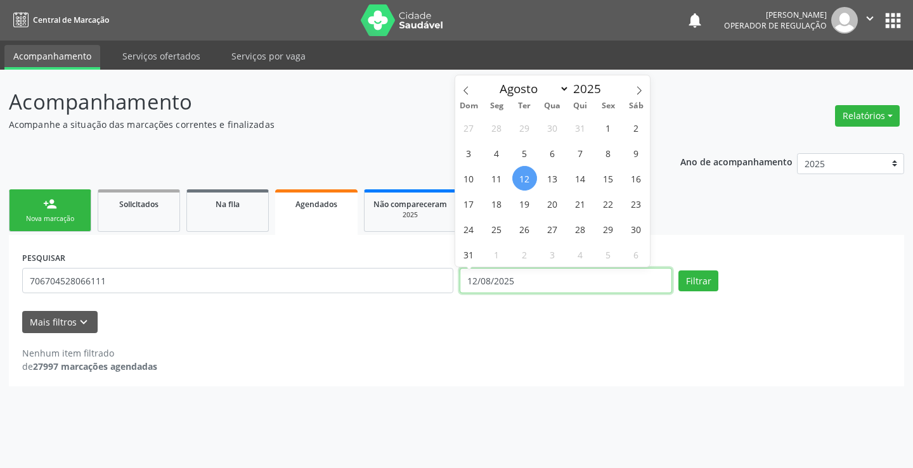
click at [544, 282] on input "12/08/2025" at bounding box center [565, 280] width 212 height 25
click at [551, 202] on span "20" at bounding box center [552, 203] width 25 height 25
type input "20/08/2025"
click at [551, 202] on span "20" at bounding box center [552, 203] width 25 height 25
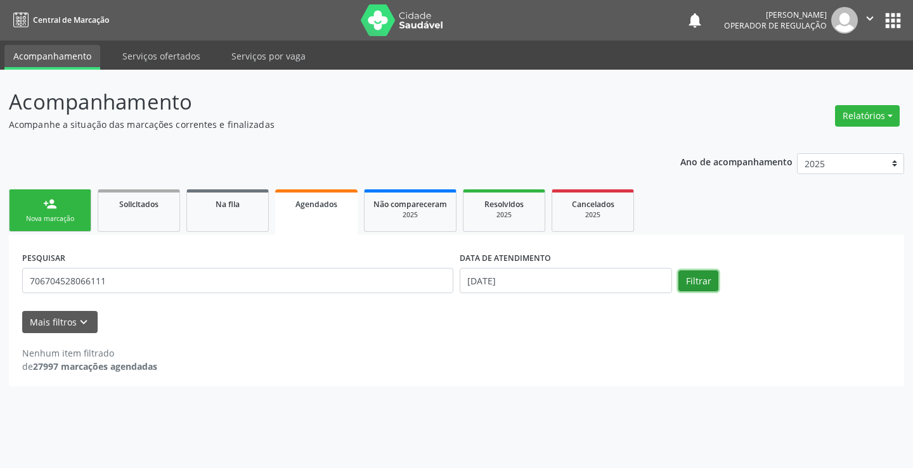
click at [707, 278] on button "Filtrar" at bounding box center [698, 282] width 40 height 22
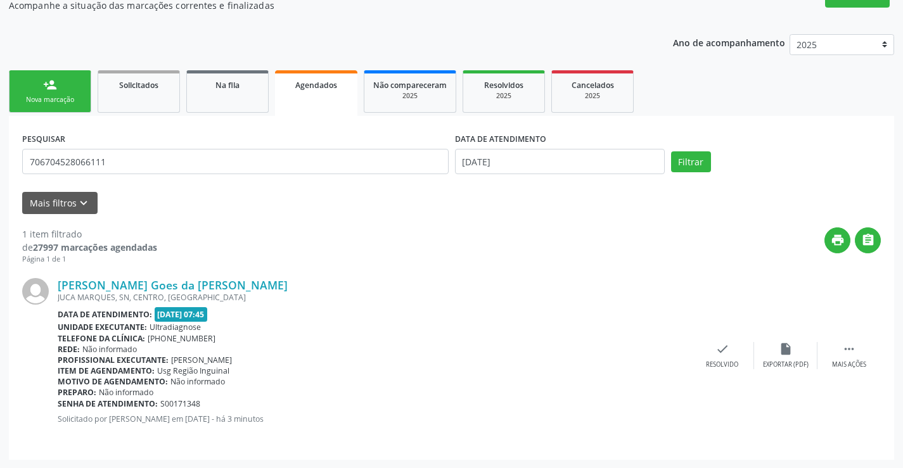
scroll to position [120, 0]
click at [848, 349] on icon "" at bounding box center [849, 349] width 14 height 14
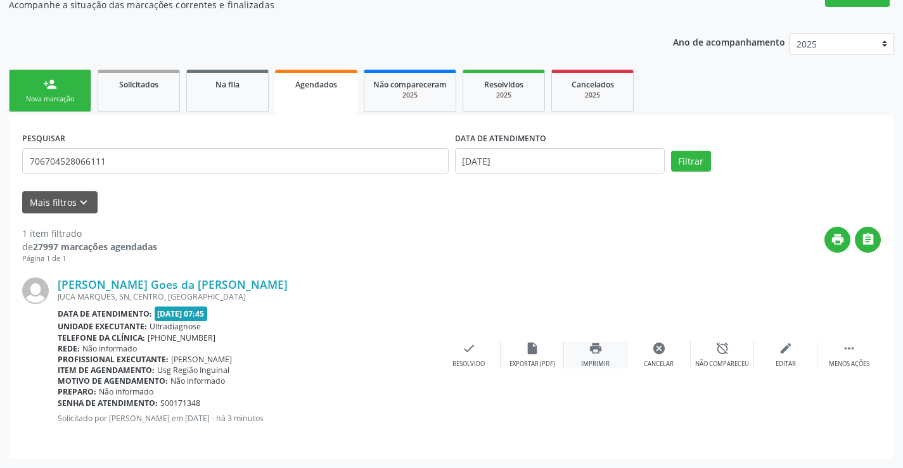
click at [594, 347] on icon "print" at bounding box center [596, 349] width 14 height 14
click at [67, 89] on link "person_add Nova marcação" at bounding box center [50, 91] width 82 height 42
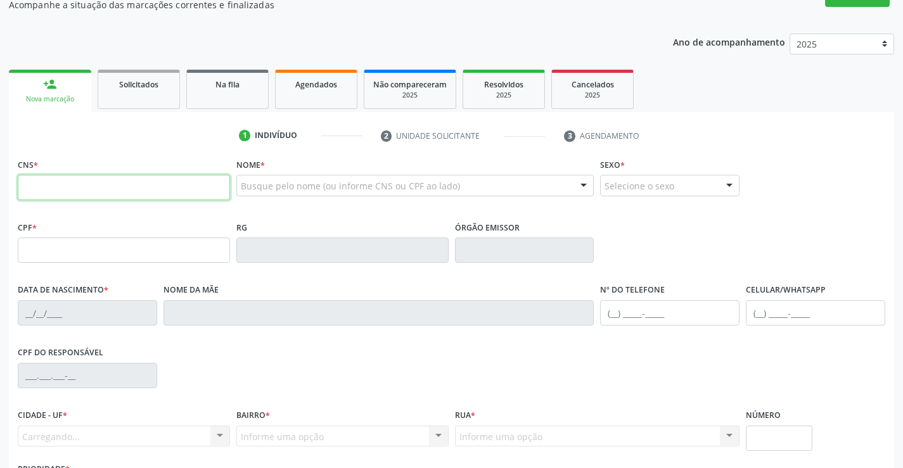
click at [72, 189] on input "text" at bounding box center [124, 187] width 212 height 25
type input "701 8092 7259 1274"
type input "2424042276"
type input "01/05/2021"
type input "(74) 99102-5729"
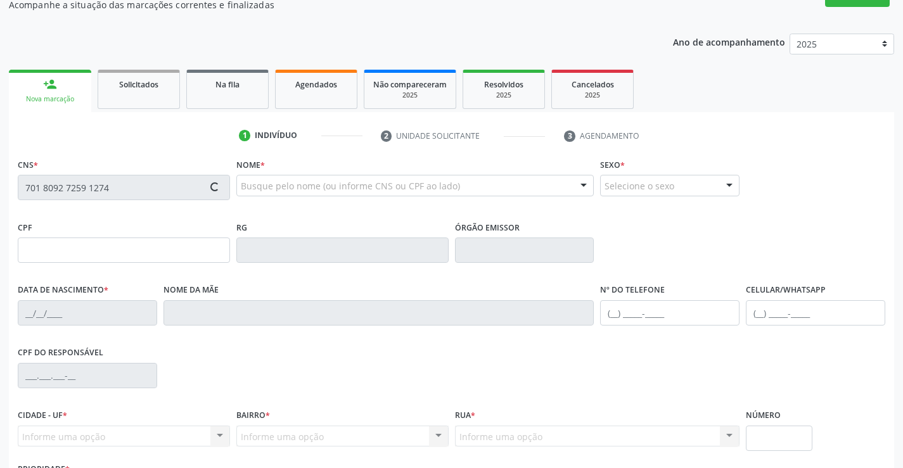
type input "(74) 99102-5729"
type input "124.246.125-60"
type input "sn"
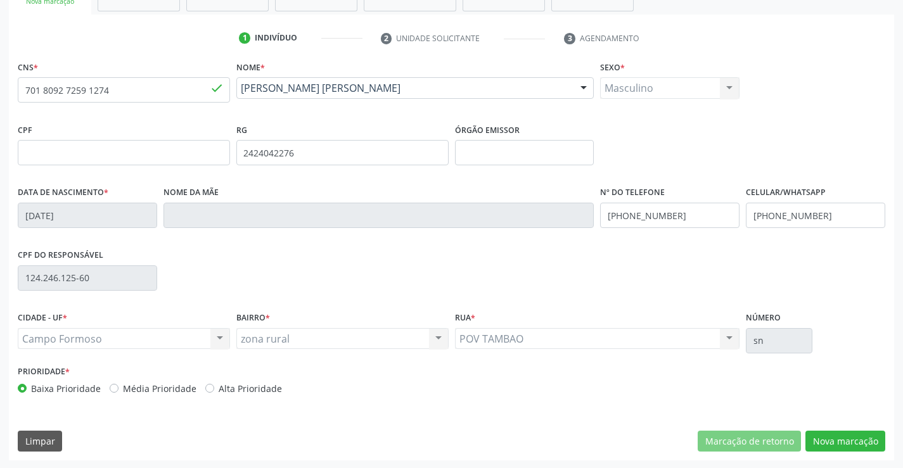
scroll to position [219, 0]
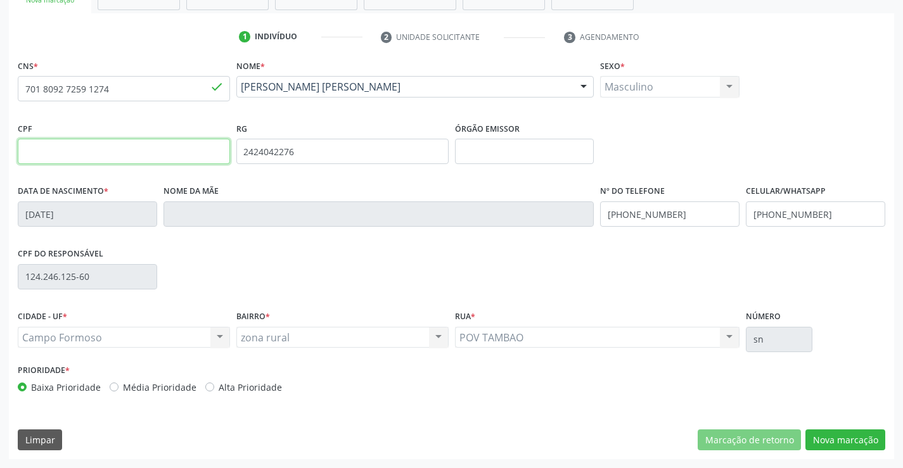
click at [94, 150] on input "text" at bounding box center [124, 151] width 212 height 25
type input "124.246.125-60"
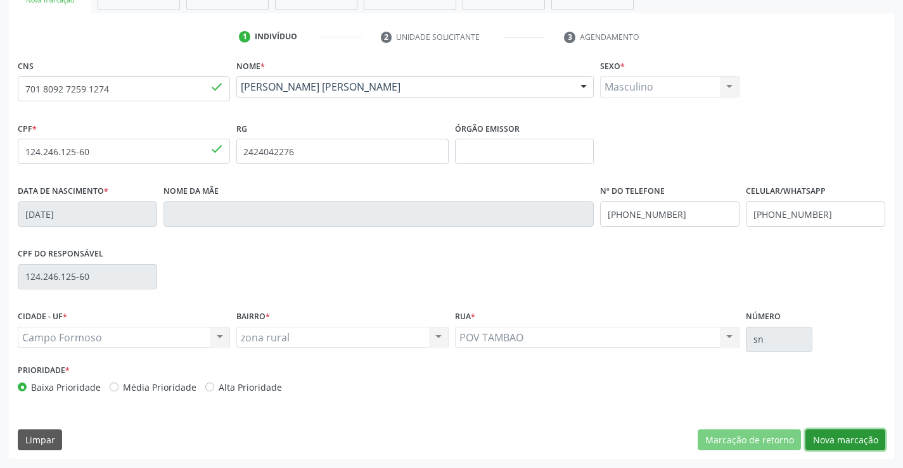
click at [826, 436] on button "Nova marcação" at bounding box center [845, 441] width 80 height 22
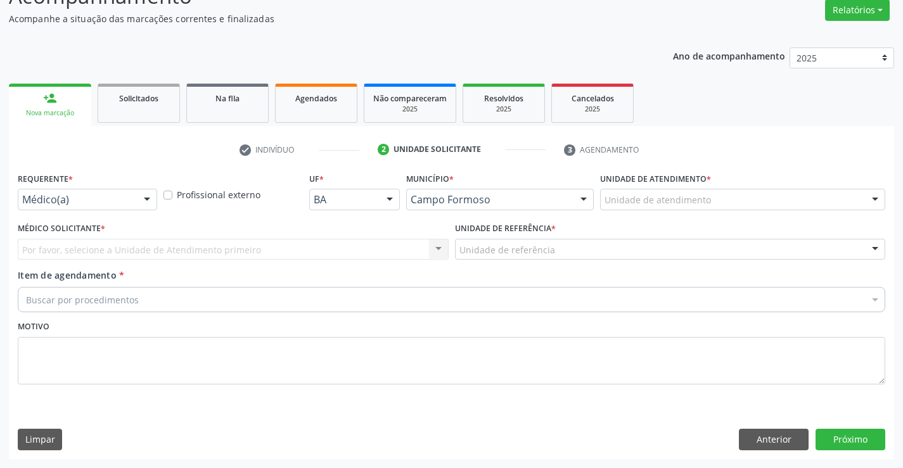
scroll to position [106, 0]
click at [759, 441] on button "Anterior" at bounding box center [774, 440] width 70 height 22
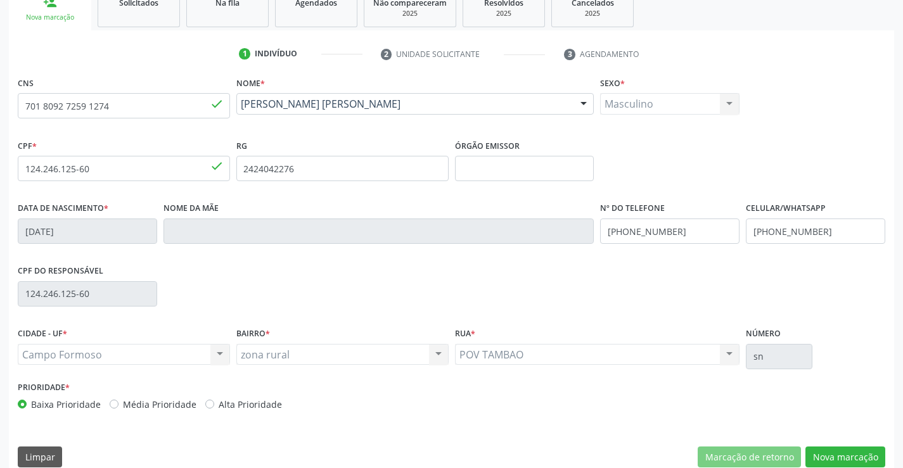
scroll to position [219, 0]
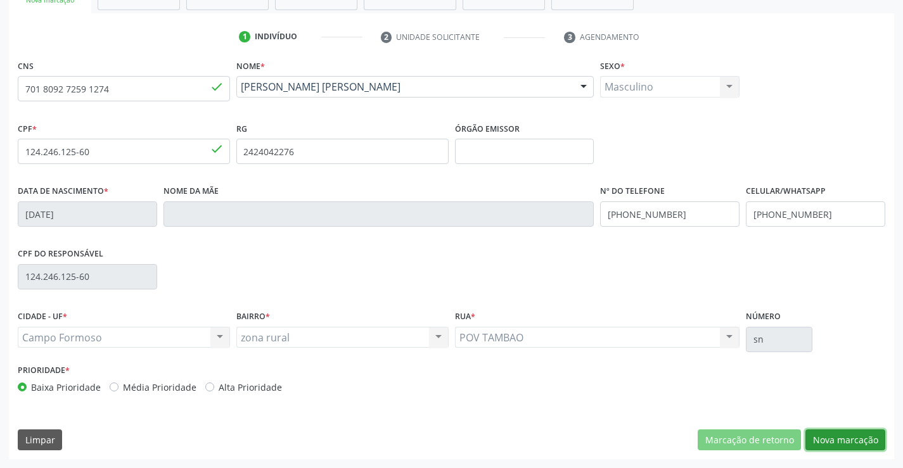
click at [862, 437] on button "Nova marcação" at bounding box center [845, 441] width 80 height 22
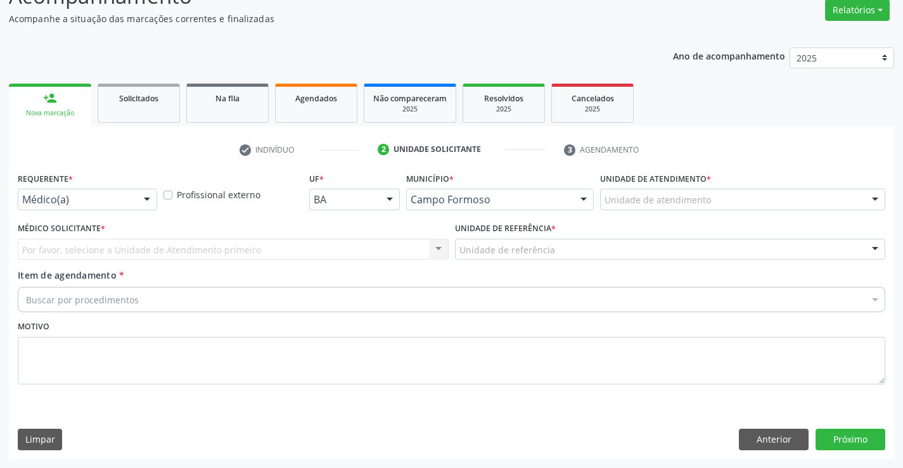
scroll to position [106, 0]
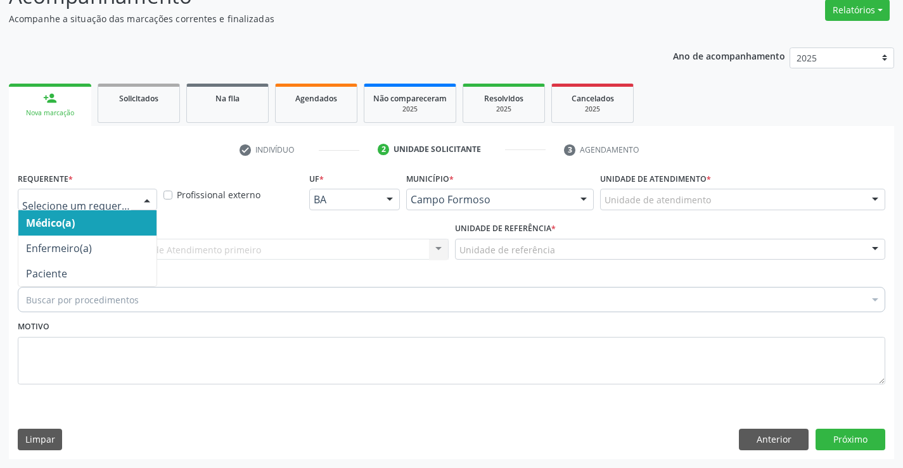
drag, startPoint x: 149, startPoint y: 197, endPoint x: 137, endPoint y: 213, distance: 19.9
click at [149, 198] on div at bounding box center [147, 200] width 19 height 22
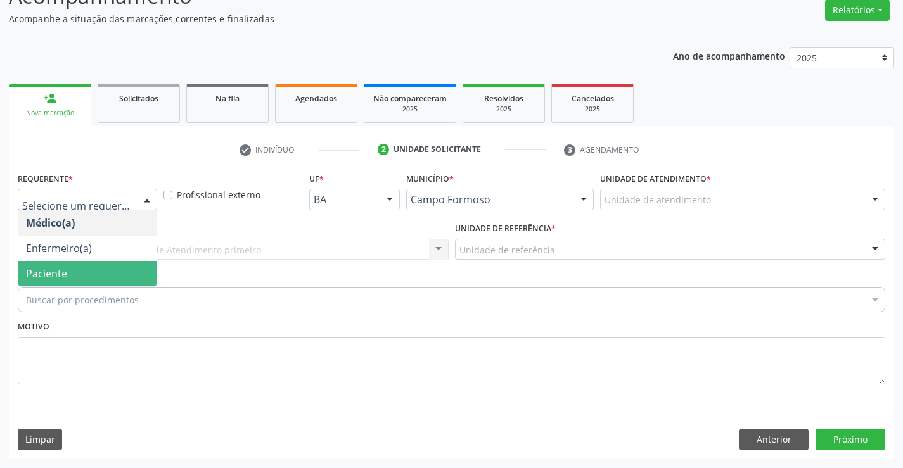
click at [124, 271] on span "Paciente" at bounding box center [87, 273] width 138 height 25
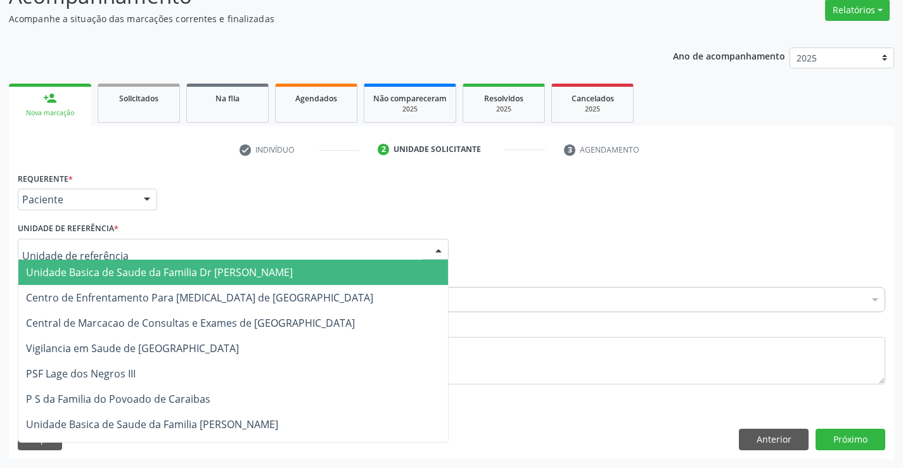
click at [124, 250] on div at bounding box center [233, 250] width 431 height 22
type input "PO"
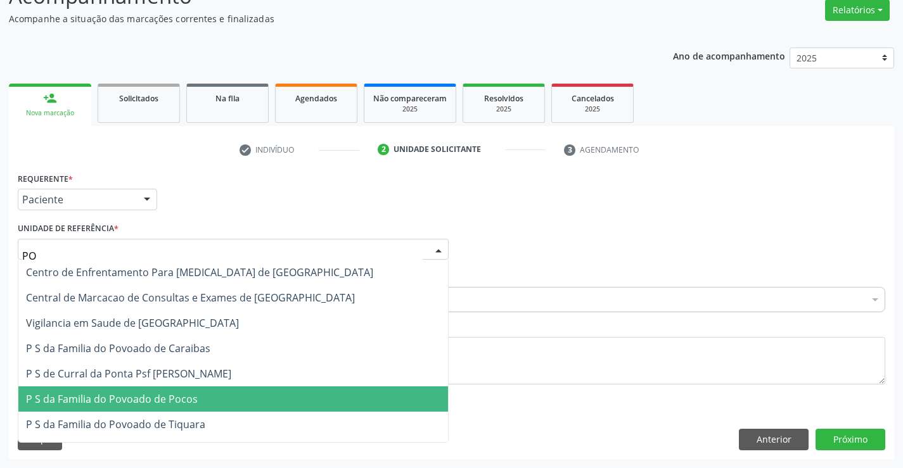
click at [159, 394] on span "P S da Familia do Povoado de Pocos" at bounding box center [112, 399] width 172 height 14
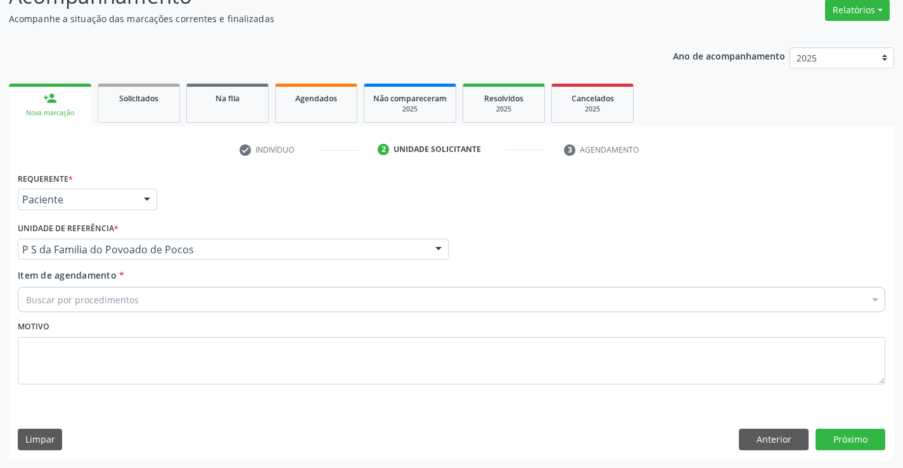
click at [144, 304] on div "Buscar por procedimentos" at bounding box center [452, 299] width 868 height 25
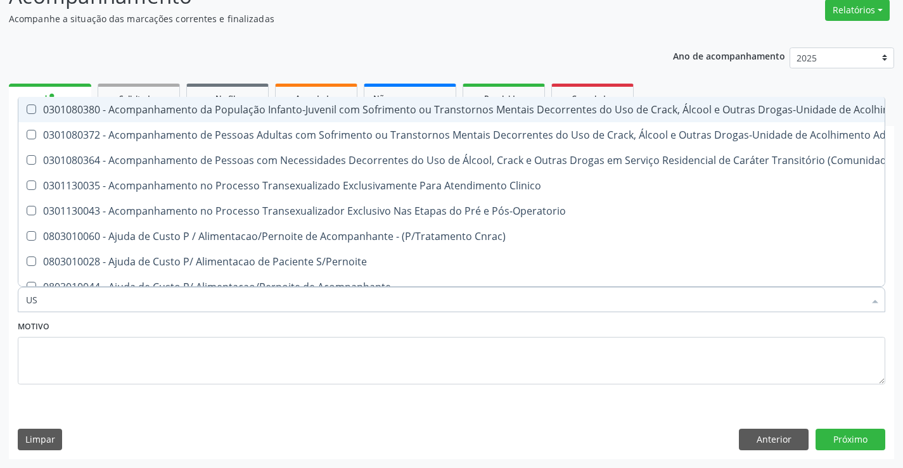
type input "USG"
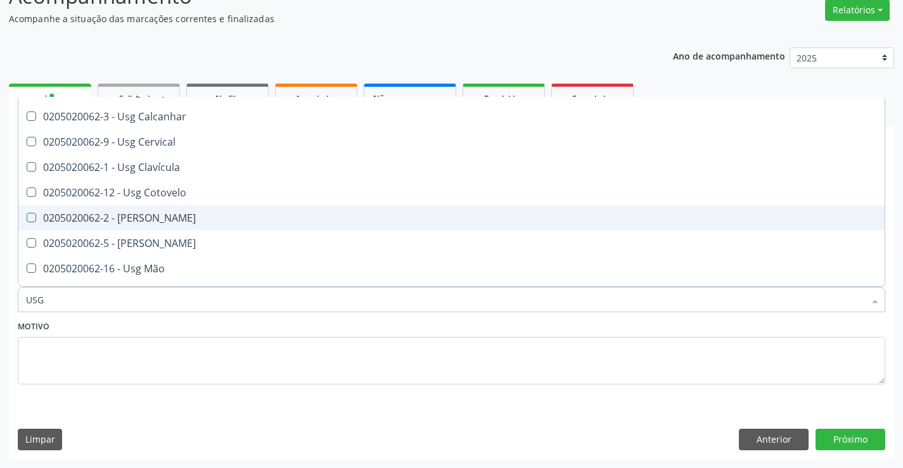
scroll to position [63, 0]
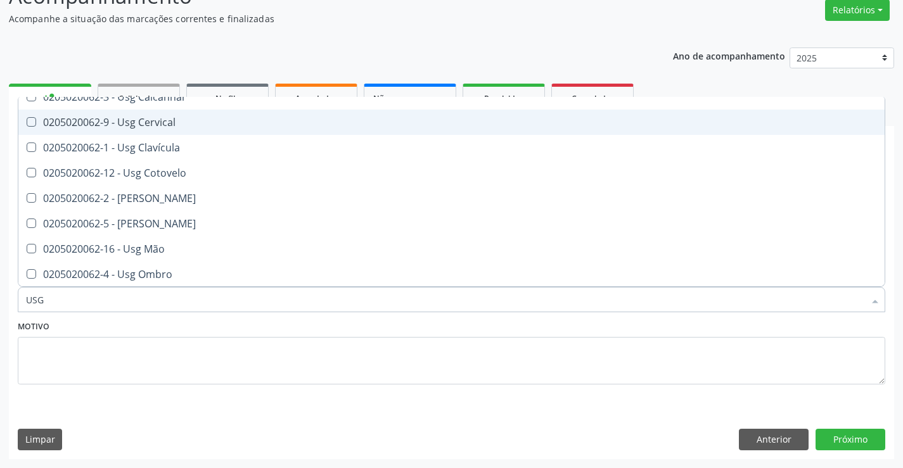
click at [183, 124] on div "0205020062-9 - Usg Cervical" at bounding box center [451, 122] width 851 height 10
checkbox Cervical "true"
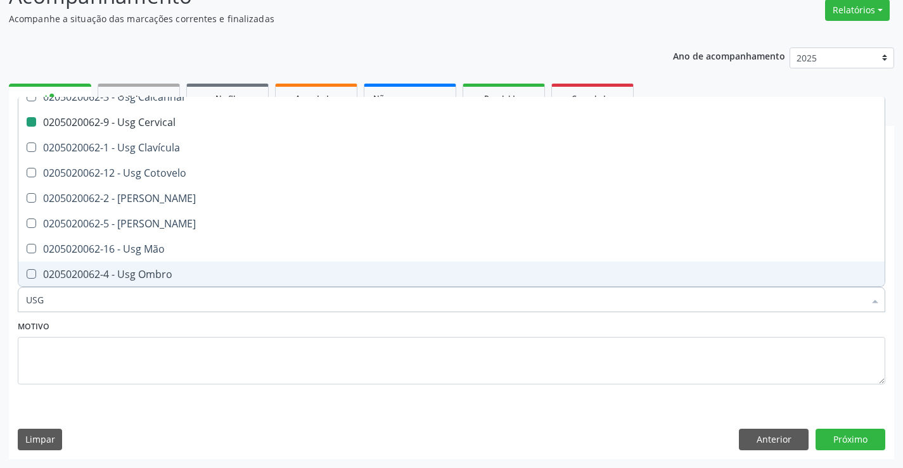
click at [228, 333] on div "Motivo" at bounding box center [452, 350] width 868 height 67
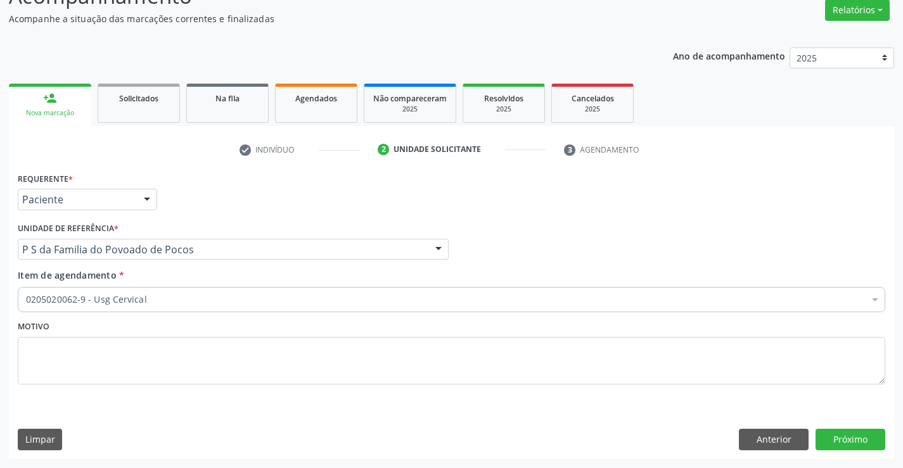
scroll to position [0, 0]
click at [862, 440] on button "Próximo" at bounding box center [851, 440] width 70 height 22
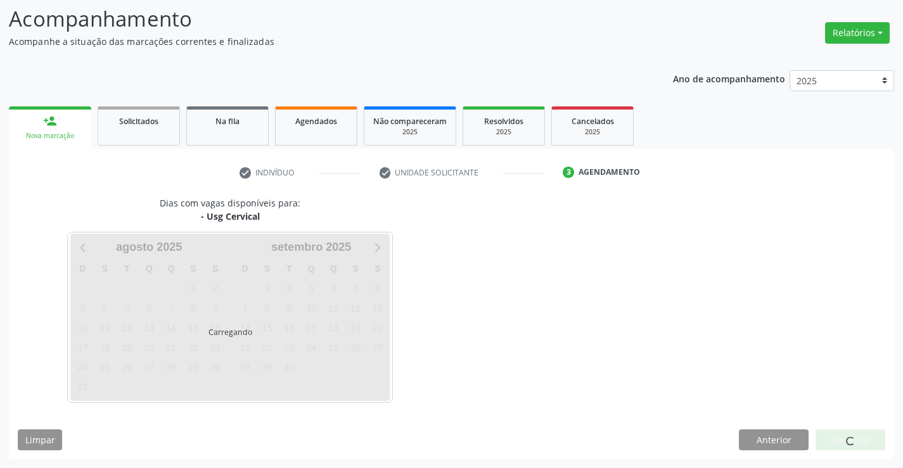
scroll to position [83, 0]
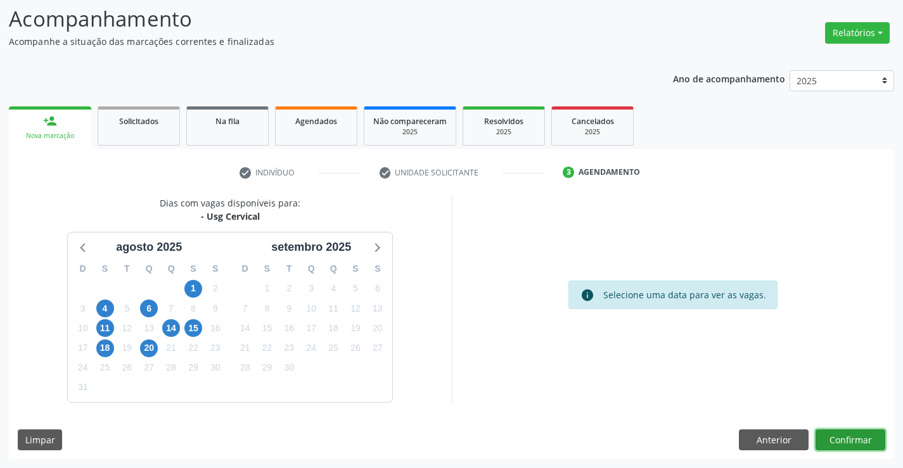
click at [862, 441] on button "Confirmar" at bounding box center [851, 441] width 70 height 22
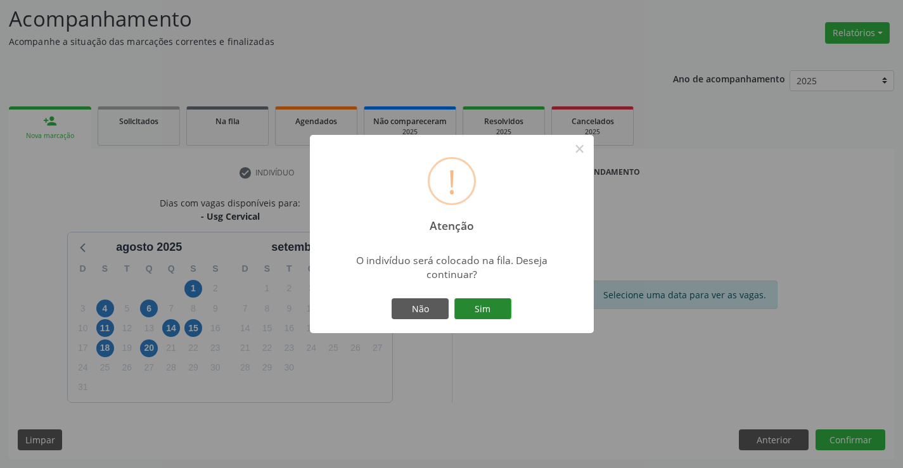
click at [492, 304] on button "Sim" at bounding box center [482, 309] width 57 height 22
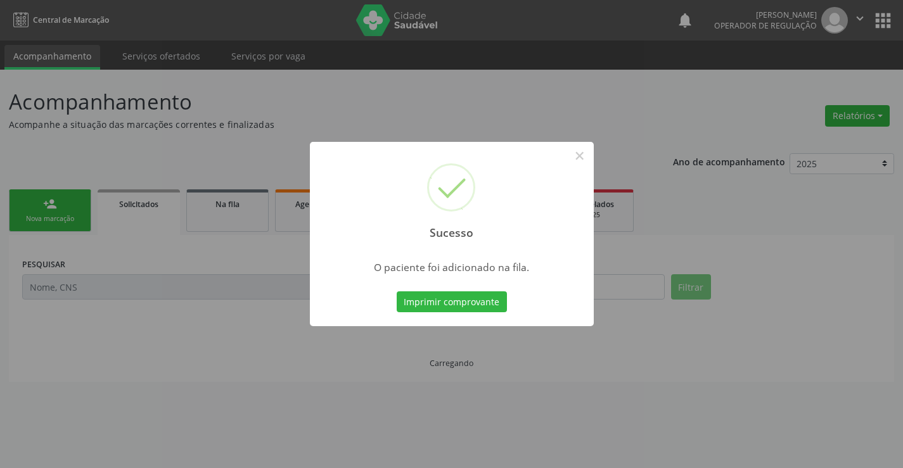
scroll to position [0, 0]
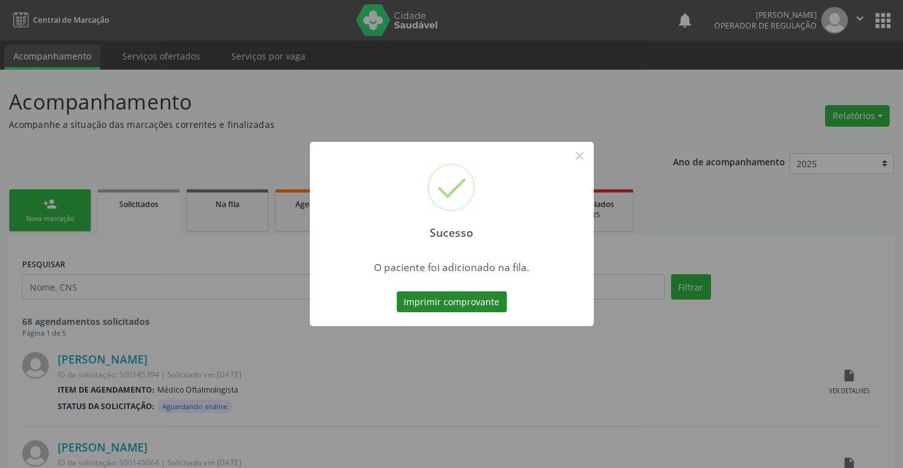
click at [491, 304] on button "Imprimir comprovante" at bounding box center [452, 303] width 110 height 22
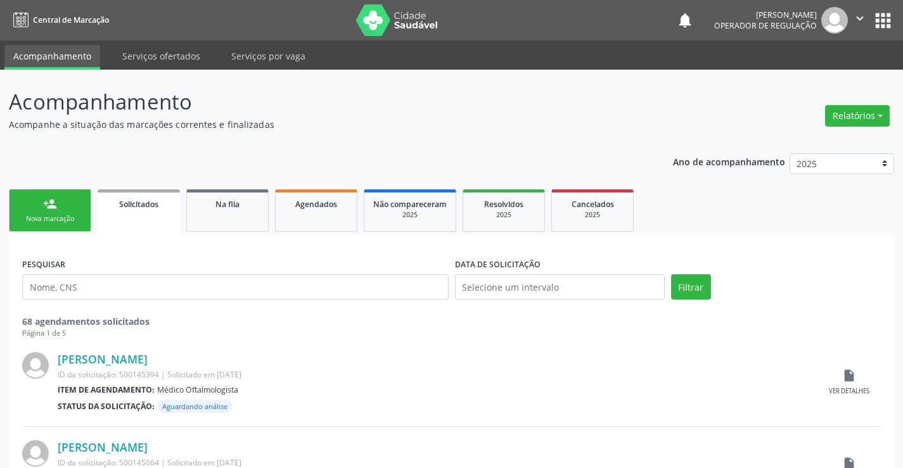
click at [71, 229] on link "person_add Nova marcação" at bounding box center [50, 210] width 82 height 42
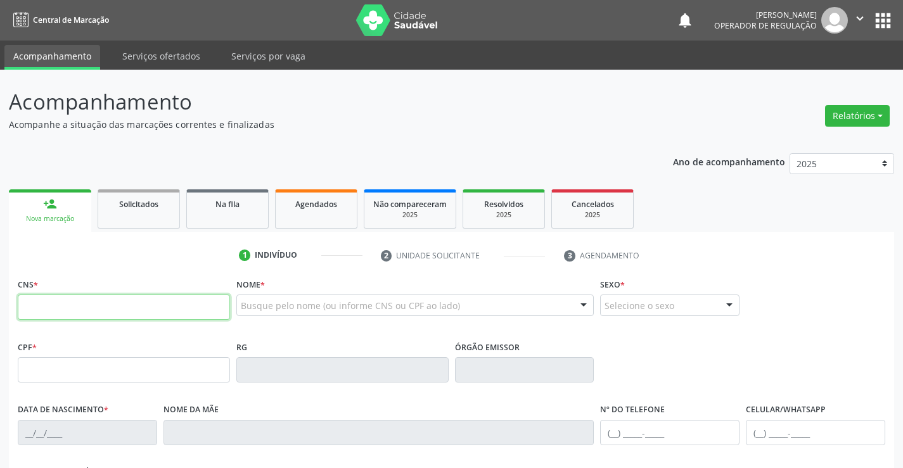
click at [62, 307] on input "text" at bounding box center [124, 307] width 212 height 25
type input "700 0073 3029 3207"
type input "2095495489"
type input "03/01/1998"
type input "(71) 98873-2412"
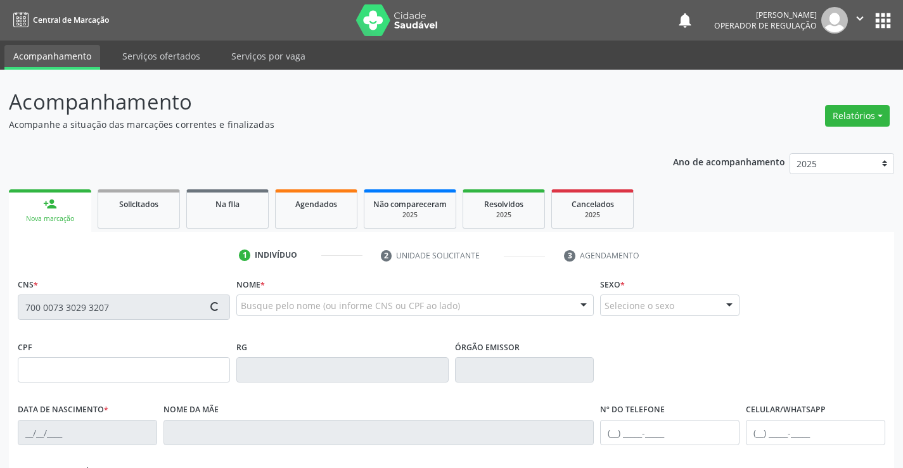
type input "S/N"
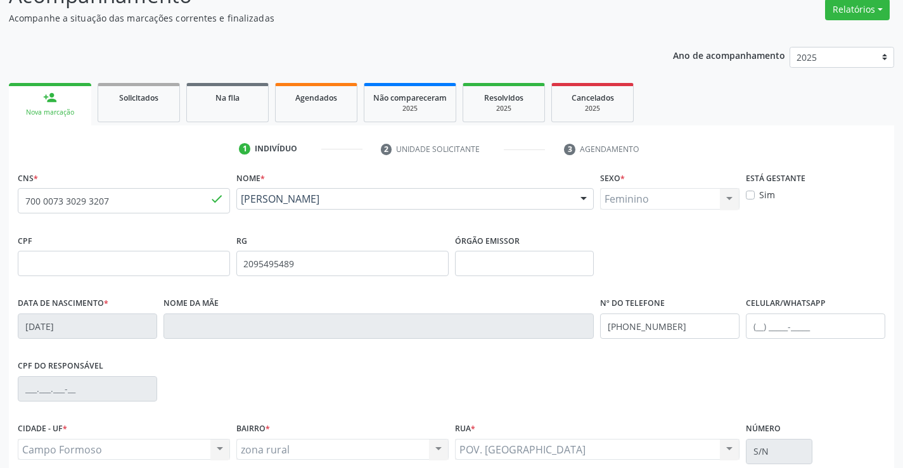
scroll to position [127, 0]
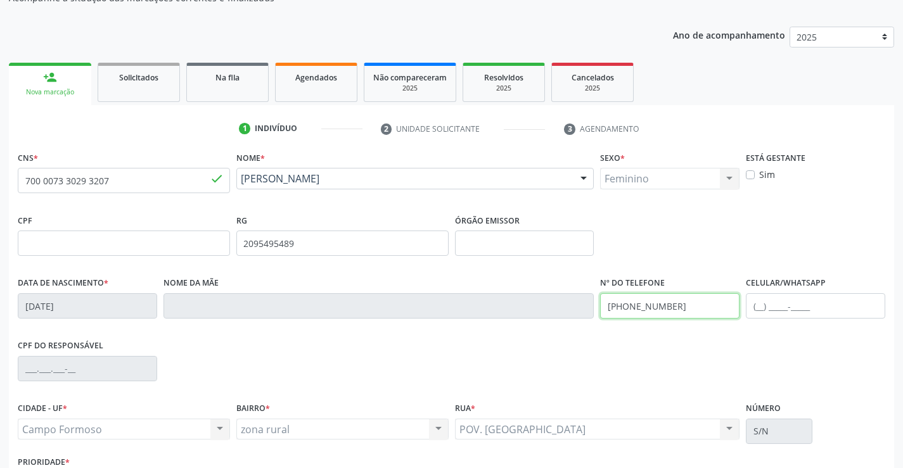
click at [673, 307] on input "(71) 98873-2412" at bounding box center [669, 305] width 139 height 25
type input "("
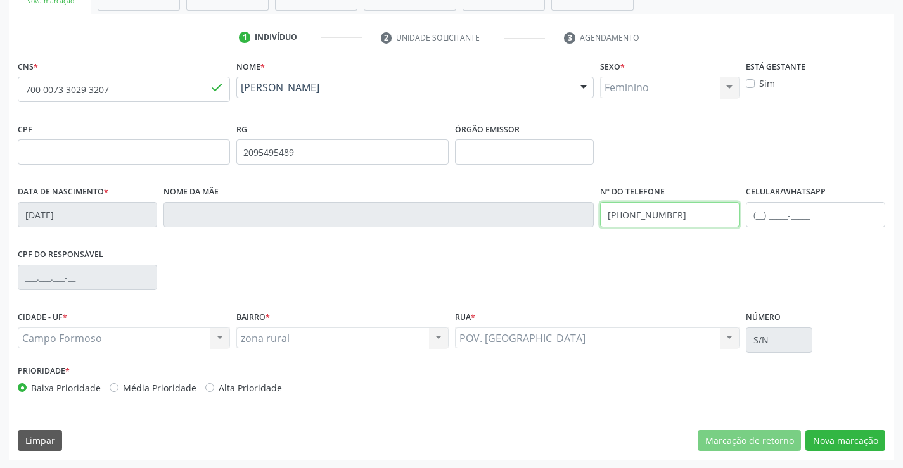
scroll to position [219, 0]
type input "(77) 99917-5100"
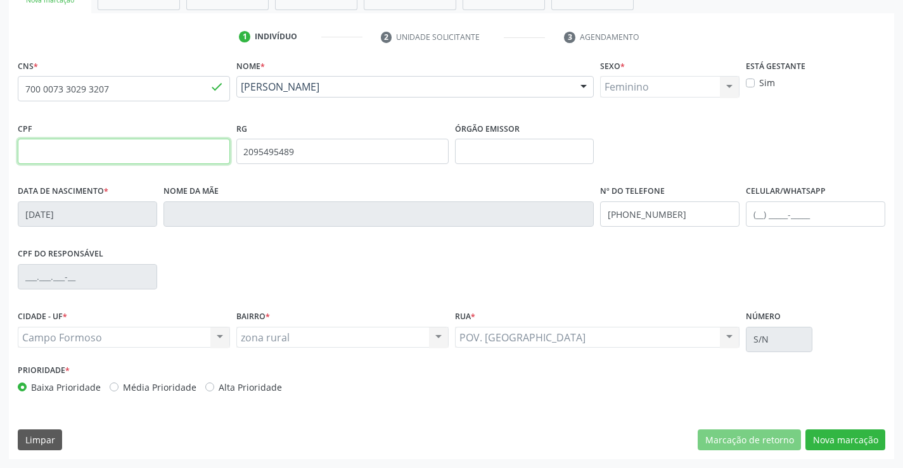
click at [65, 151] on input "text" at bounding box center [124, 151] width 212 height 25
type input "072.253.055-22"
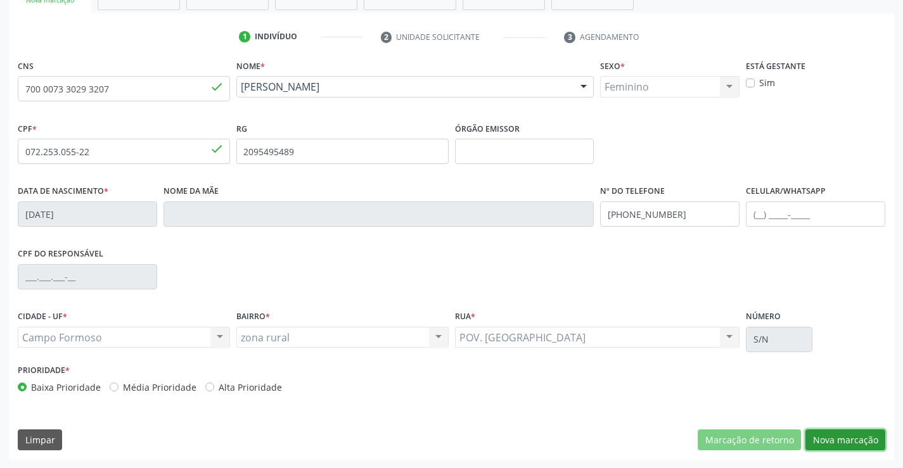
click at [829, 439] on button "Nova marcação" at bounding box center [845, 441] width 80 height 22
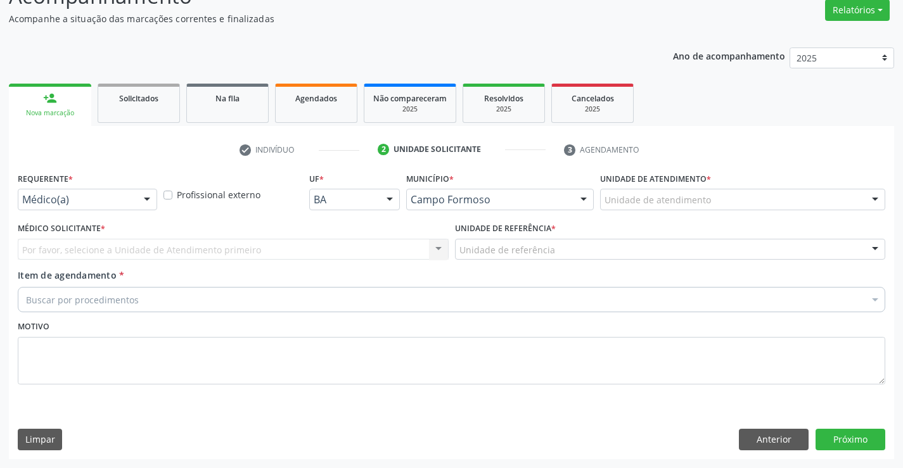
scroll to position [106, 0]
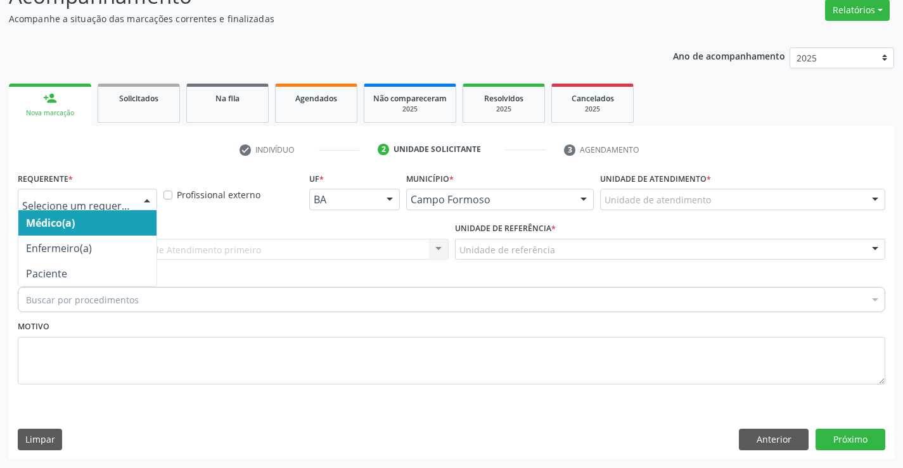
click at [147, 198] on div at bounding box center [147, 200] width 19 height 22
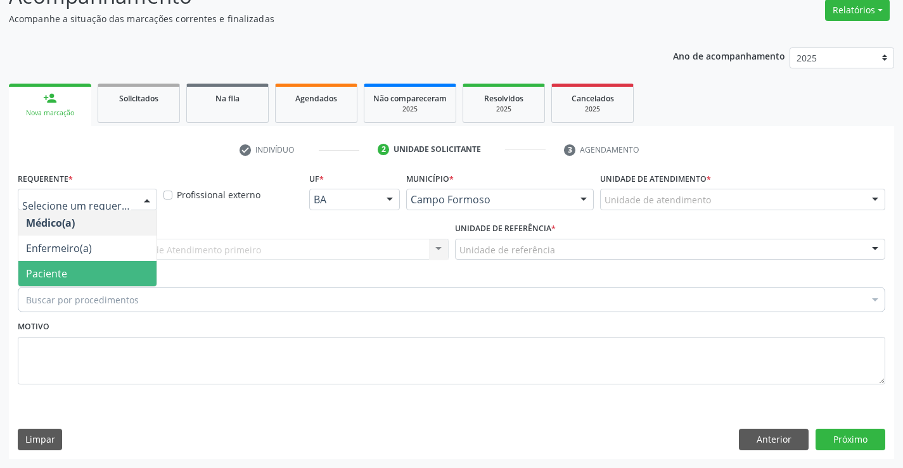
click at [127, 278] on span "Paciente" at bounding box center [87, 273] width 138 height 25
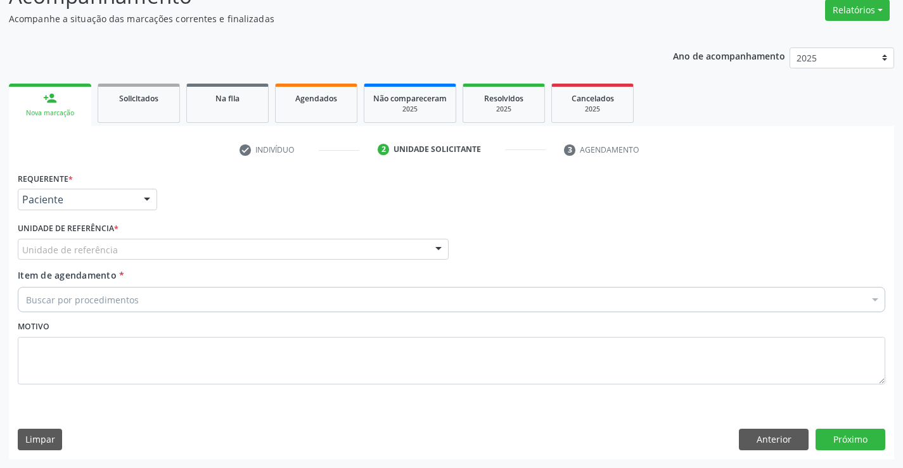
click at [201, 244] on div "Unidade de referência" at bounding box center [233, 250] width 431 height 22
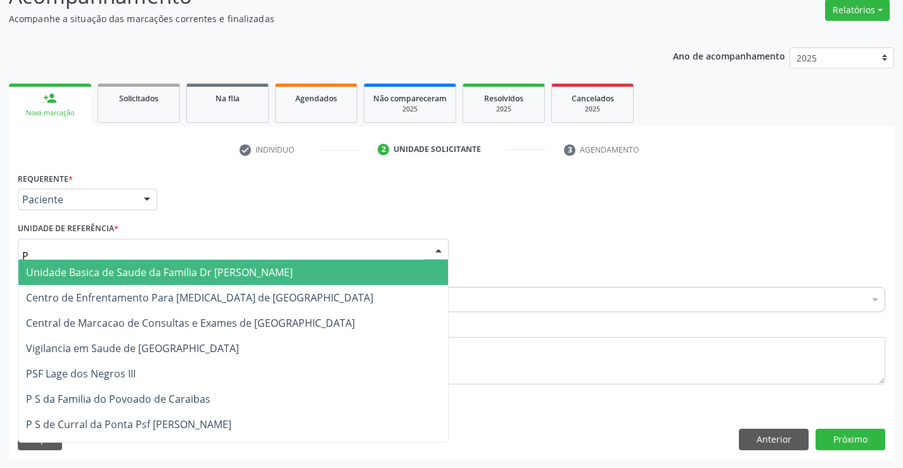
type input "PO"
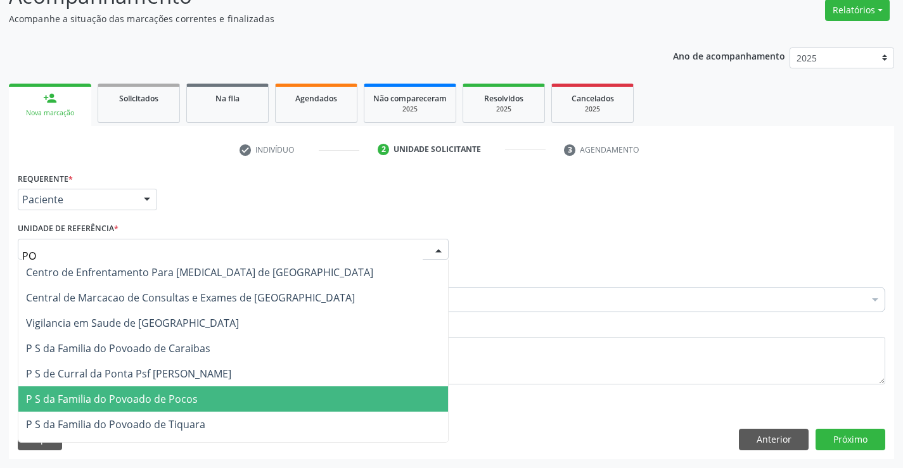
click at [179, 402] on span "P S da Familia do Povoado de Pocos" at bounding box center [112, 399] width 172 height 14
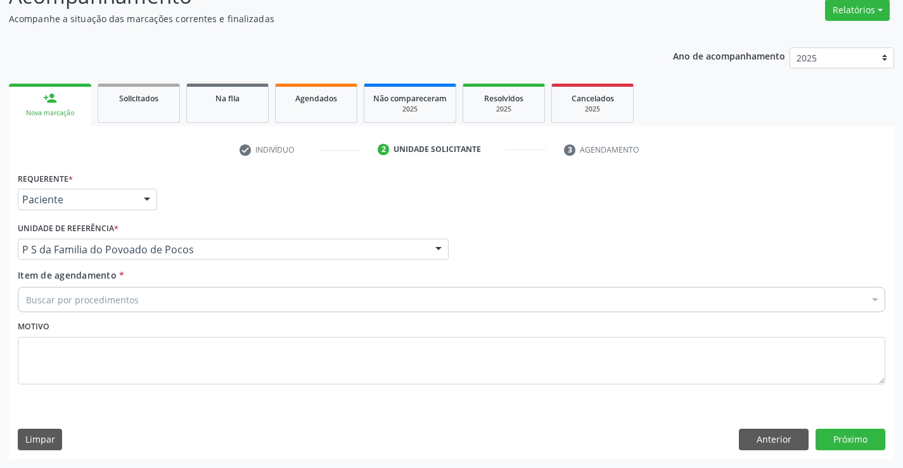
click at [153, 304] on div "Buscar por procedimentos" at bounding box center [452, 299] width 868 height 25
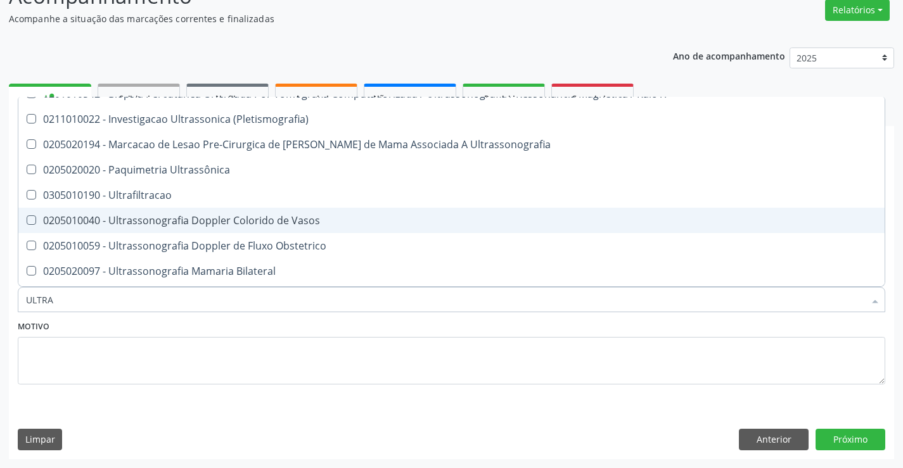
scroll to position [63, 0]
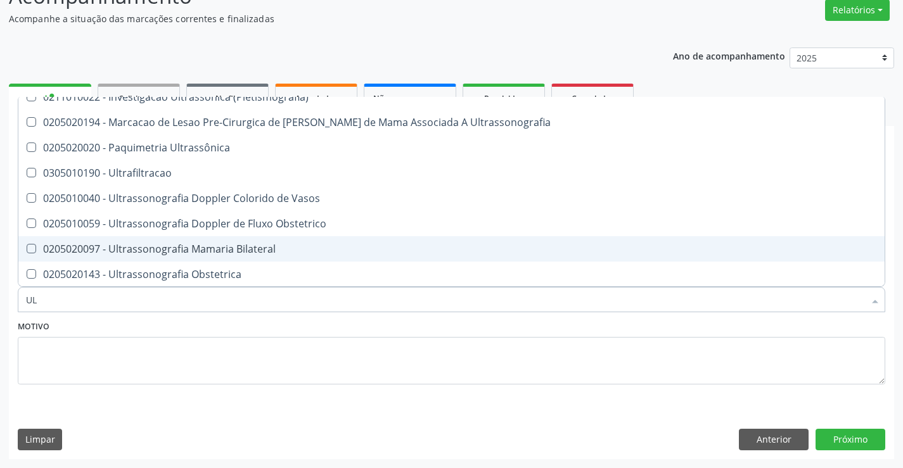
type input "U"
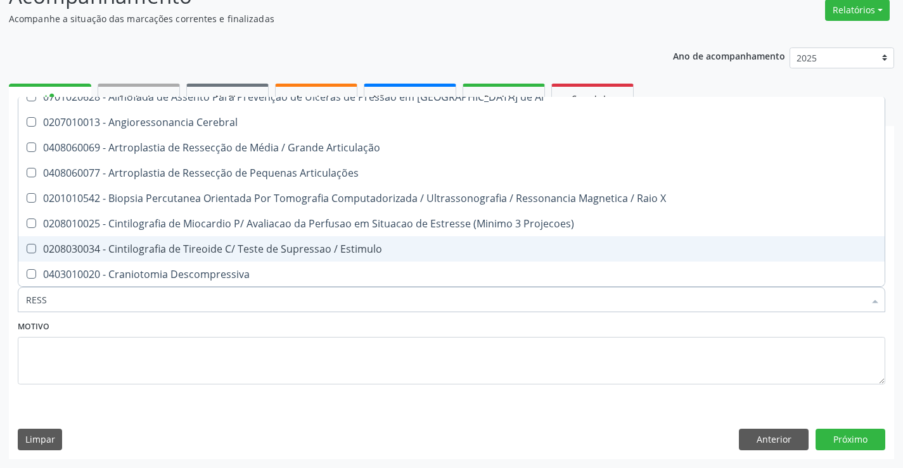
type input "RESSO"
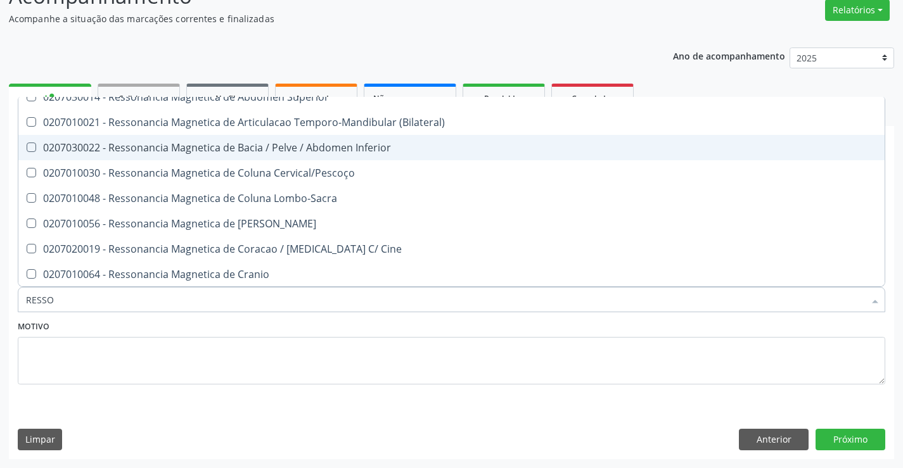
click at [286, 146] on div "0207030022 - Ressonancia Magnetica de Bacia / Pelve / Abdomen Inferior" at bounding box center [451, 148] width 851 height 10
checkbox Inferior "true"
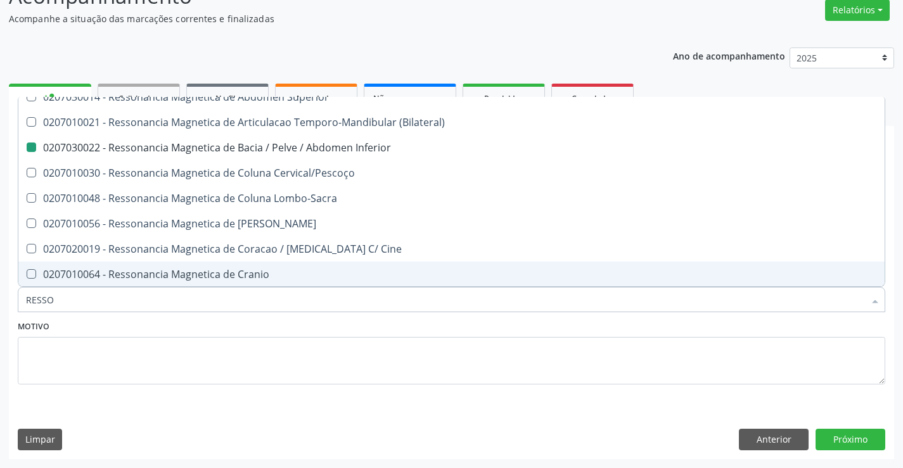
click at [252, 326] on div "Motivo" at bounding box center [452, 350] width 868 height 67
checkbox X "true"
checkbox Inferior "false"
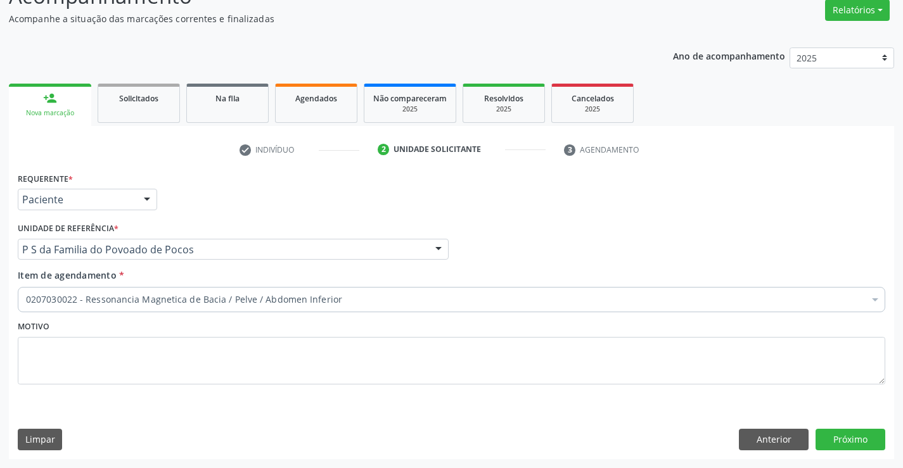
scroll to position [0, 0]
click at [831, 435] on button "Próximo" at bounding box center [851, 440] width 70 height 22
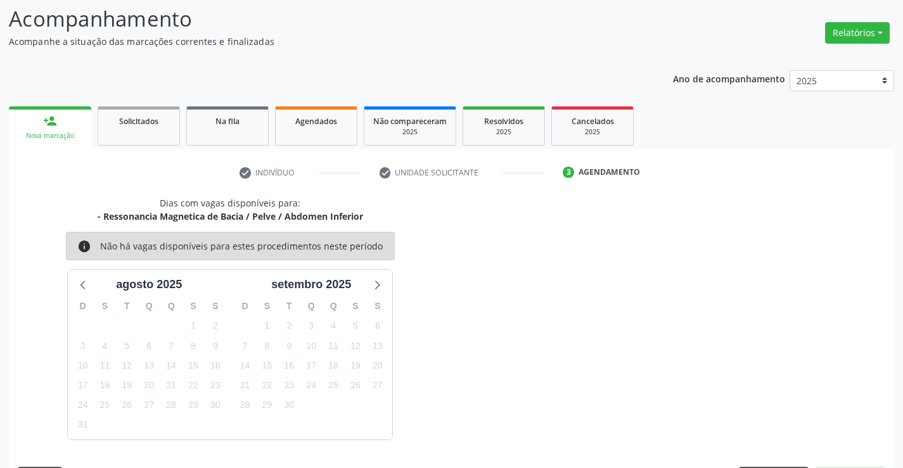
scroll to position [106, 0]
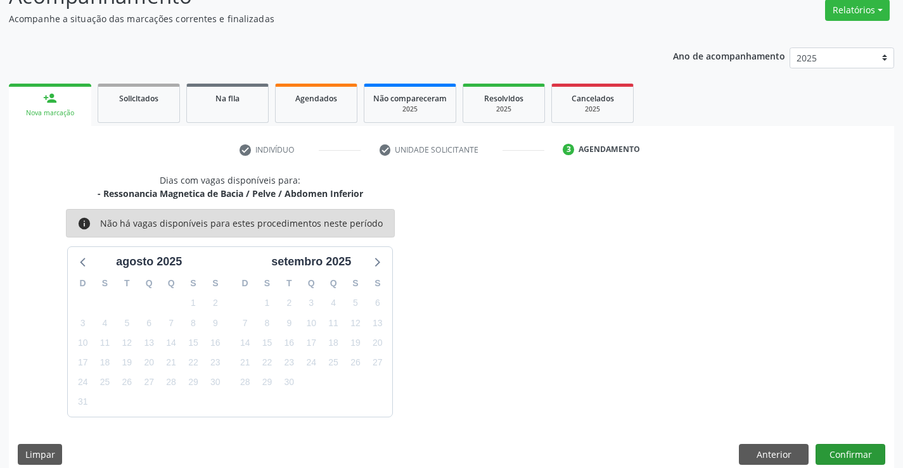
scroll to position [106, 0]
click at [830, 451] on button "Confirmar" at bounding box center [851, 455] width 70 height 22
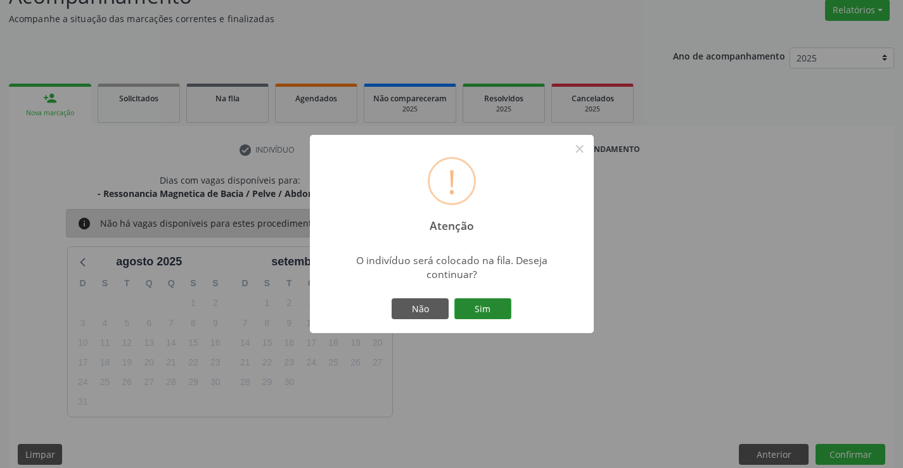
click at [493, 304] on button "Sim" at bounding box center [482, 309] width 57 height 22
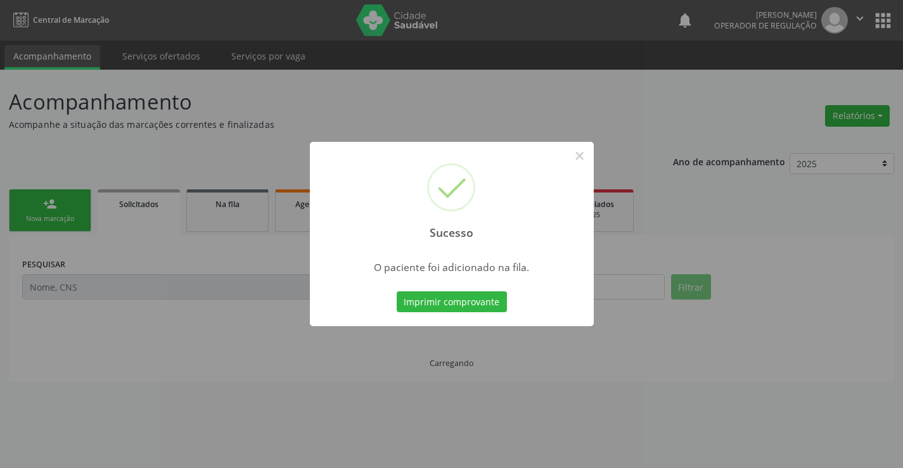
scroll to position [0, 0]
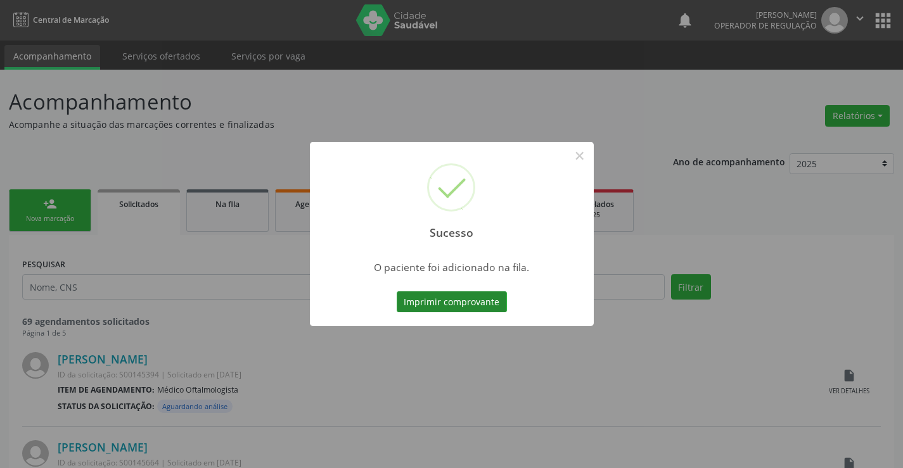
click at [481, 298] on button "Imprimir comprovante" at bounding box center [452, 303] width 110 height 22
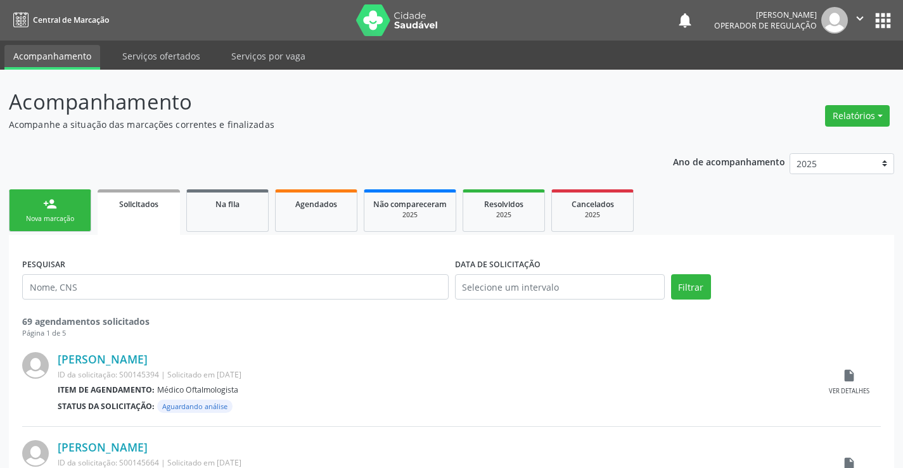
click at [859, 19] on icon "" at bounding box center [860, 18] width 14 height 14
click at [807, 77] on link "Sair" at bounding box center [827, 77] width 87 height 18
